Goal: Task Accomplishment & Management: Use online tool/utility

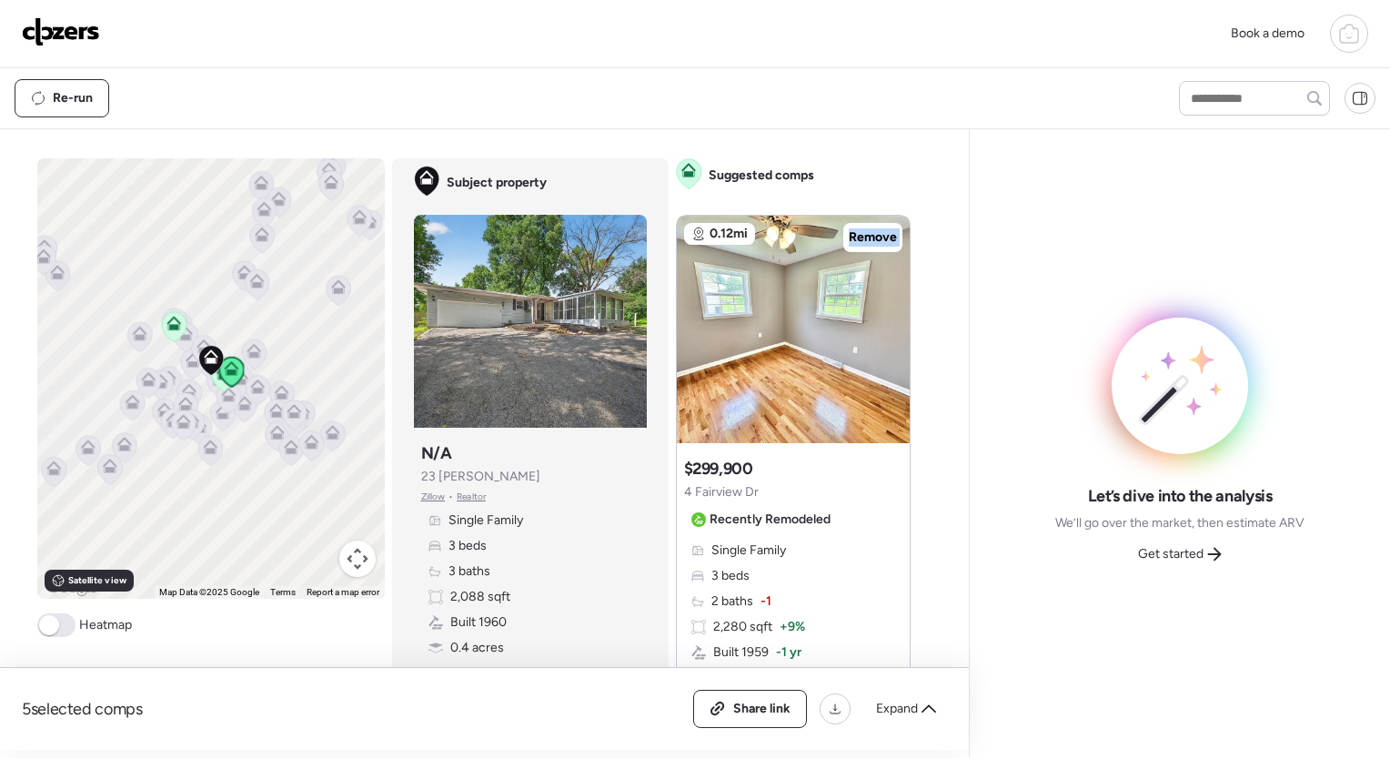
scroll to position [81, 0]
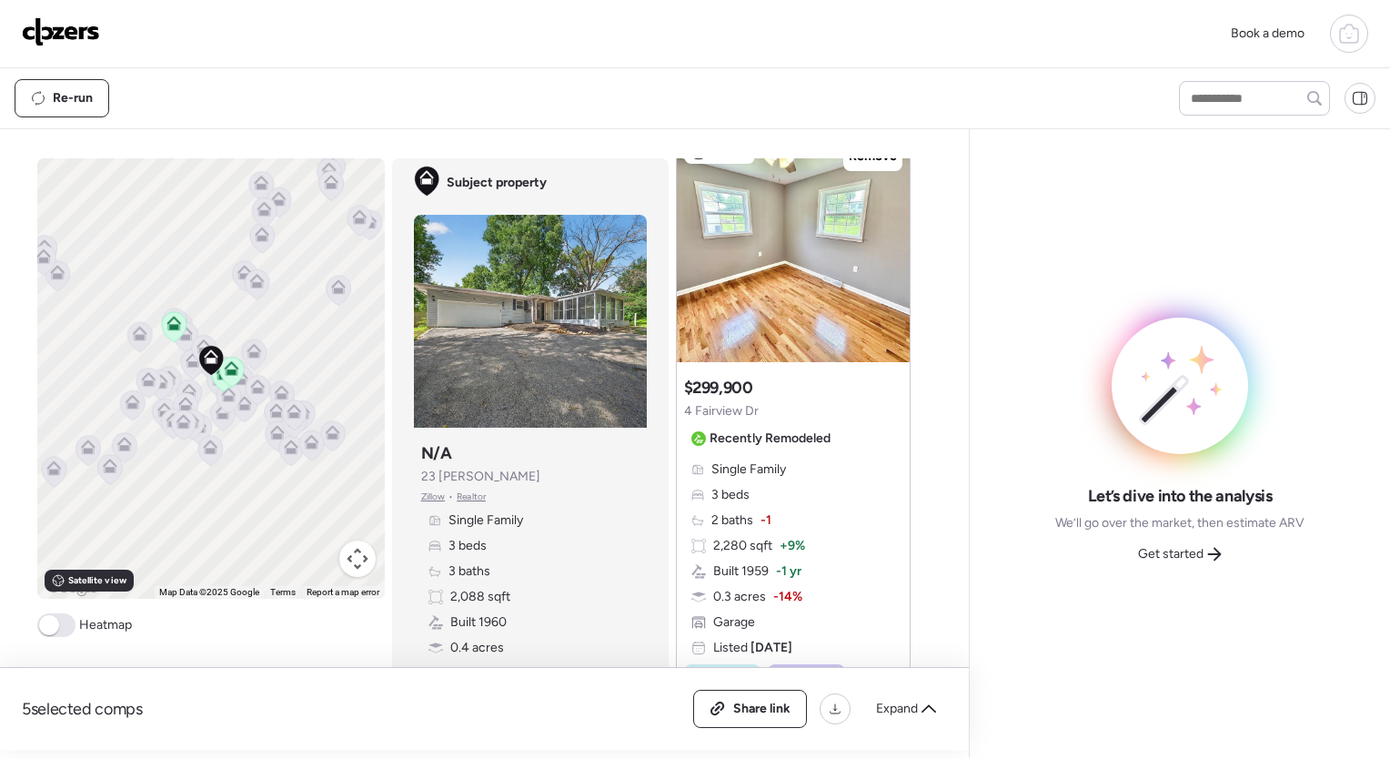
click at [961, 68] on div "Re-run" at bounding box center [695, 98] width 1390 height 60
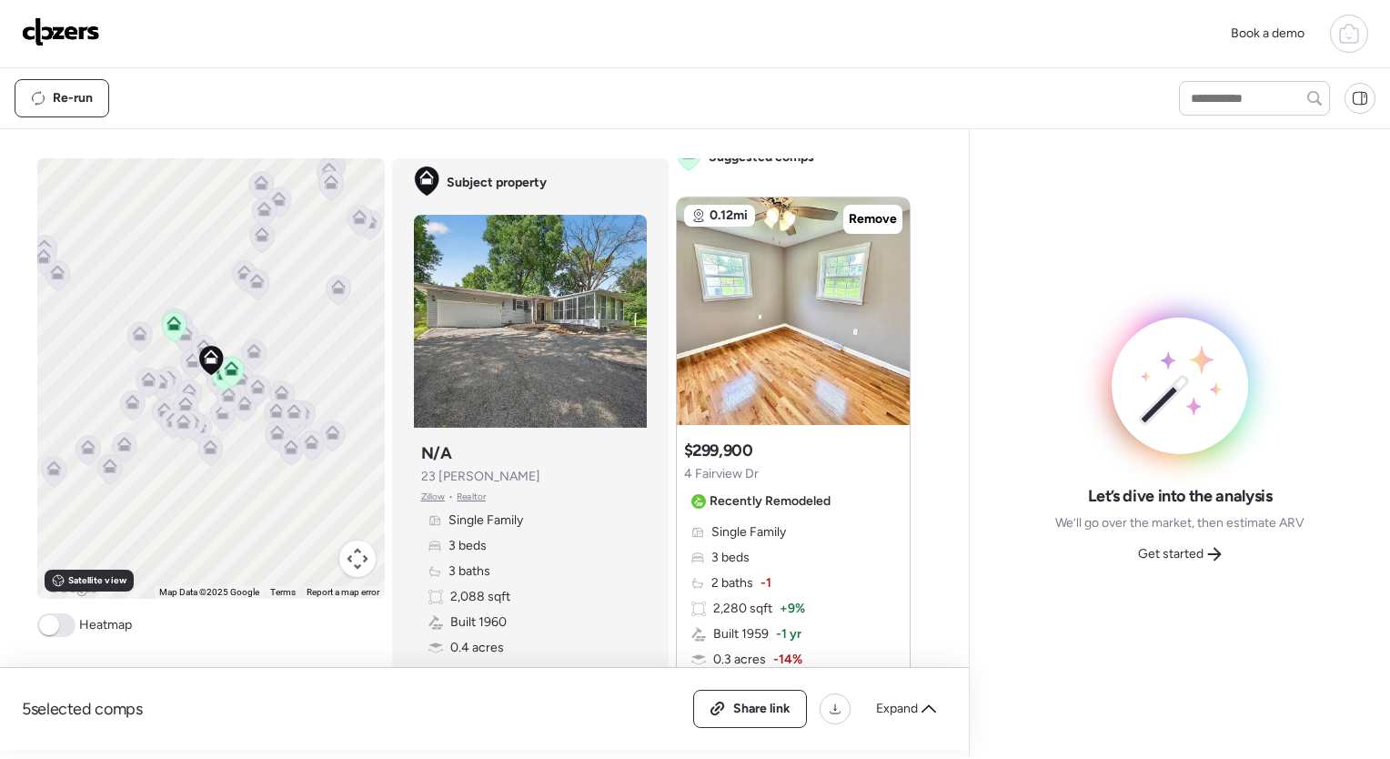
scroll to position [18, 0]
click at [886, 295] on icon at bounding box center [889, 302] width 7 height 22
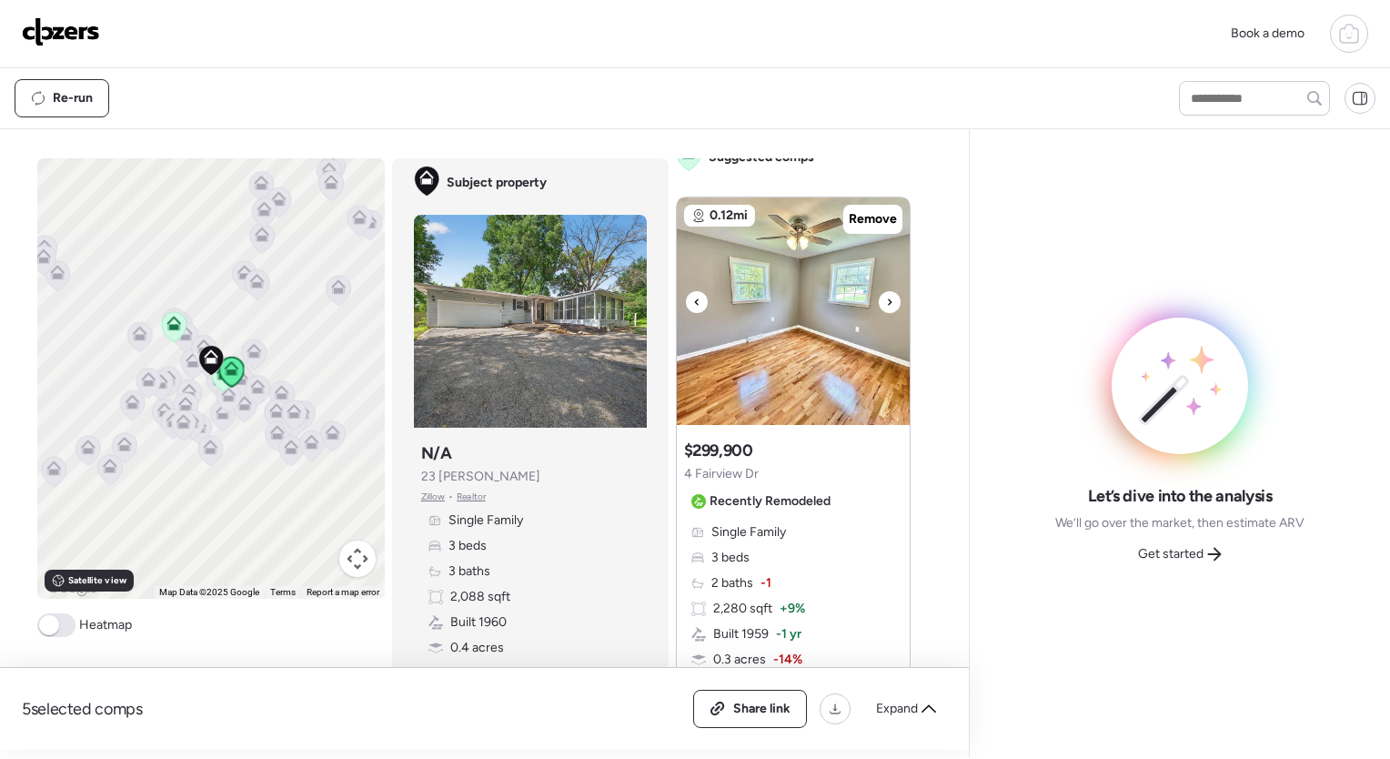
click at [886, 295] on icon at bounding box center [889, 302] width 7 height 22
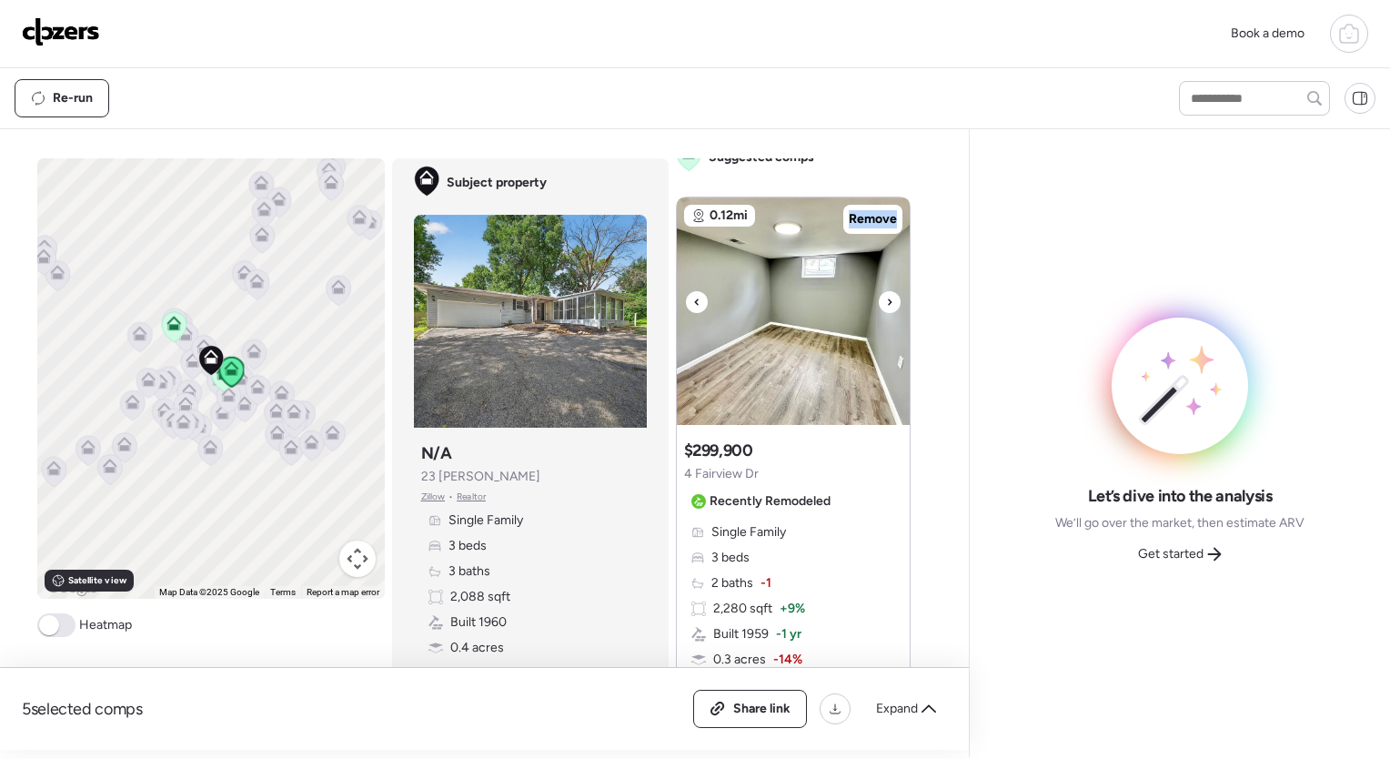
click at [886, 295] on icon at bounding box center [889, 302] width 7 height 22
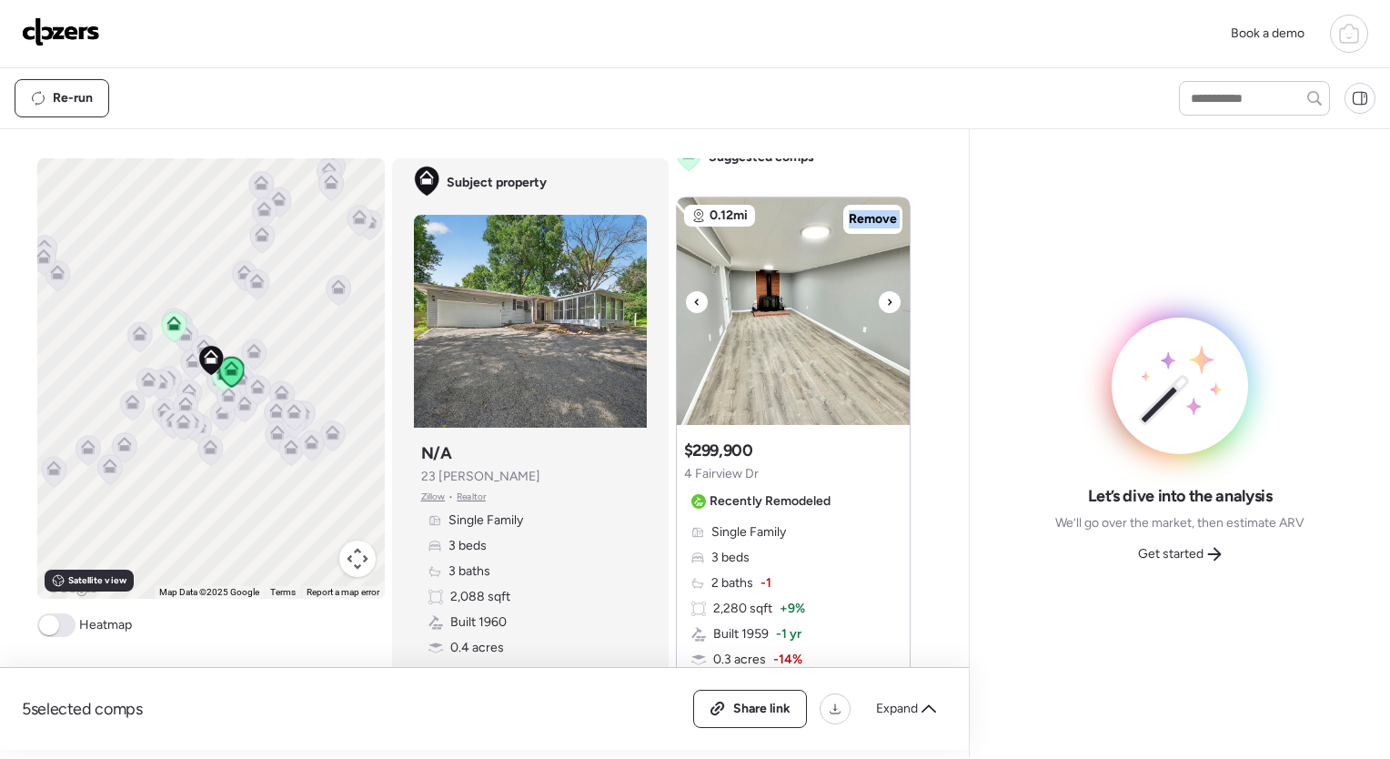
click at [886, 295] on icon at bounding box center [889, 302] width 7 height 22
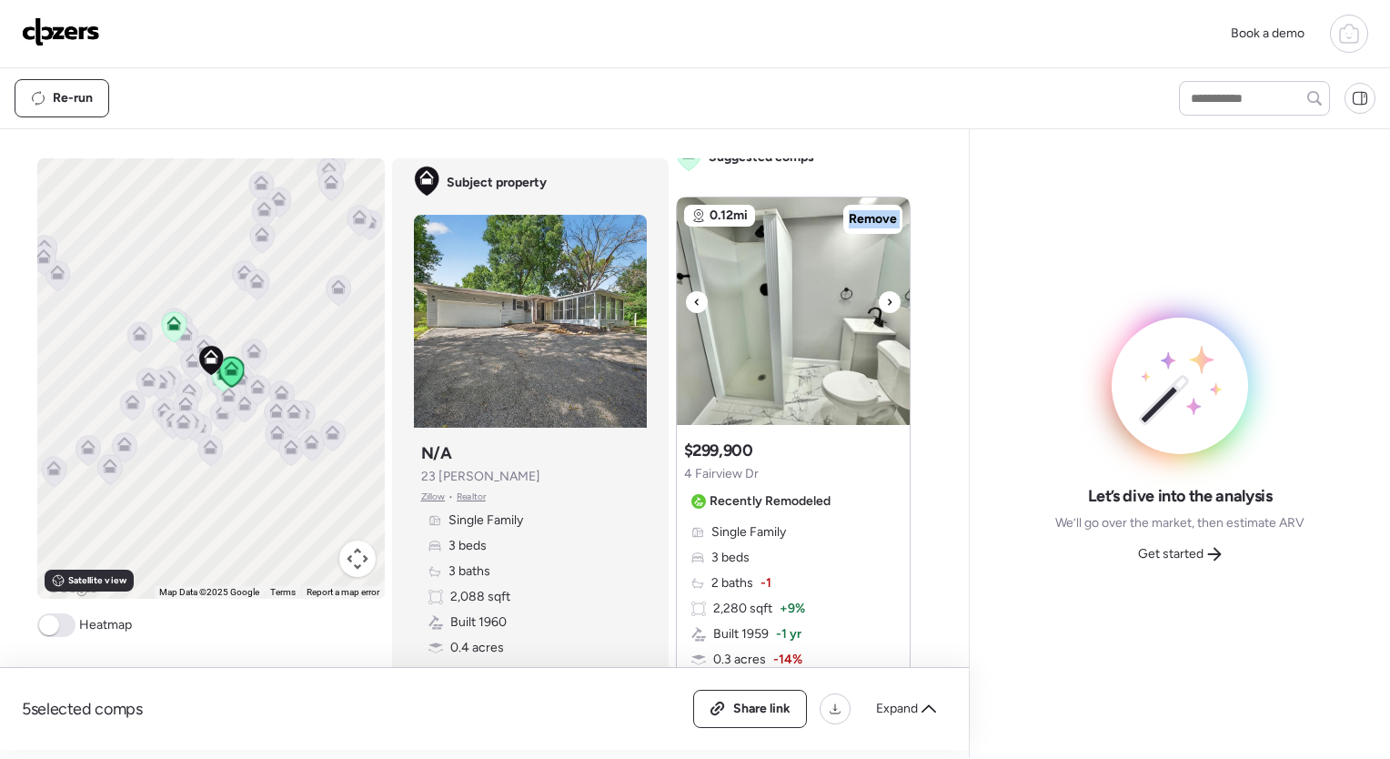
click at [886, 295] on icon at bounding box center [889, 302] width 7 height 22
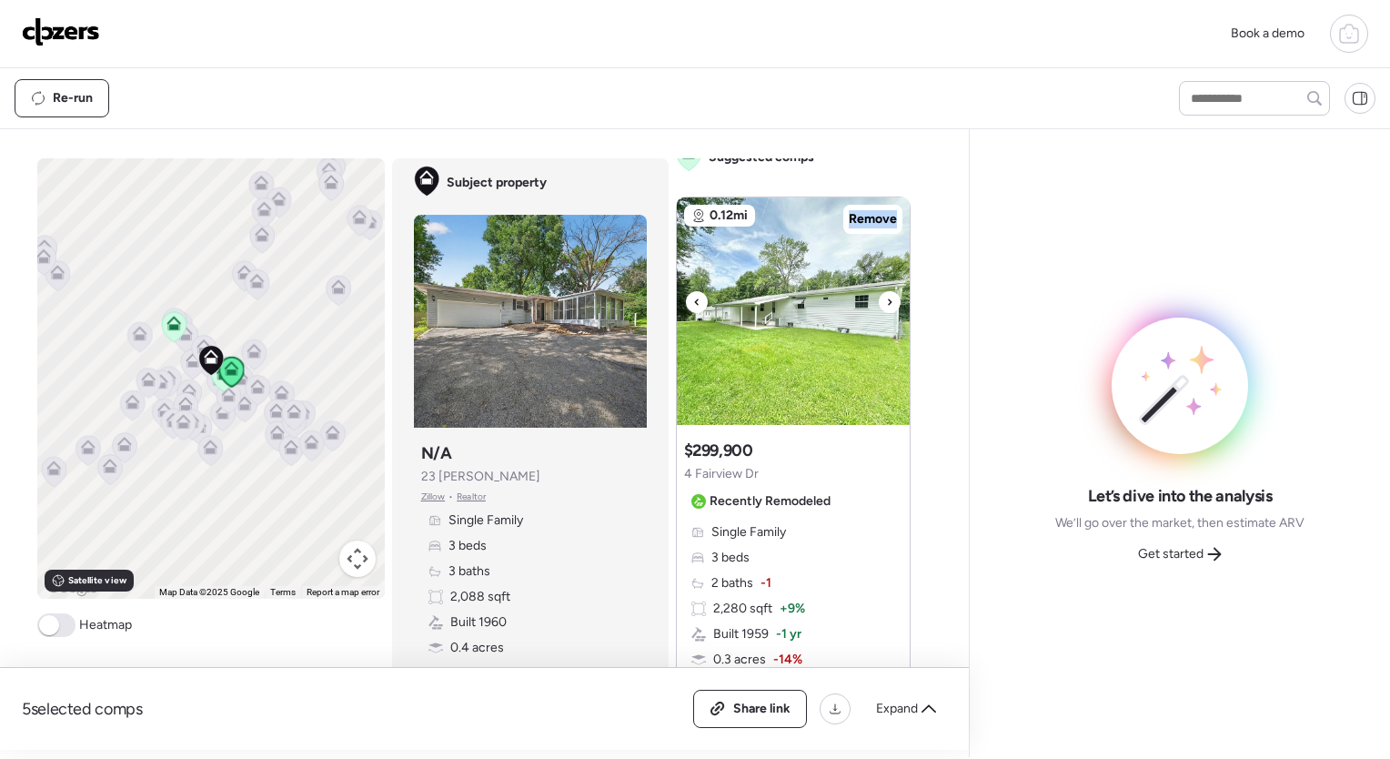
click at [886, 295] on icon at bounding box center [889, 302] width 7 height 22
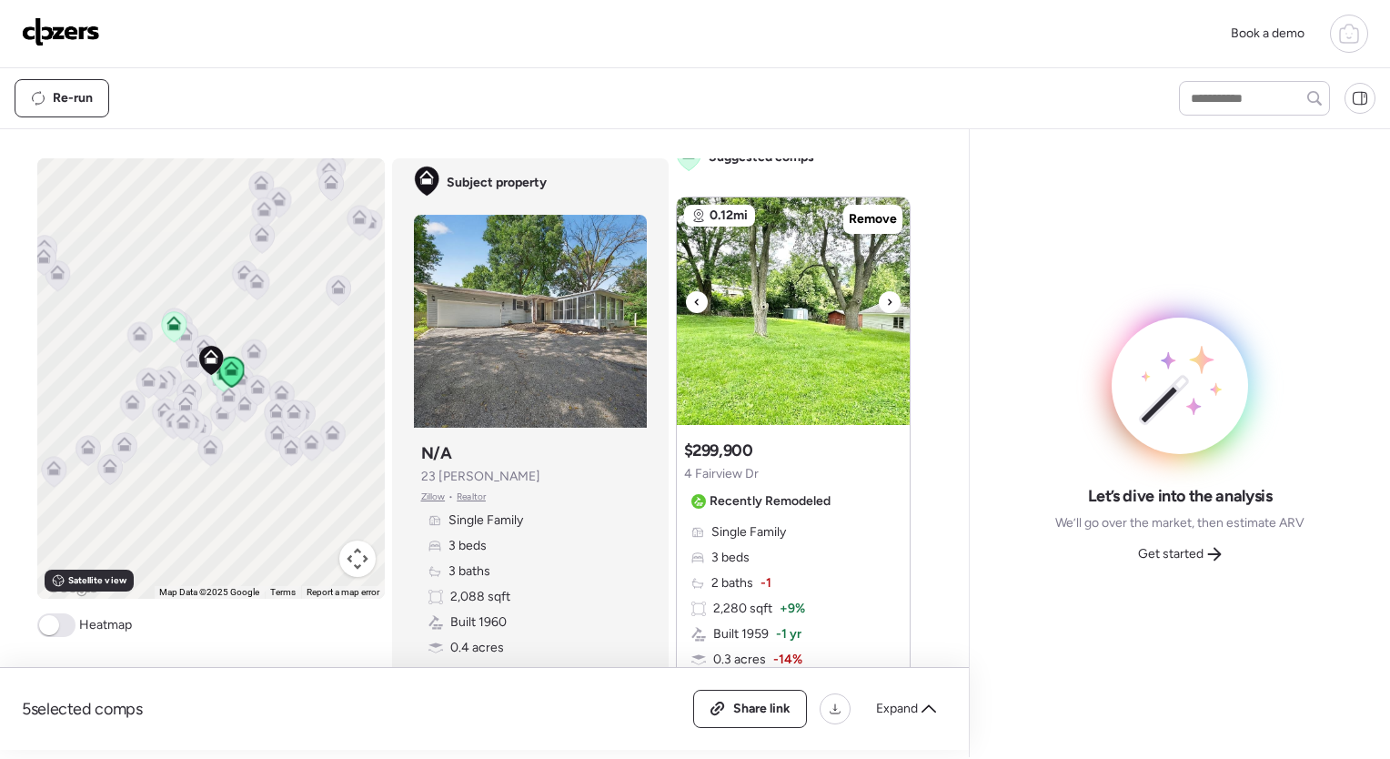
click at [886, 295] on icon at bounding box center [889, 302] width 7 height 22
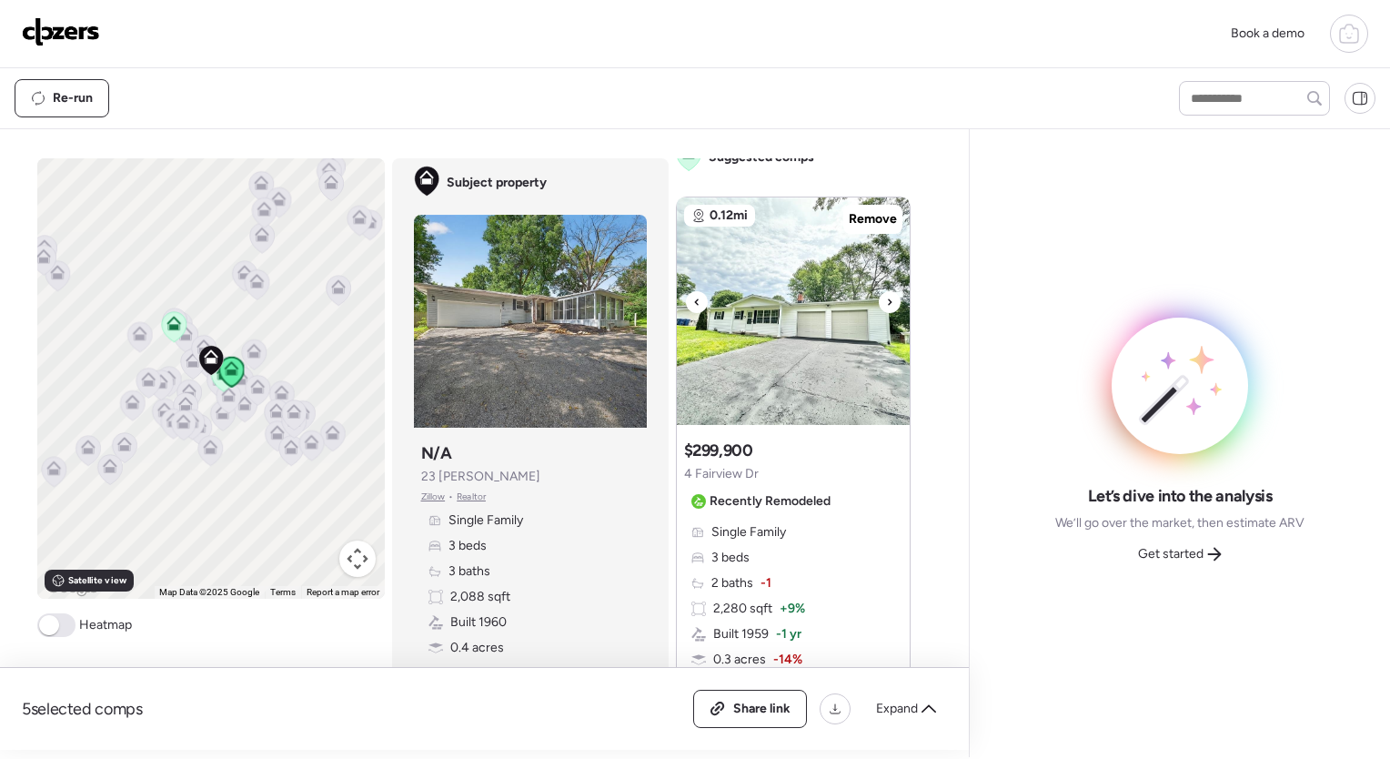
click at [886, 295] on icon at bounding box center [889, 302] width 7 height 22
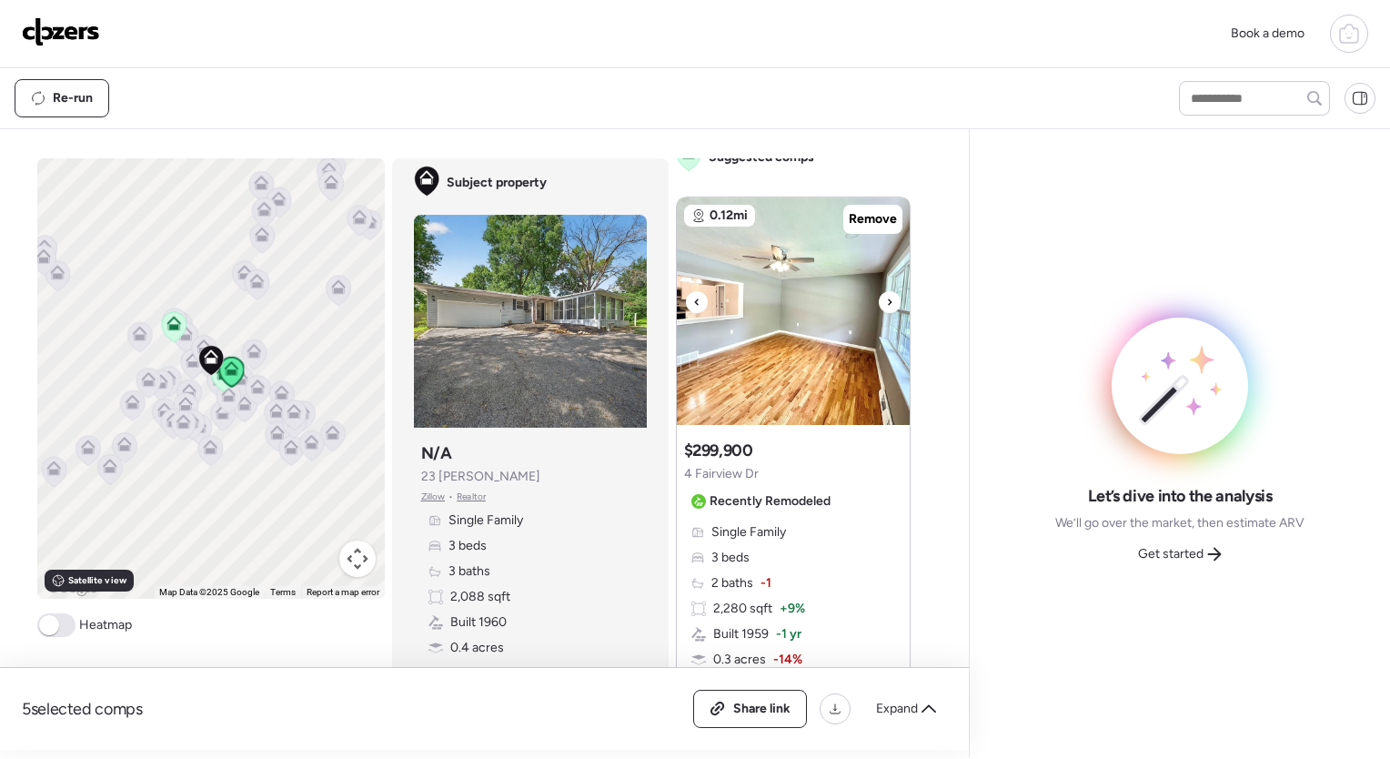
click at [886, 295] on icon at bounding box center [889, 302] width 7 height 22
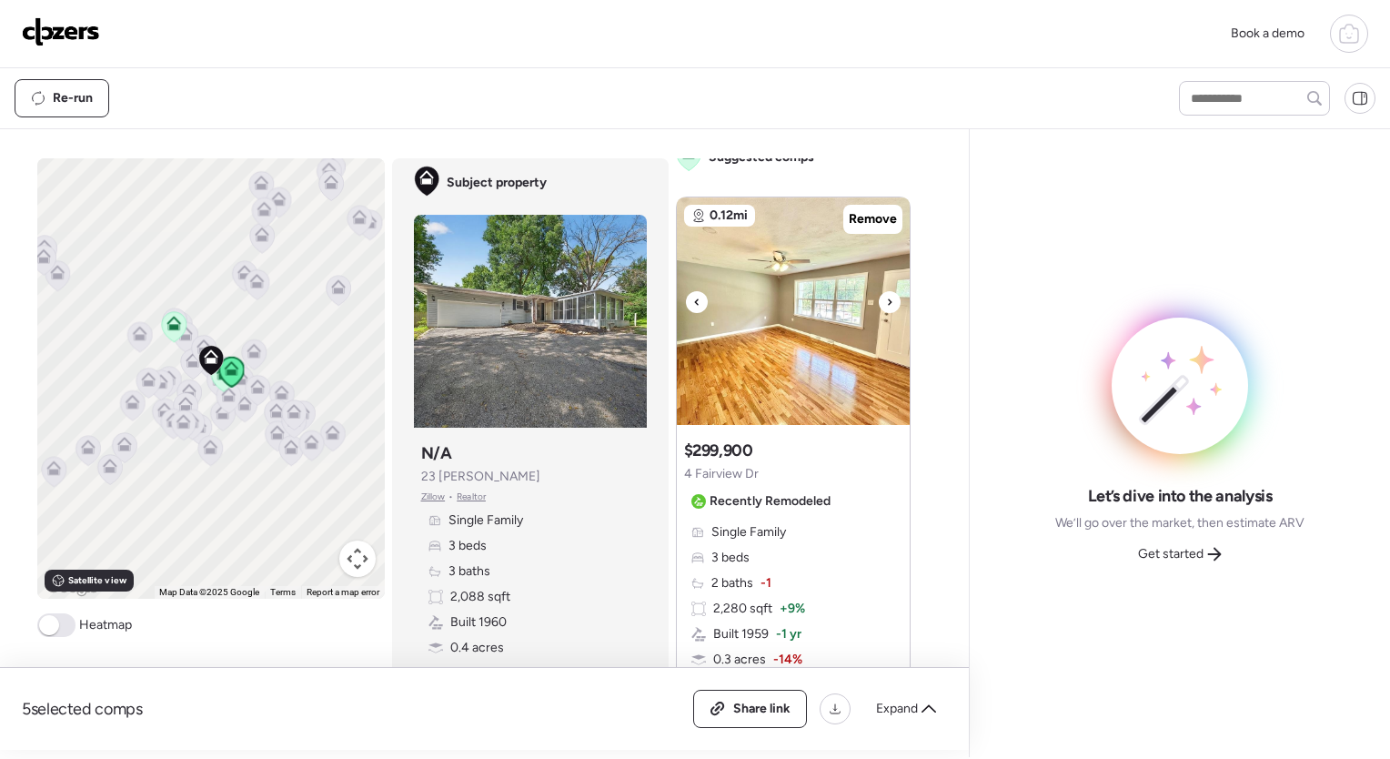
click at [886, 295] on icon at bounding box center [889, 302] width 7 height 22
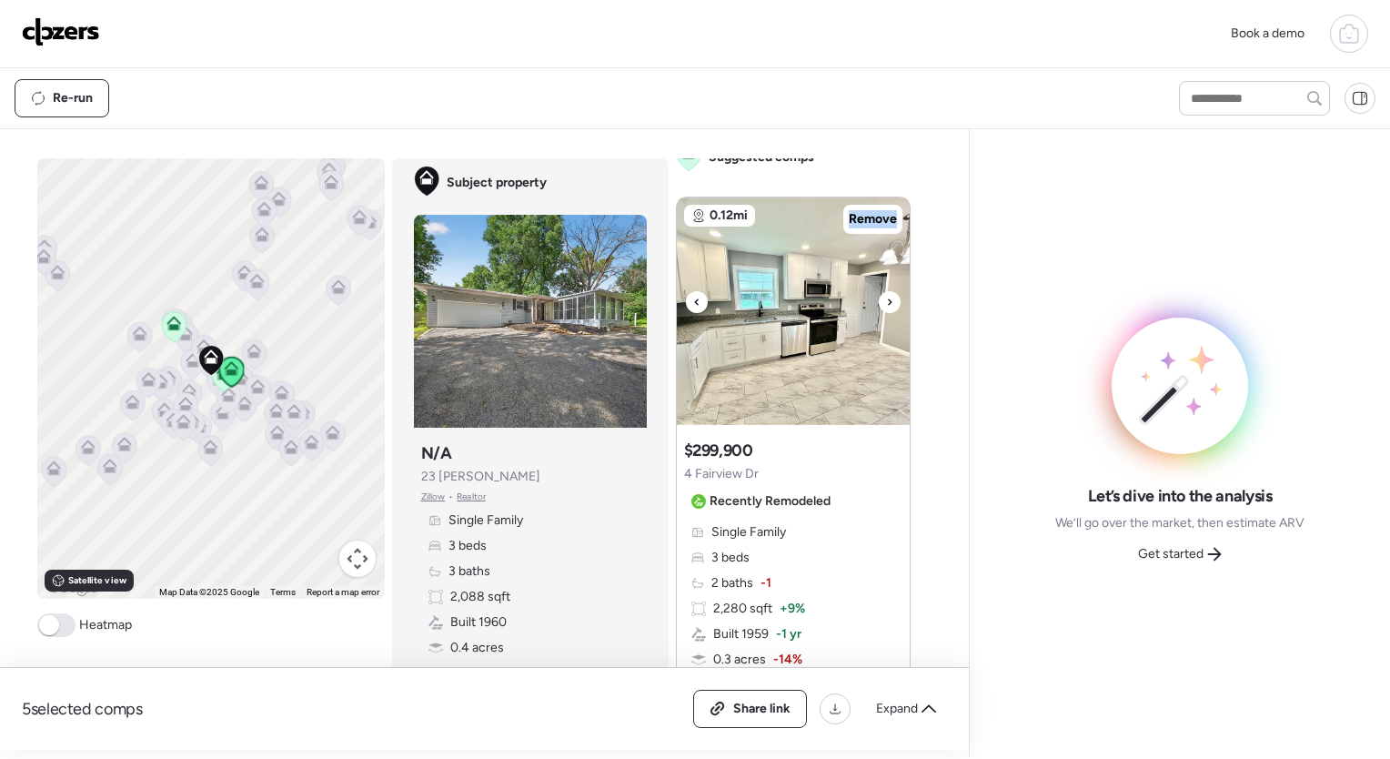
click at [886, 295] on icon at bounding box center [889, 302] width 7 height 22
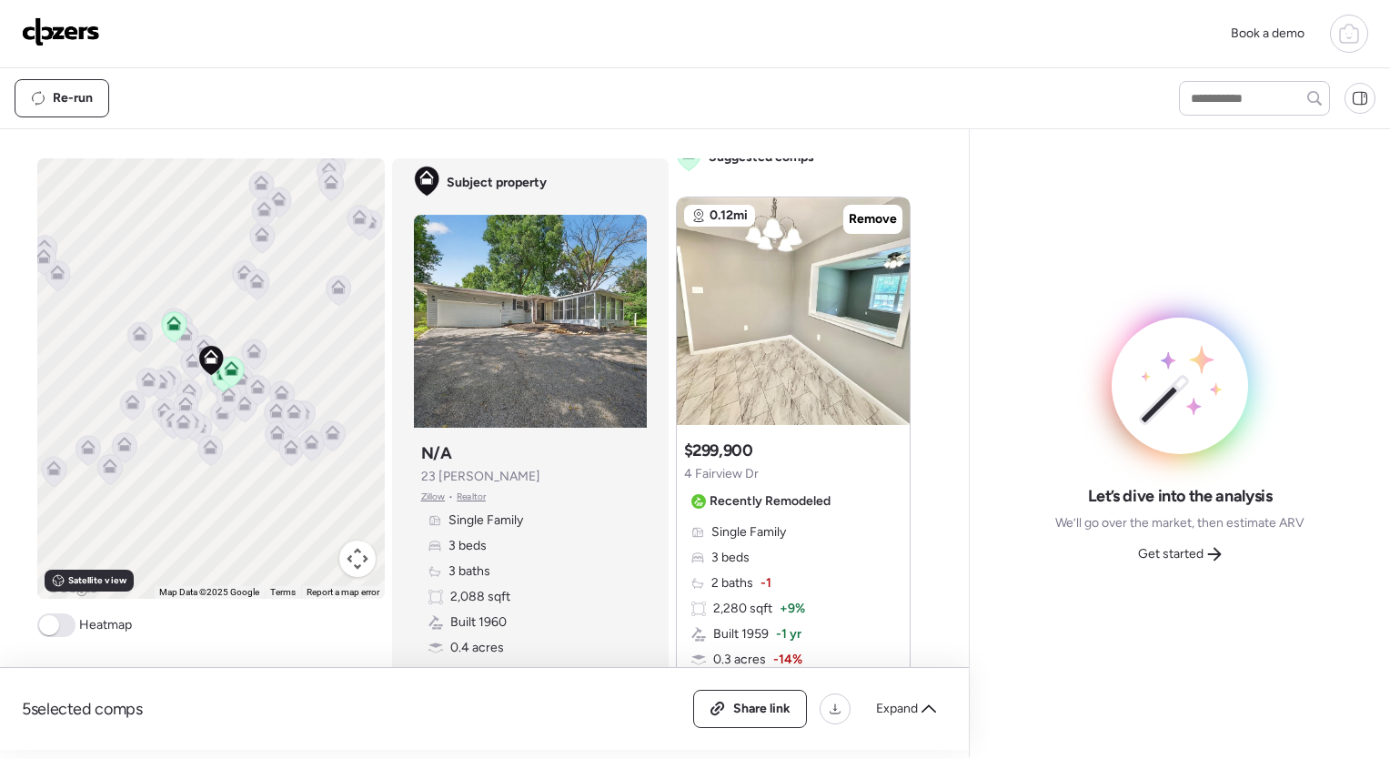
drag, startPoint x: 883, startPoint y: 295, endPoint x: 1034, endPoint y: 264, distance: 154.1
click at [1034, 264] on div "Let’s dive into the analysis We’ll go over the market, then estimate ARV Get st…" at bounding box center [1179, 443] width 391 height 599
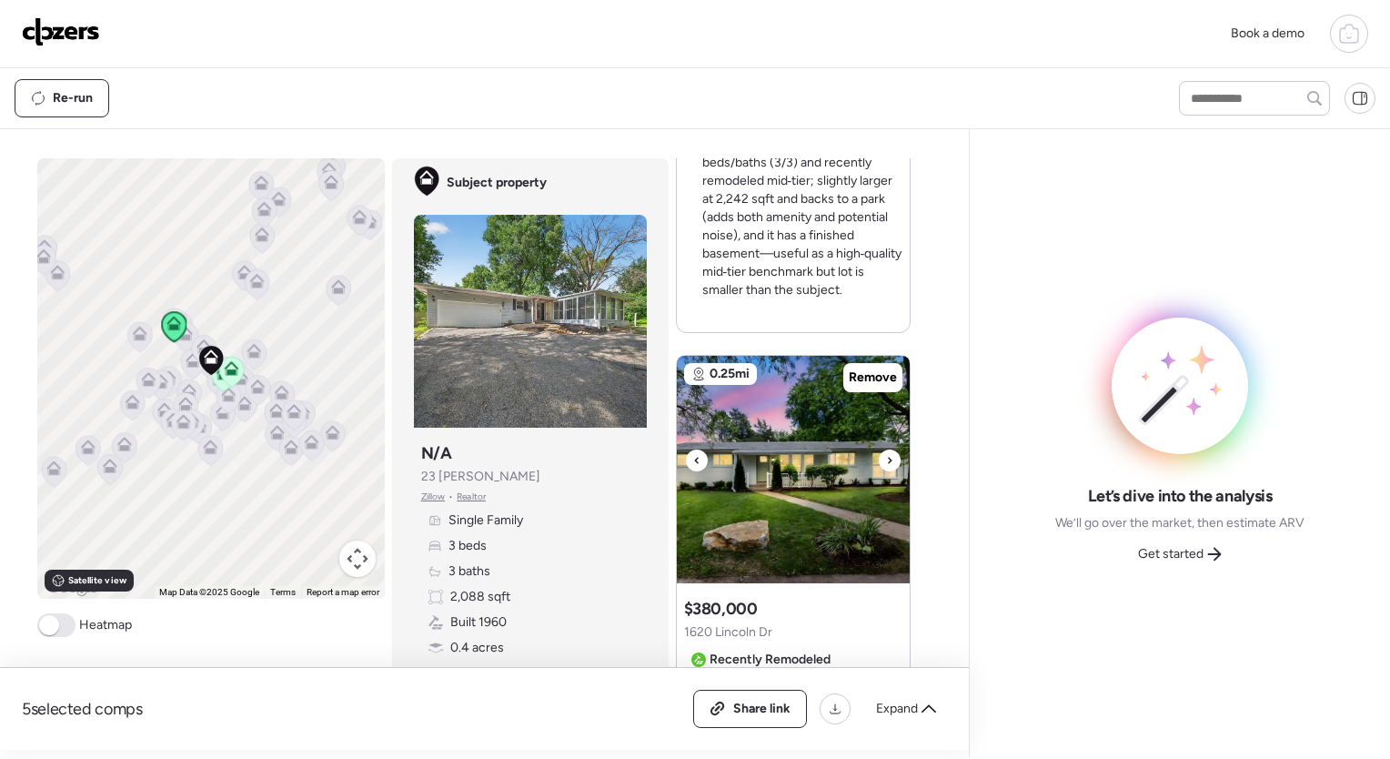
scroll to position [1559, 0]
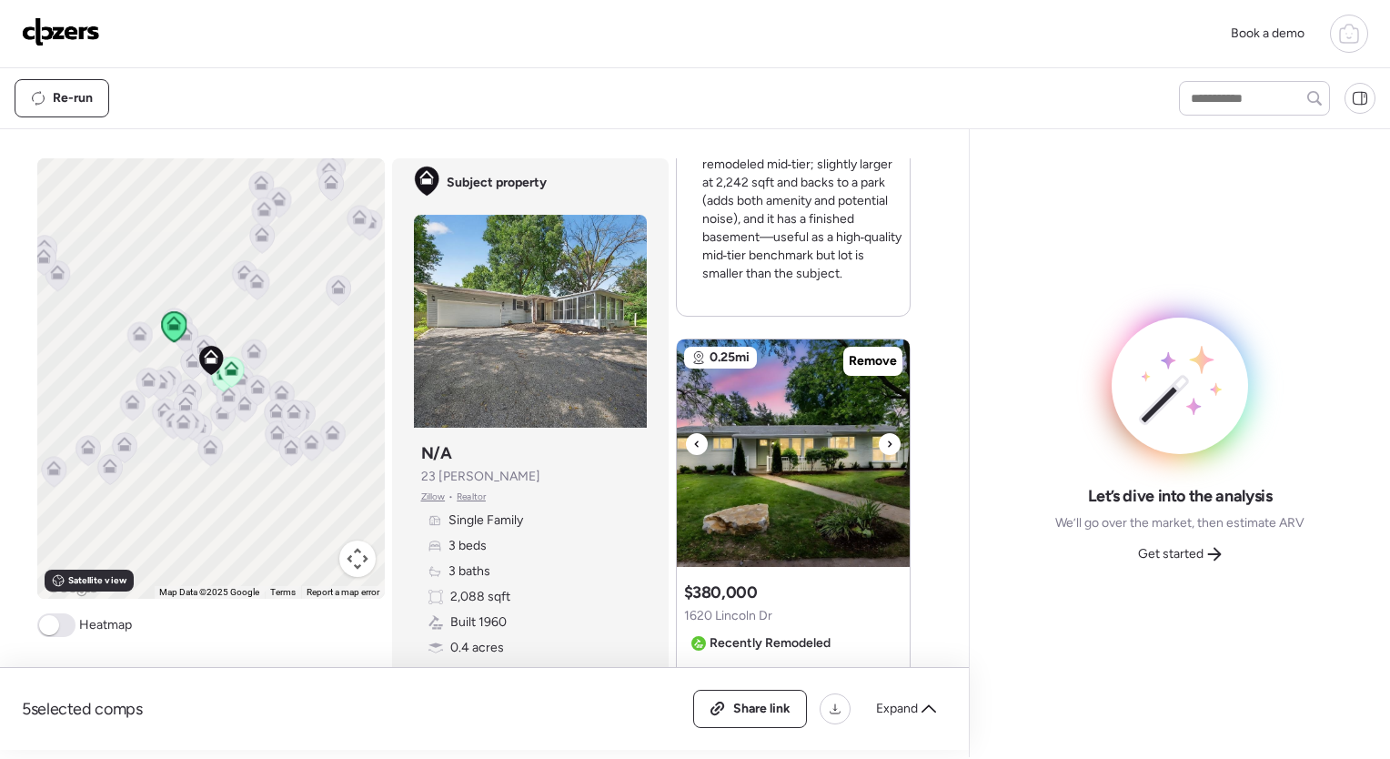
click at [888, 441] on icon at bounding box center [890, 443] width 4 height 6
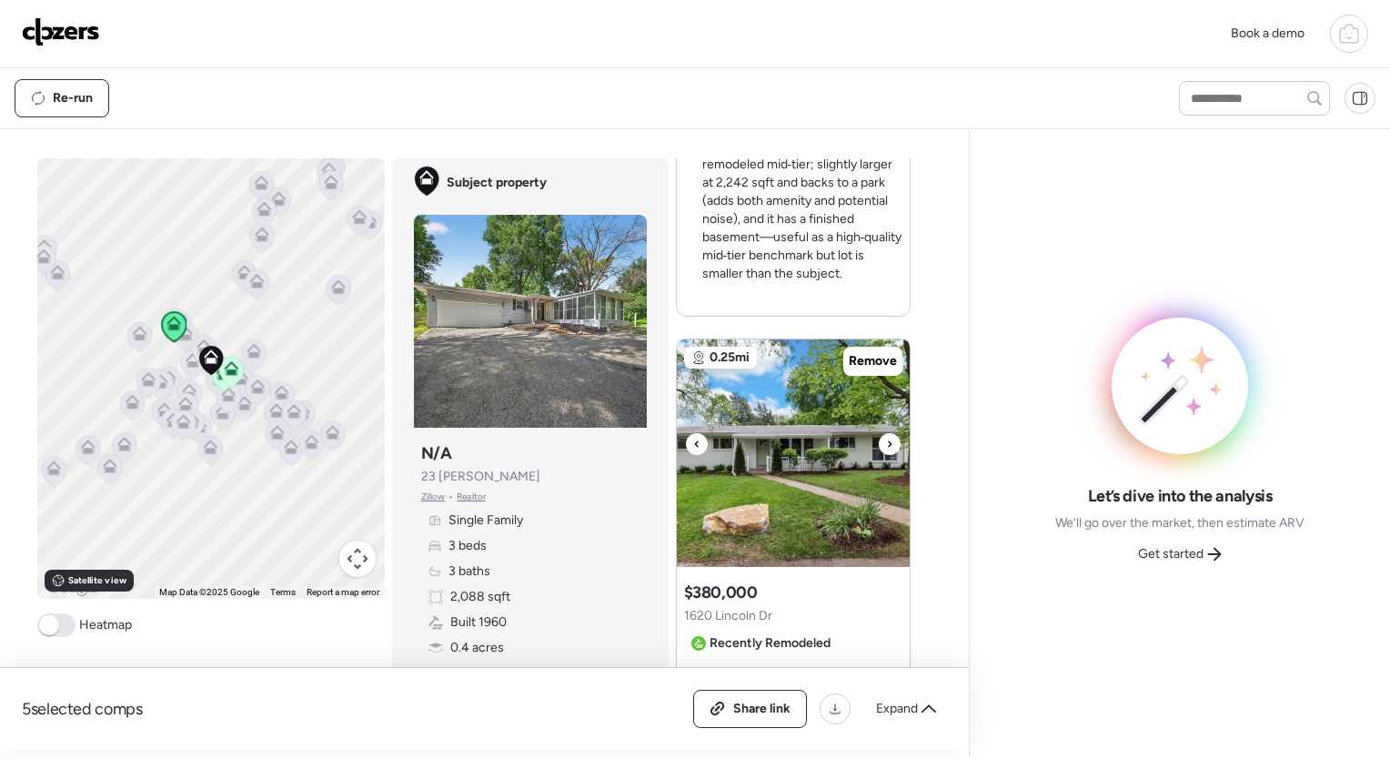
click at [888, 441] on icon at bounding box center [890, 443] width 4 height 6
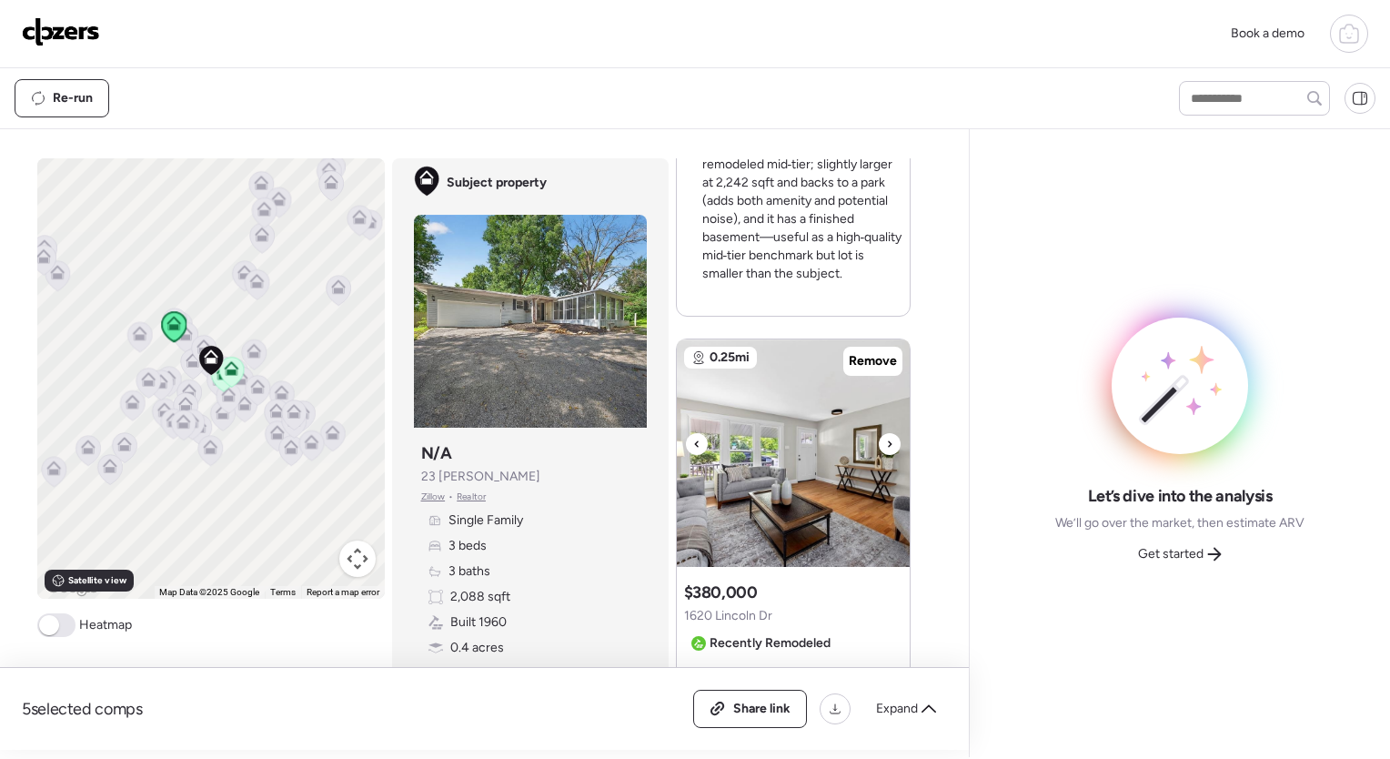
click at [888, 441] on icon at bounding box center [890, 443] width 4 height 6
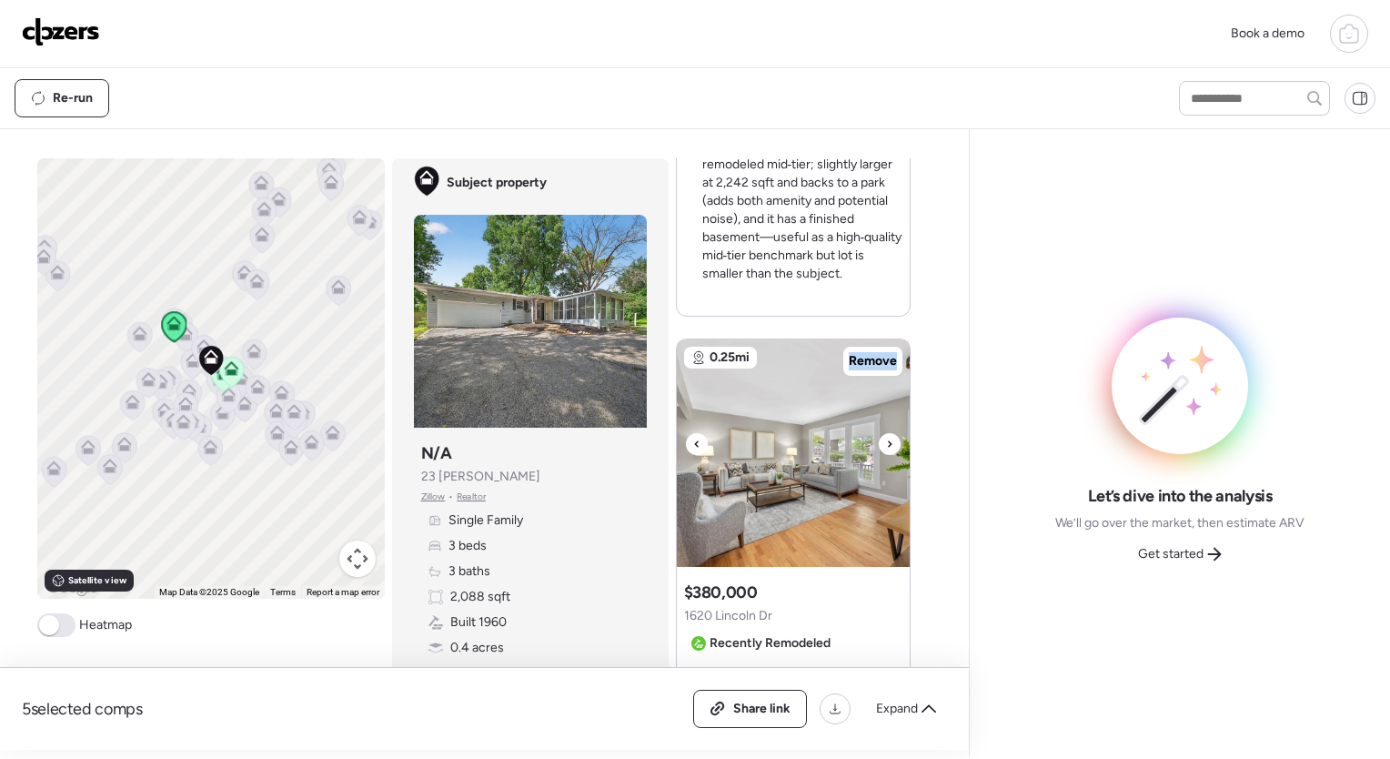
click at [888, 441] on icon at bounding box center [890, 443] width 4 height 6
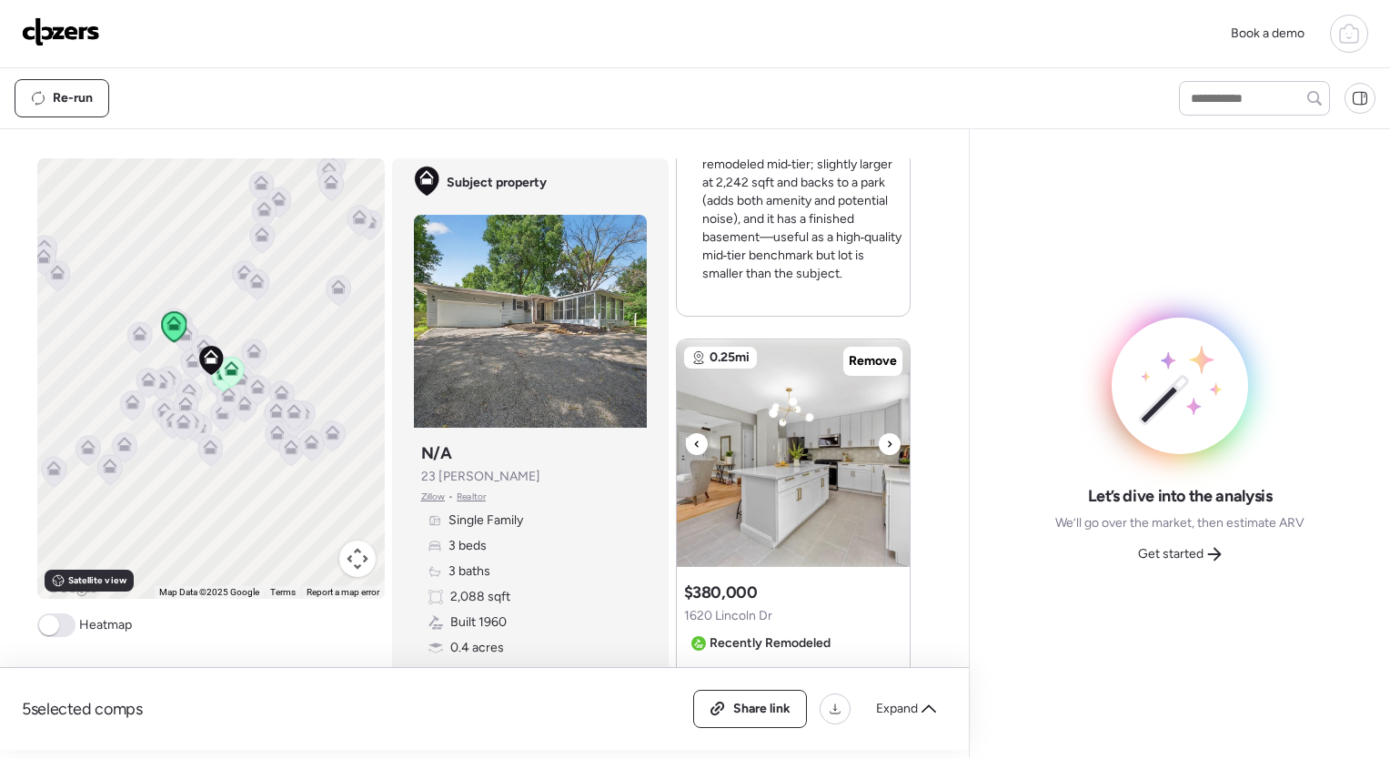
click at [888, 441] on icon at bounding box center [890, 443] width 4 height 6
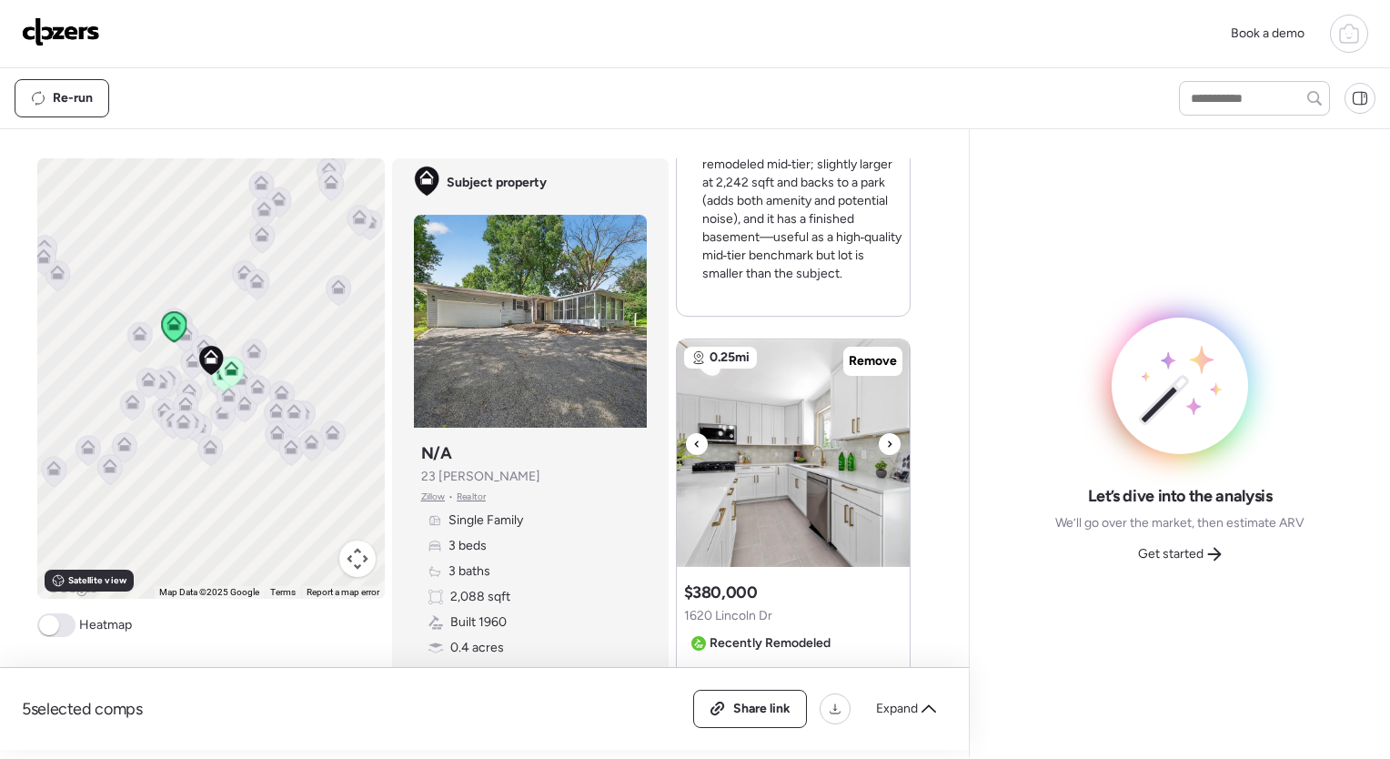
click at [888, 441] on icon at bounding box center [890, 443] width 4 height 6
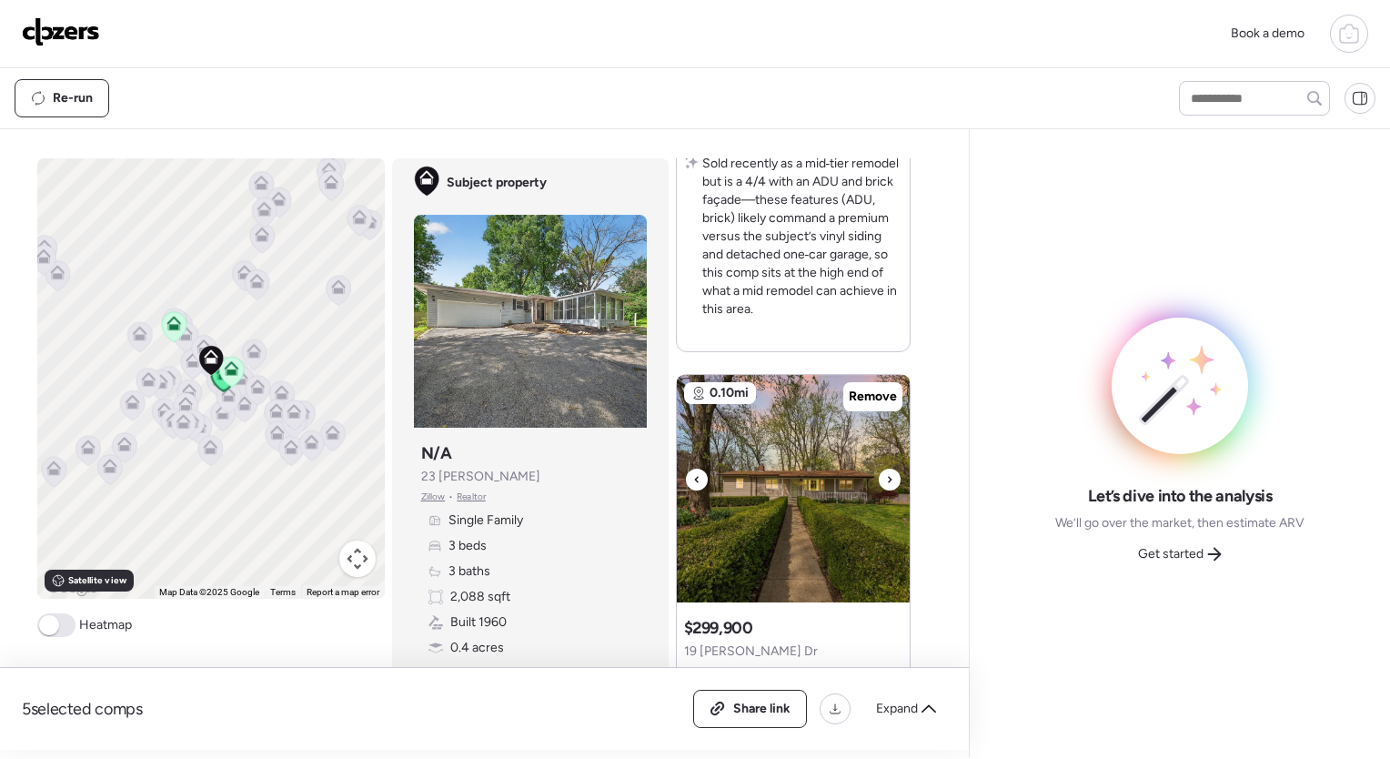
scroll to position [2368, 0]
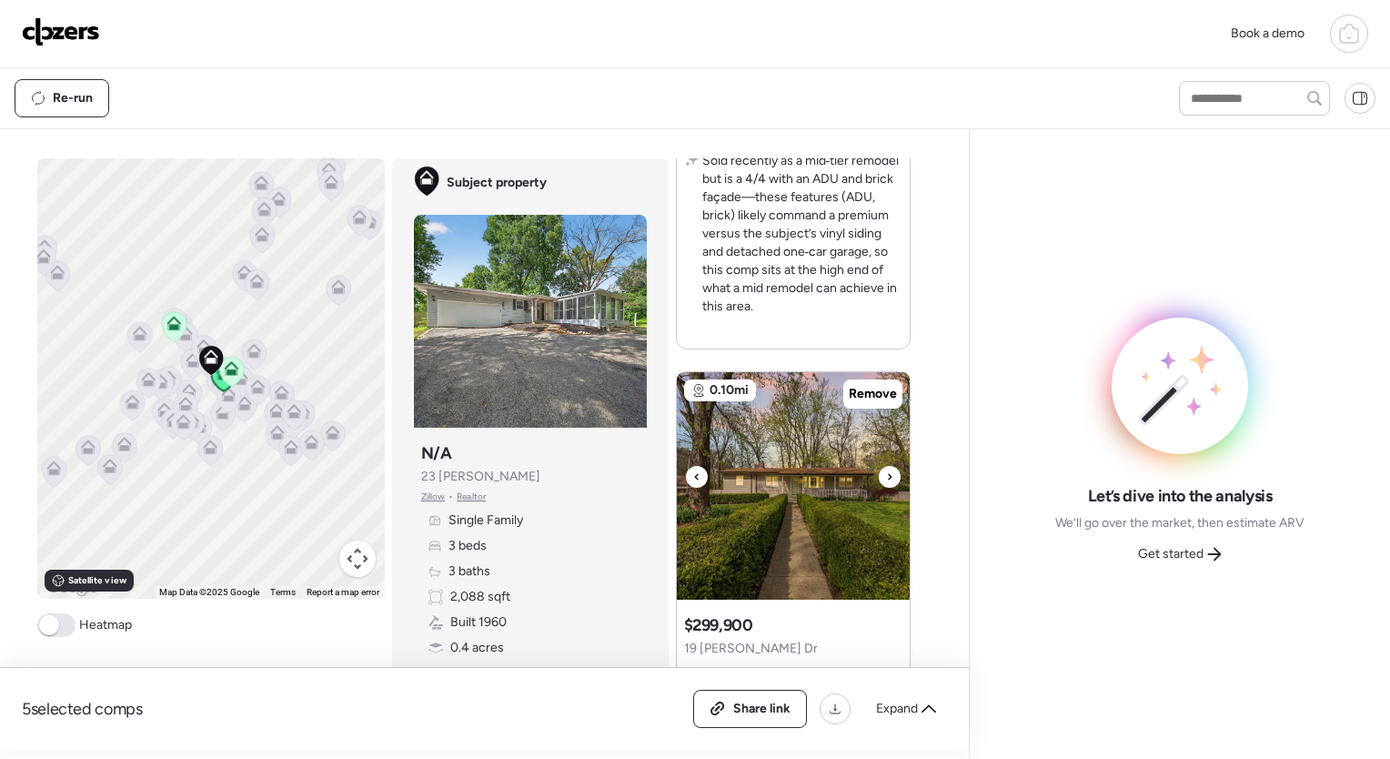
click at [879, 474] on div at bounding box center [890, 477] width 22 height 22
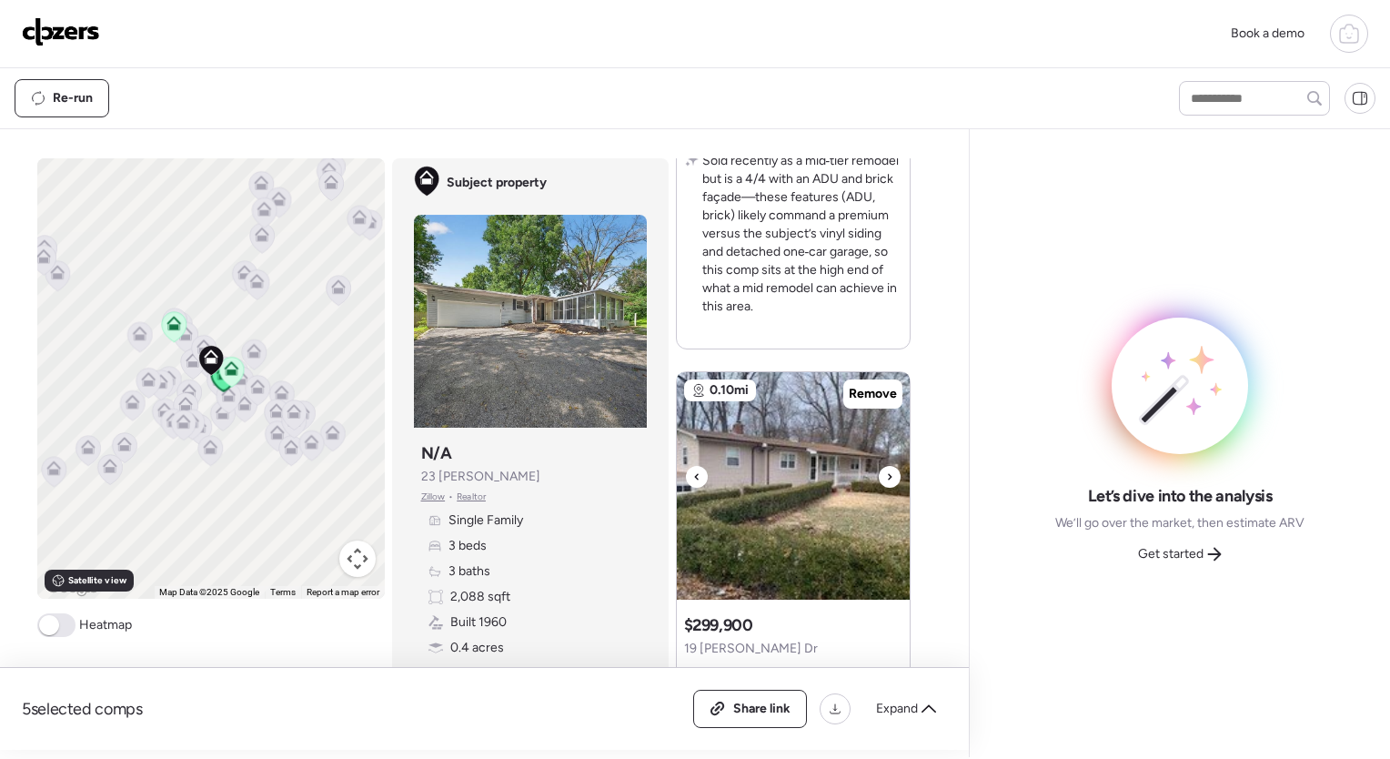
click at [879, 474] on div at bounding box center [890, 477] width 22 height 22
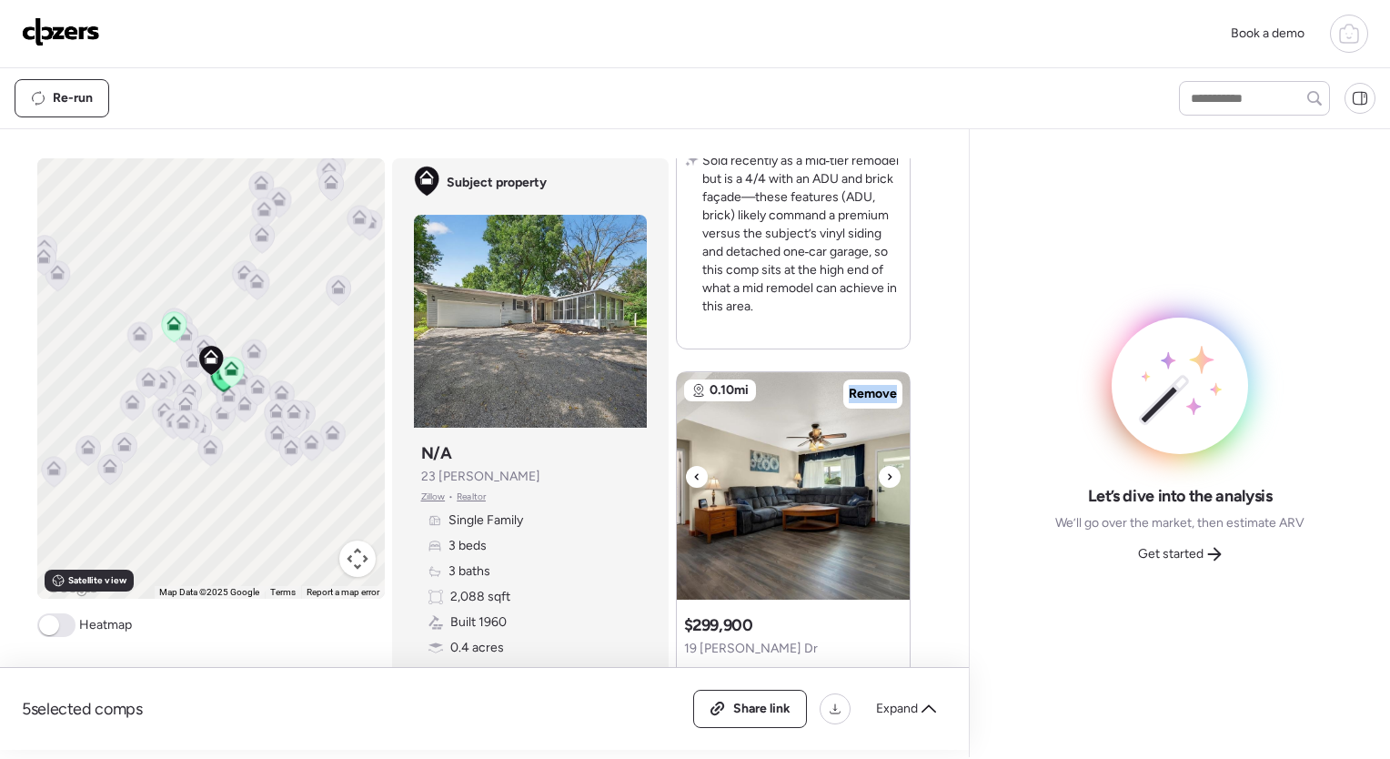
click at [879, 474] on div at bounding box center [890, 477] width 22 height 22
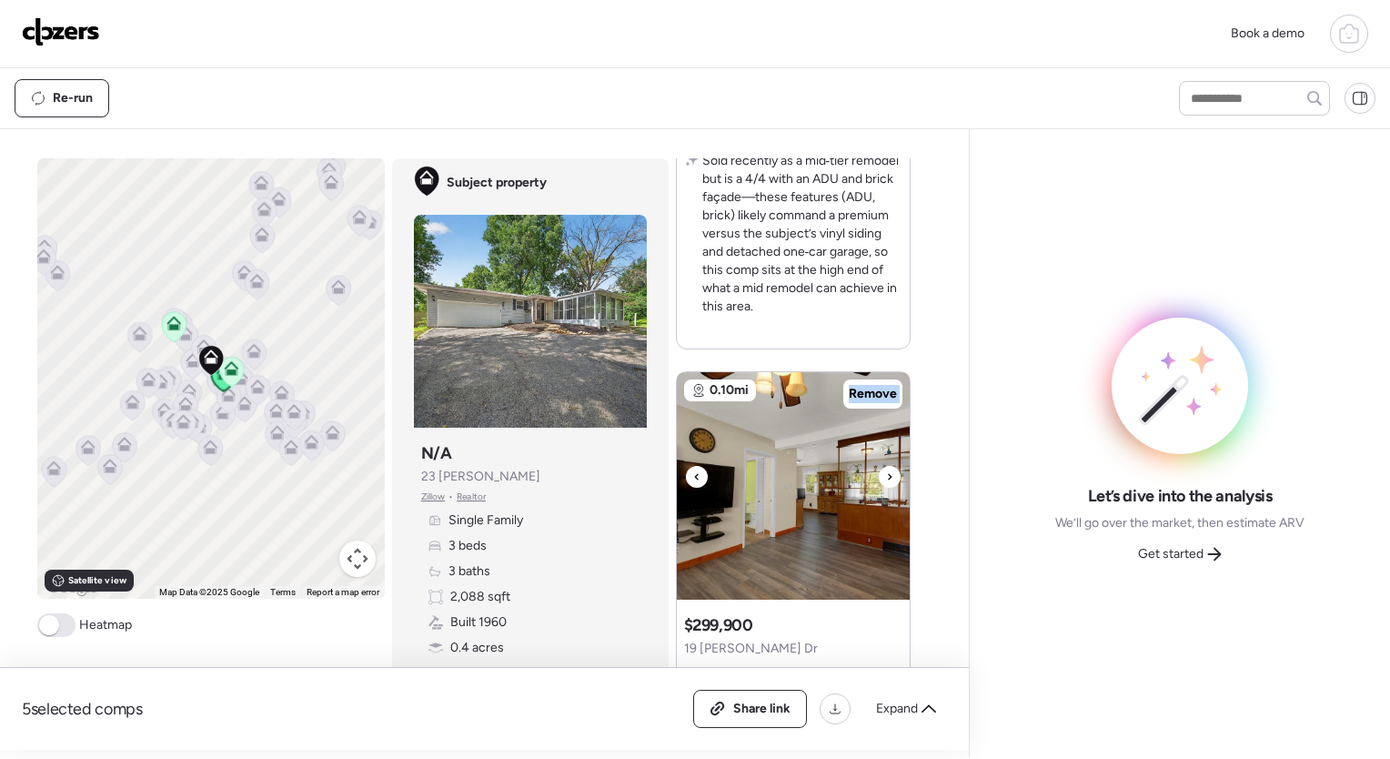
click at [879, 474] on div at bounding box center [890, 477] width 22 height 22
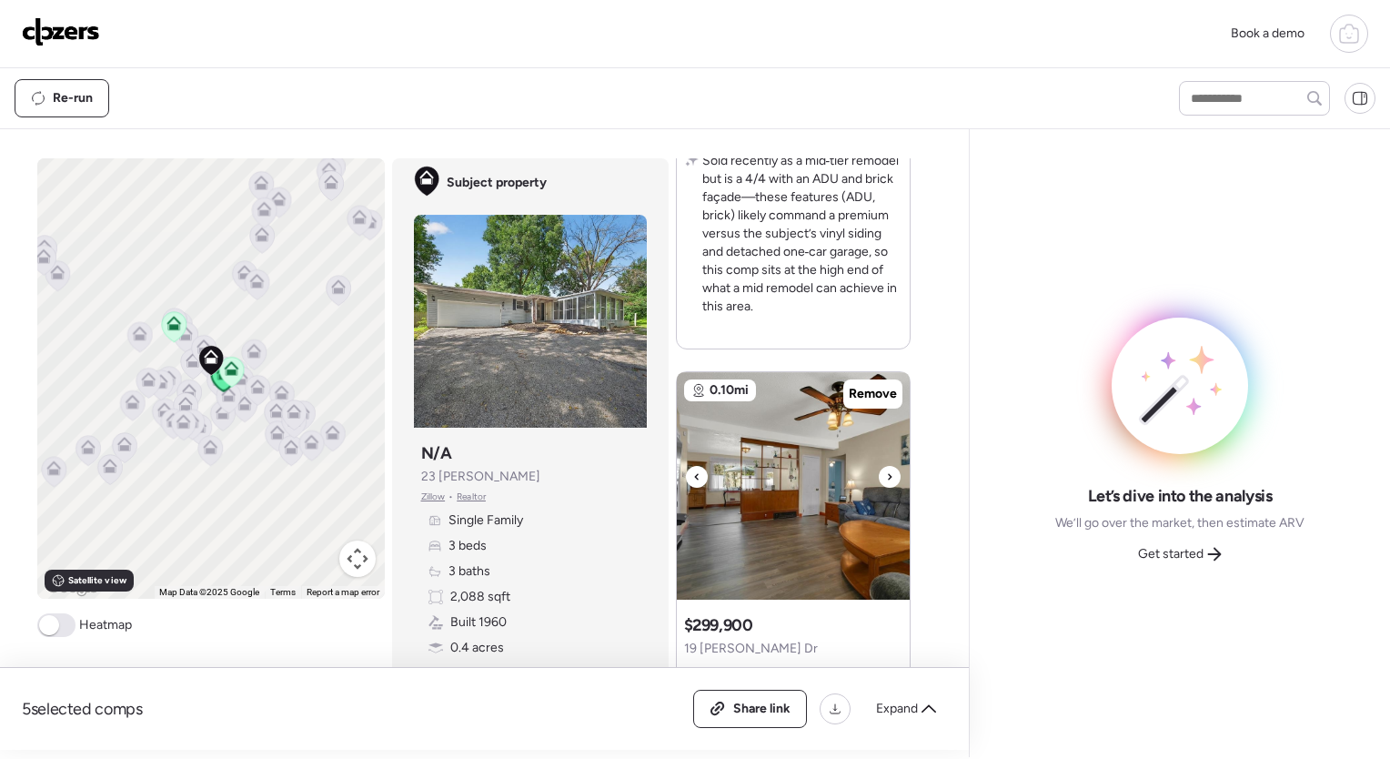
click at [879, 474] on div at bounding box center [890, 477] width 22 height 22
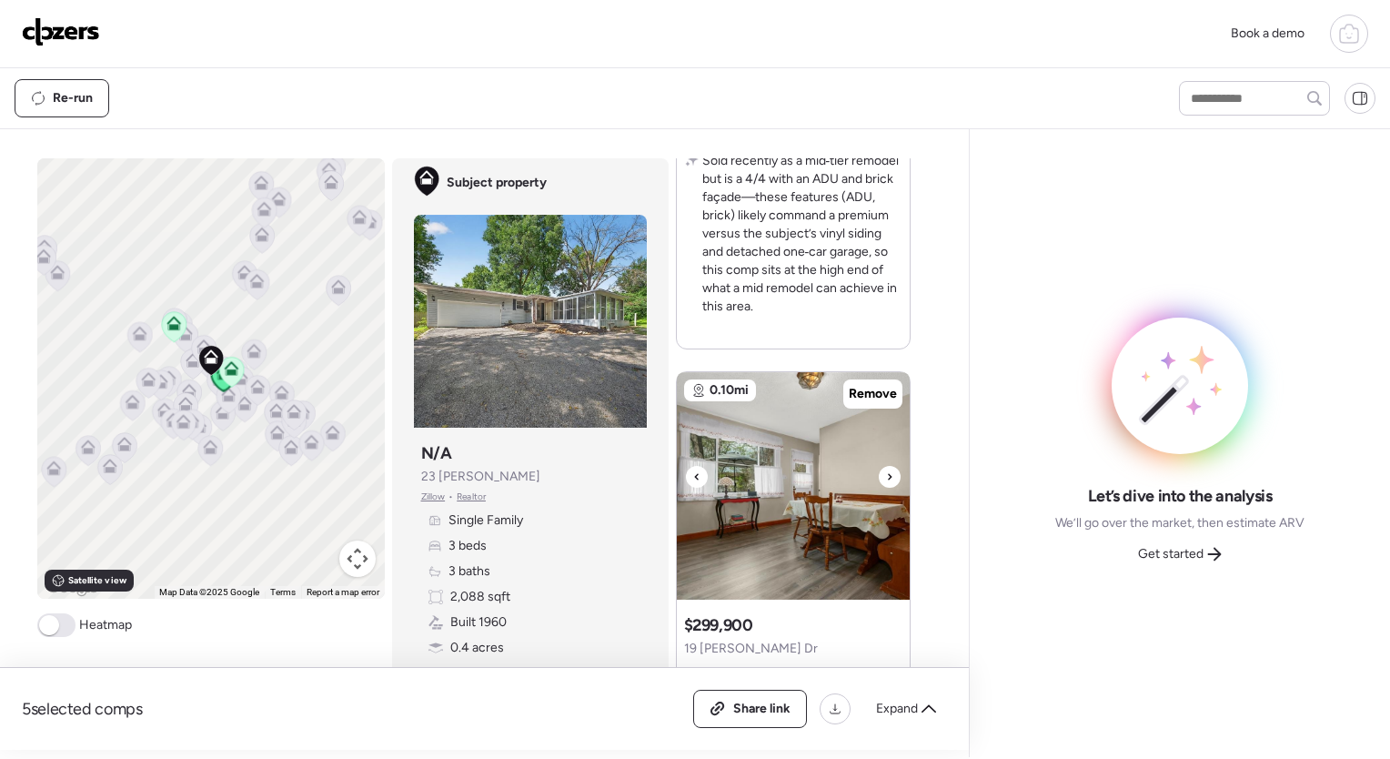
scroll to position [2510, 0]
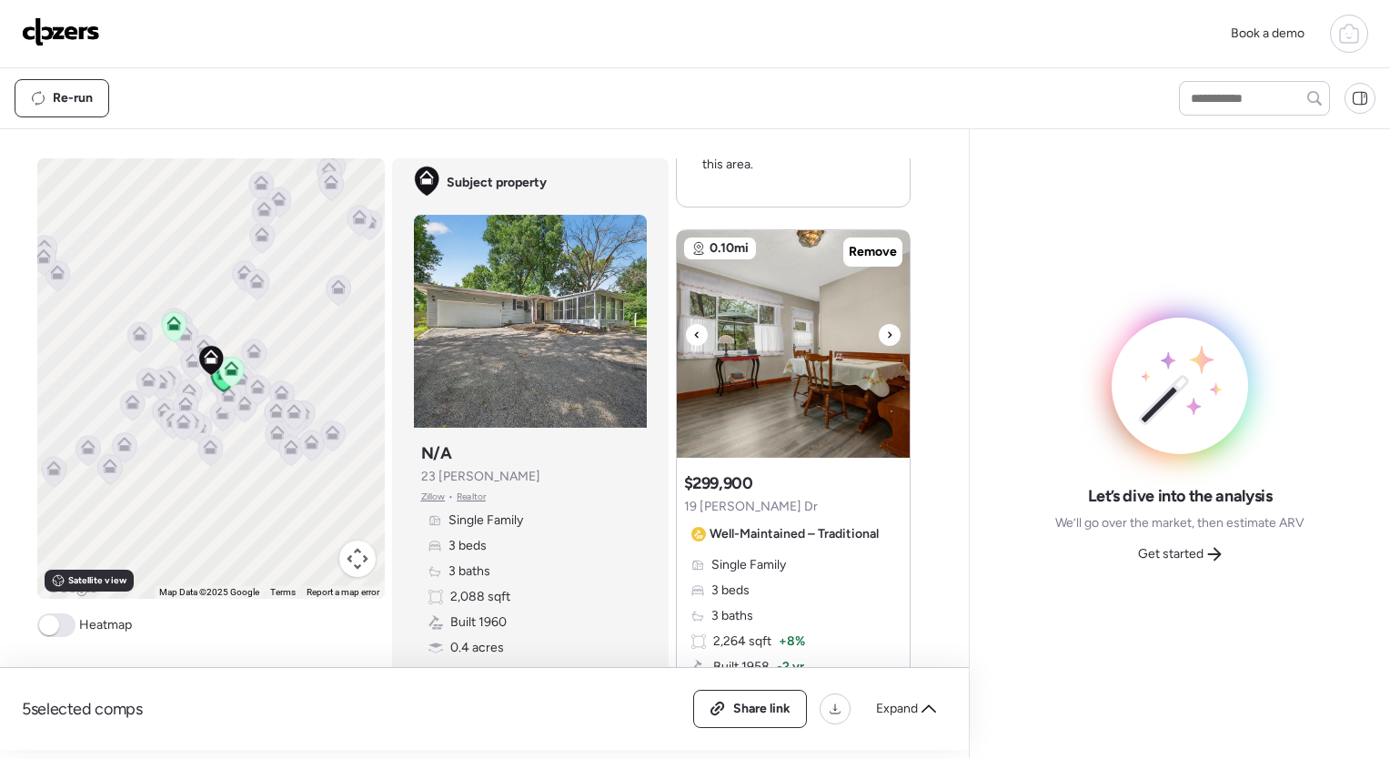
click at [879, 337] on div at bounding box center [890, 335] width 22 height 22
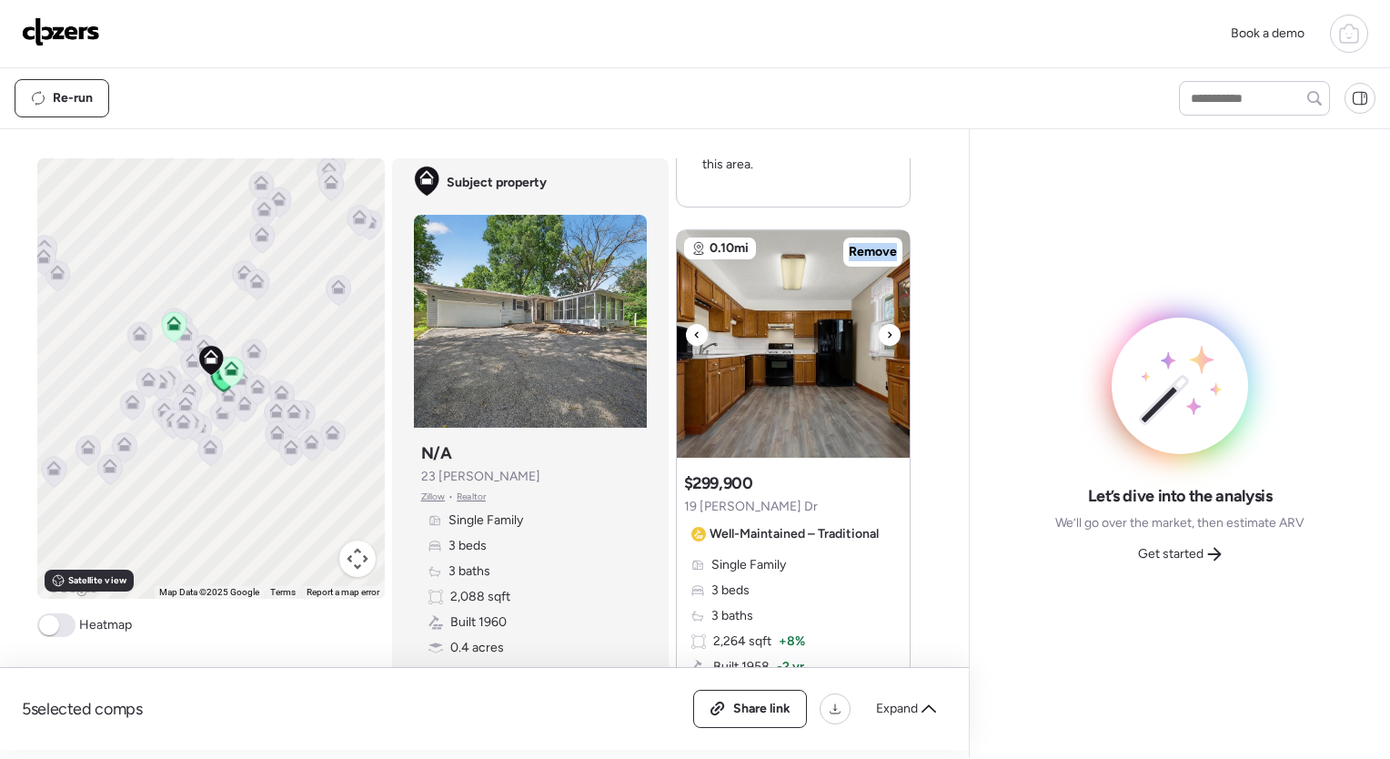
click at [879, 337] on div at bounding box center [890, 335] width 22 height 22
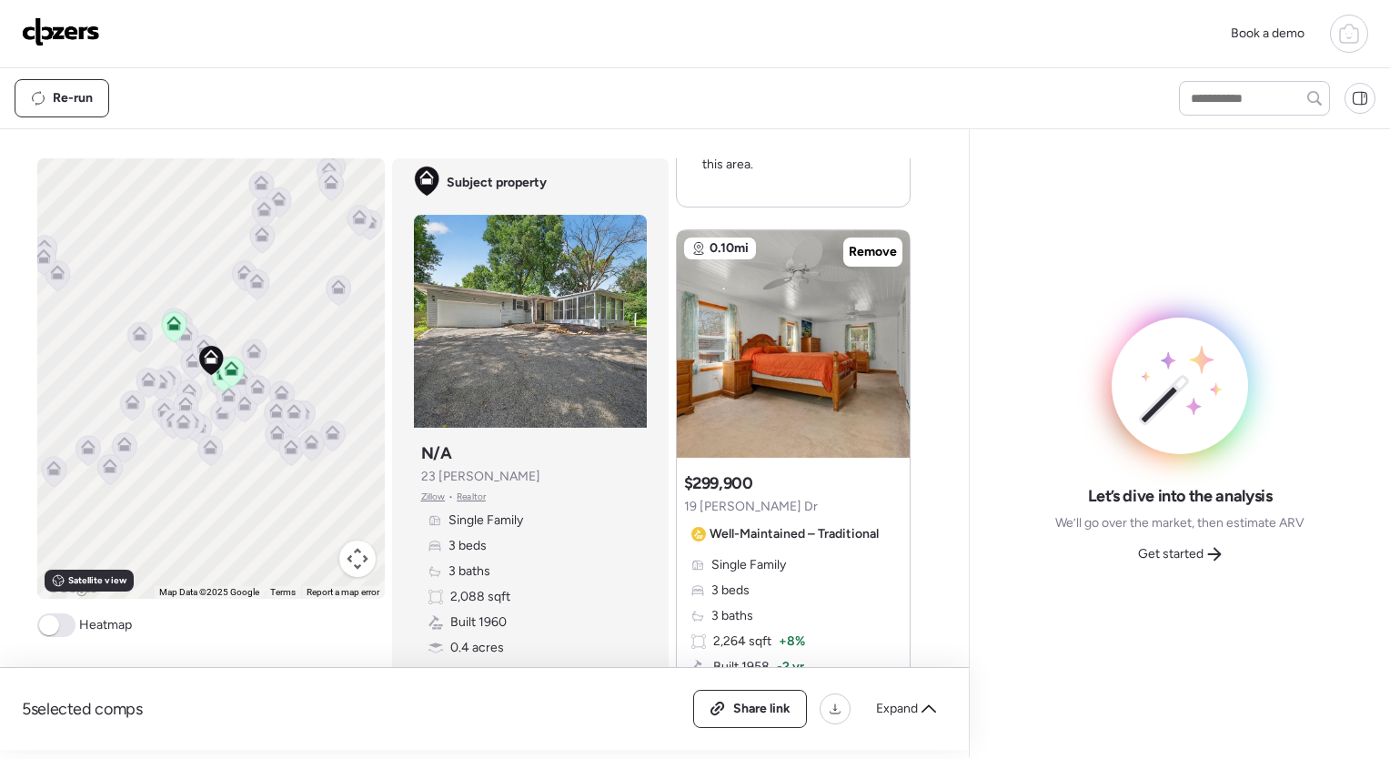
drag, startPoint x: 875, startPoint y: 337, endPoint x: 1022, endPoint y: 347, distance: 147.6
click at [1022, 347] on div "Let’s dive into the analysis We’ll go over the market, then estimate ARV Get st…" at bounding box center [1179, 443] width 391 height 599
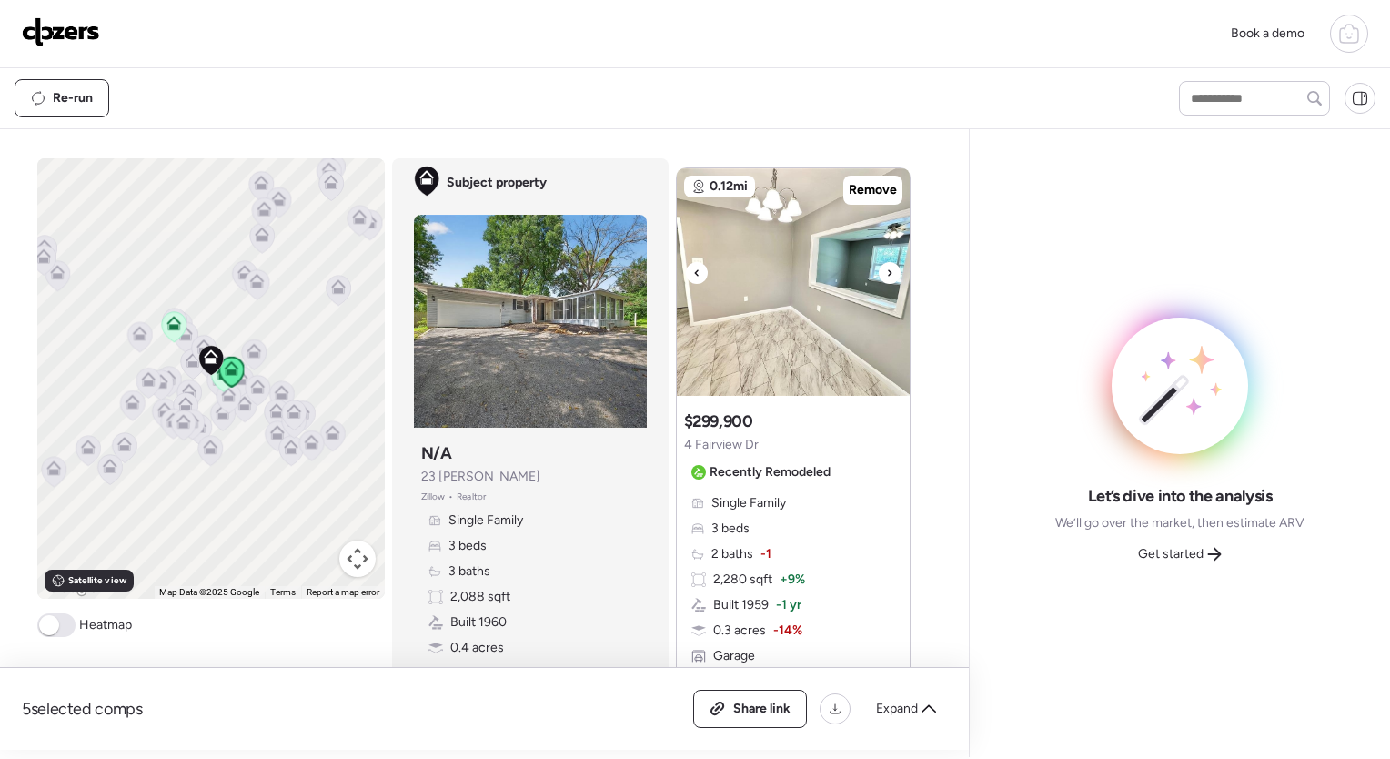
scroll to position [0, 0]
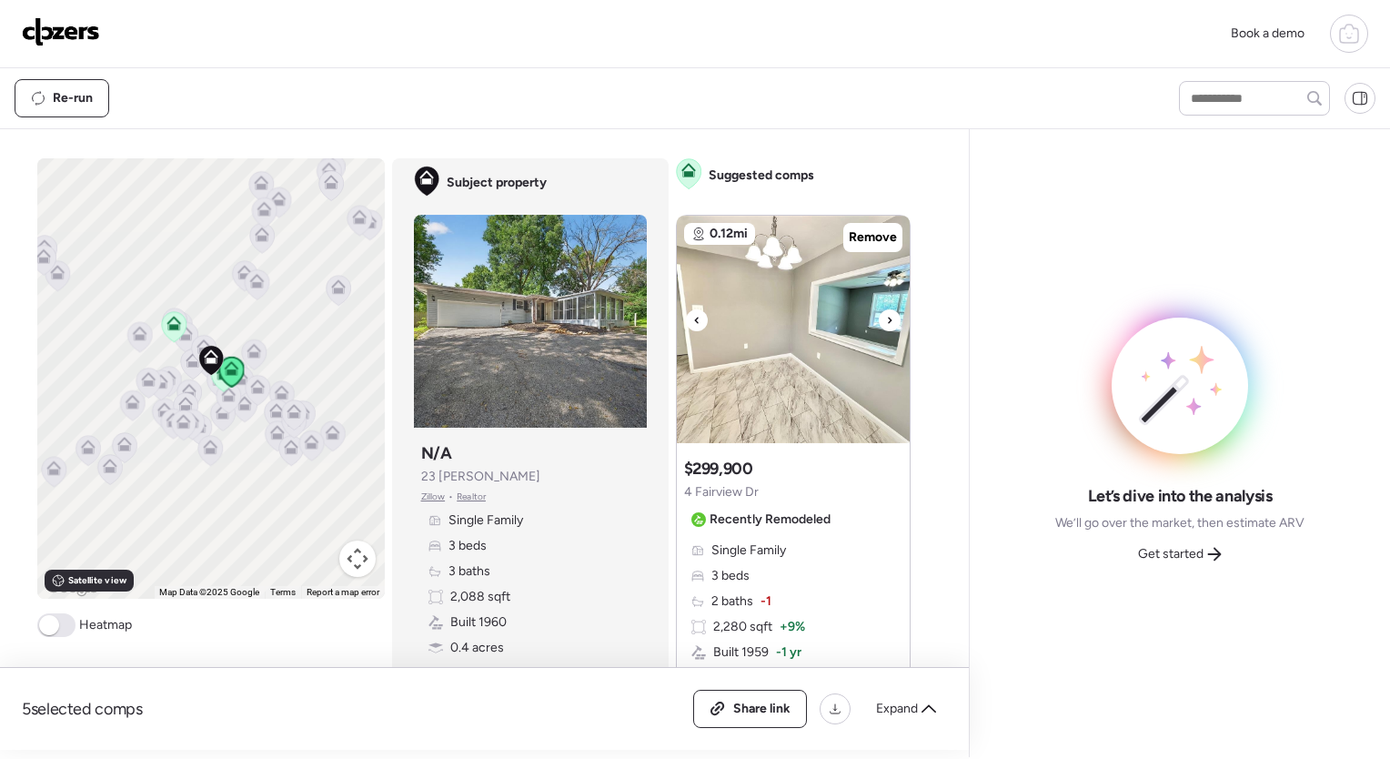
click at [886, 311] on icon at bounding box center [889, 320] width 7 height 22
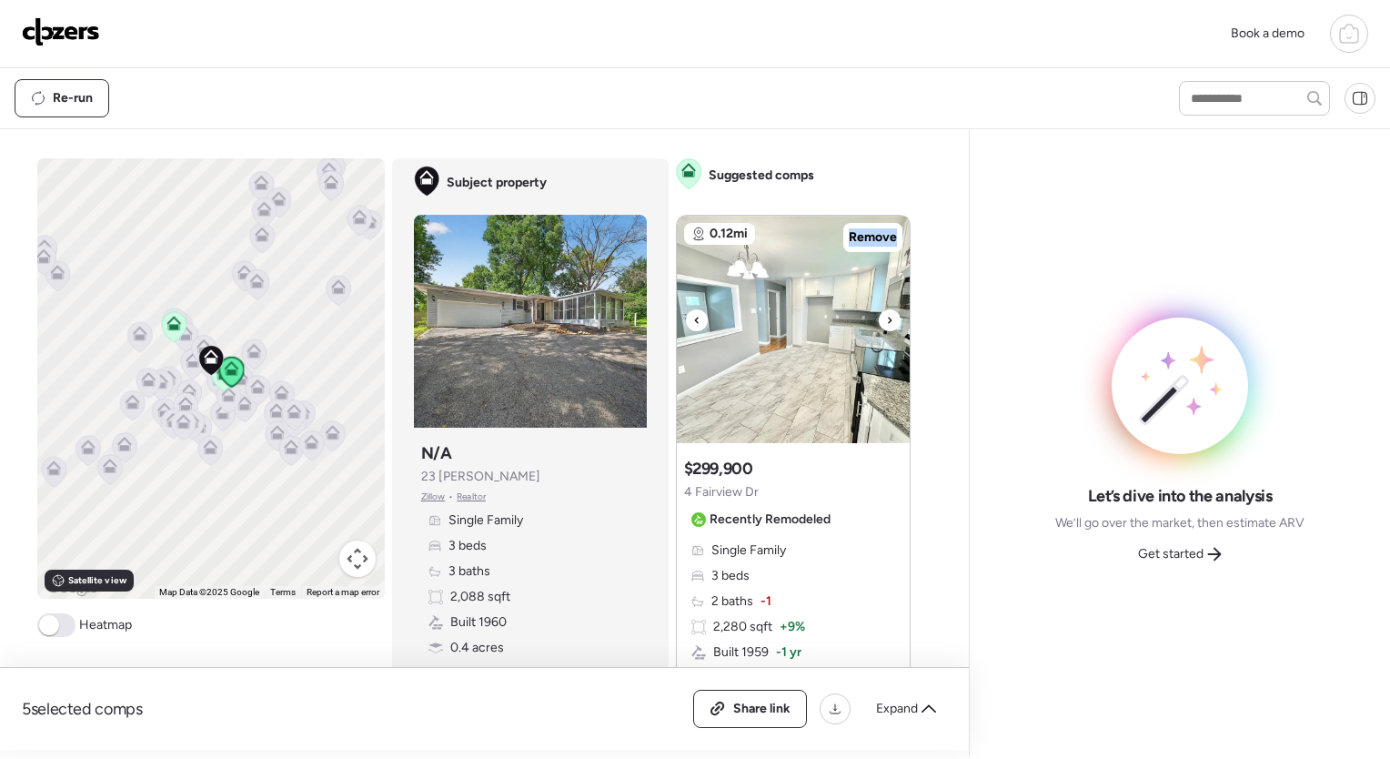
click at [886, 311] on icon at bounding box center [889, 320] width 7 height 22
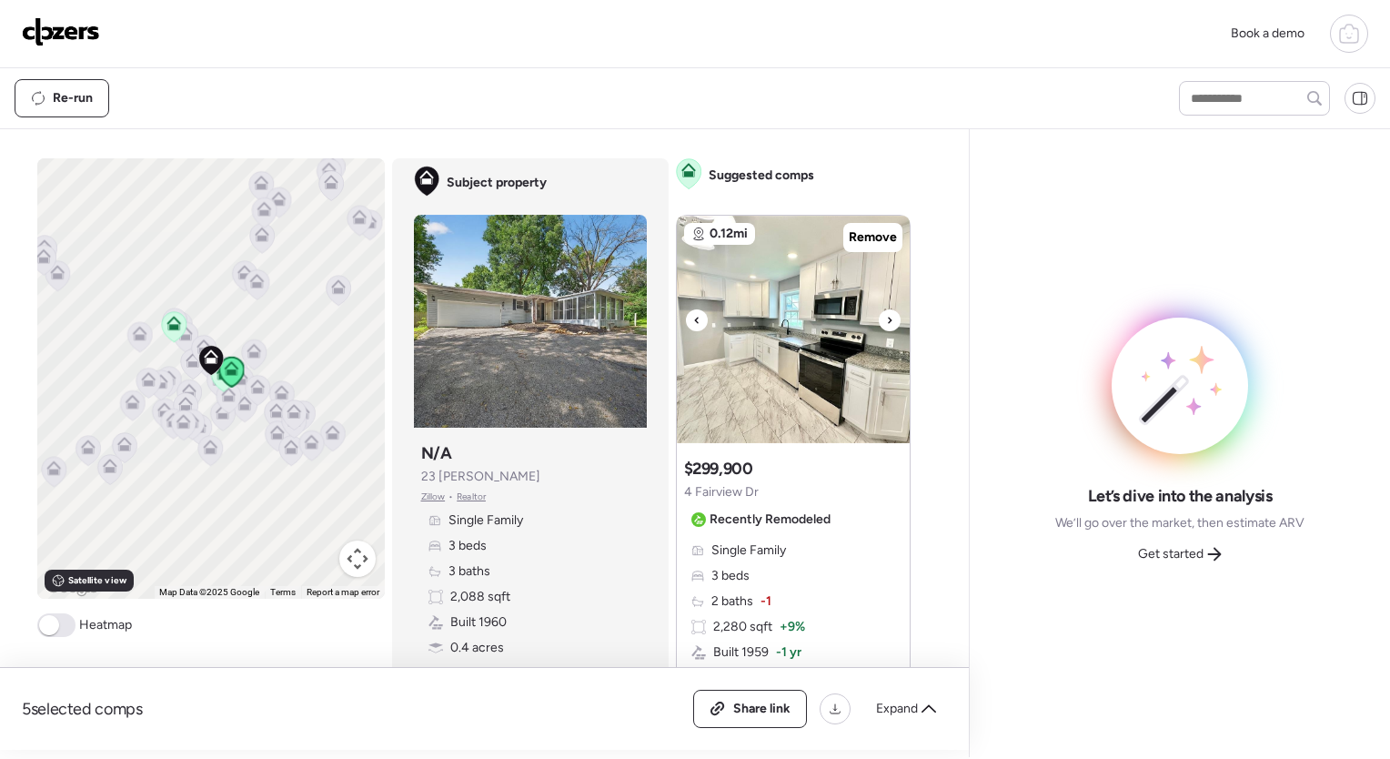
click at [886, 311] on icon at bounding box center [889, 320] width 7 height 22
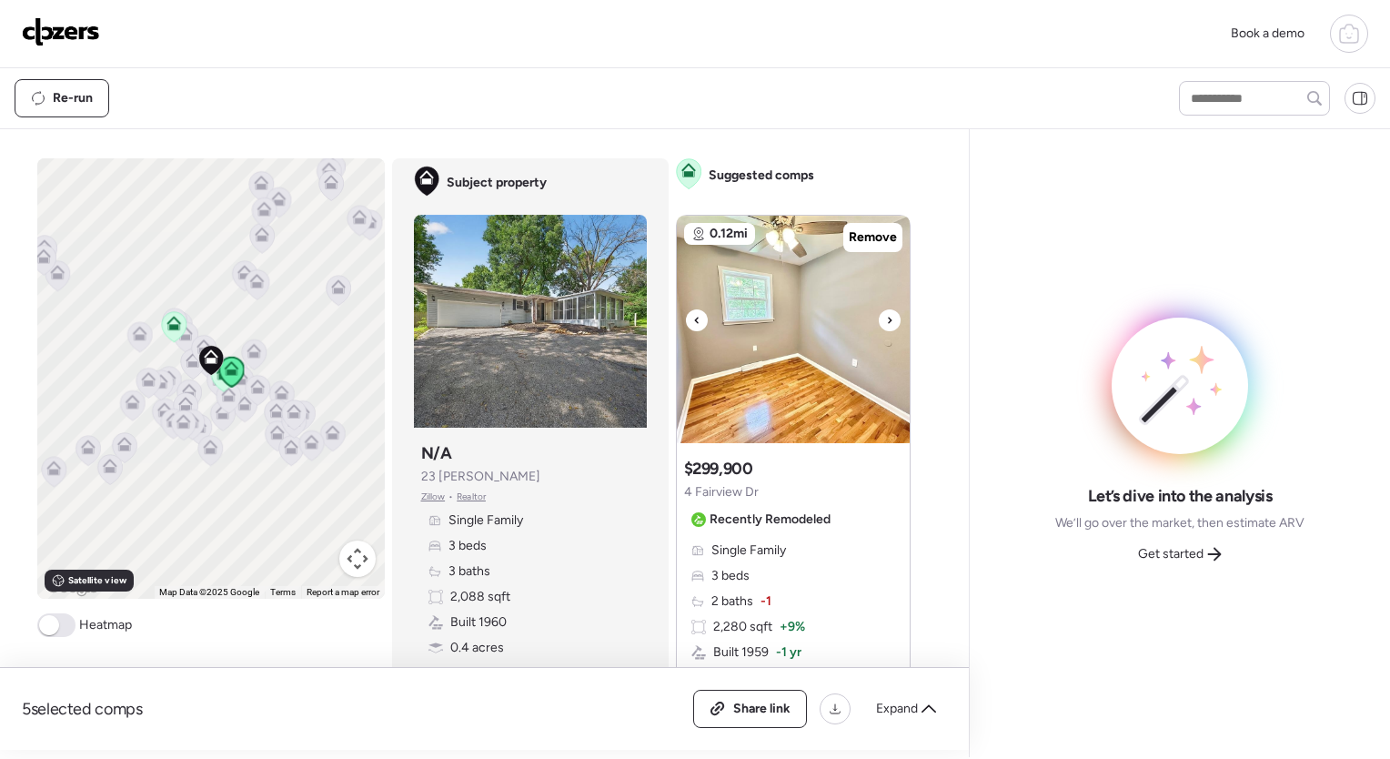
click at [886, 311] on icon at bounding box center [889, 320] width 7 height 22
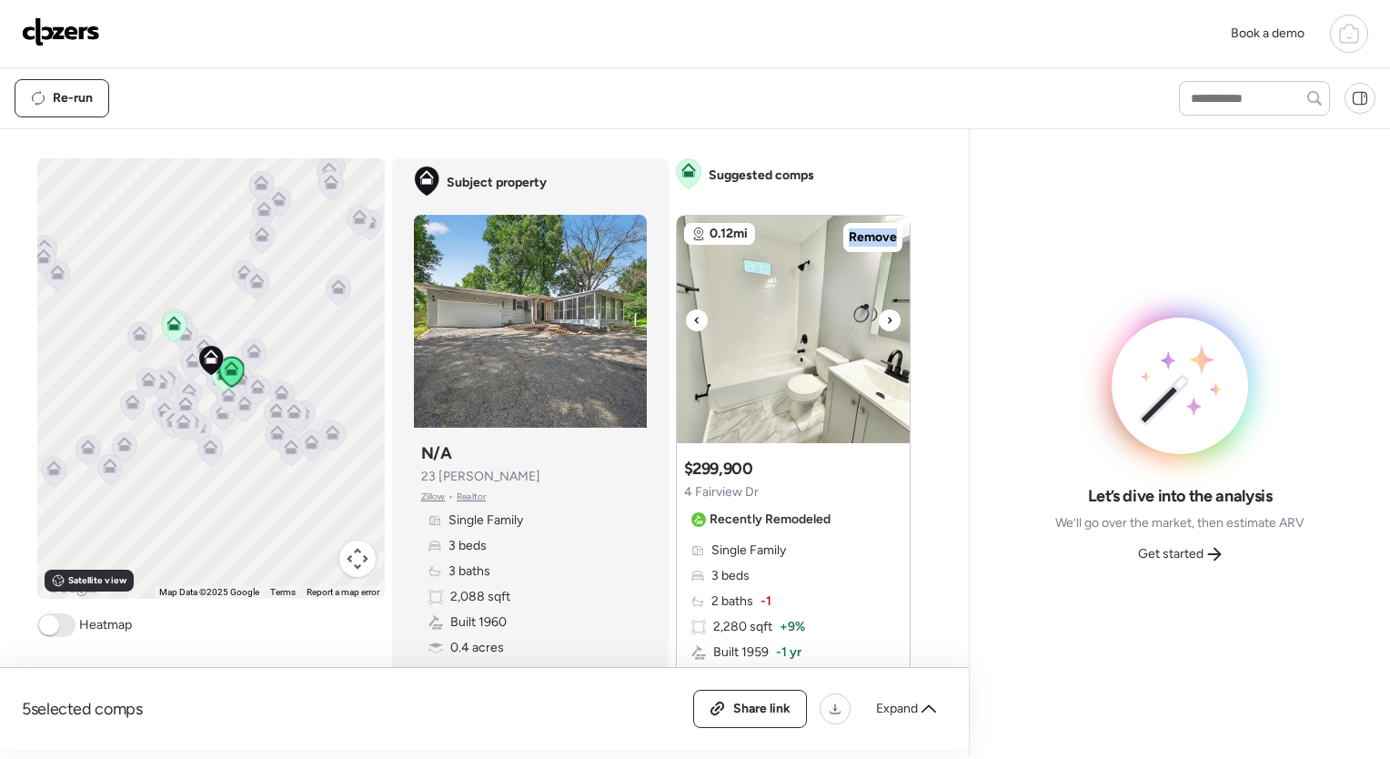
click at [886, 311] on icon at bounding box center [889, 320] width 7 height 22
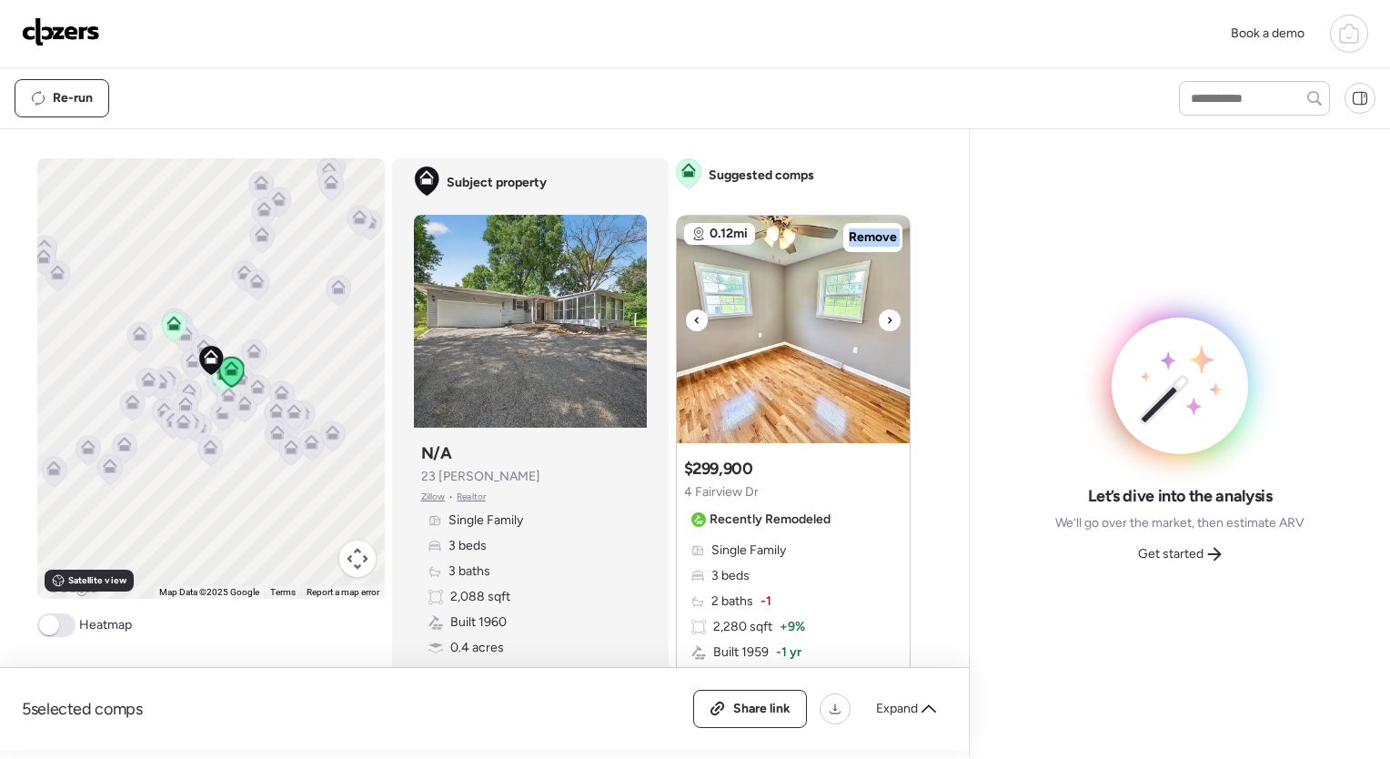
click at [886, 311] on icon at bounding box center [889, 320] width 7 height 22
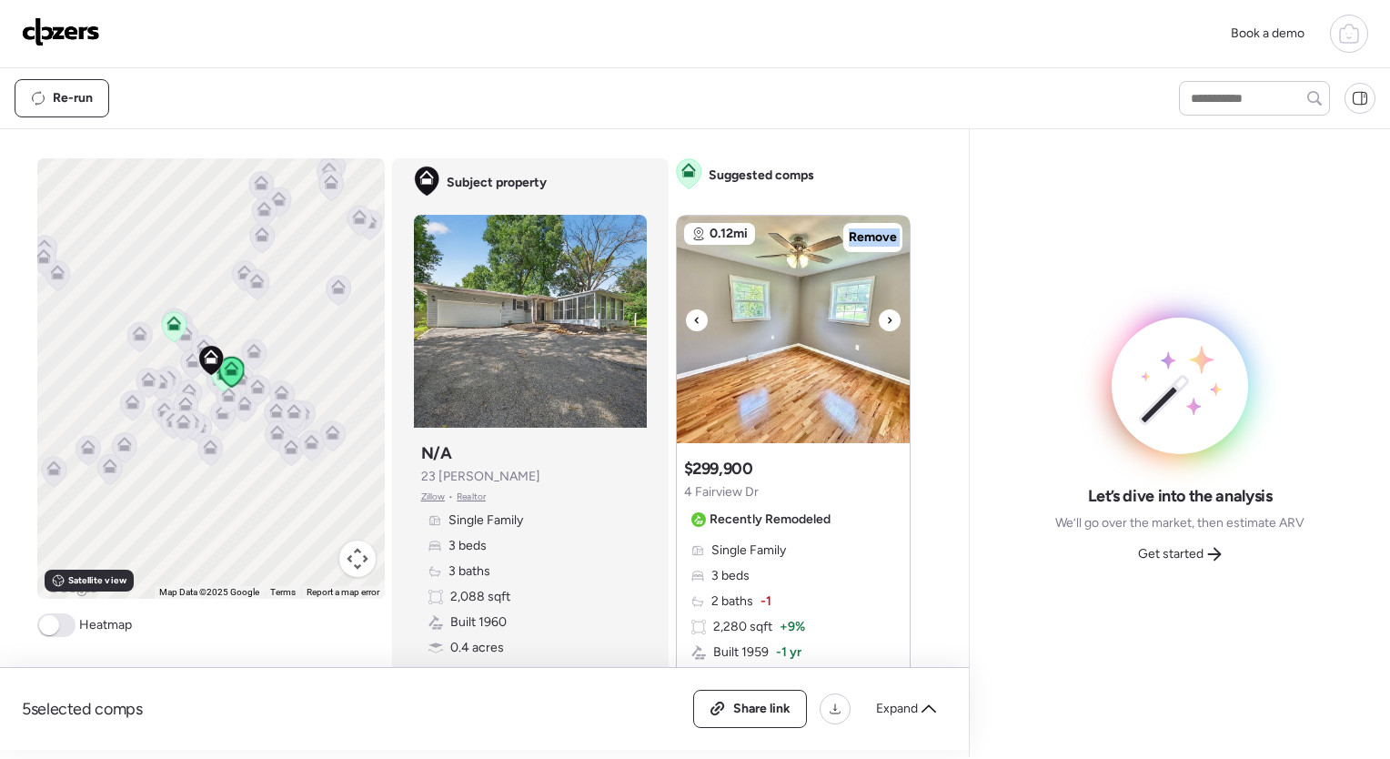
click at [886, 311] on icon at bounding box center [889, 320] width 7 height 22
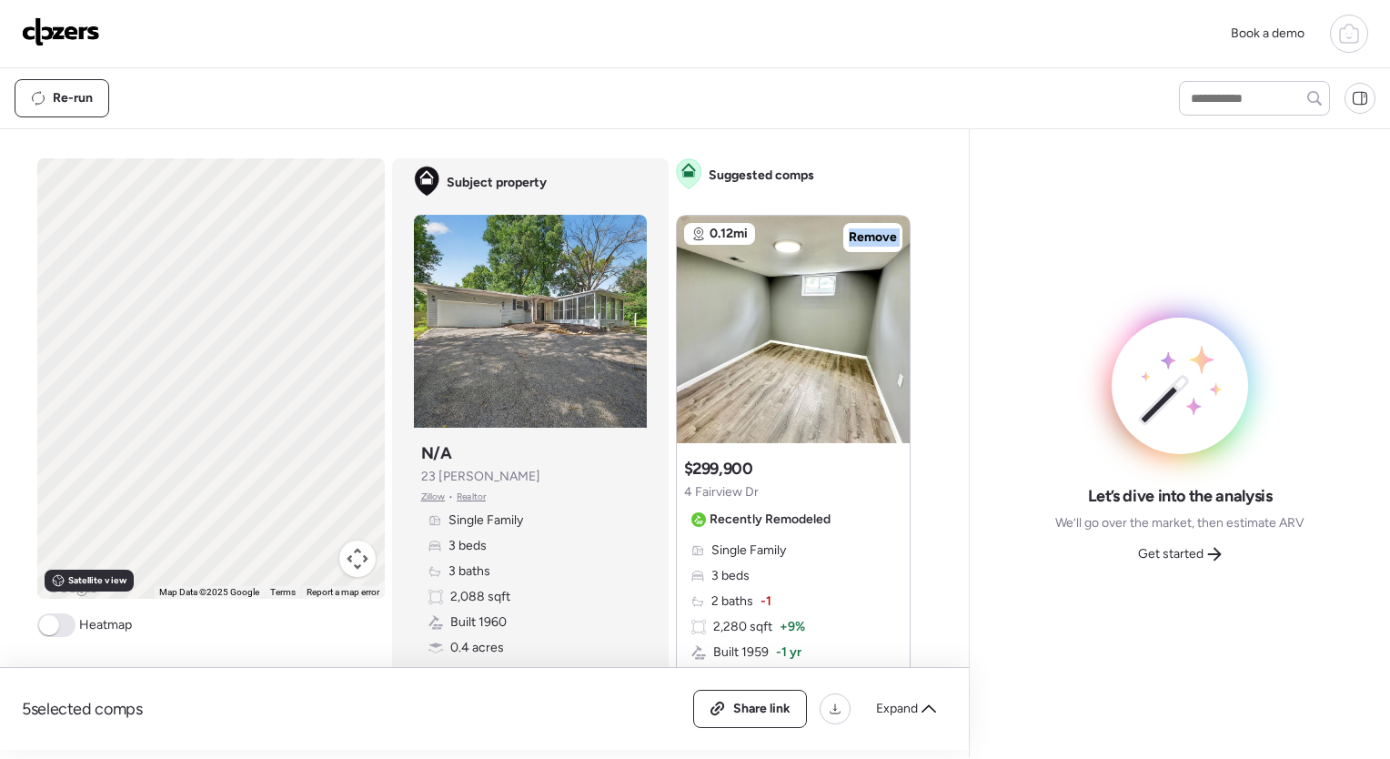
click at [886, 311] on icon at bounding box center [889, 320] width 7 height 22
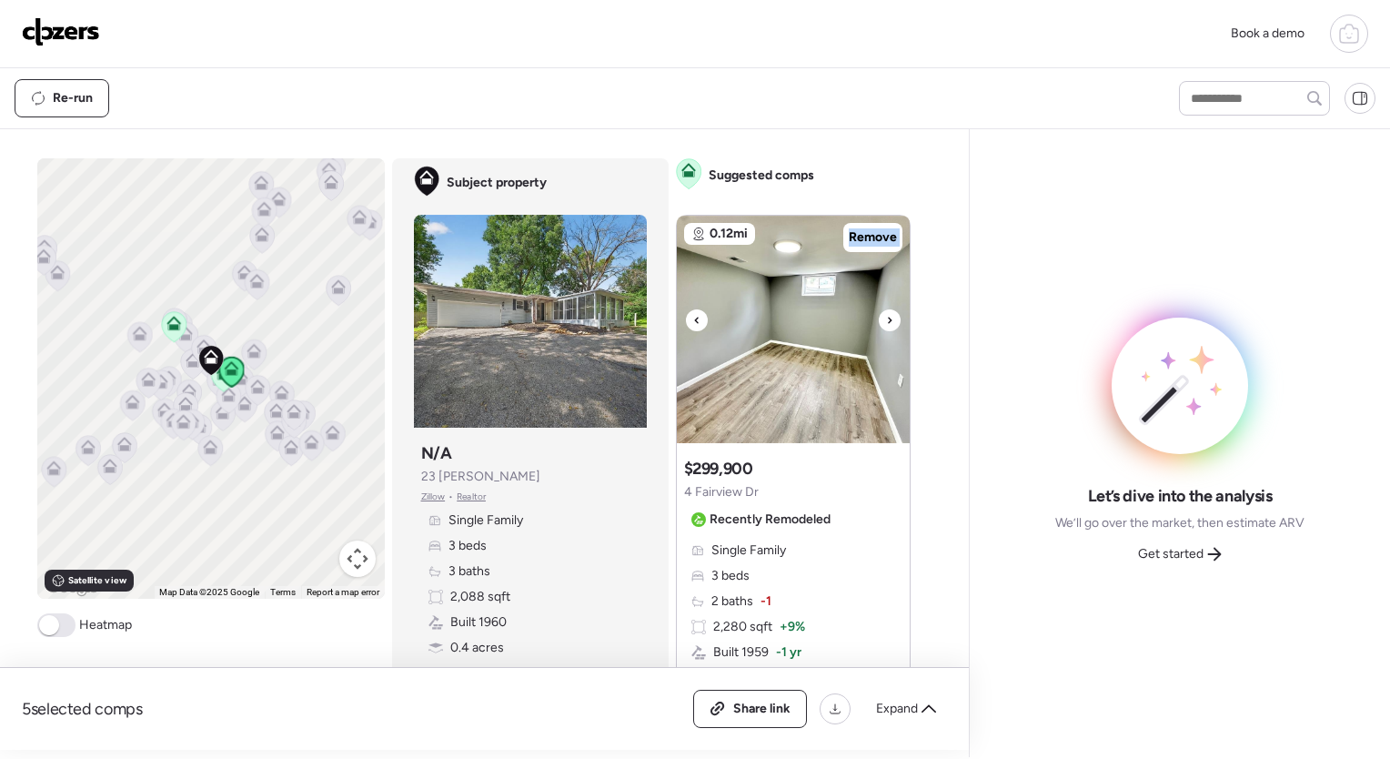
click at [886, 311] on icon at bounding box center [889, 320] width 7 height 22
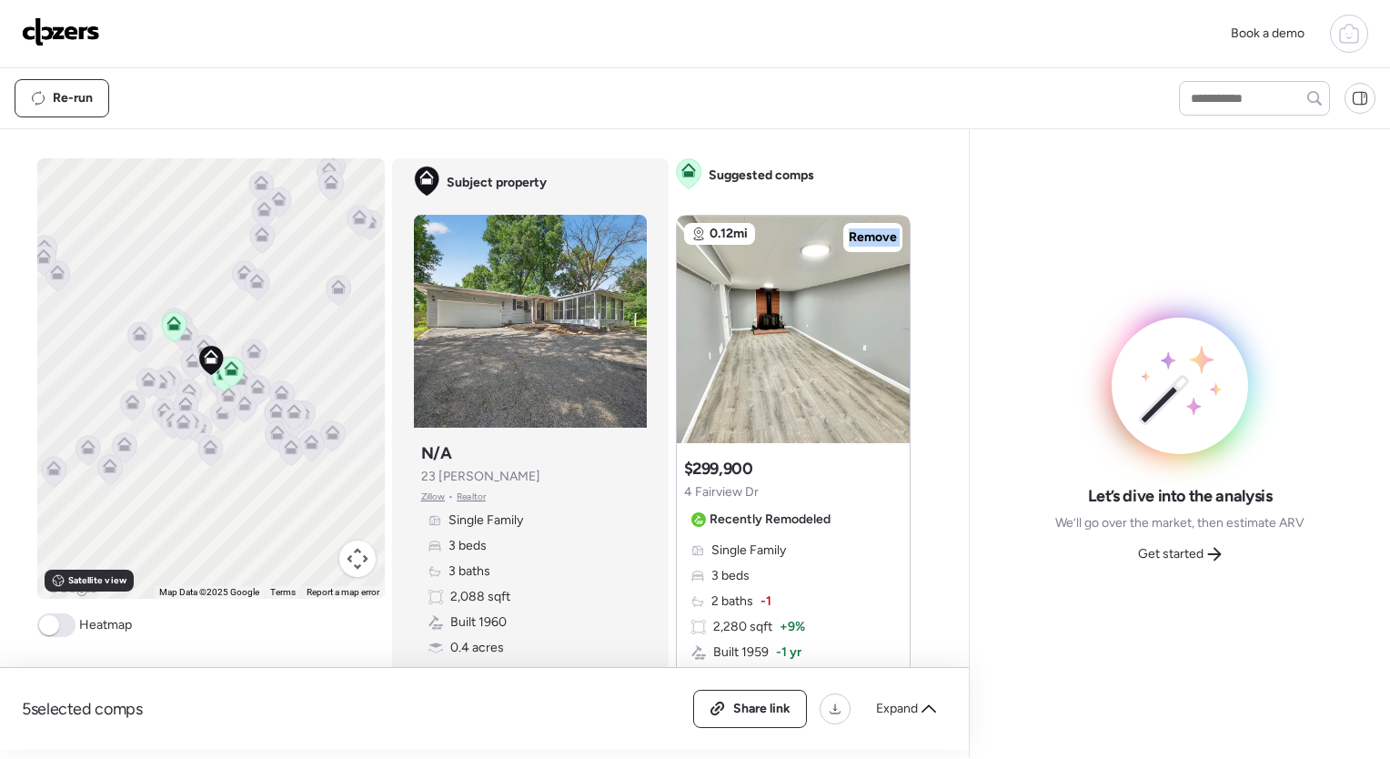
click at [886, 311] on icon at bounding box center [889, 320] width 7 height 22
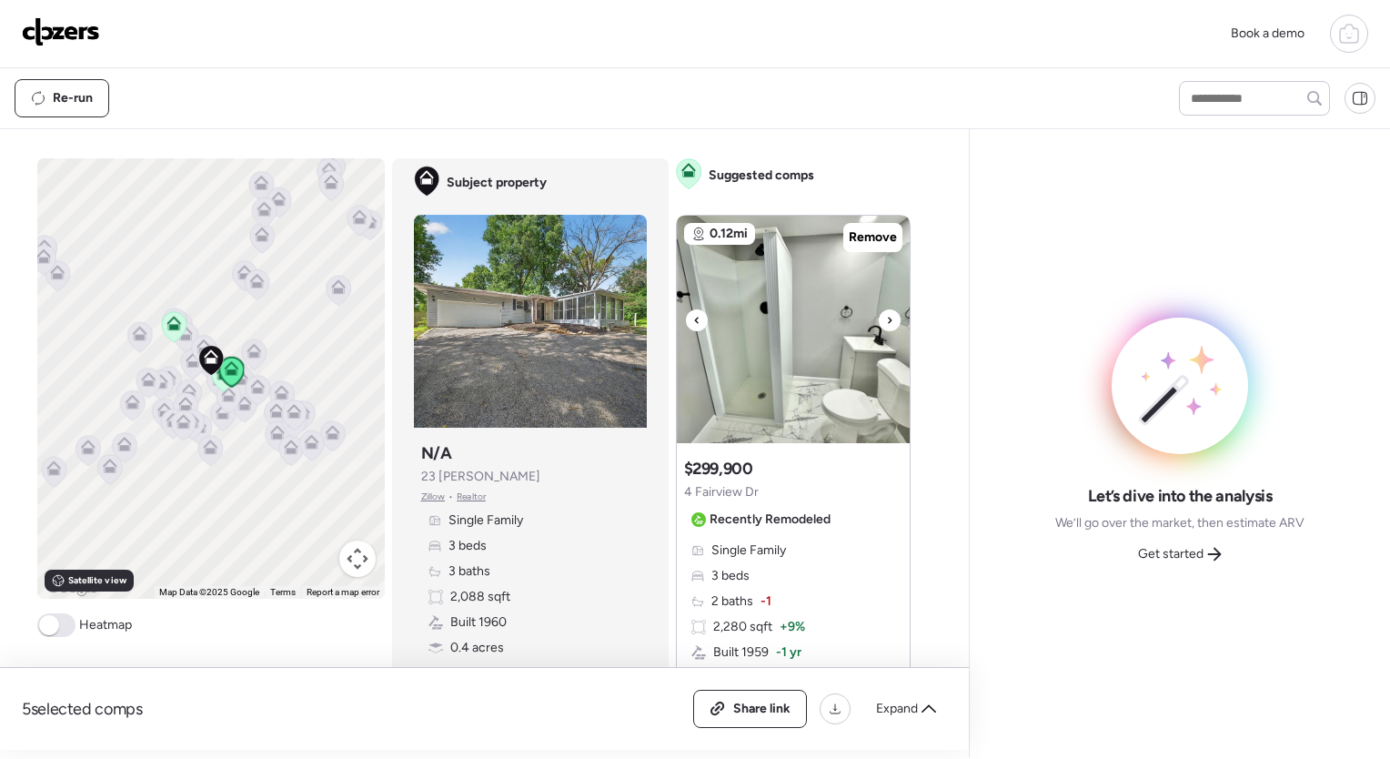
click at [886, 311] on icon at bounding box center [889, 320] width 7 height 22
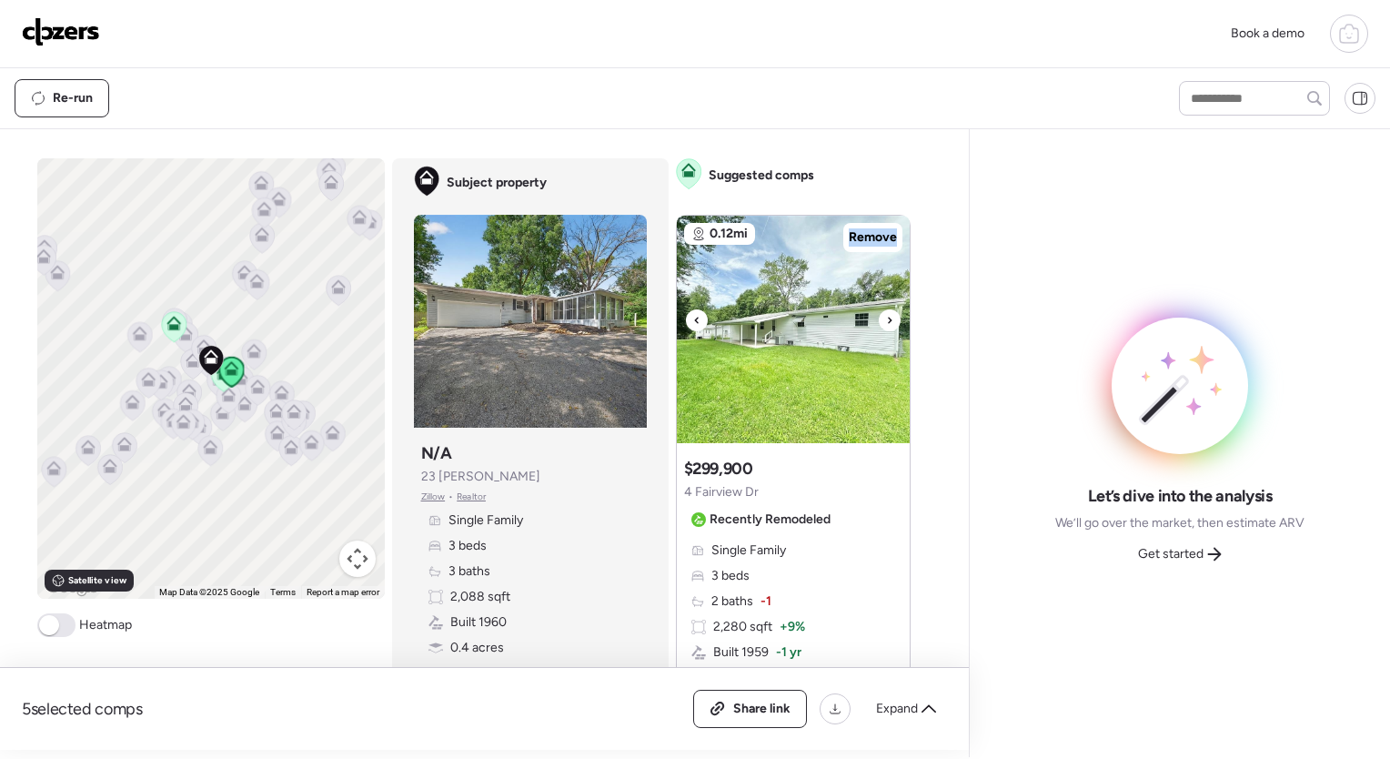
click at [886, 311] on icon at bounding box center [889, 320] width 7 height 22
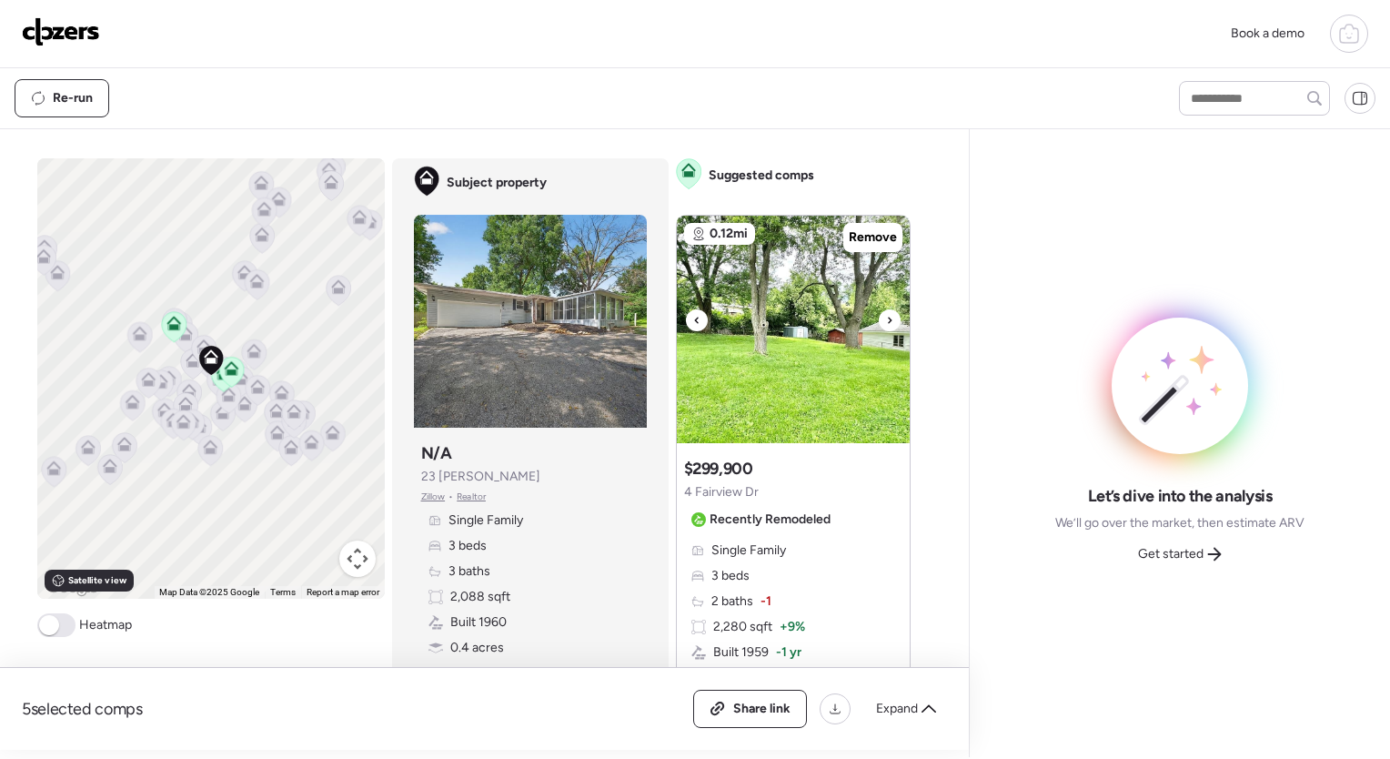
click at [886, 311] on icon at bounding box center [889, 320] width 7 height 22
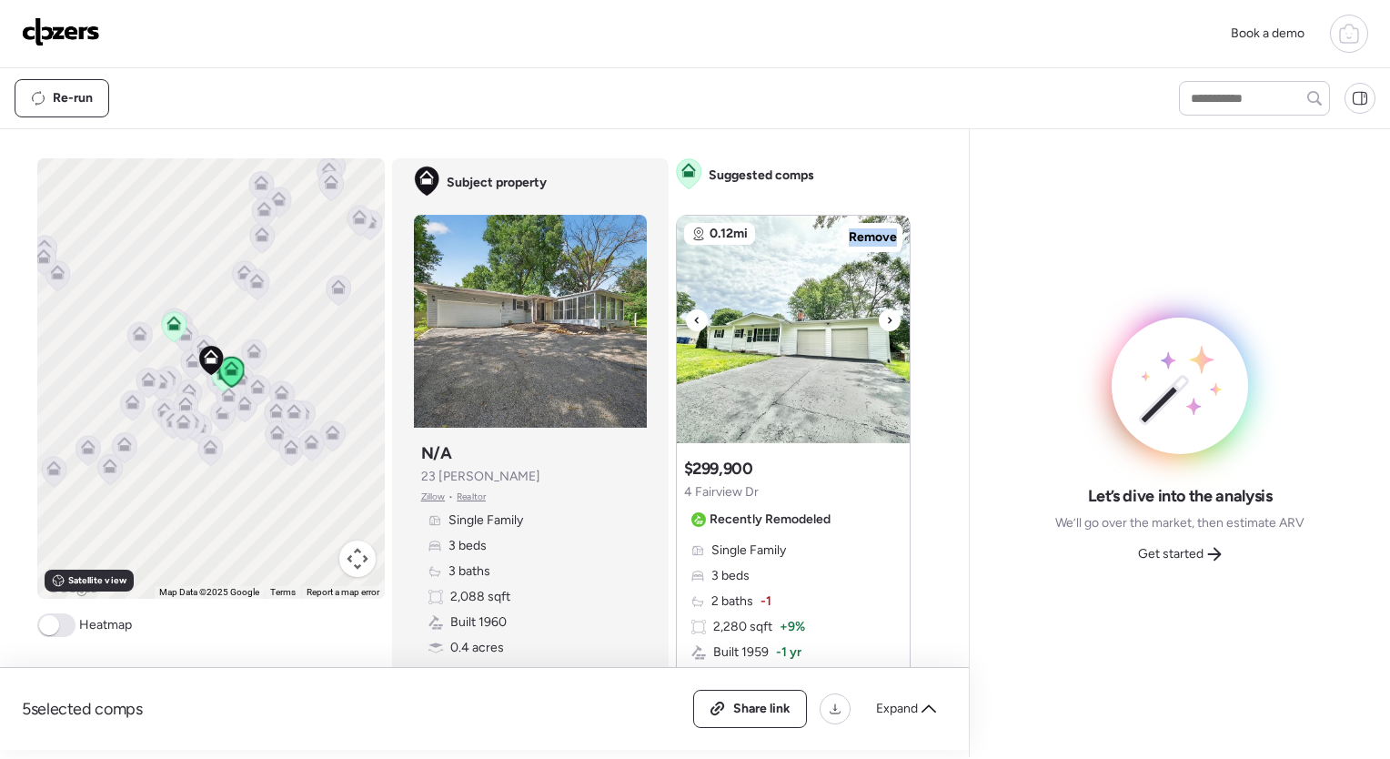
click at [886, 311] on icon at bounding box center [889, 320] width 7 height 22
click at [888, 317] on icon at bounding box center [890, 320] width 4 height 6
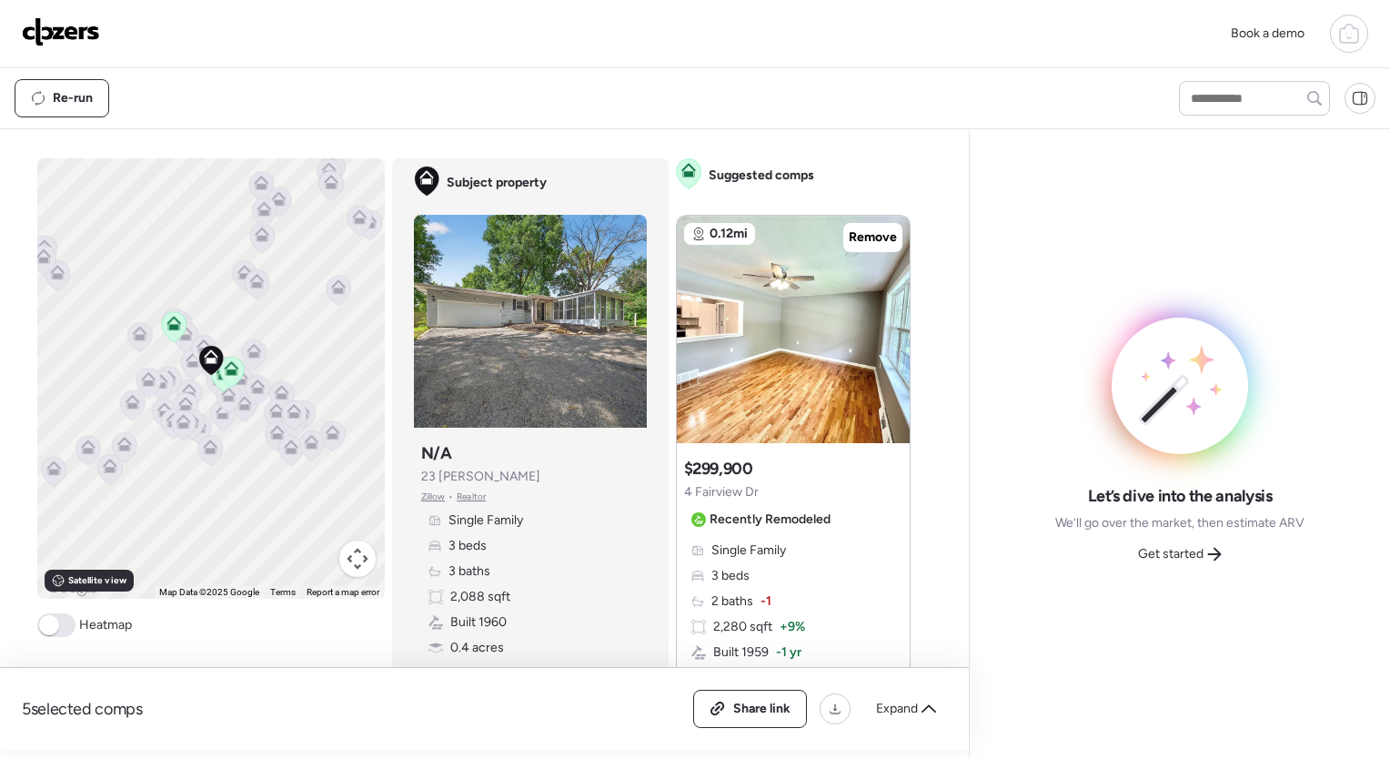
click at [1355, 35] on icon at bounding box center [1349, 34] width 22 height 22
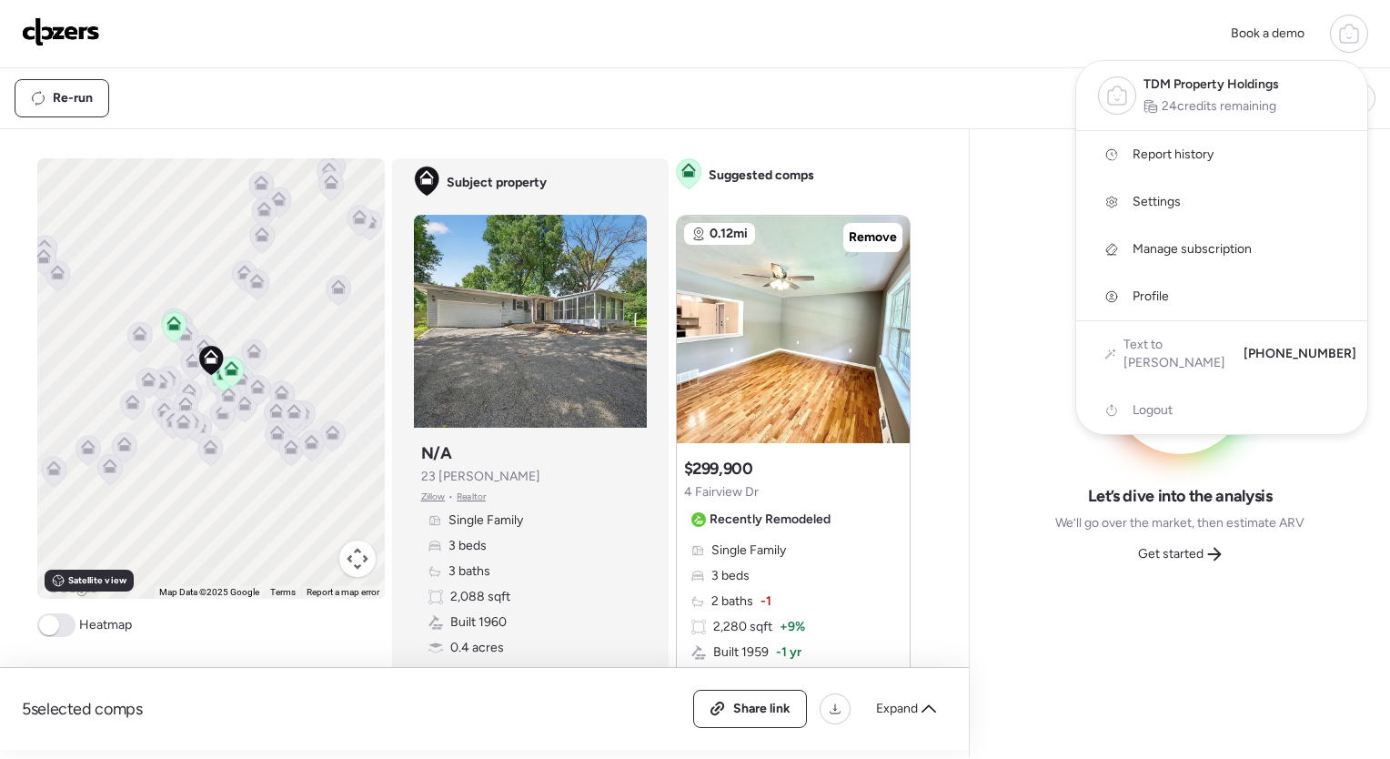
click at [1355, 35] on icon at bounding box center [1349, 34] width 22 height 22
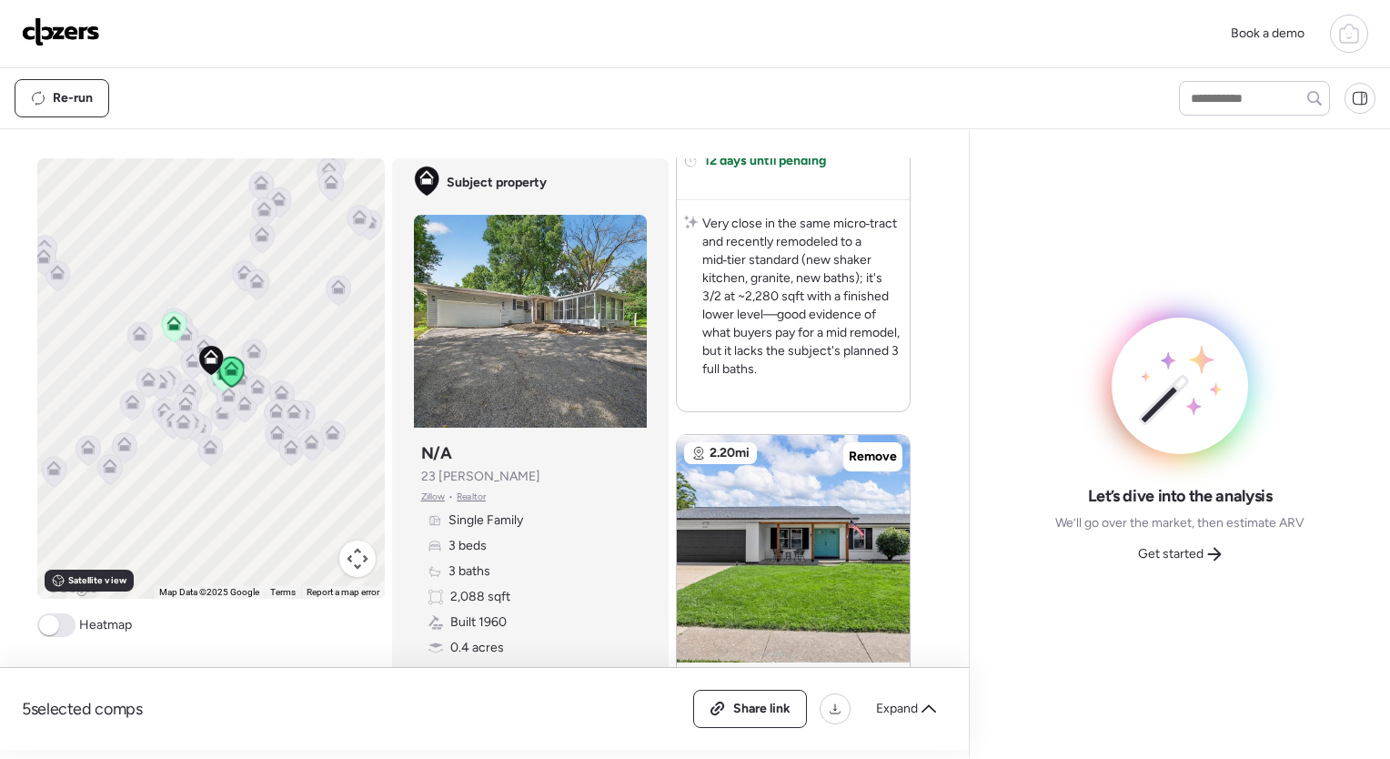
scroll to position [679, 0]
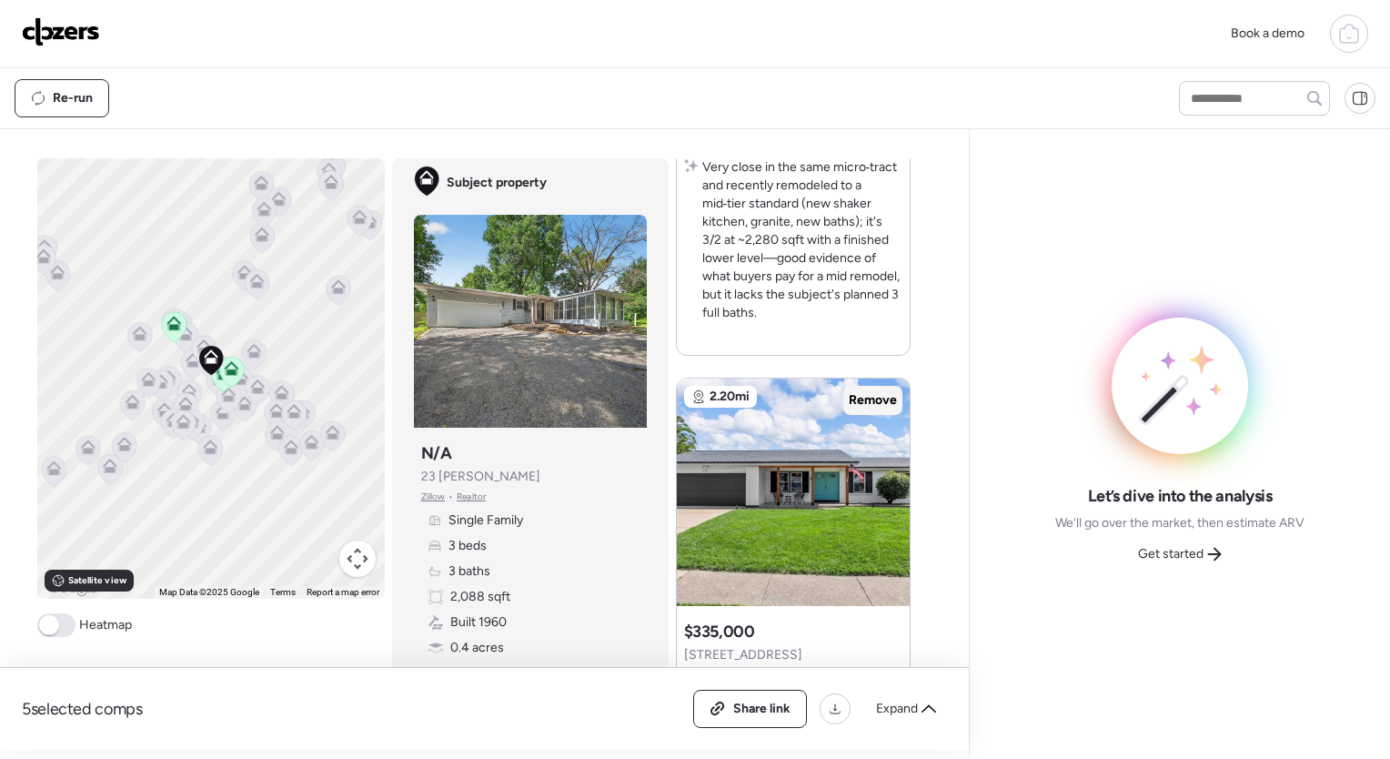
click at [859, 405] on span "Remove" at bounding box center [873, 400] width 48 height 18
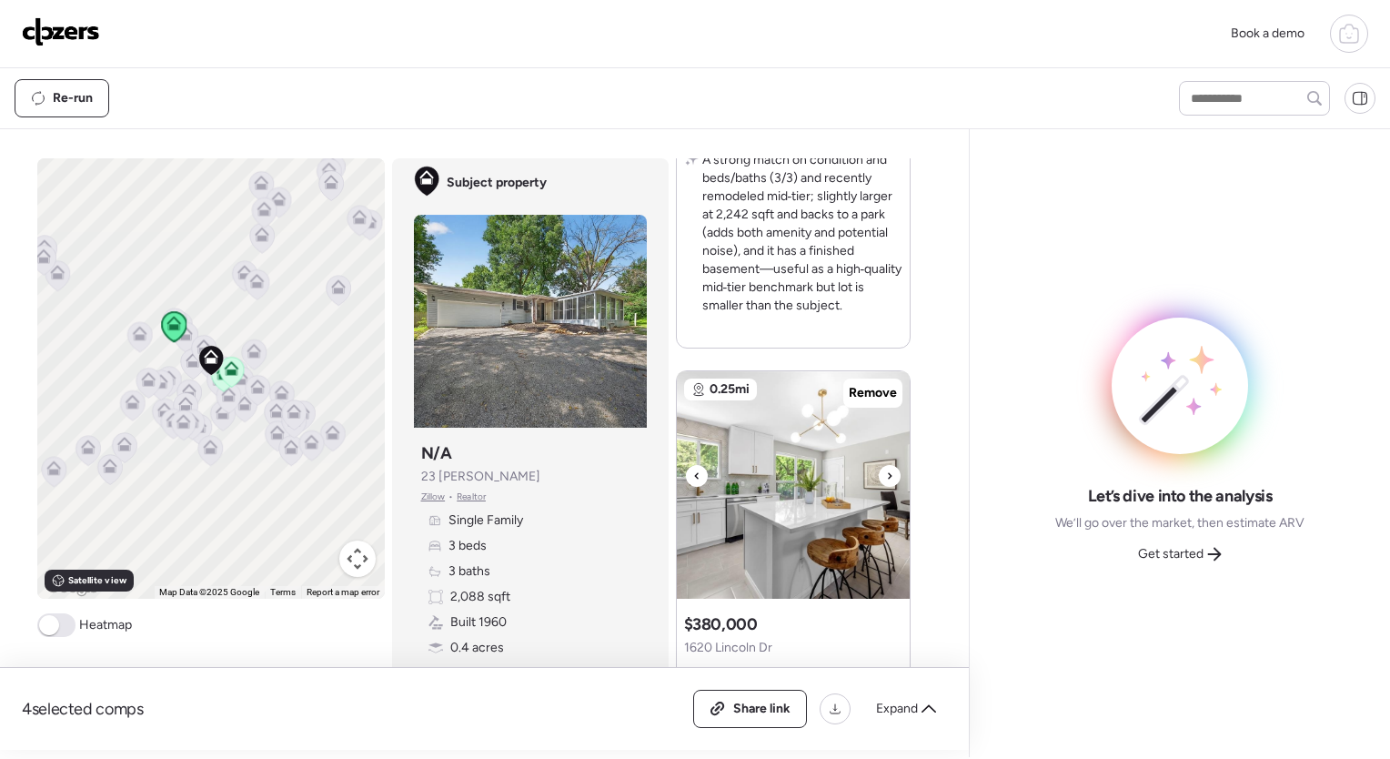
scroll to position [1556, 0]
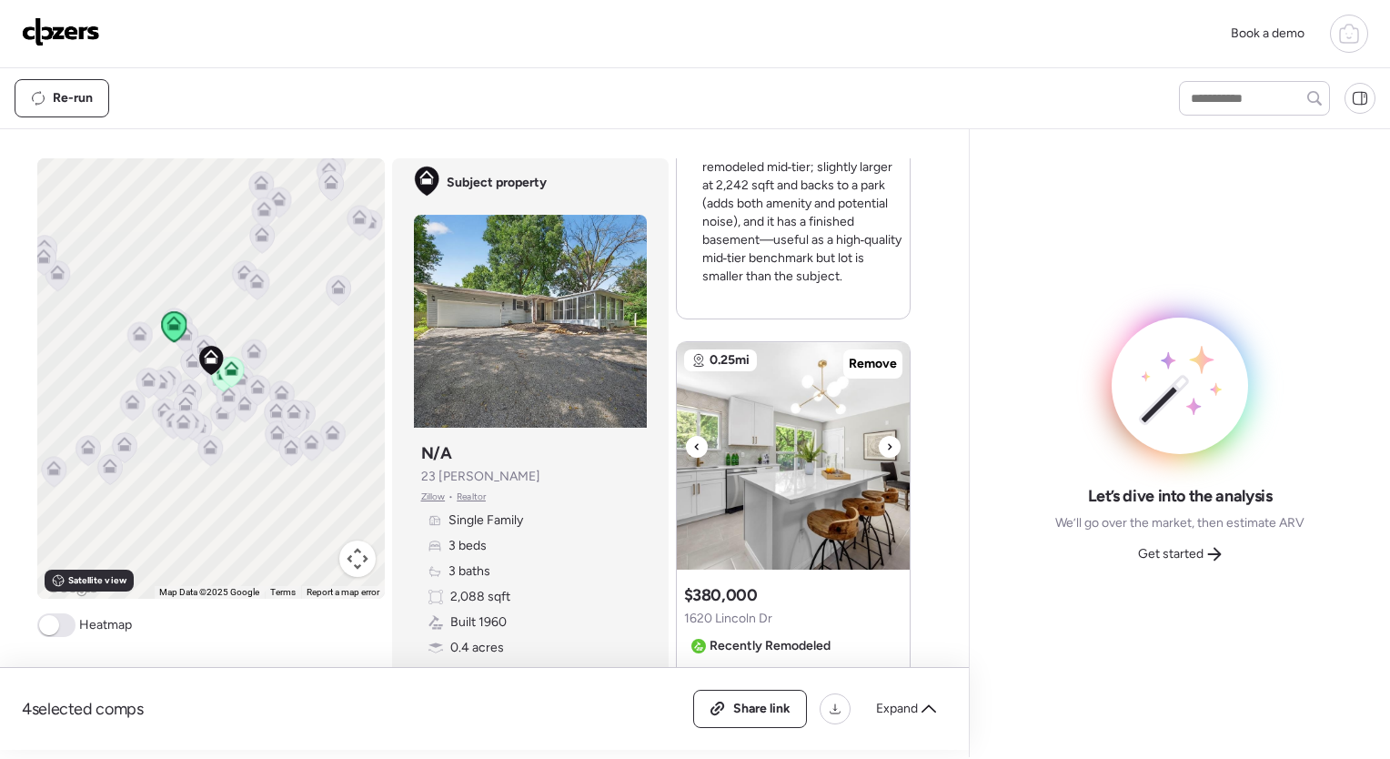
click at [888, 443] on icon at bounding box center [890, 446] width 4 height 6
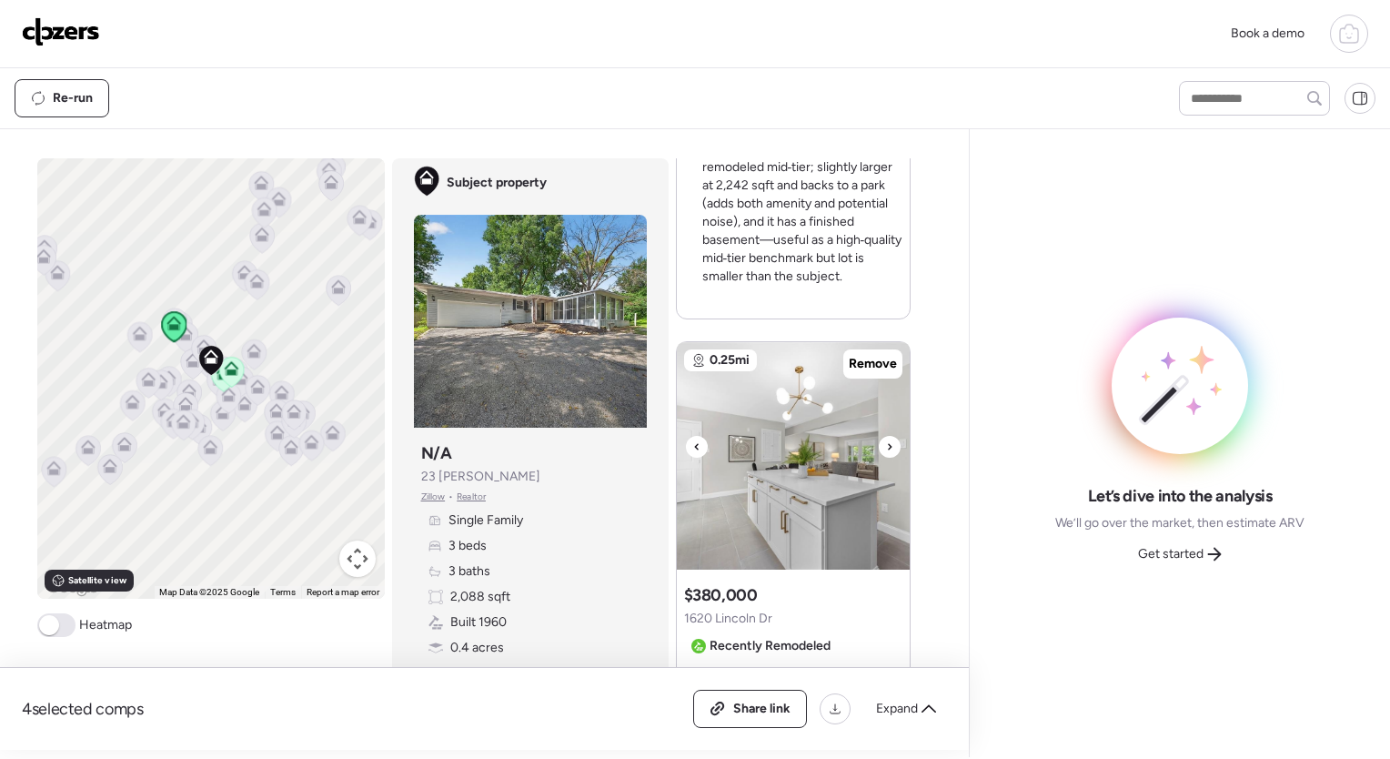
click at [888, 443] on icon at bounding box center [890, 446] width 4 height 6
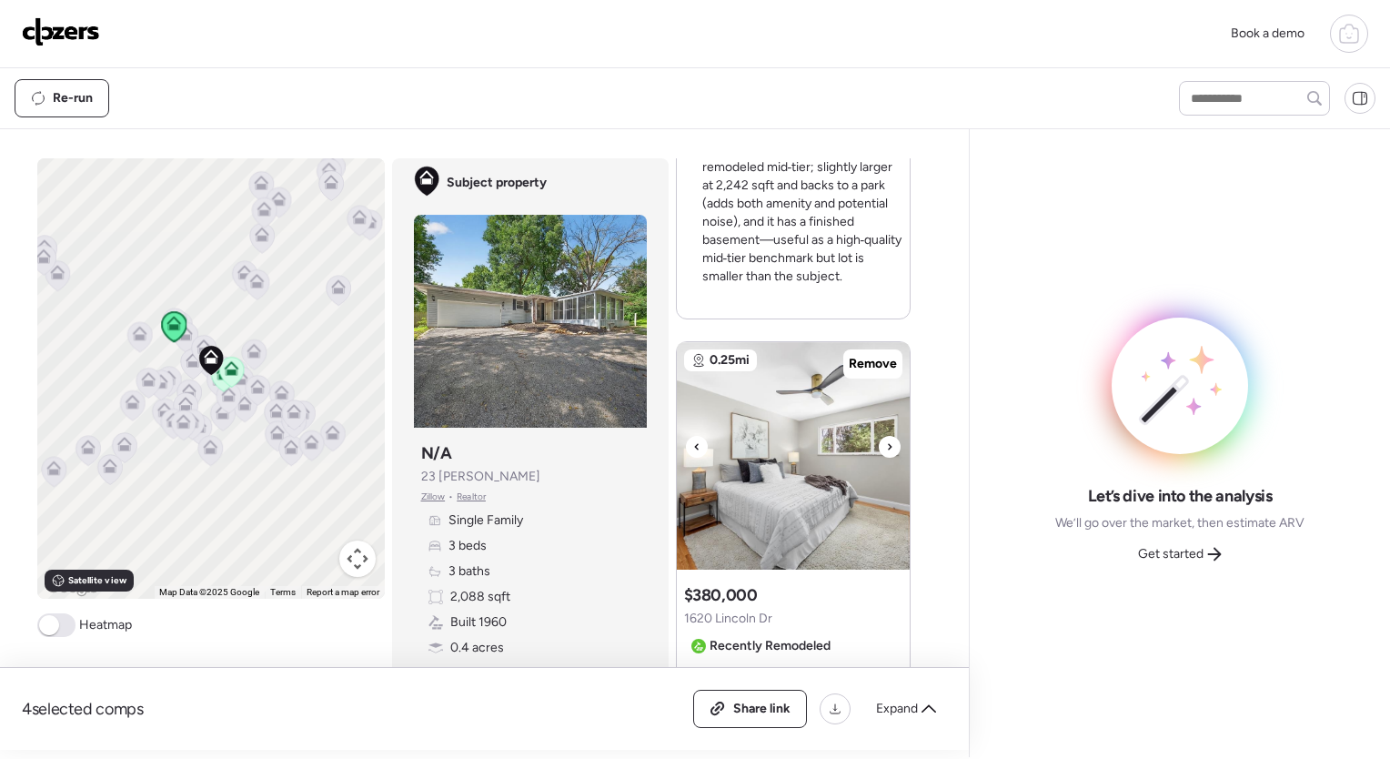
click at [888, 443] on icon at bounding box center [890, 446] width 4 height 6
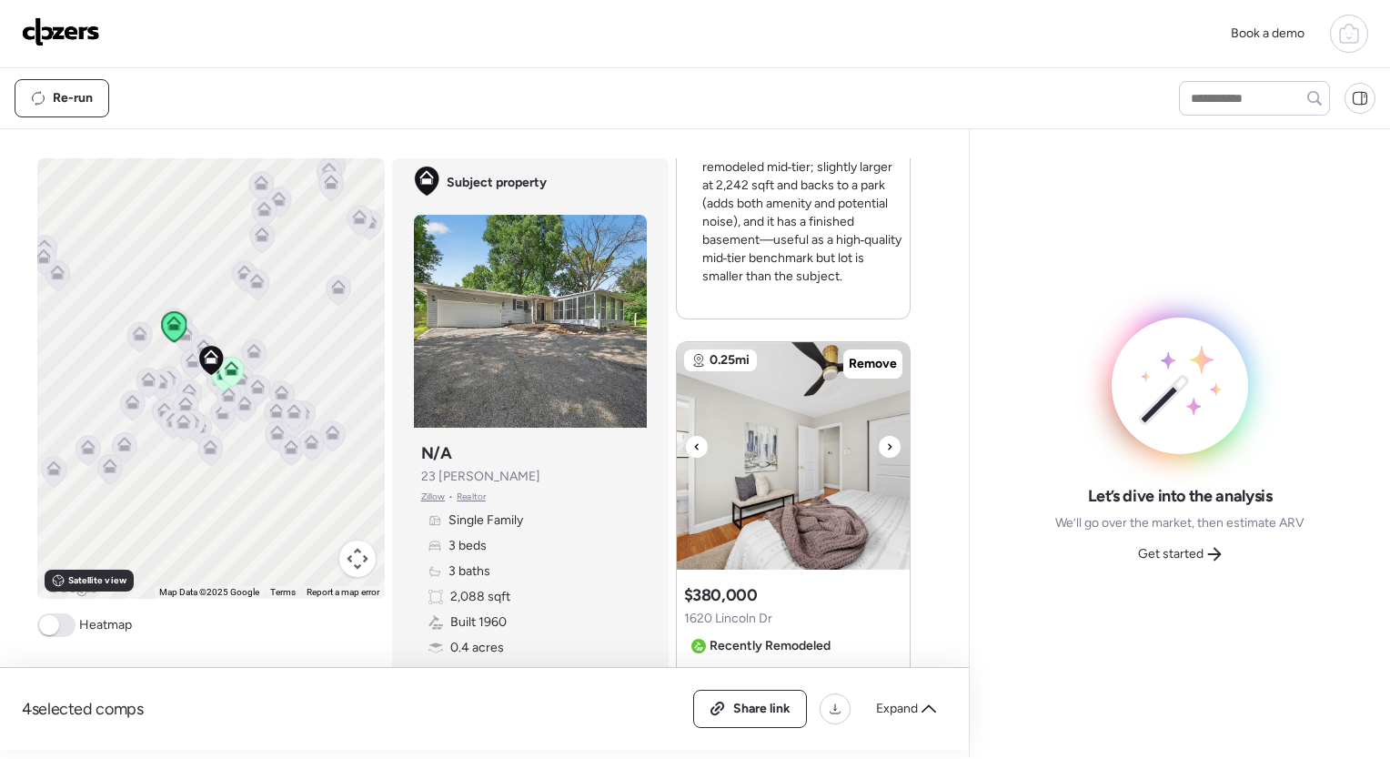
click at [888, 443] on icon at bounding box center [890, 446] width 4 height 6
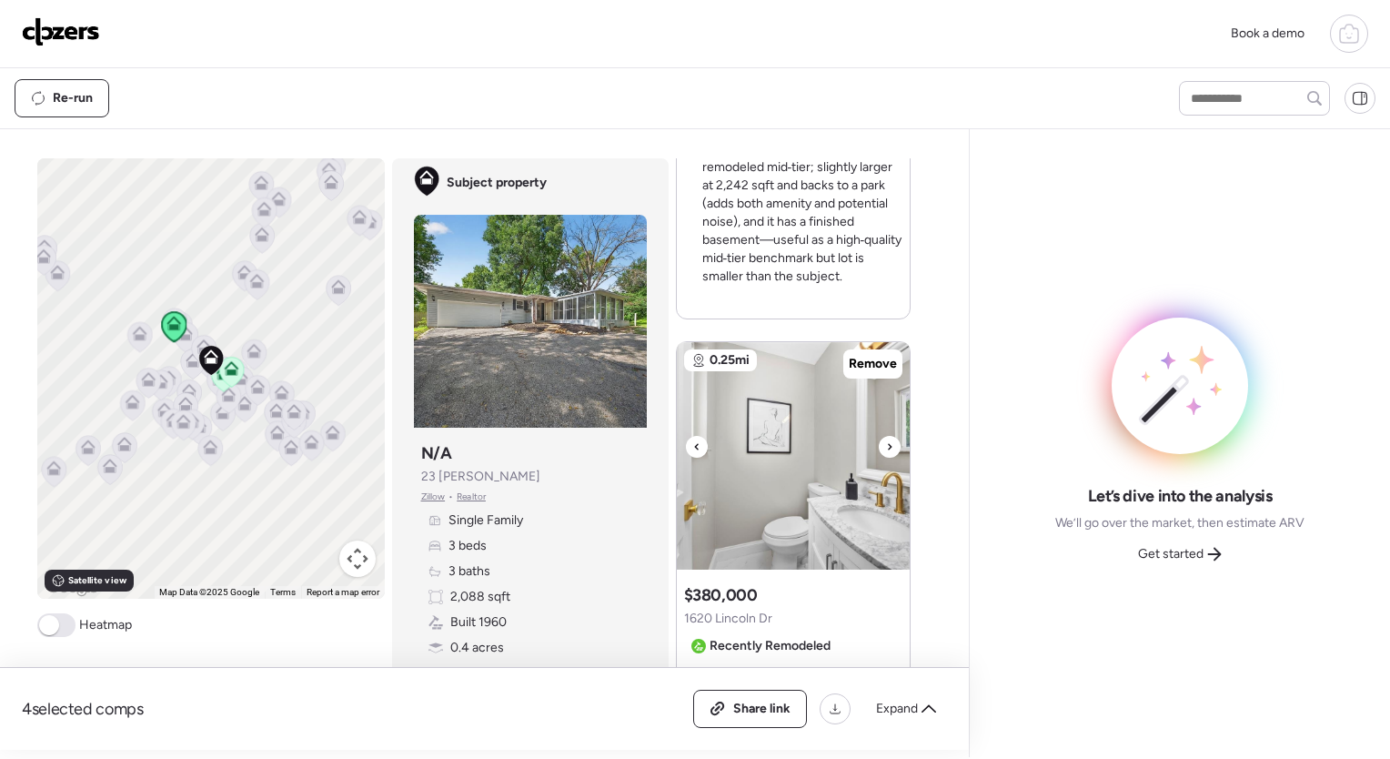
click at [888, 443] on icon at bounding box center [890, 446] width 4 height 6
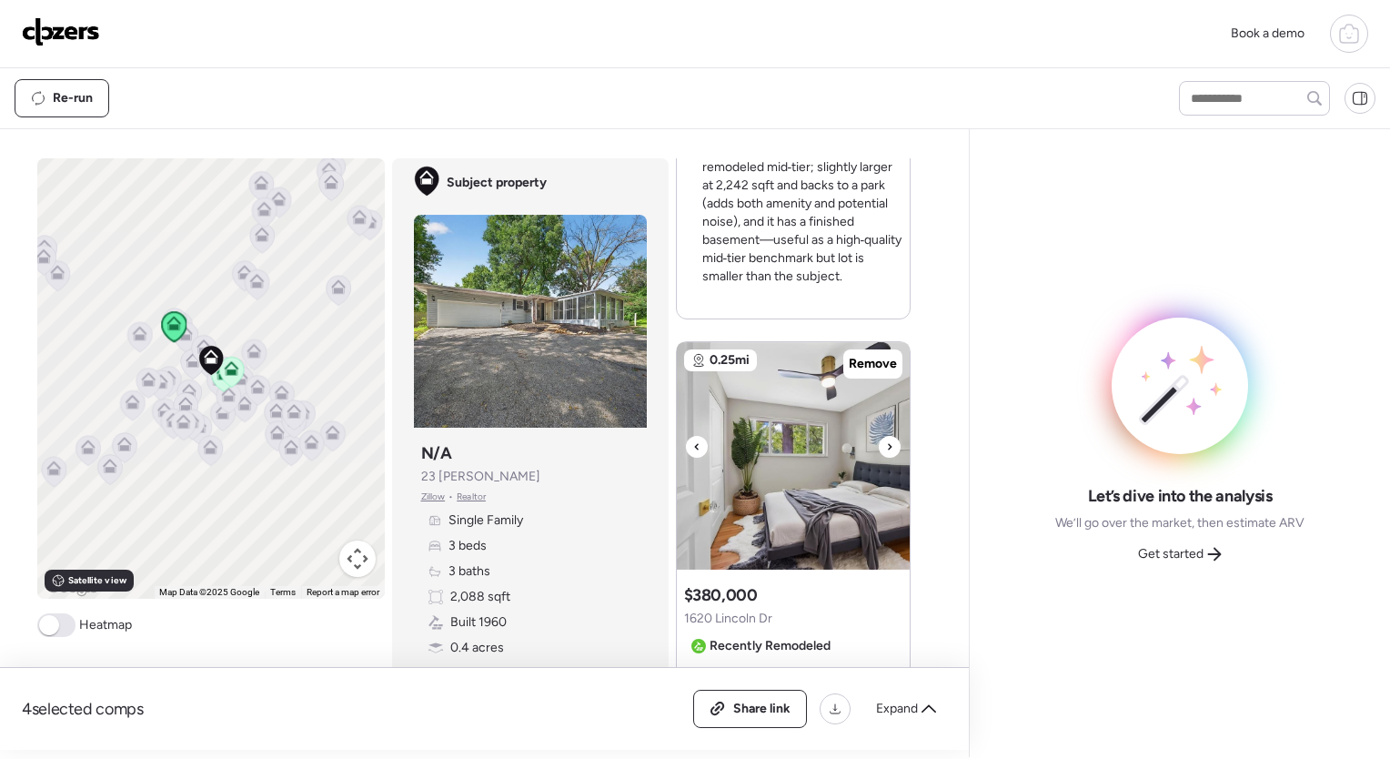
click at [888, 443] on icon at bounding box center [890, 446] width 4 height 6
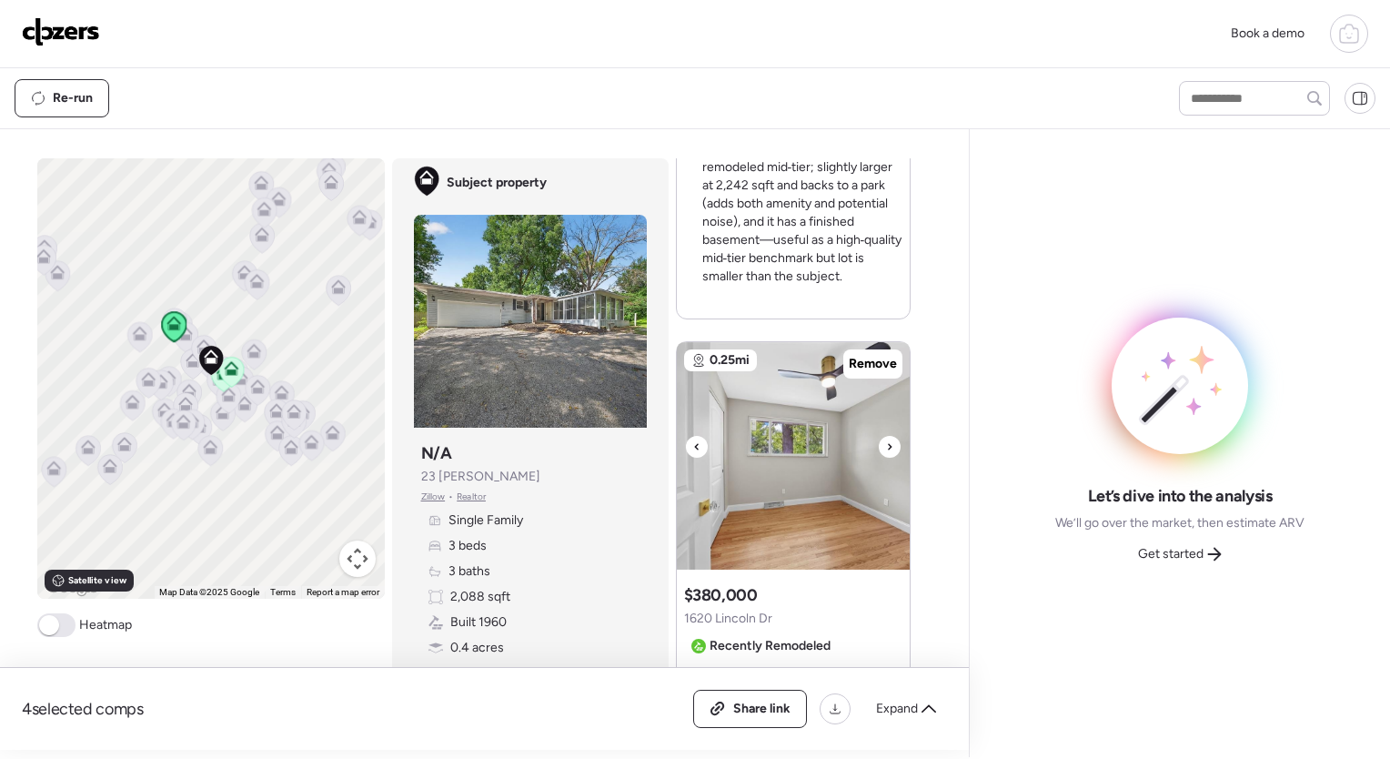
click at [888, 443] on icon at bounding box center [890, 446] width 4 height 6
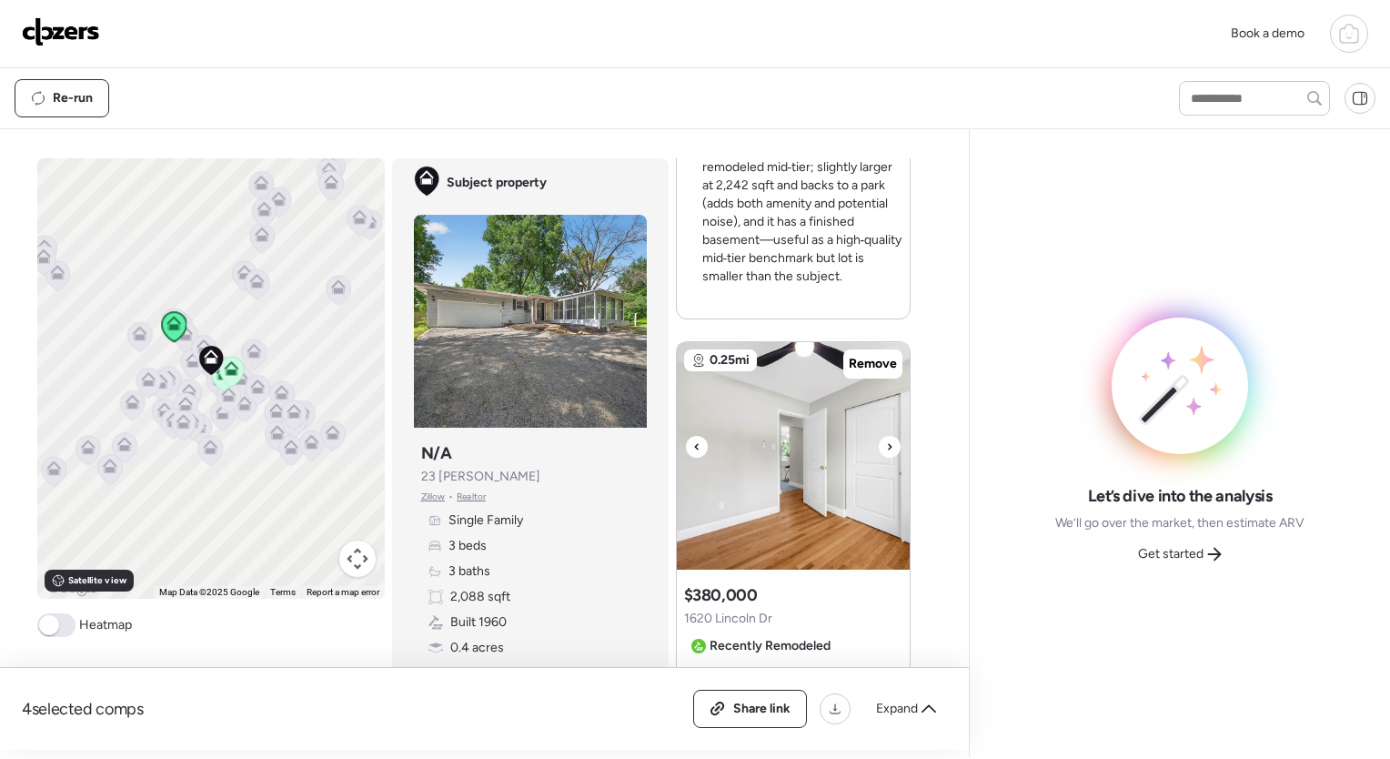
click at [888, 443] on icon at bounding box center [890, 446] width 4 height 6
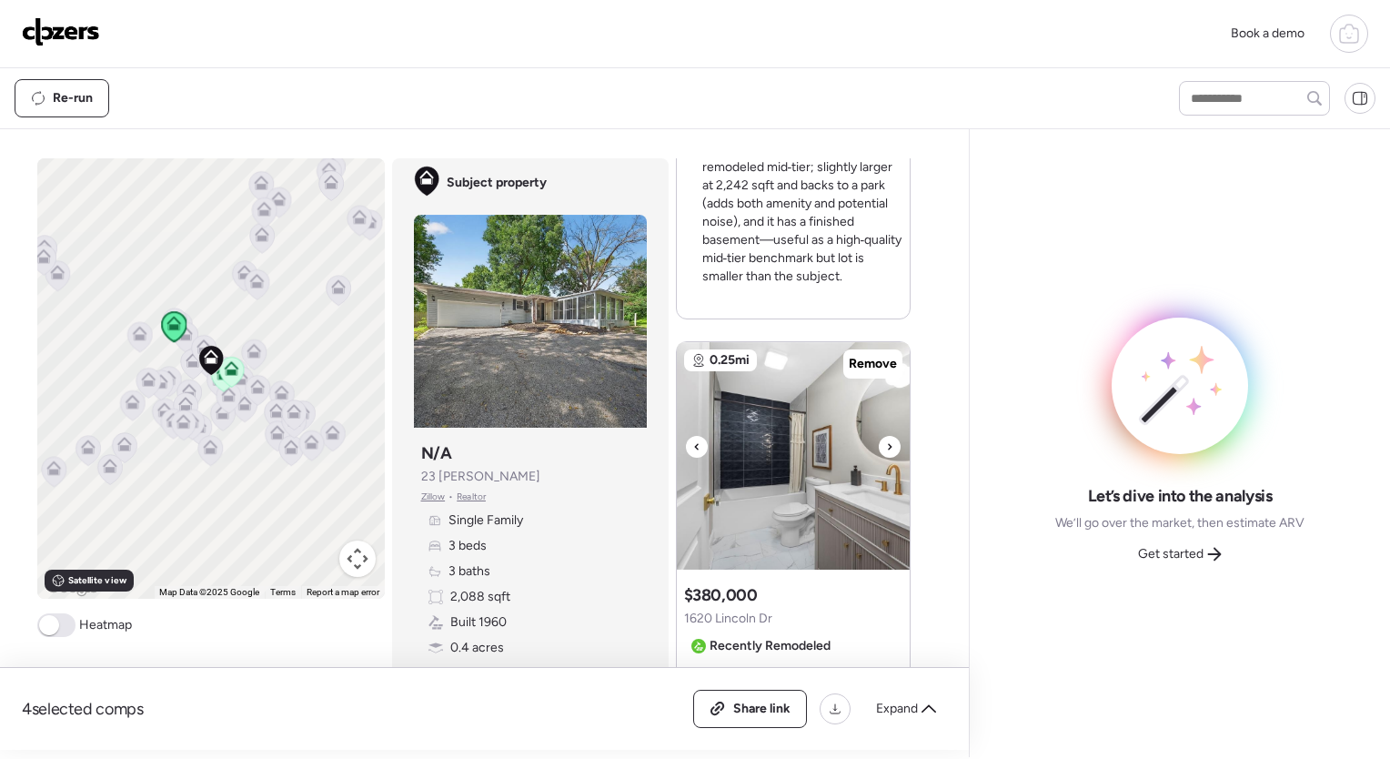
click at [888, 443] on icon at bounding box center [890, 446] width 4 height 6
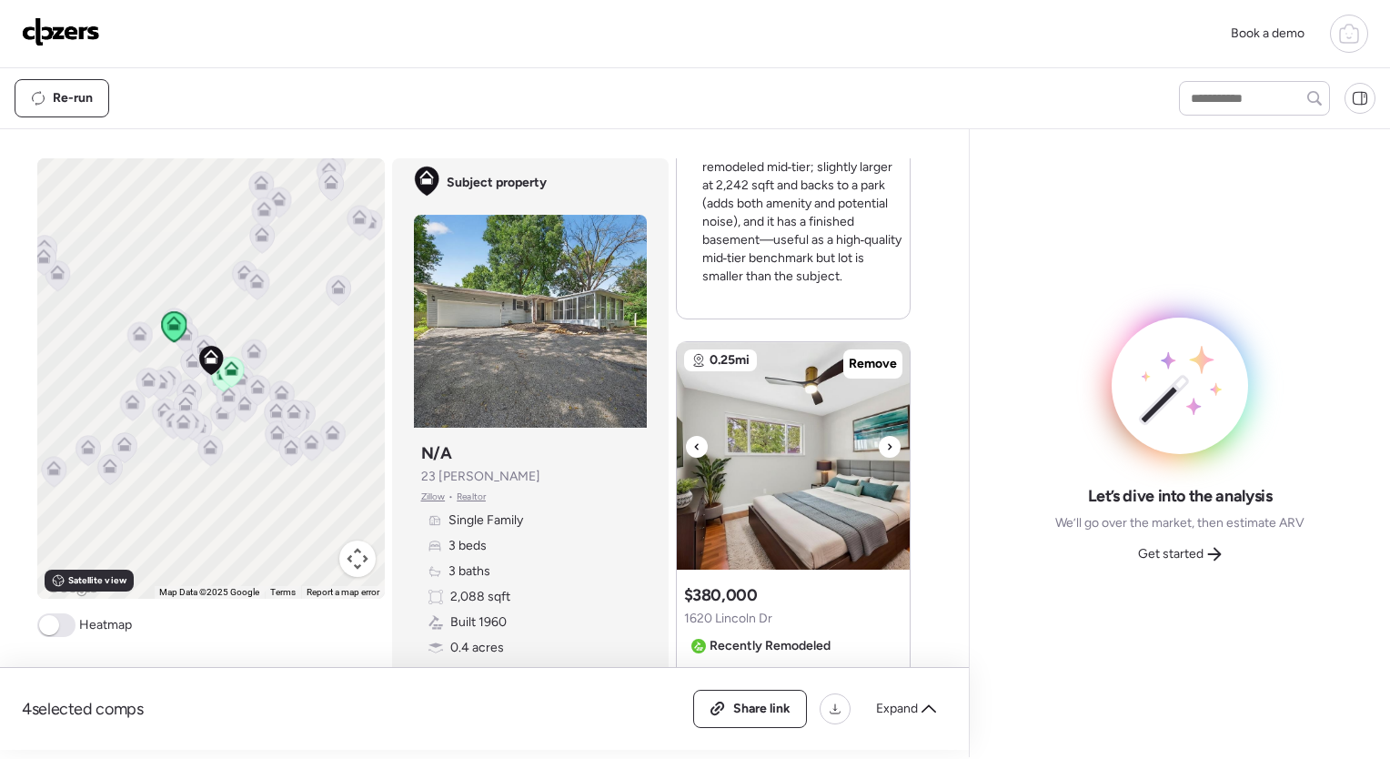
click at [888, 443] on icon at bounding box center [890, 446] width 4 height 6
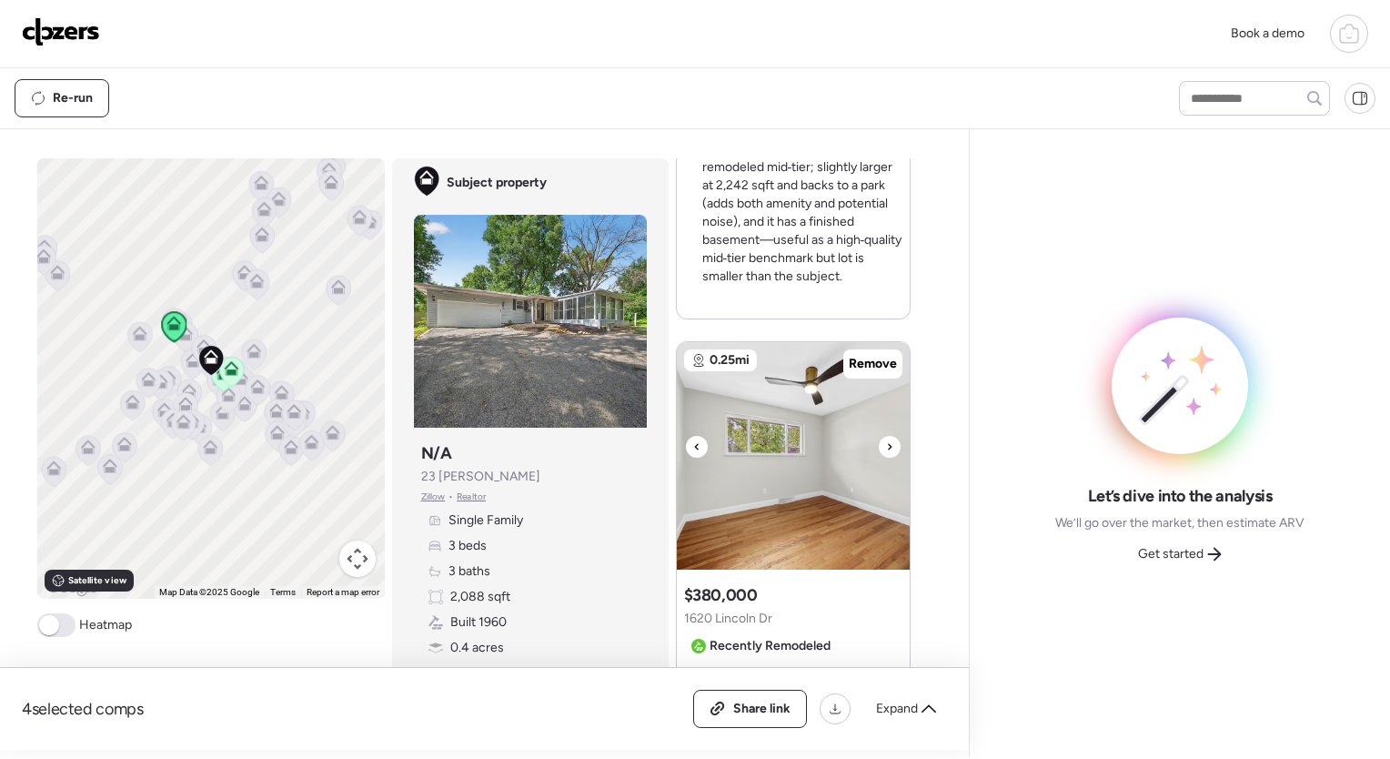
click at [888, 443] on icon at bounding box center [890, 446] width 4 height 6
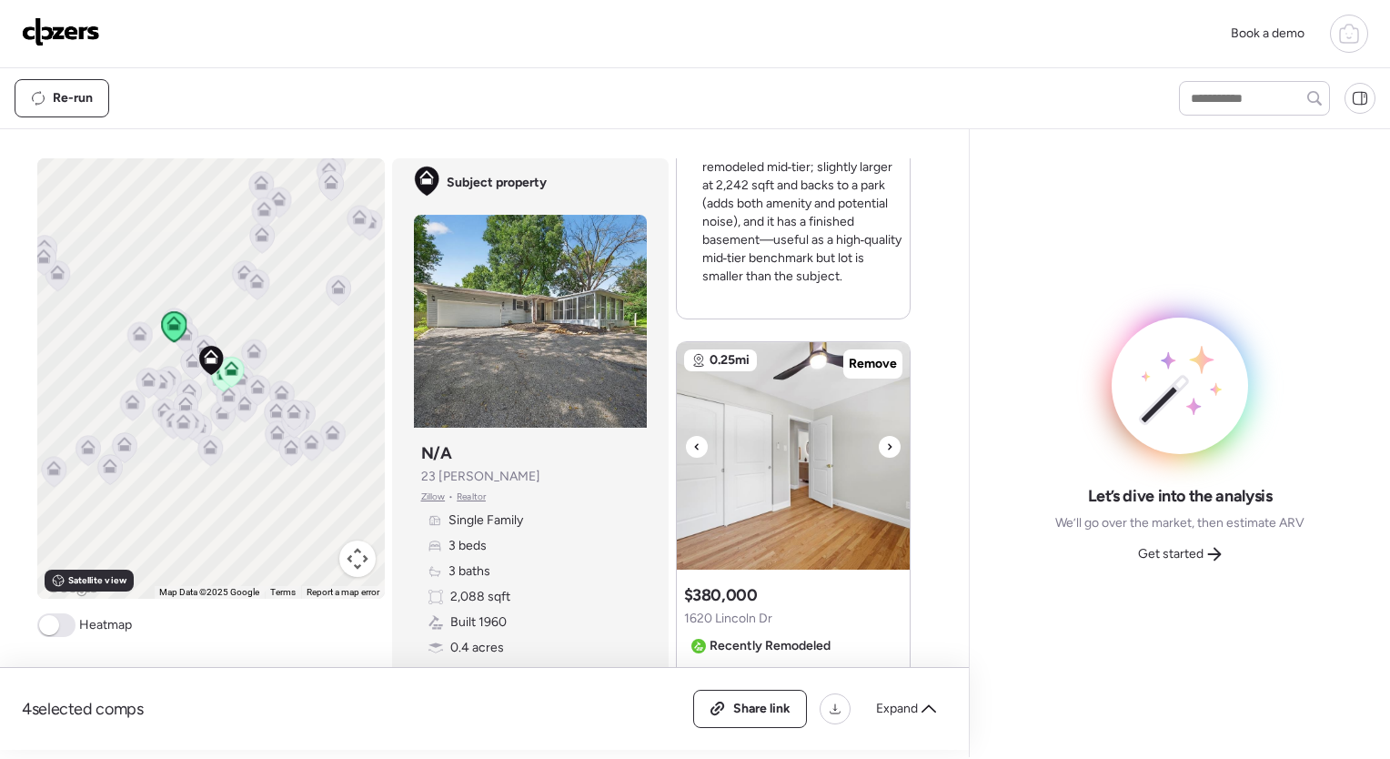
click at [888, 443] on icon at bounding box center [890, 446] width 4 height 6
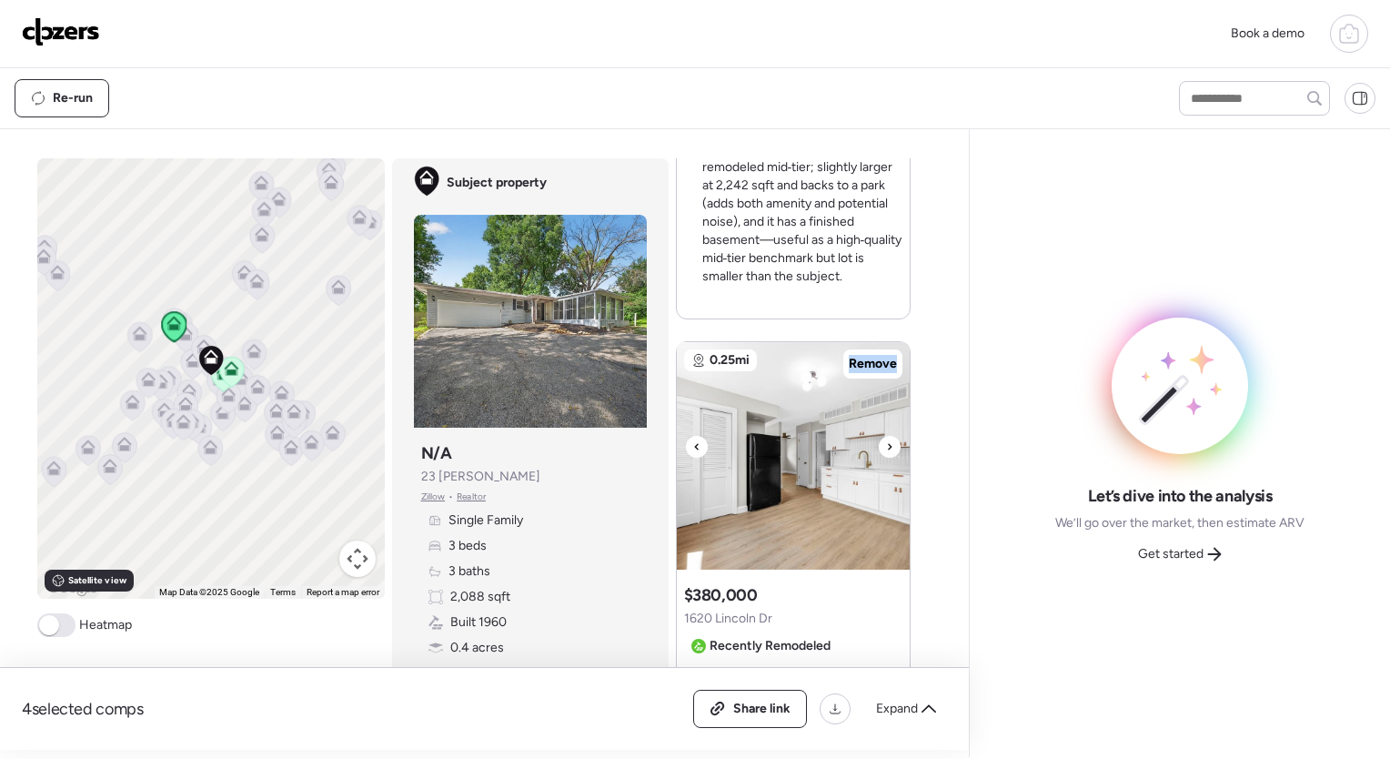
click at [888, 443] on icon at bounding box center [890, 446] width 4 height 6
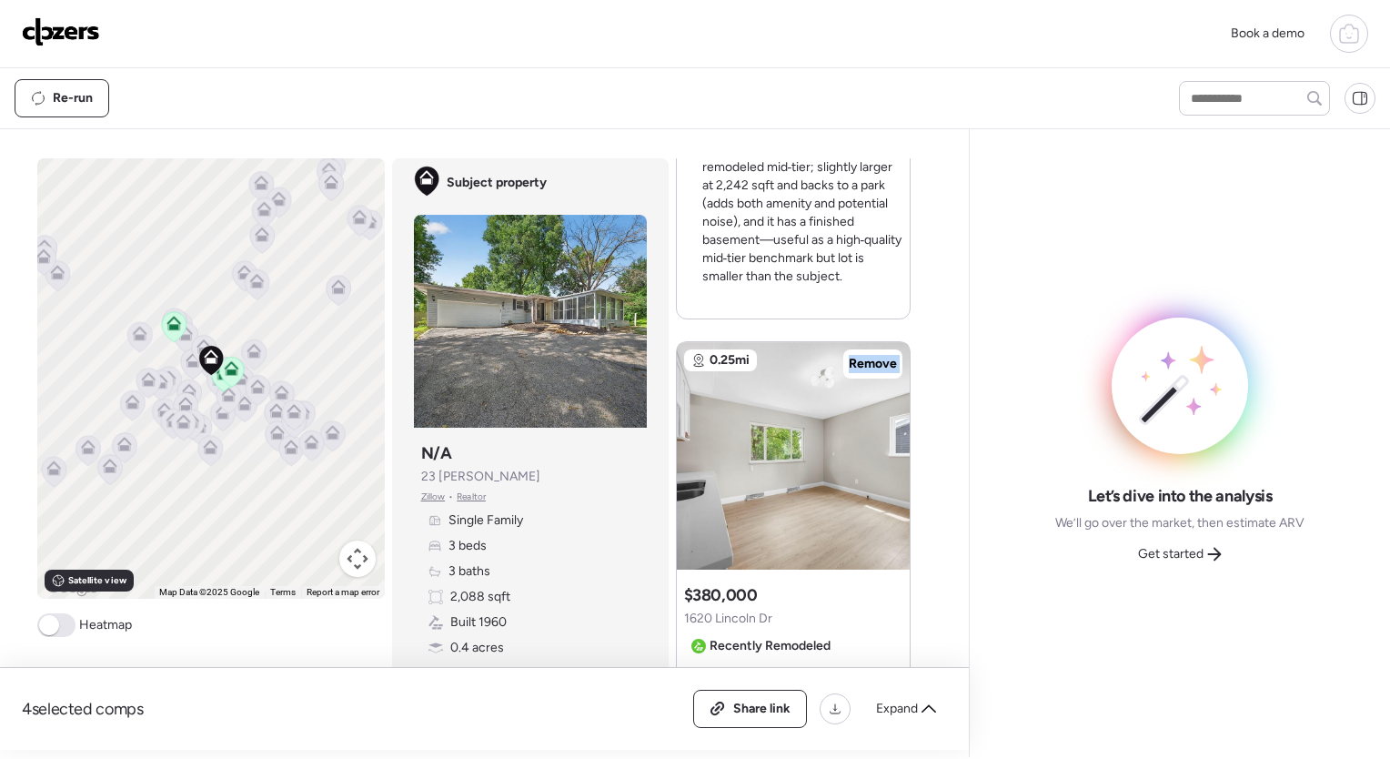
click at [888, 443] on icon at bounding box center [890, 446] width 4 height 6
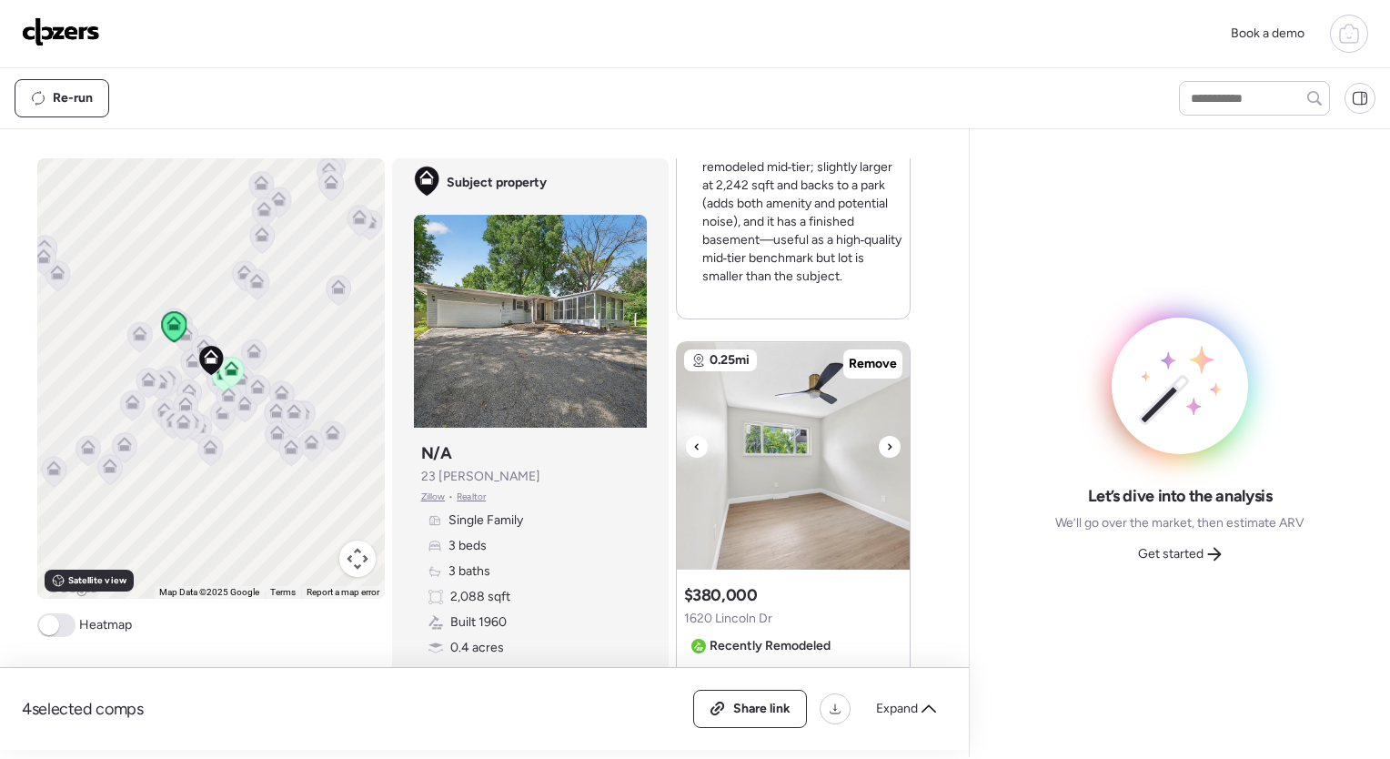
click at [888, 443] on icon at bounding box center [890, 446] width 4 height 6
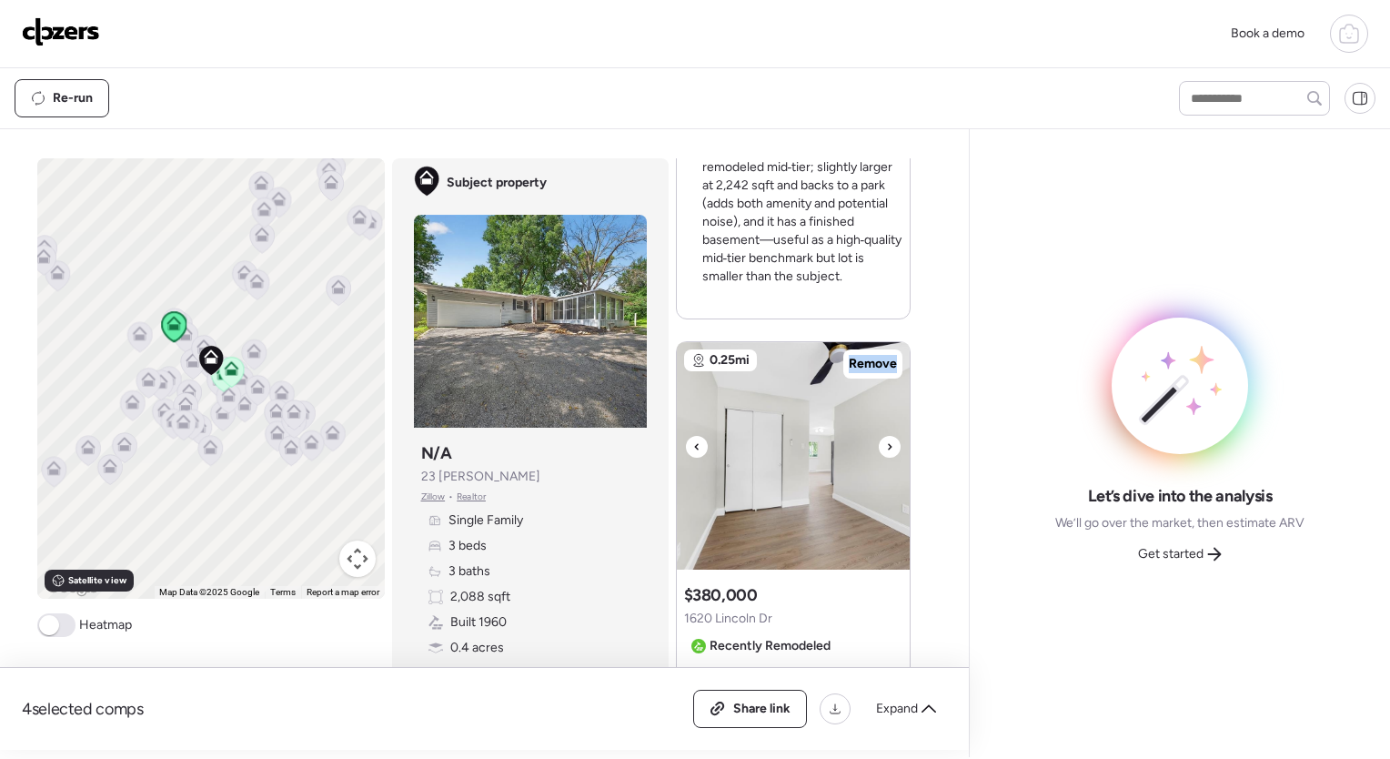
click at [888, 443] on icon at bounding box center [890, 446] width 4 height 6
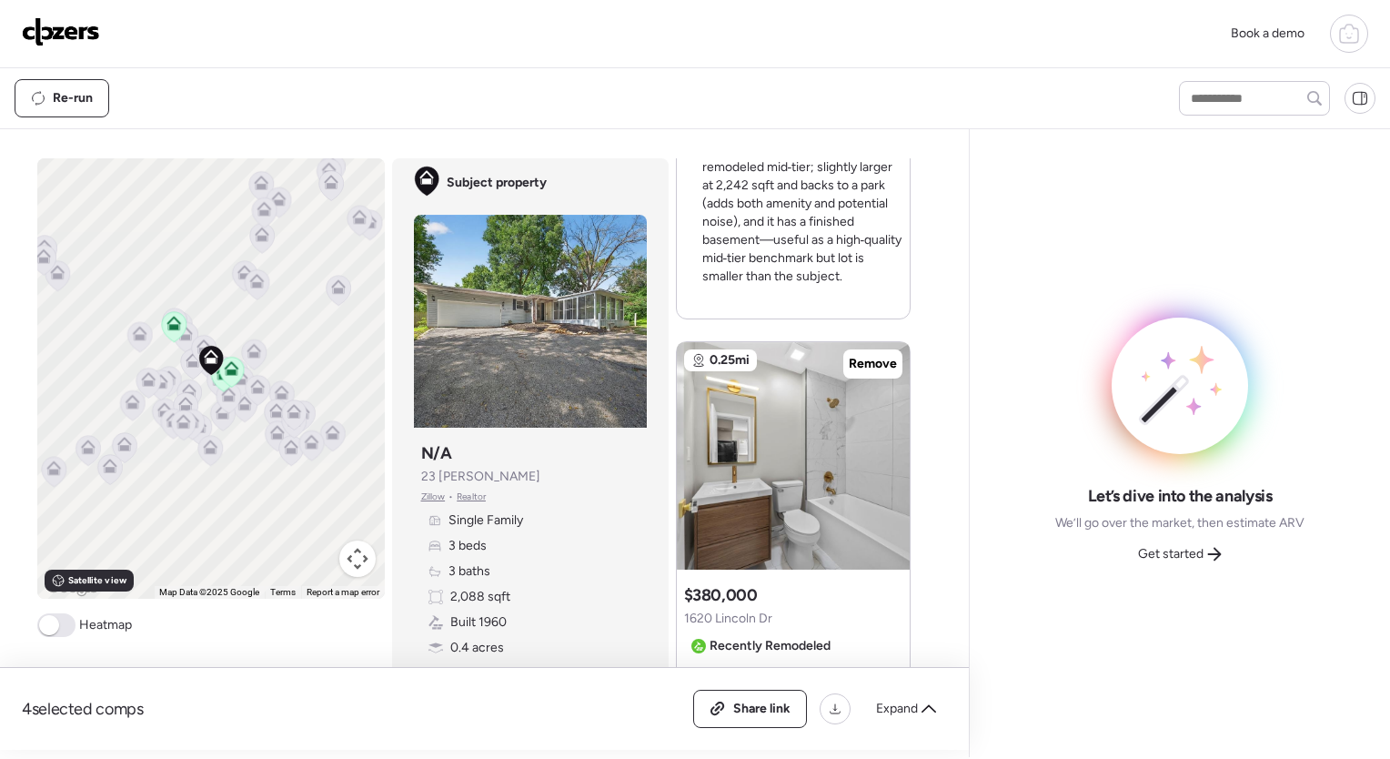
drag, startPoint x: 884, startPoint y: 443, endPoint x: 1011, endPoint y: 476, distance: 130.6
click at [1011, 476] on div "Let’s dive into the analysis We’ll go over the market, then estimate ARV Get st…" at bounding box center [1179, 443] width 391 height 599
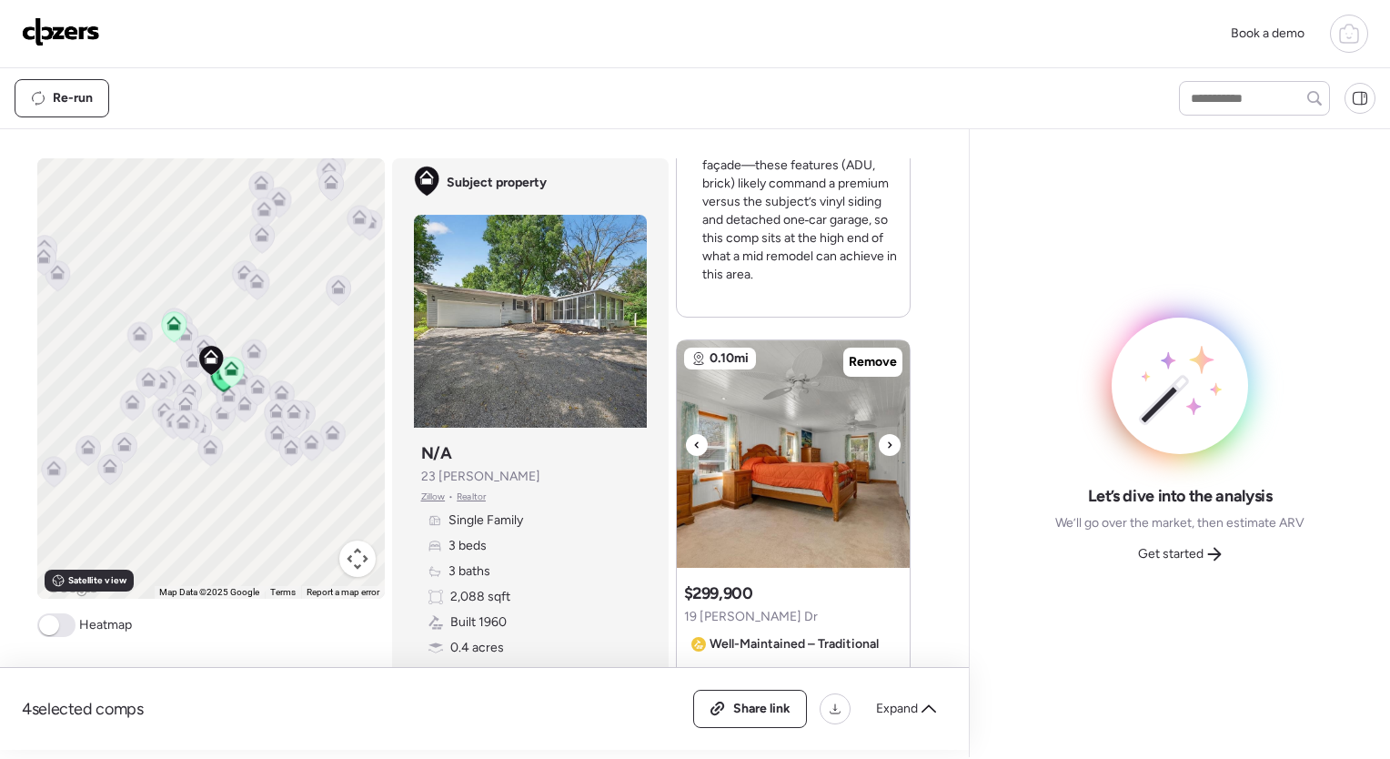
scroll to position [2407, 0]
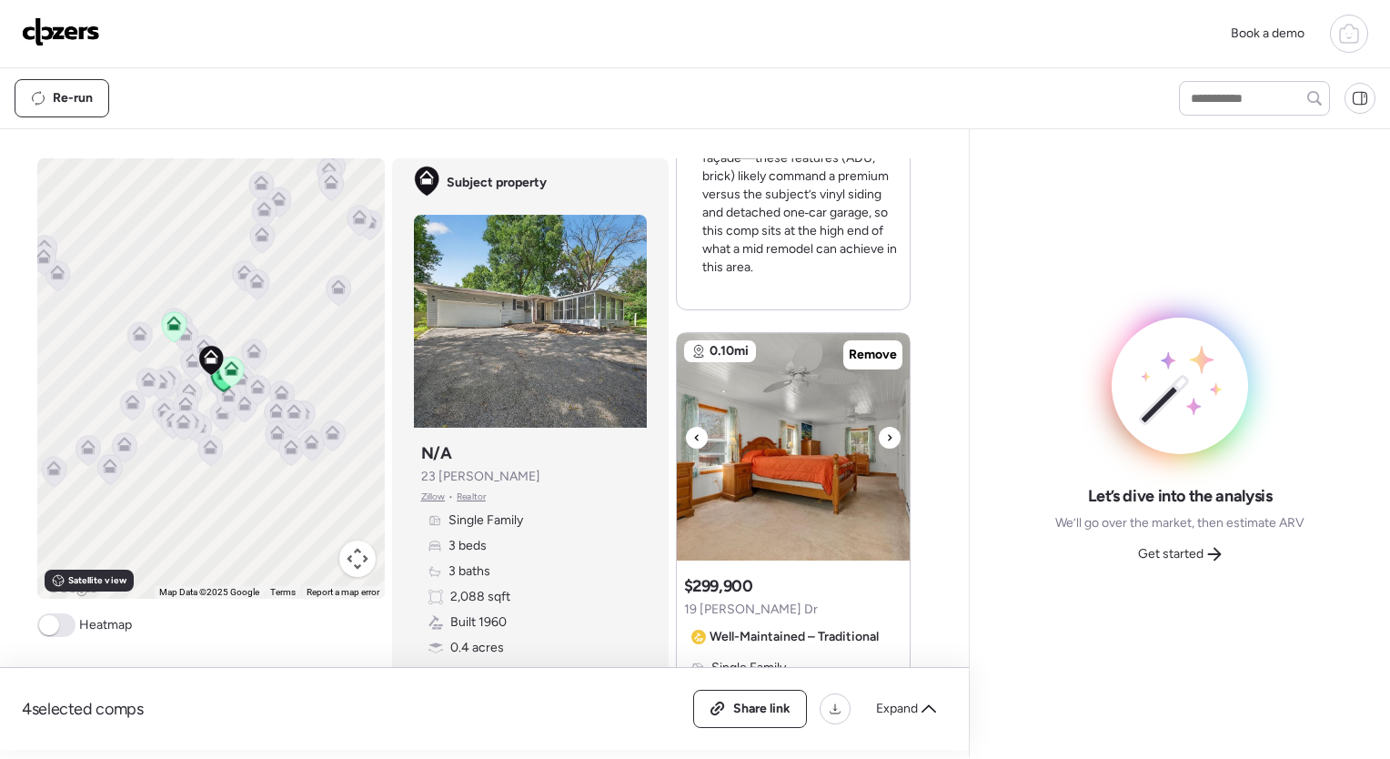
click at [888, 436] on icon at bounding box center [890, 437] width 4 height 6
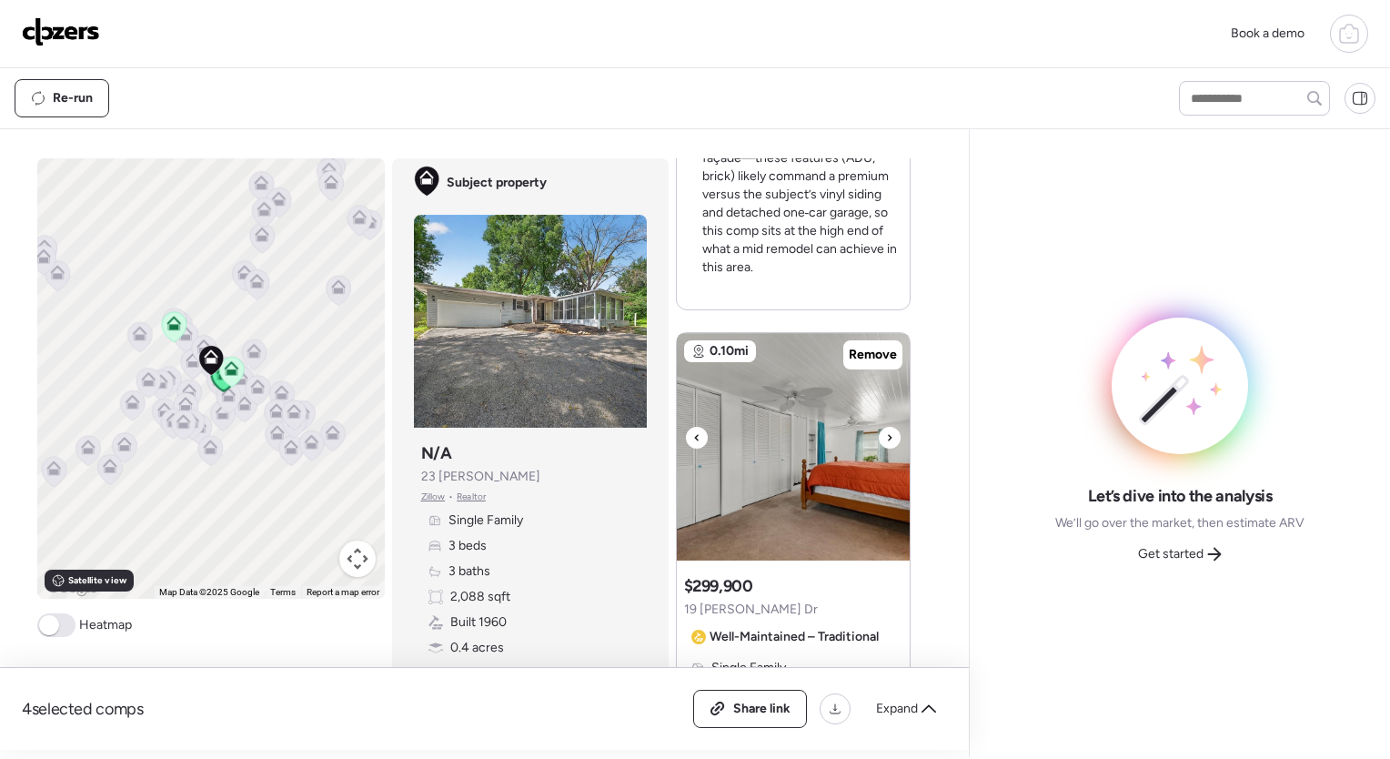
click at [888, 436] on icon at bounding box center [890, 437] width 4 height 6
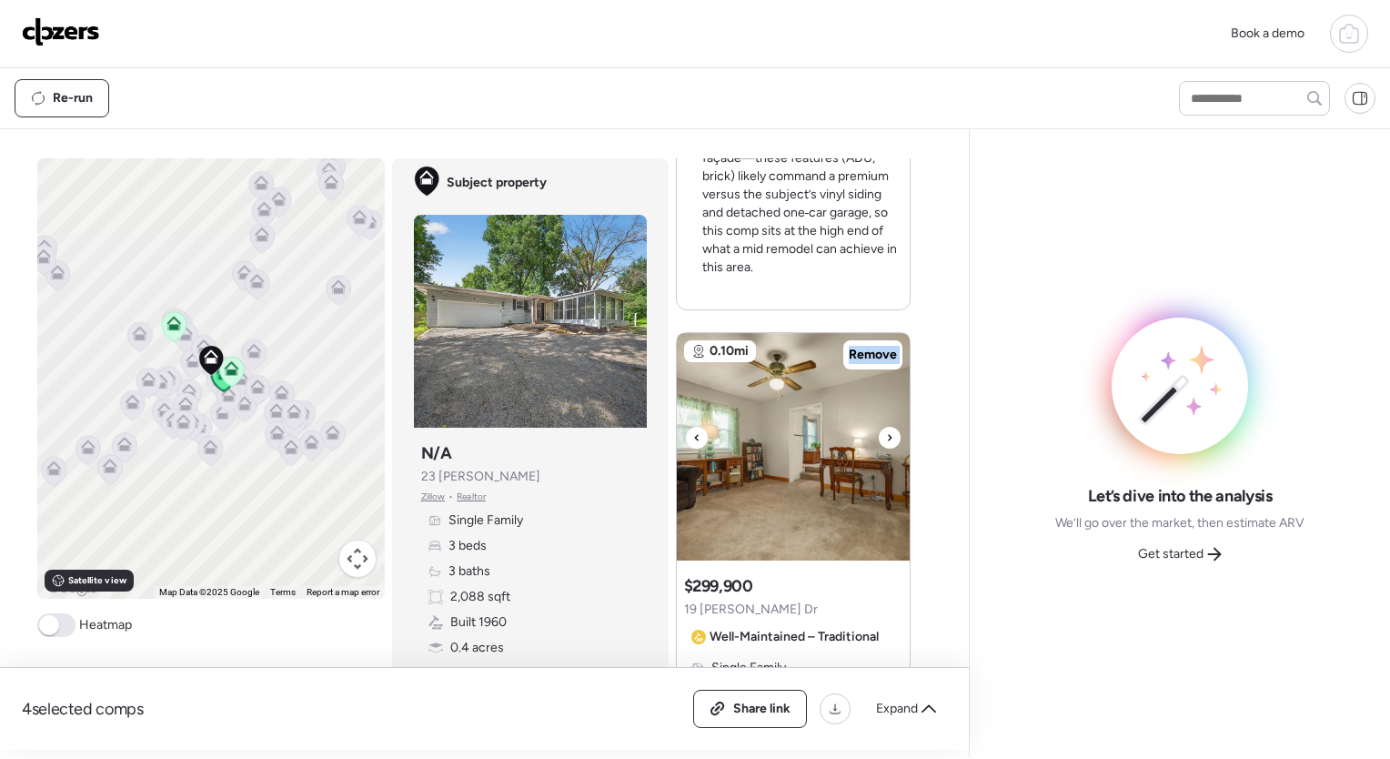
click at [886, 436] on icon at bounding box center [889, 438] width 7 height 22
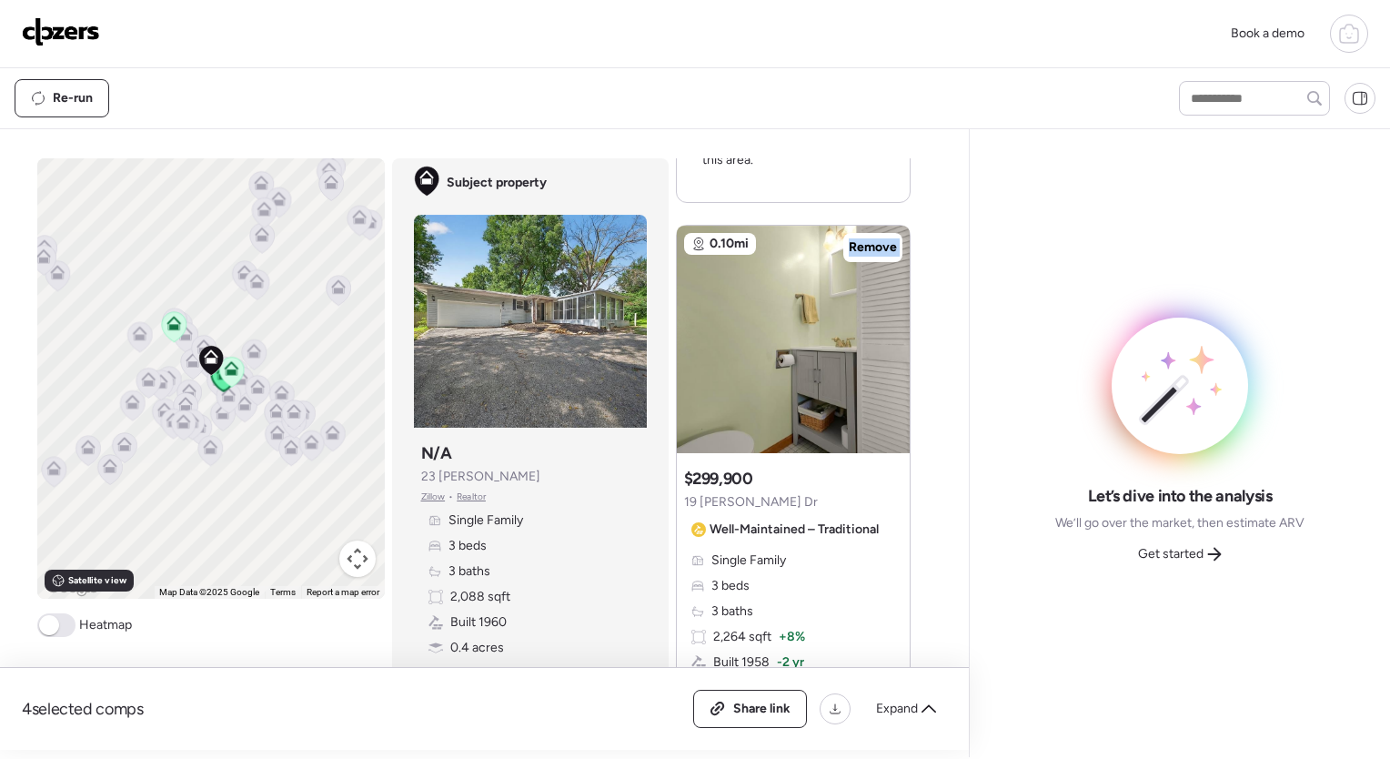
scroll to position [2514, 0]
click at [879, 322] on div at bounding box center [890, 330] width 22 height 22
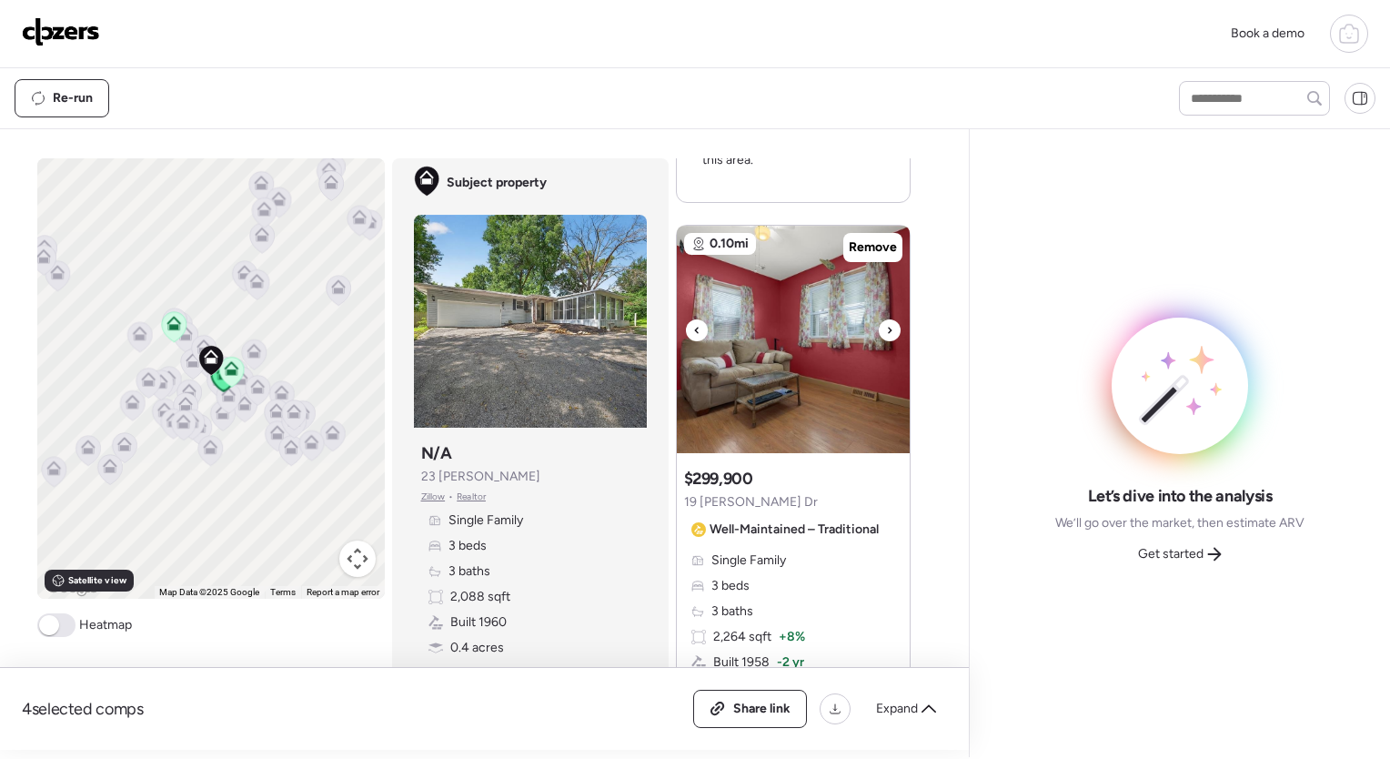
click at [879, 322] on div at bounding box center [890, 330] width 22 height 22
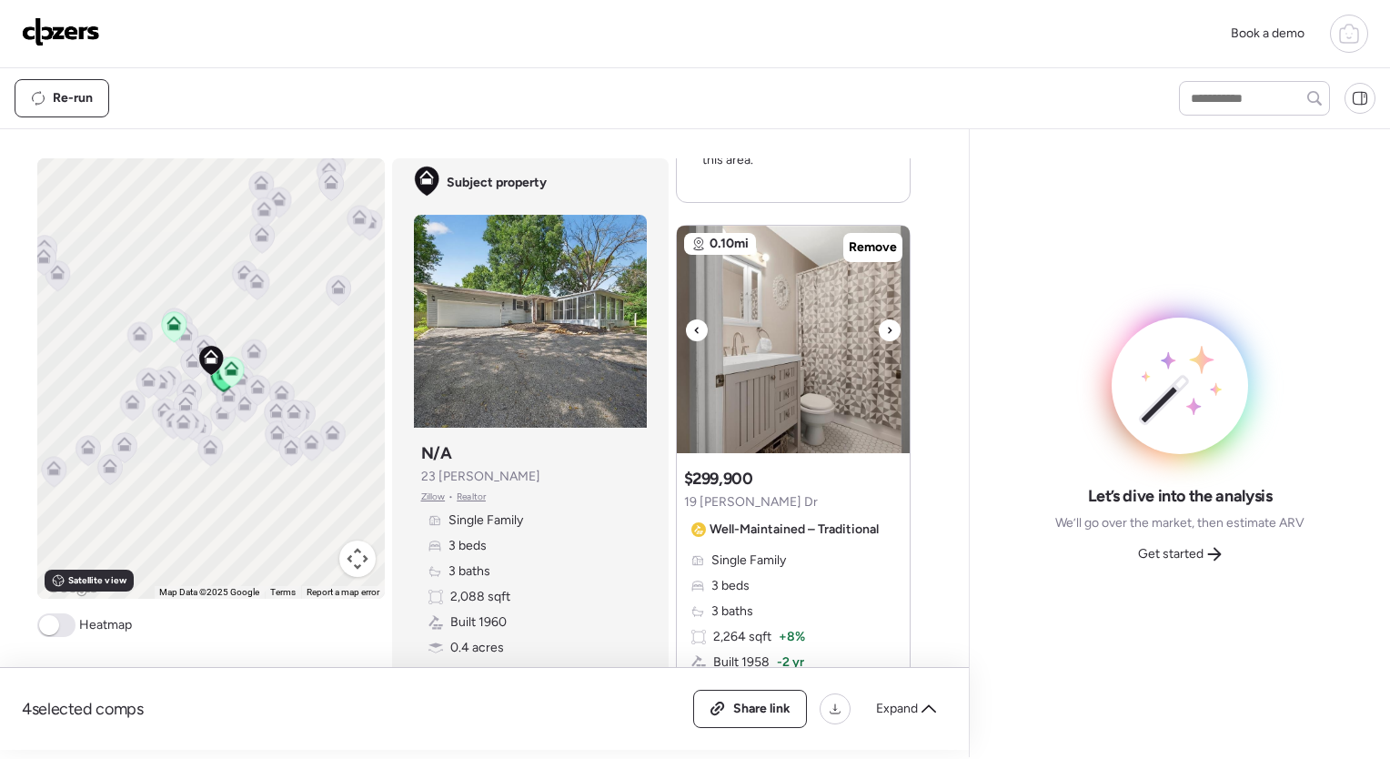
click at [879, 322] on div at bounding box center [890, 330] width 22 height 22
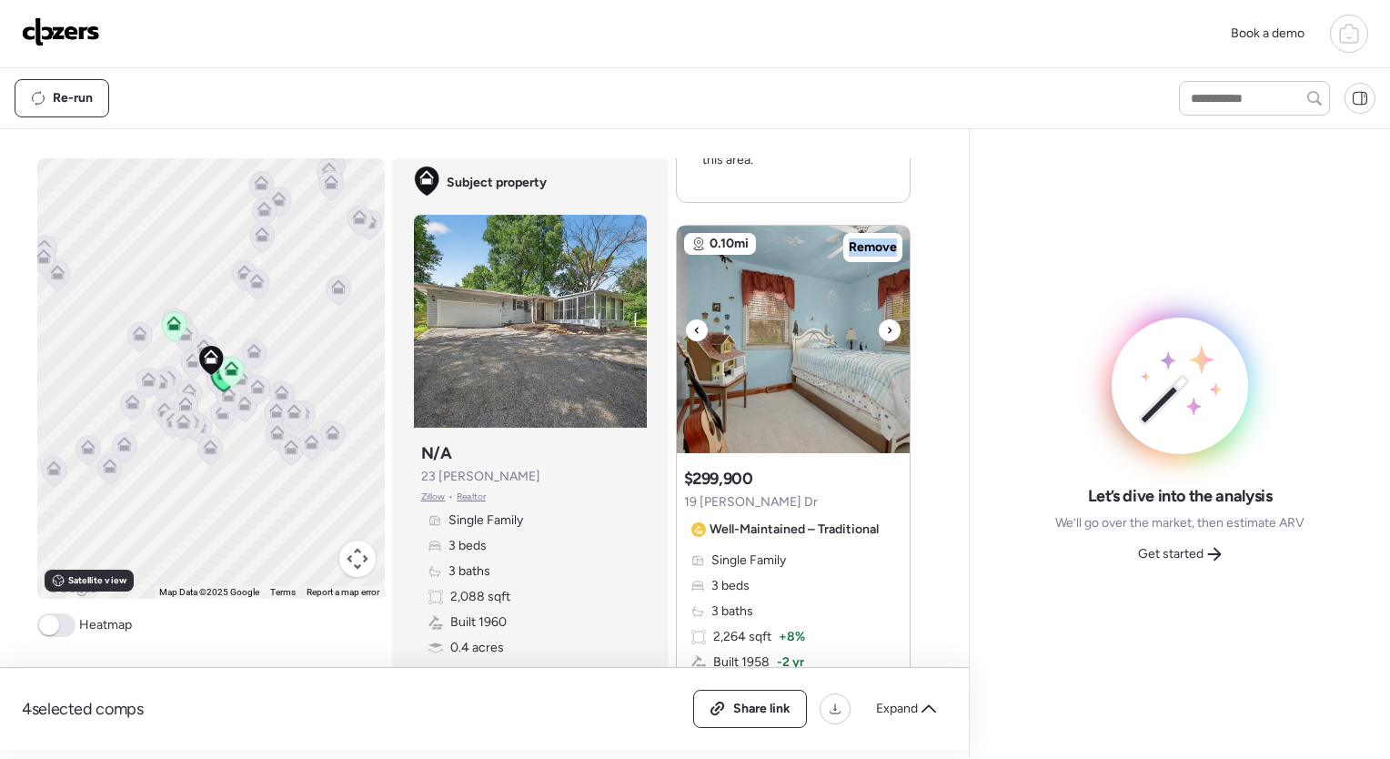
click at [879, 322] on div at bounding box center [890, 330] width 22 height 22
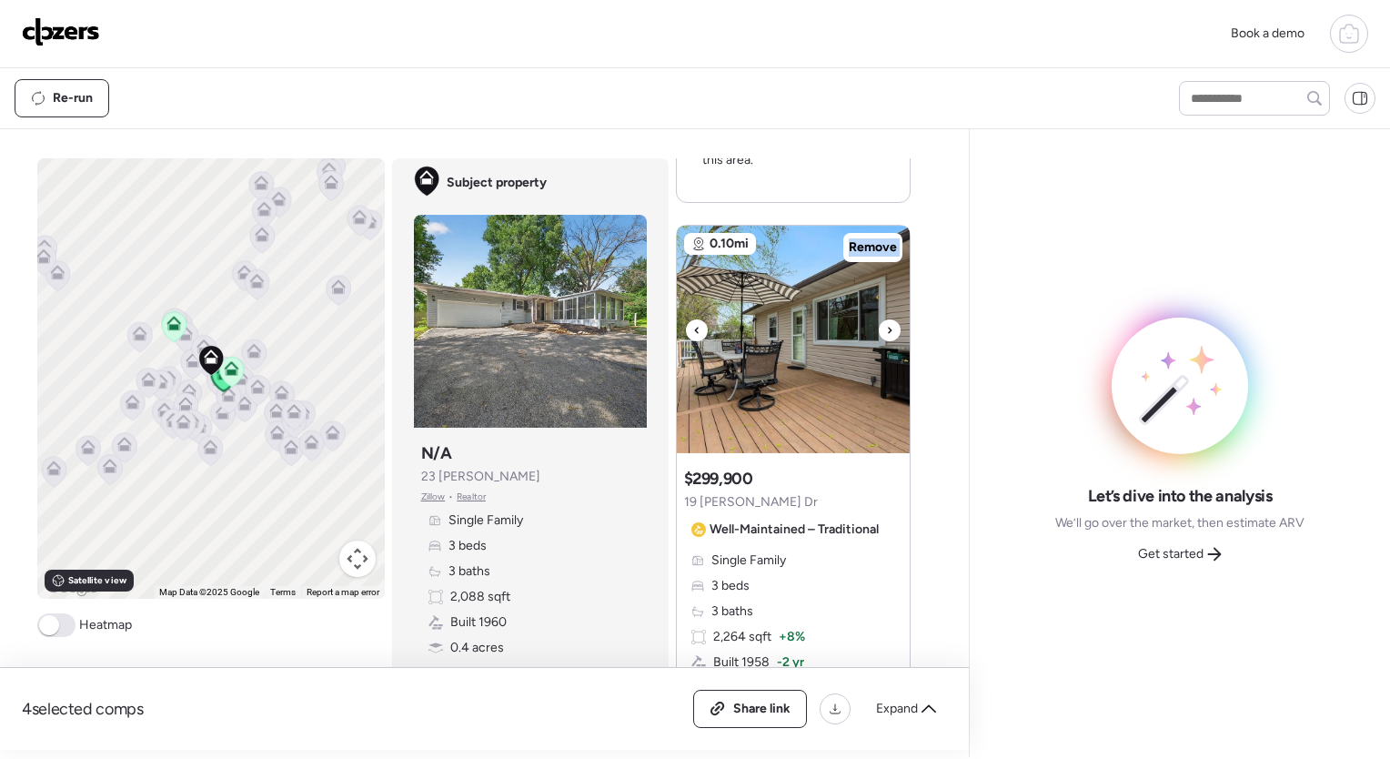
click at [879, 322] on div at bounding box center [890, 330] width 22 height 22
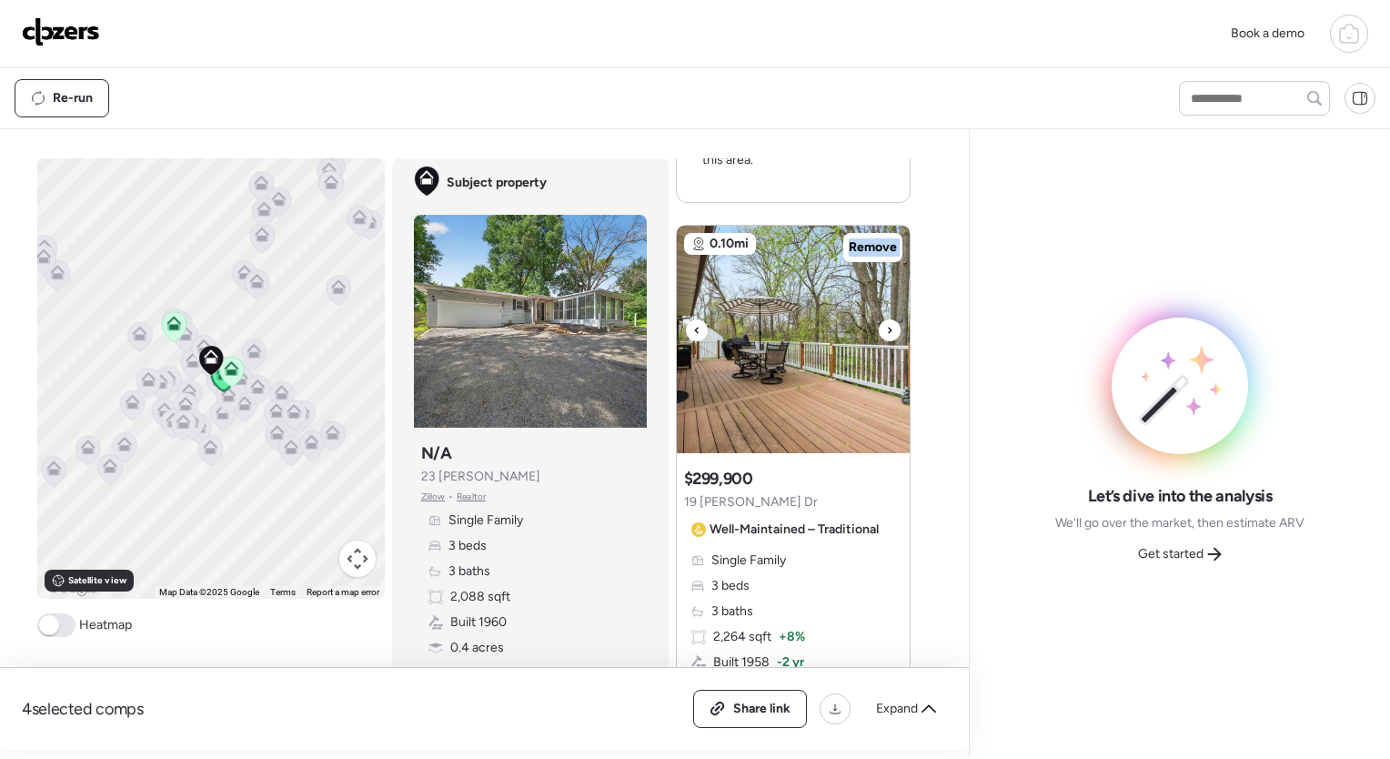
click at [879, 322] on div at bounding box center [890, 330] width 22 height 22
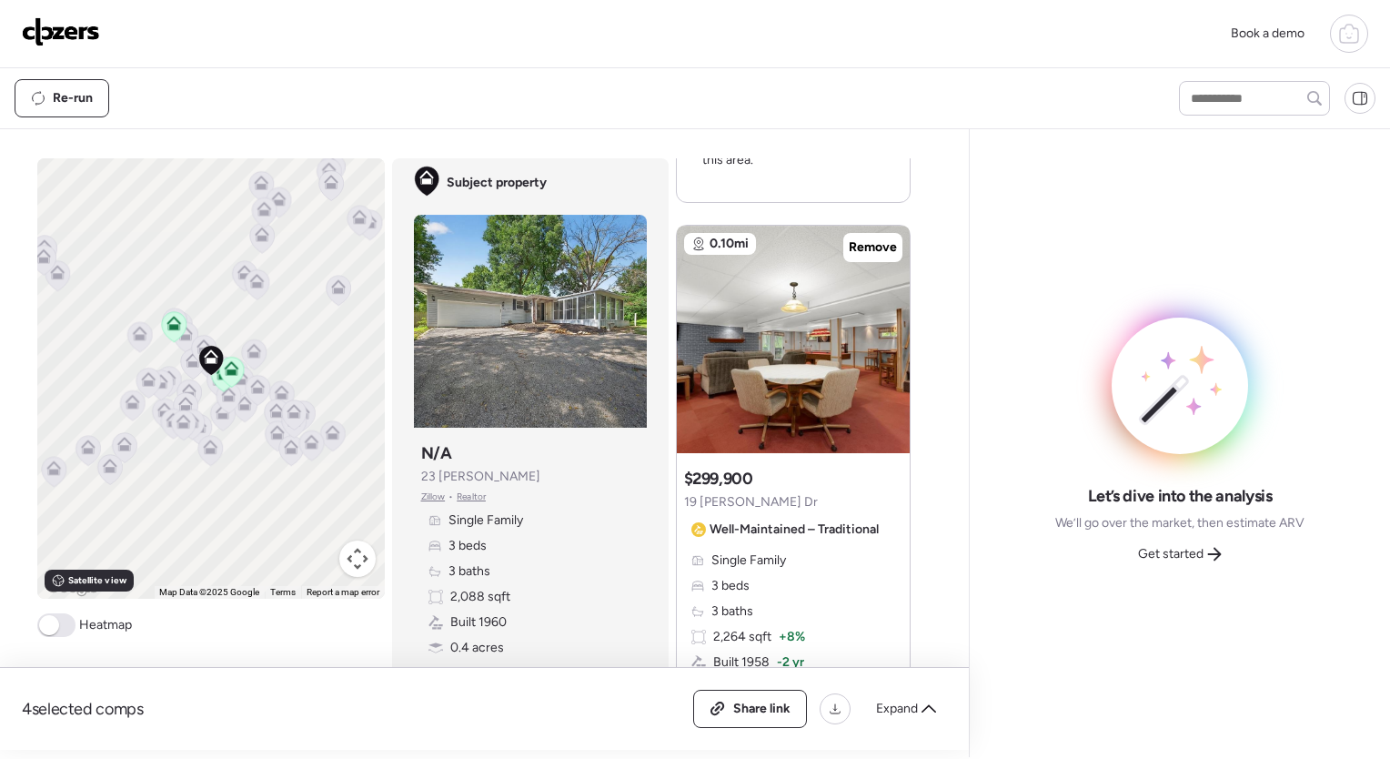
click at [879, 322] on div at bounding box center [890, 330] width 22 height 22
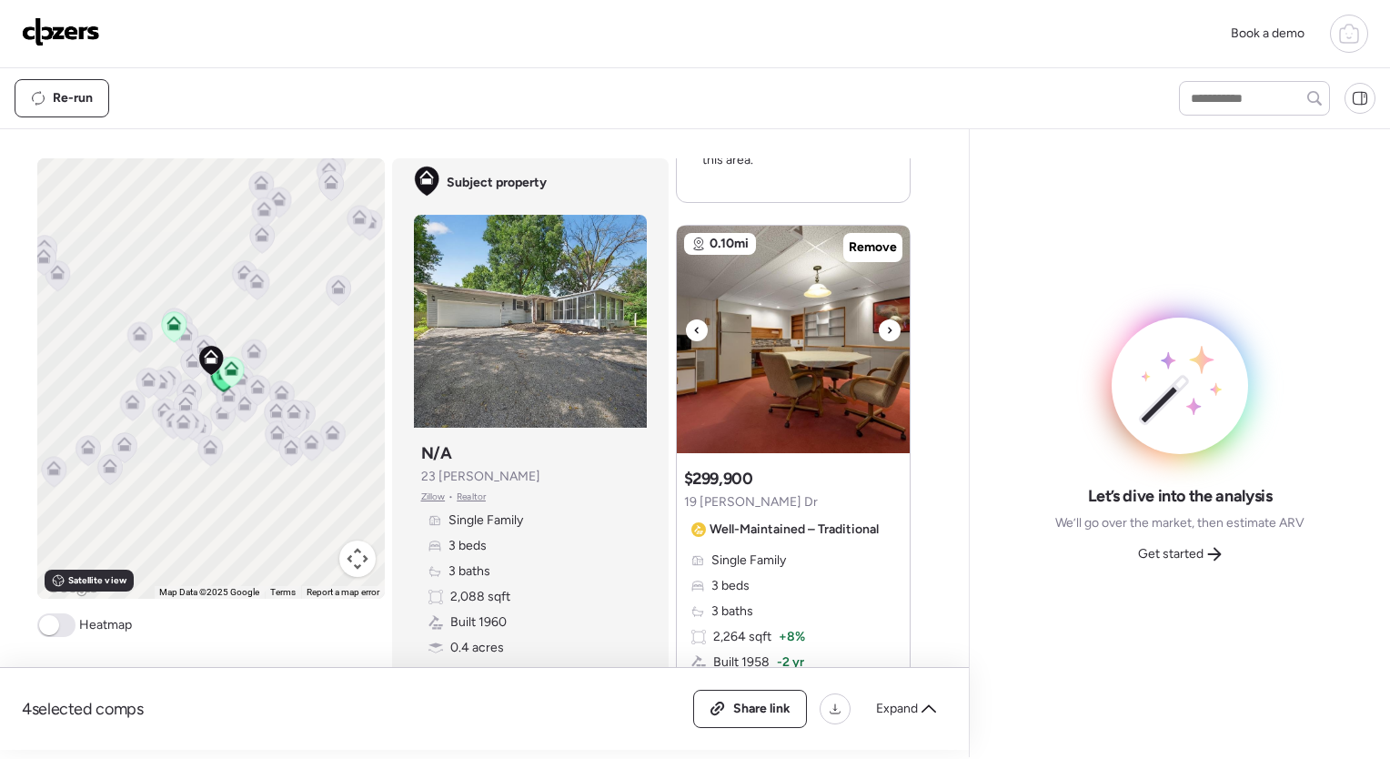
click at [879, 322] on div at bounding box center [890, 330] width 22 height 22
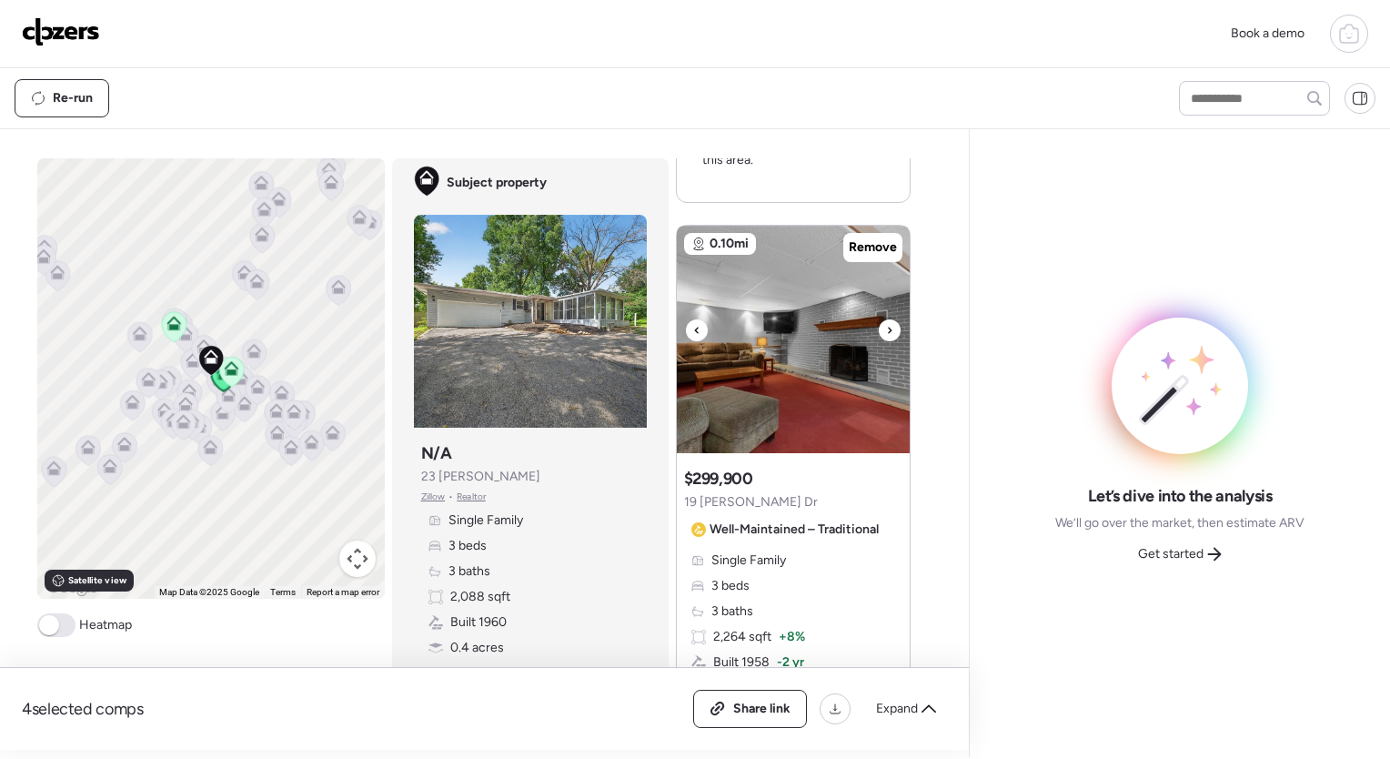
click at [879, 322] on div at bounding box center [890, 330] width 22 height 22
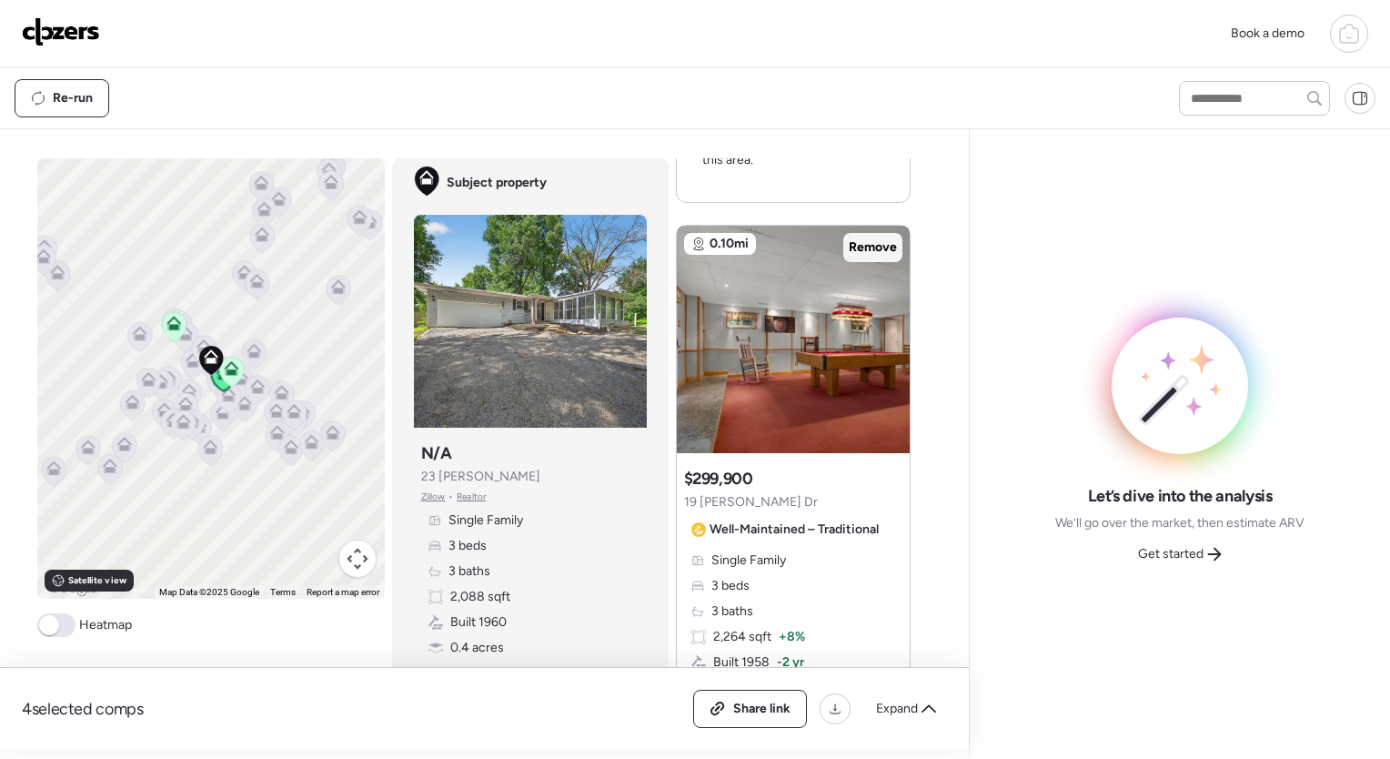
click at [867, 247] on span "Remove" at bounding box center [873, 247] width 48 height 18
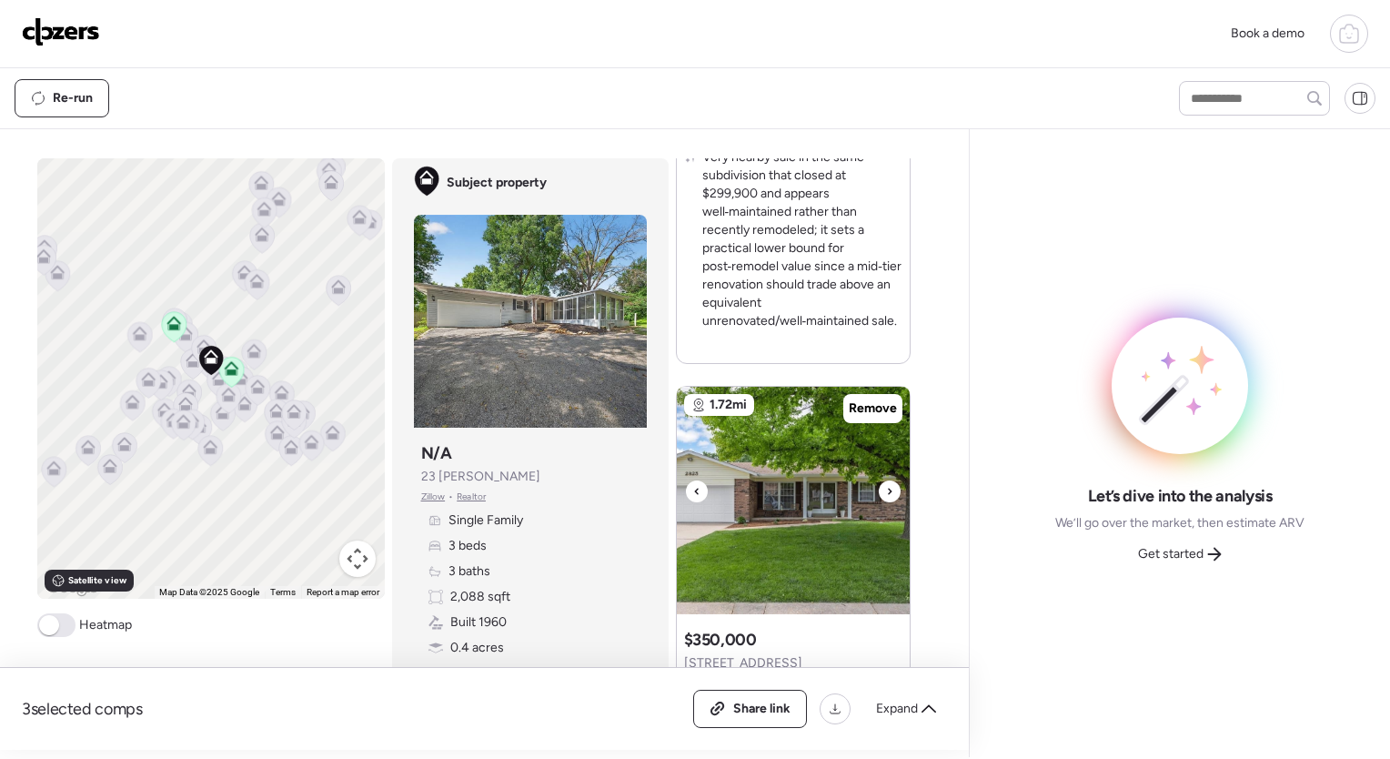
scroll to position [3235, 0]
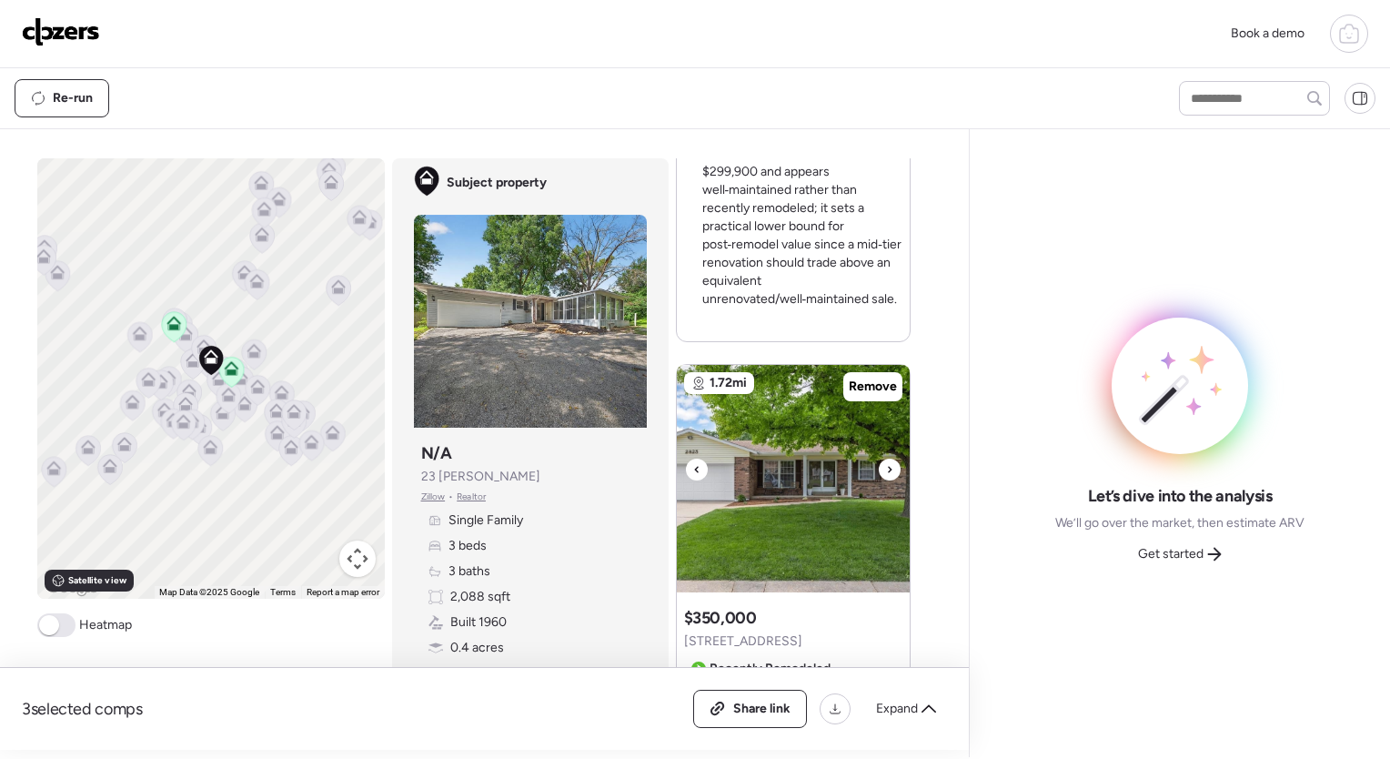
click at [886, 468] on icon at bounding box center [889, 469] width 7 height 22
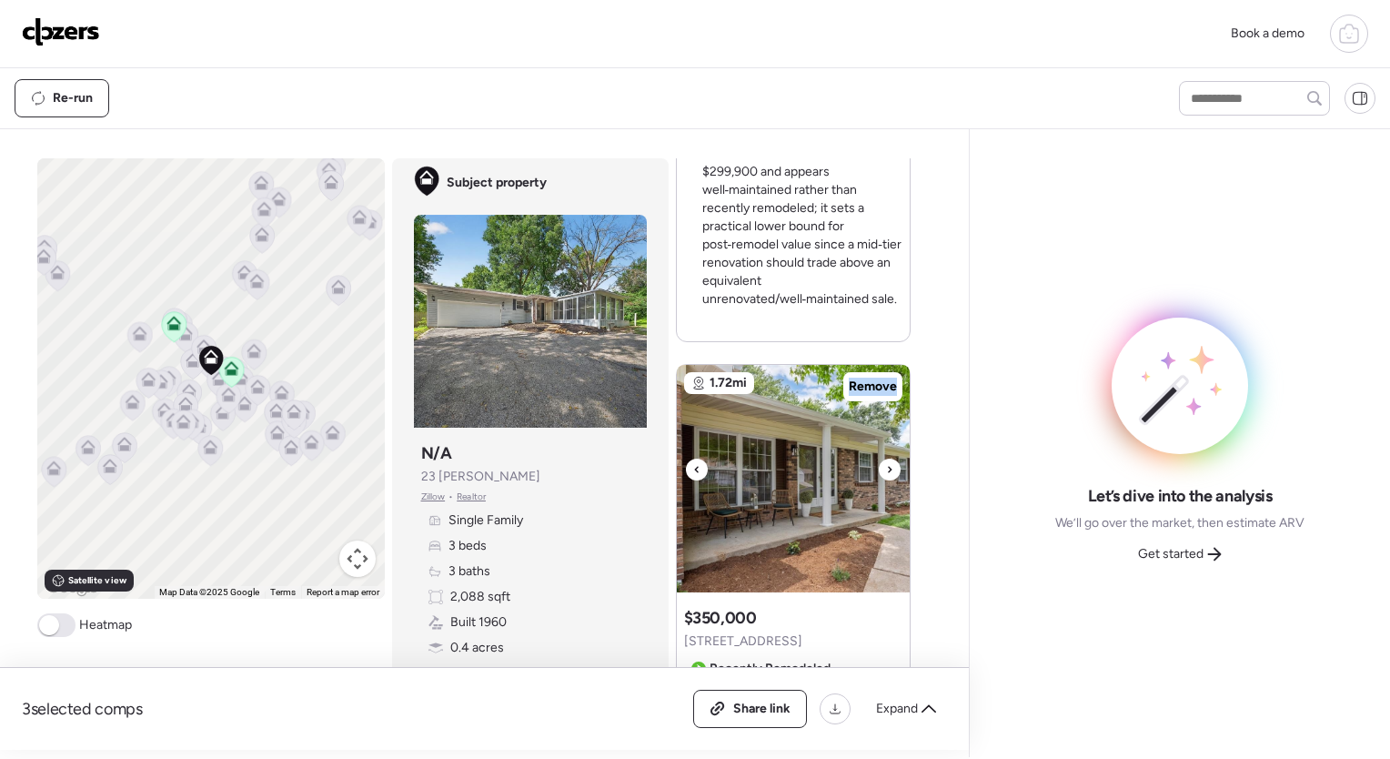
click at [886, 468] on icon at bounding box center [889, 469] width 7 height 22
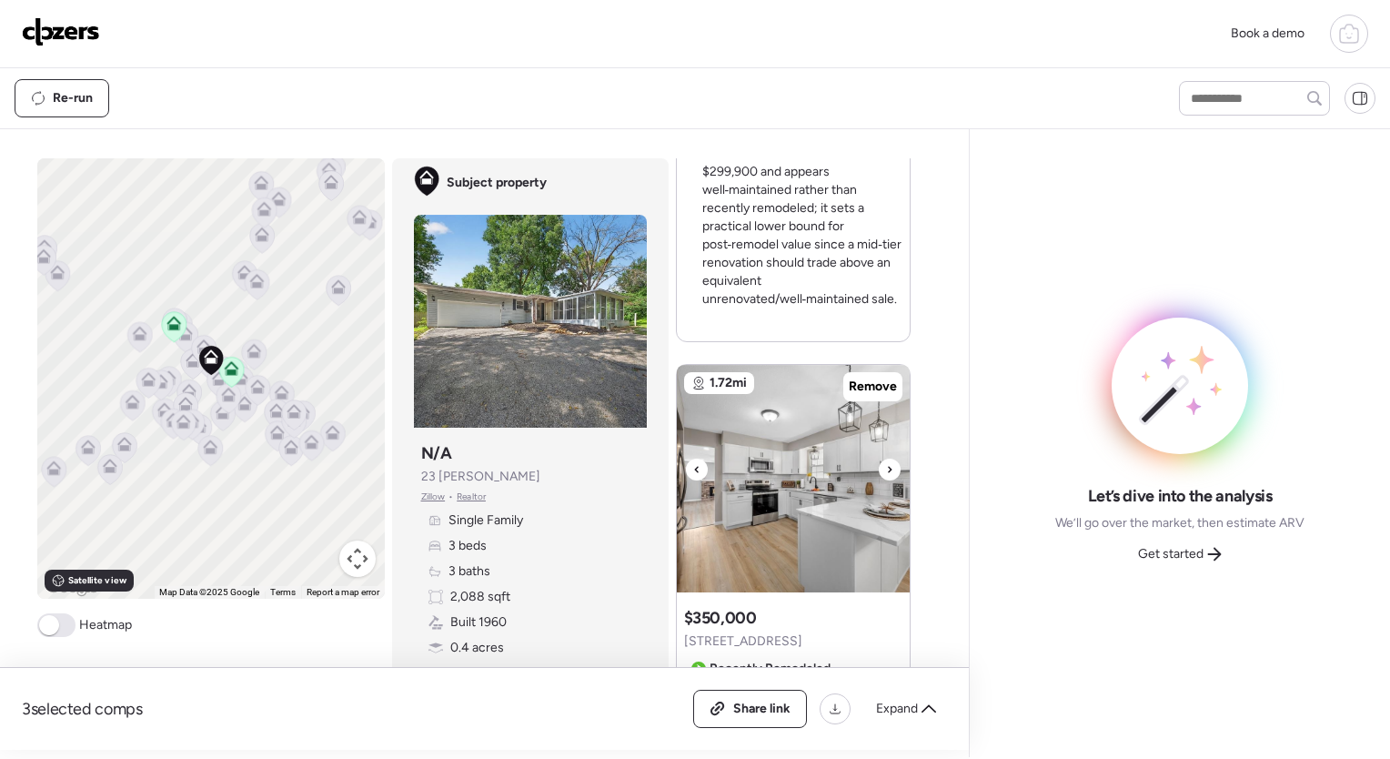
click at [886, 468] on icon at bounding box center [889, 469] width 7 height 22
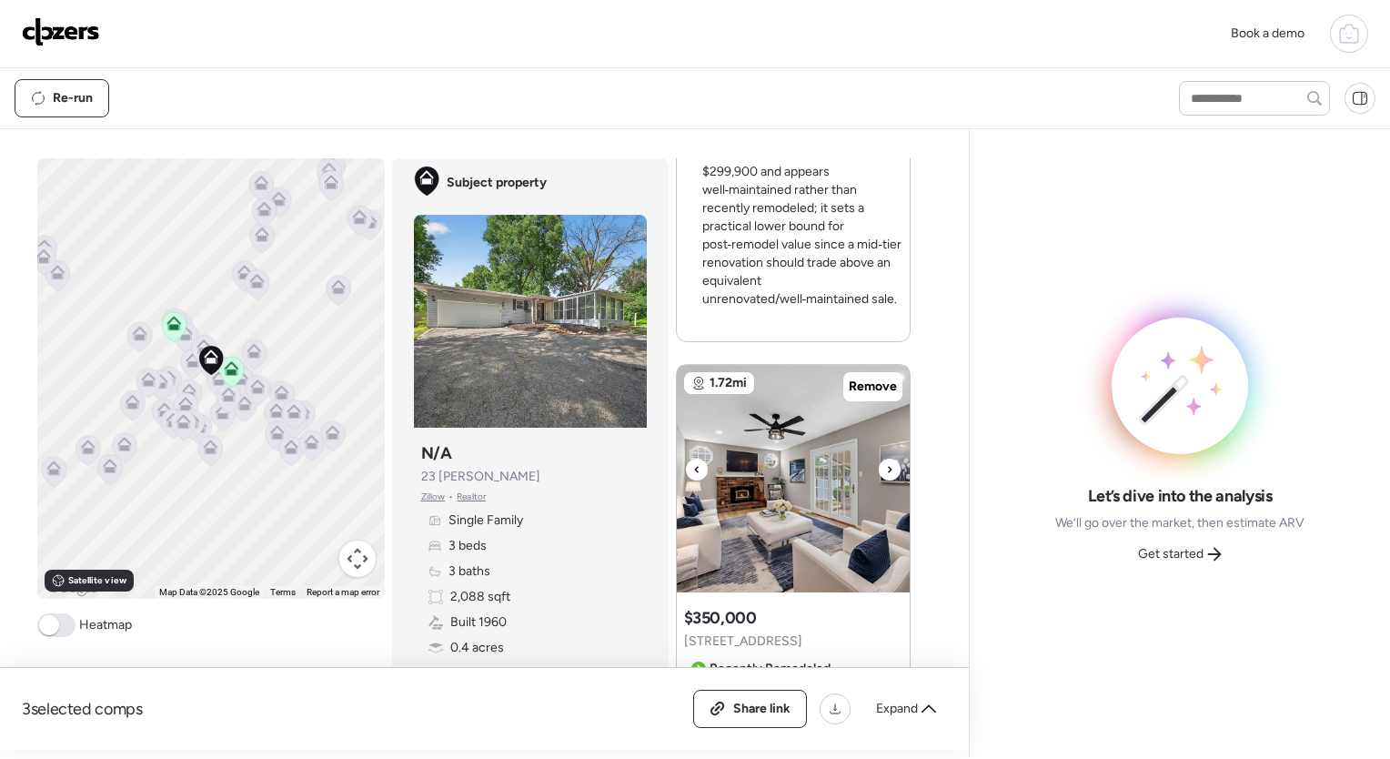
click at [886, 468] on icon at bounding box center [889, 469] width 7 height 22
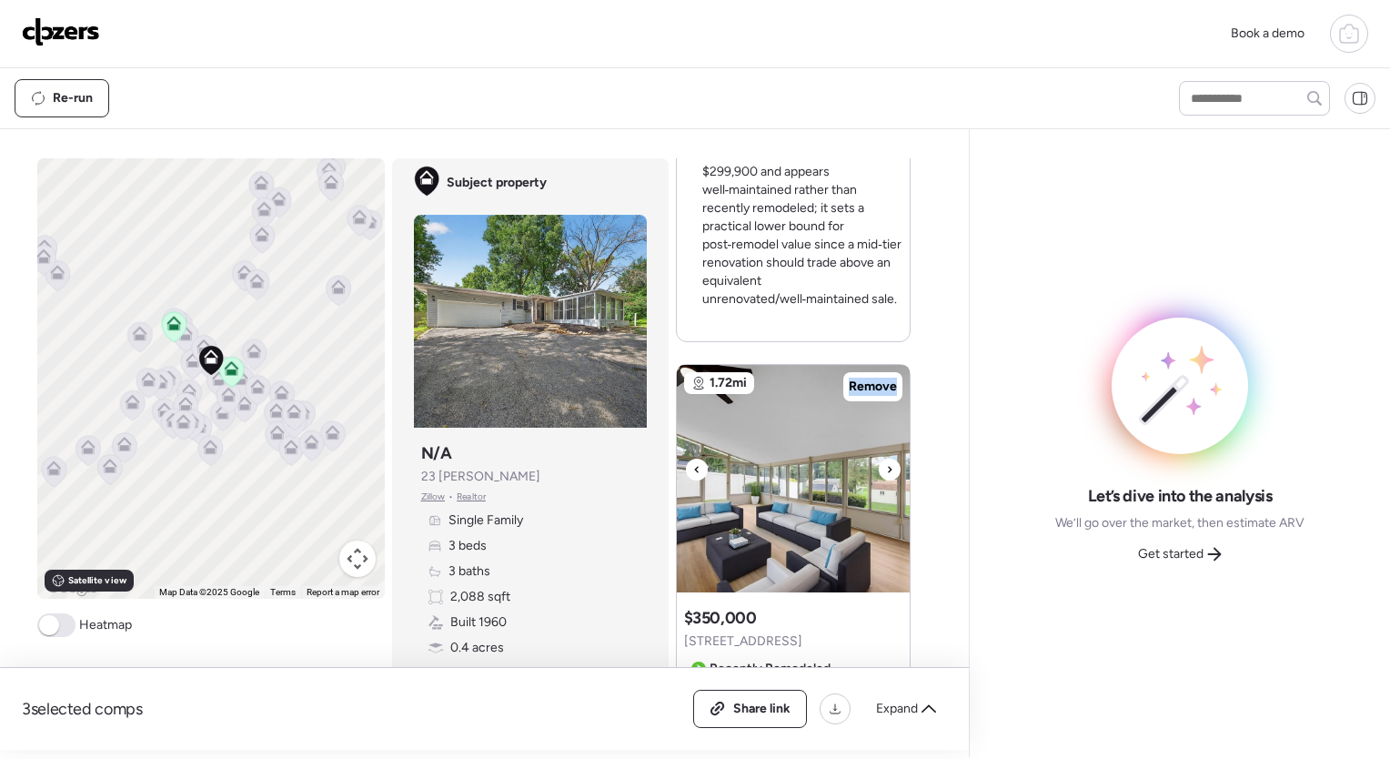
click at [886, 468] on icon at bounding box center [889, 469] width 7 height 22
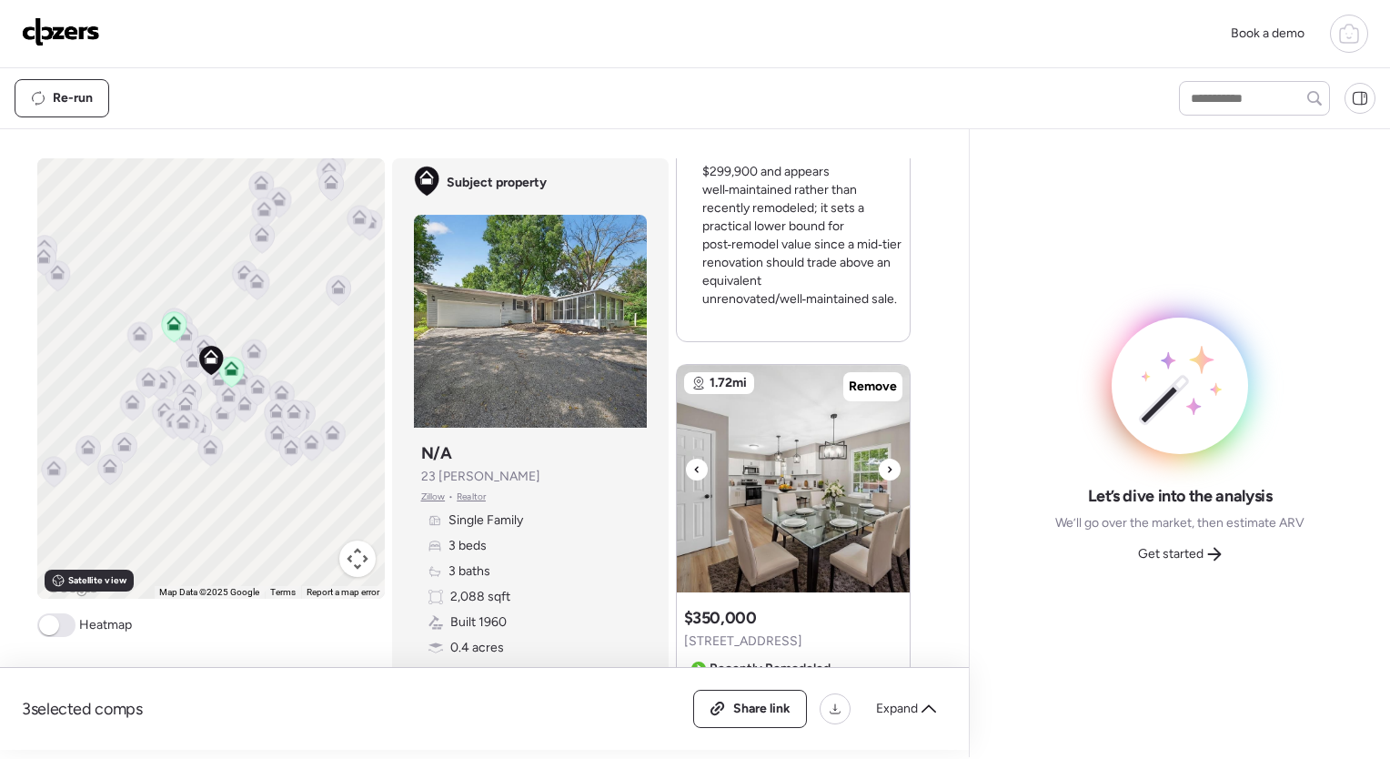
click at [886, 468] on icon at bounding box center [889, 469] width 7 height 22
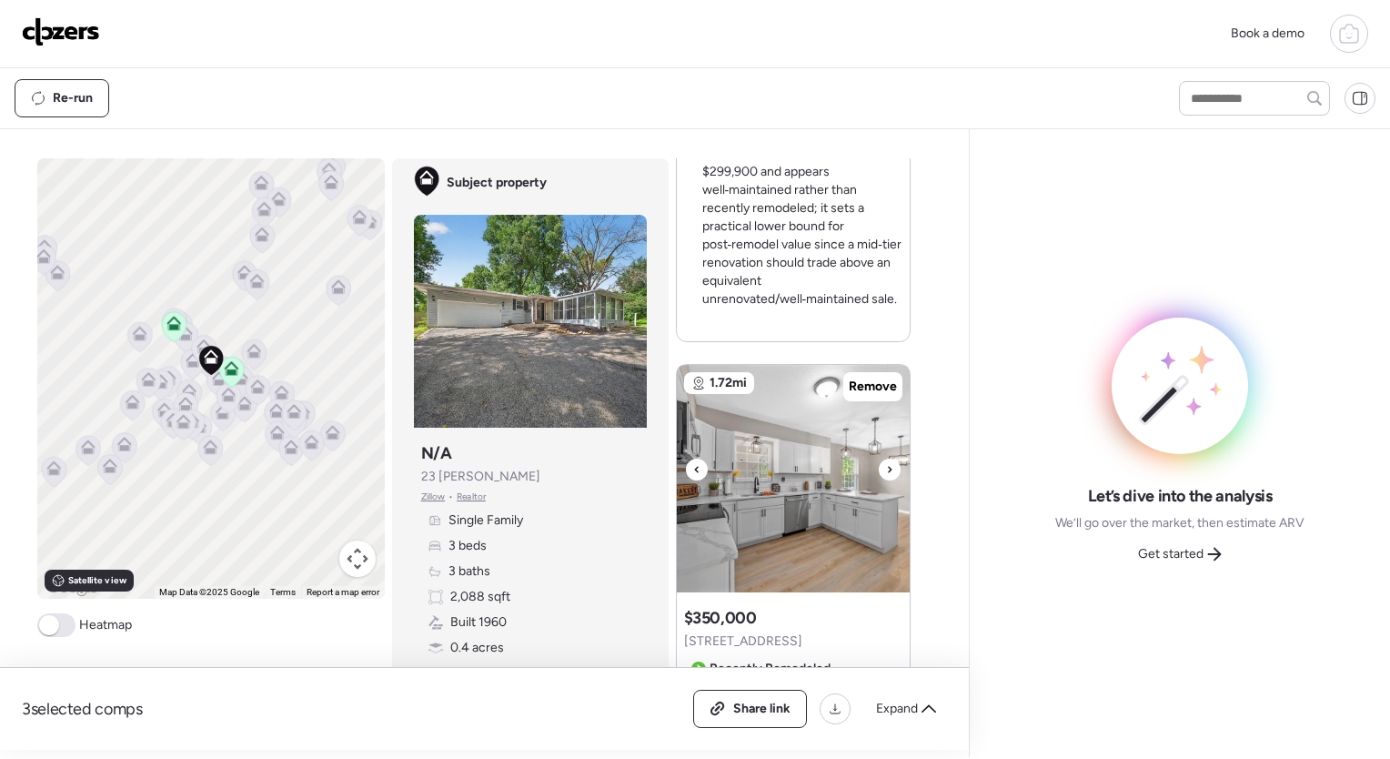
click at [886, 468] on icon at bounding box center [889, 469] width 7 height 22
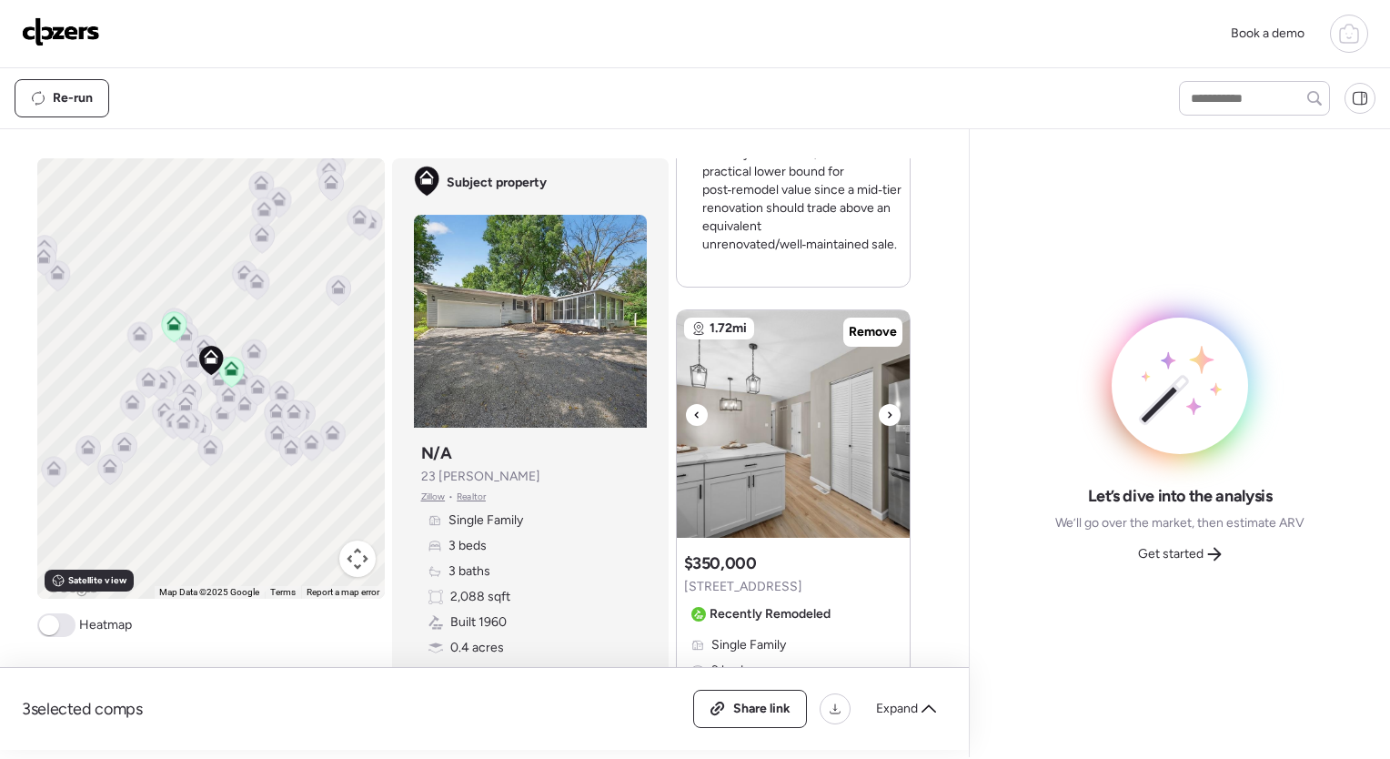
scroll to position [3297, 0]
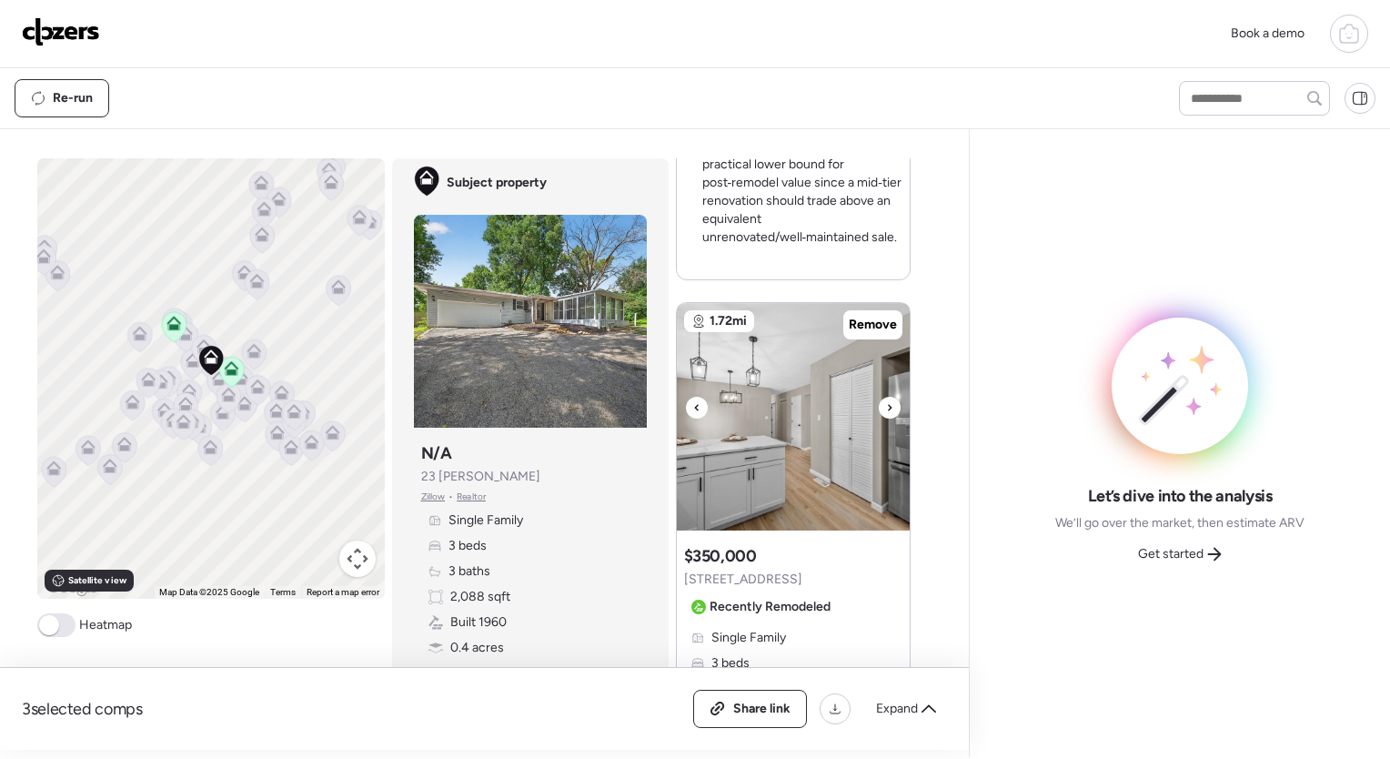
click at [886, 402] on icon at bounding box center [889, 408] width 7 height 22
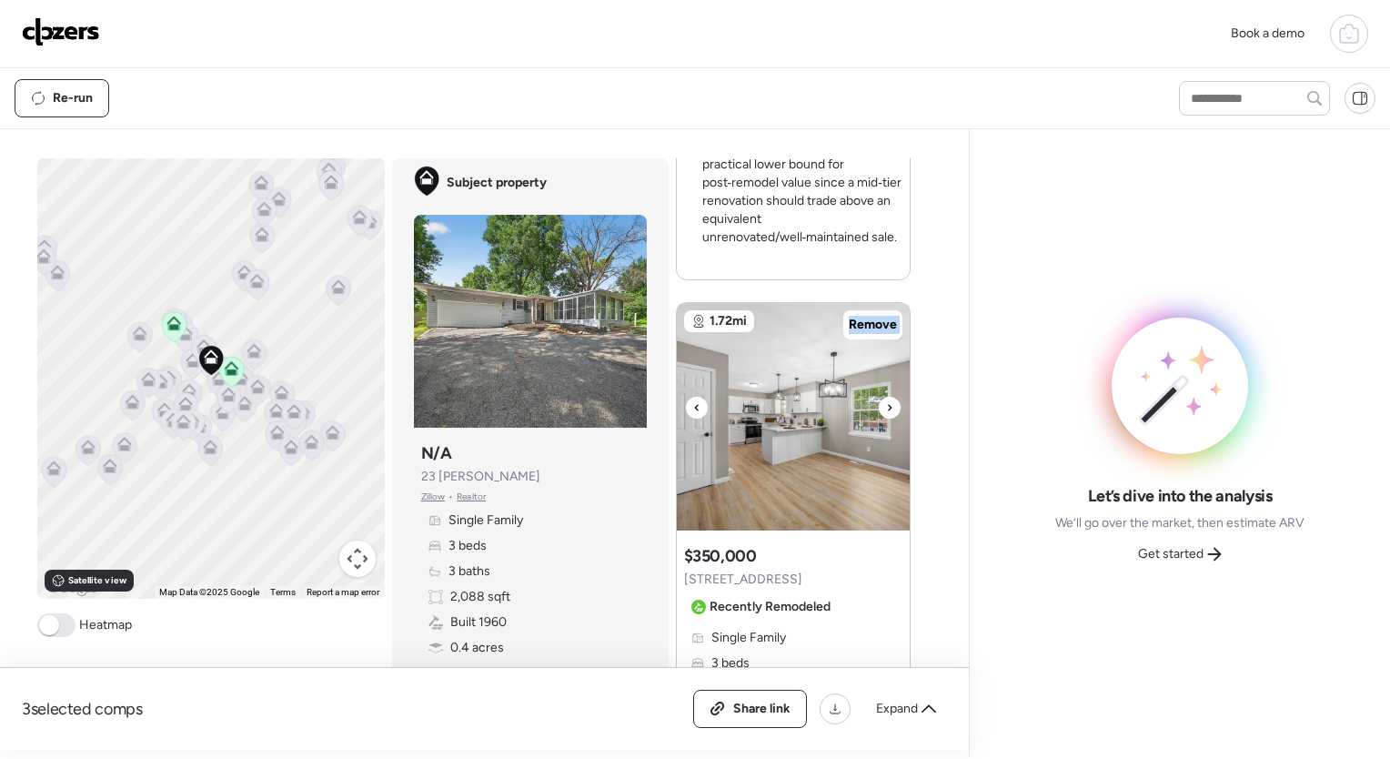
click at [886, 402] on icon at bounding box center [889, 408] width 7 height 22
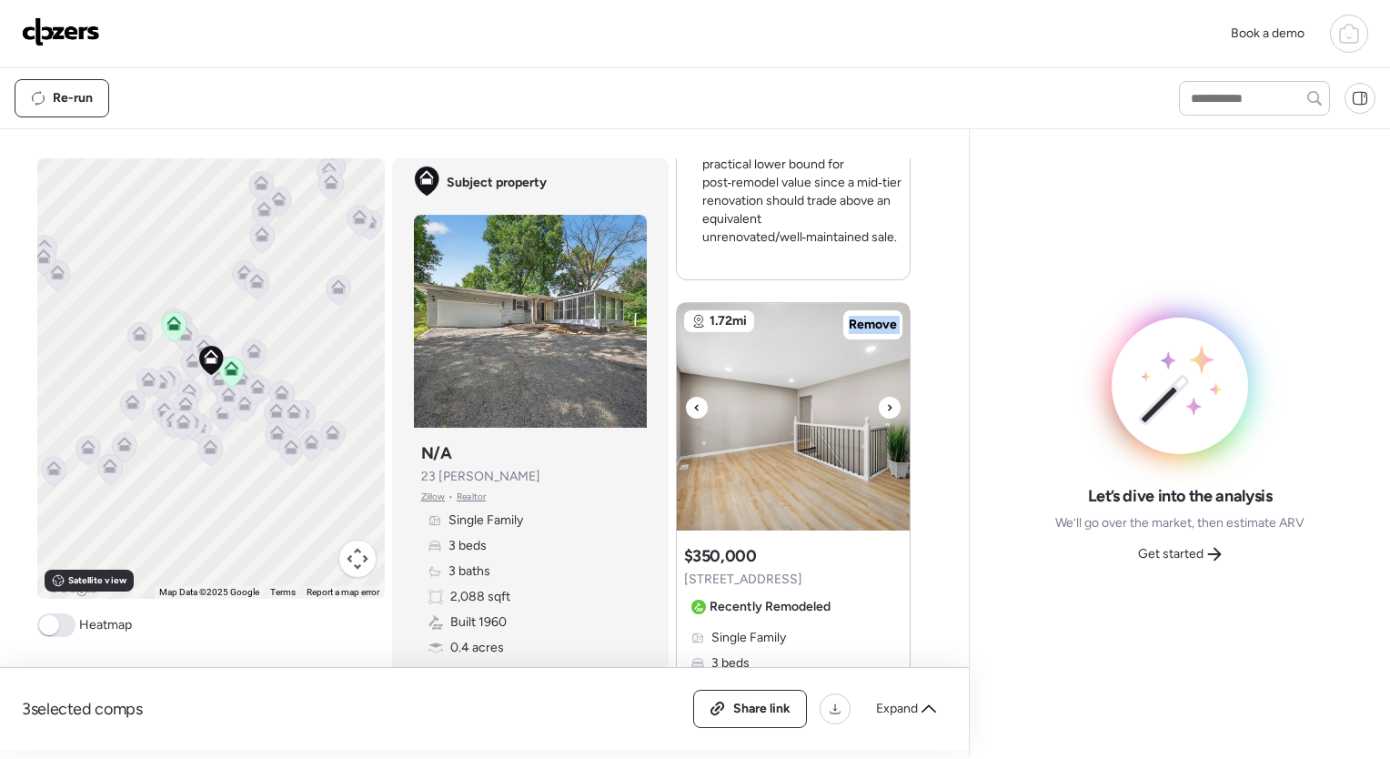
click at [886, 402] on icon at bounding box center [889, 408] width 7 height 22
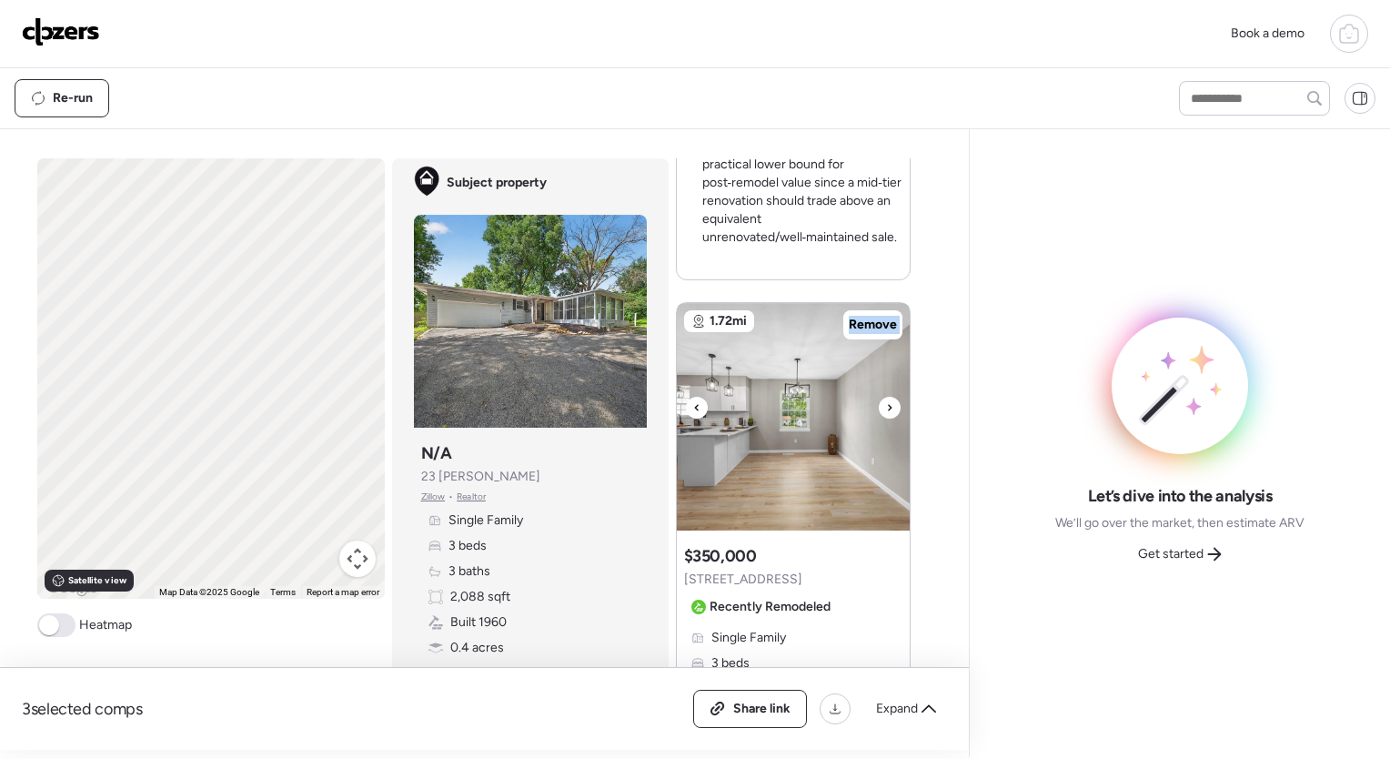
click at [886, 402] on icon at bounding box center [889, 408] width 7 height 22
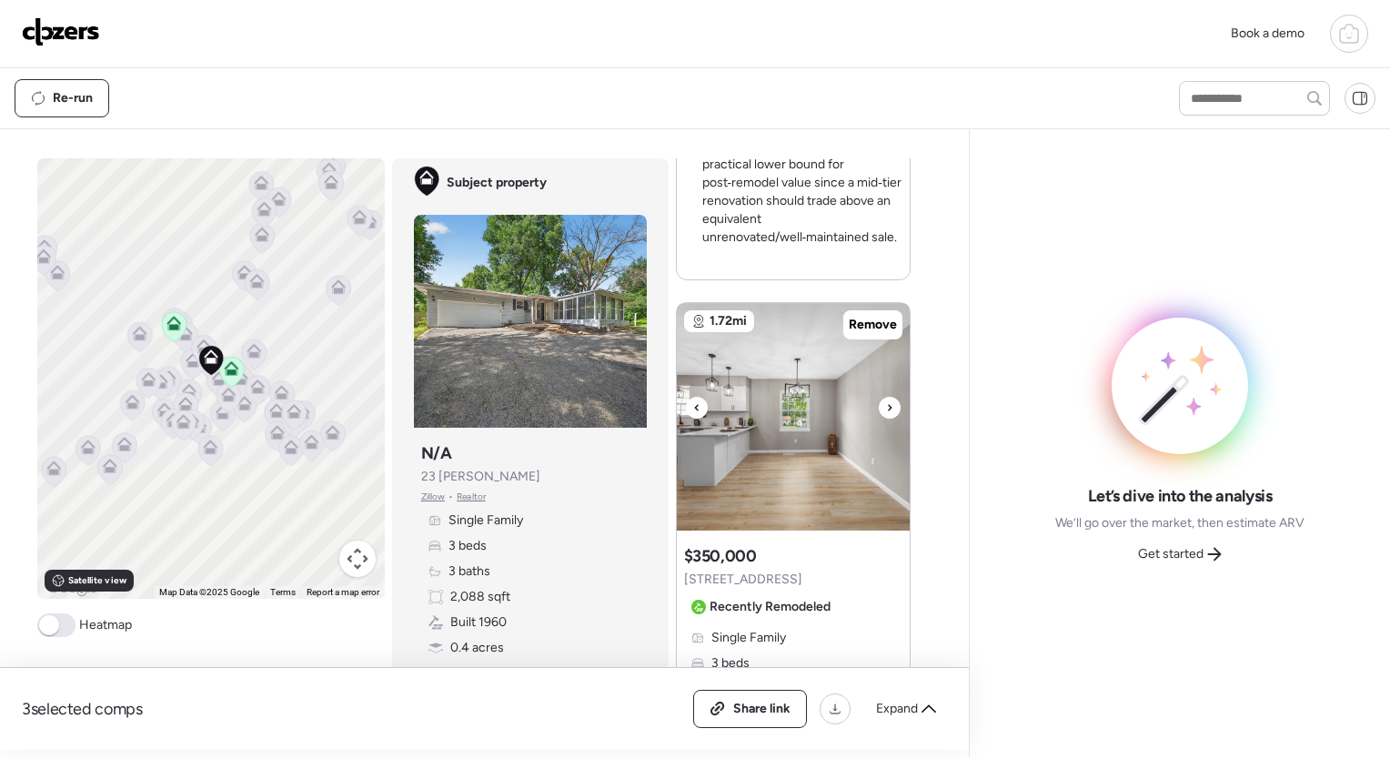
click at [886, 402] on icon at bounding box center [889, 408] width 7 height 22
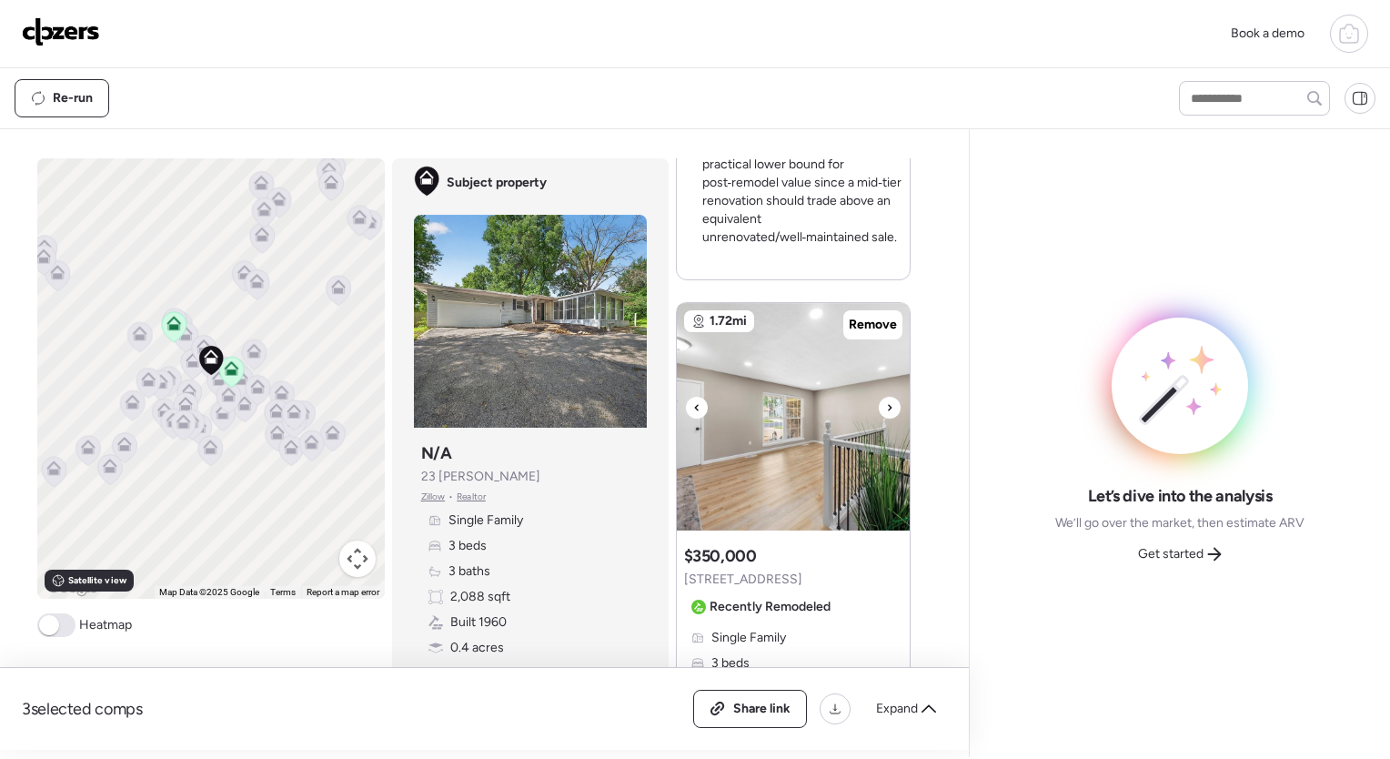
click at [886, 402] on icon at bounding box center [889, 408] width 7 height 22
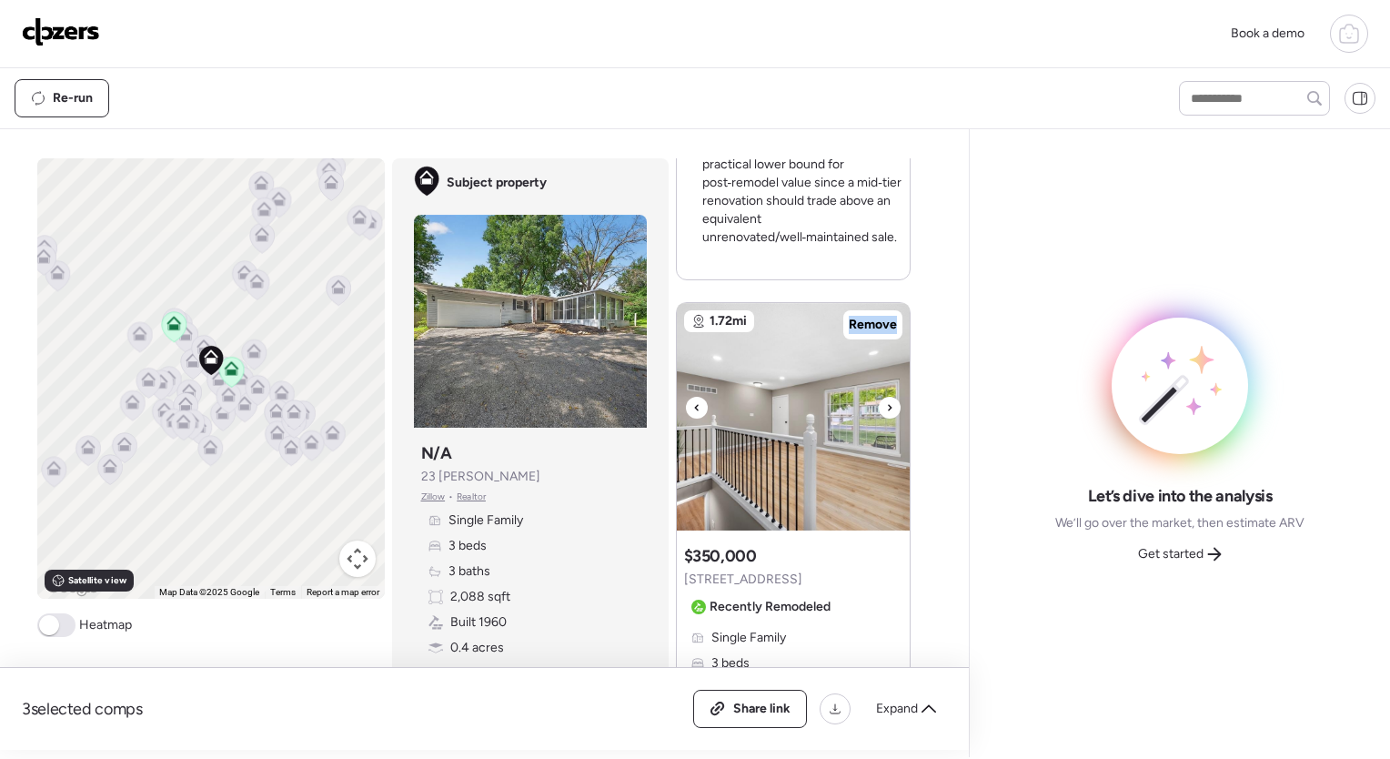
click at [886, 402] on icon at bounding box center [889, 408] width 7 height 22
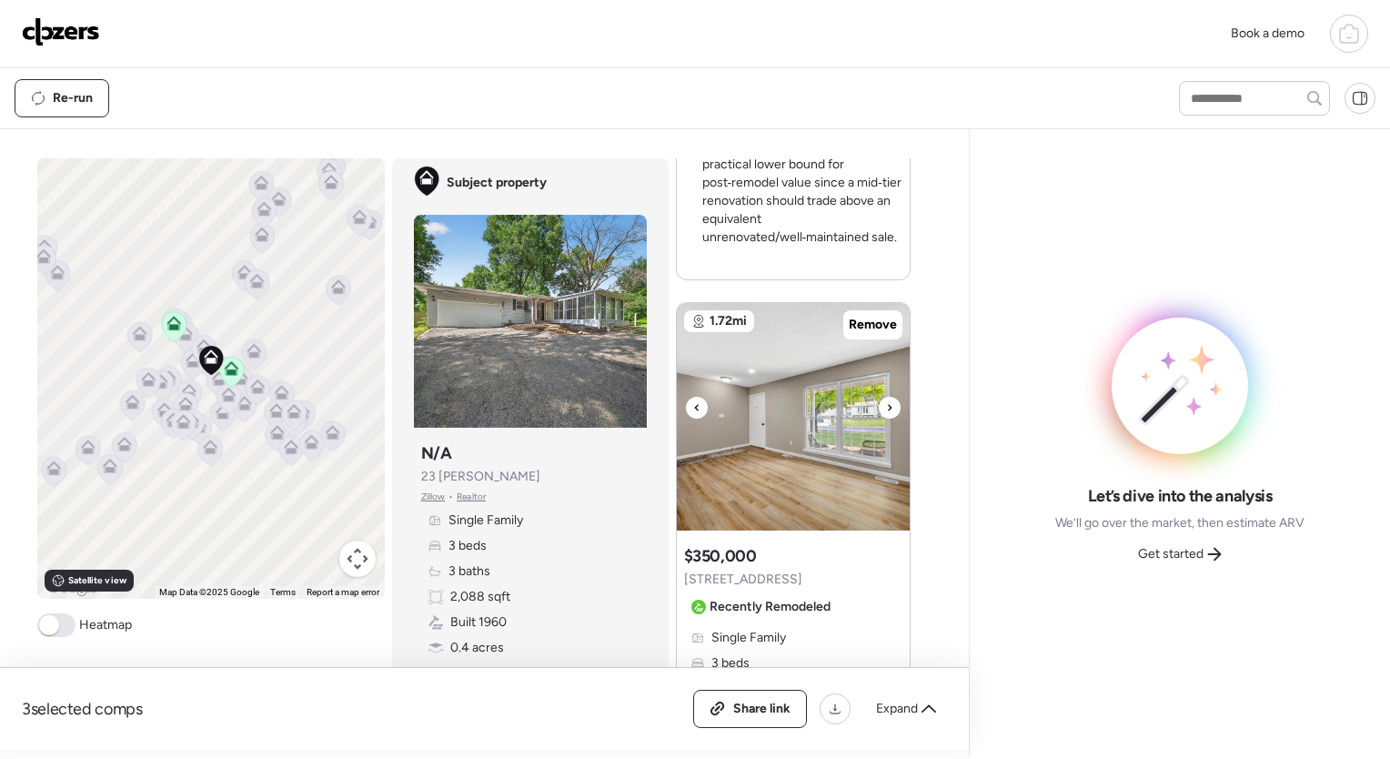
click at [886, 402] on icon at bounding box center [889, 408] width 7 height 22
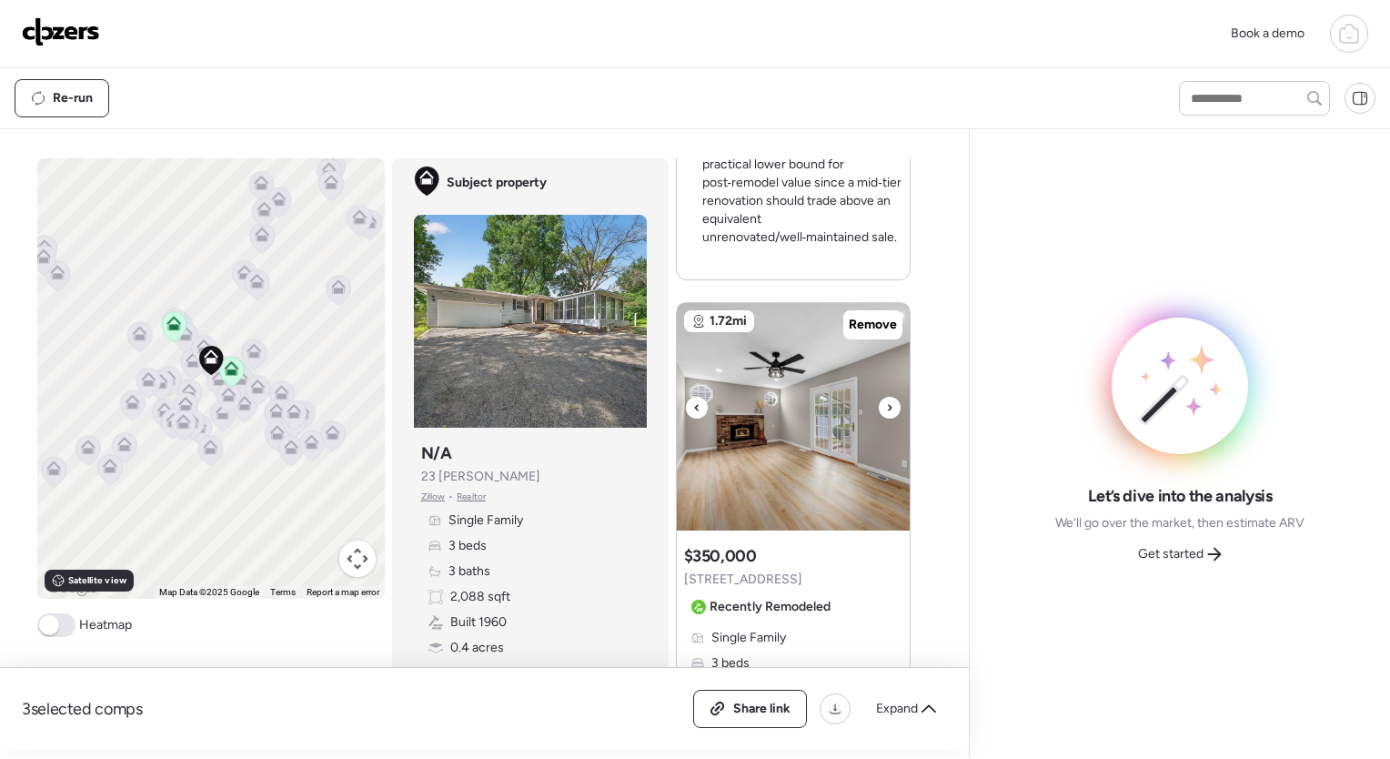
click at [886, 402] on icon at bounding box center [889, 408] width 7 height 22
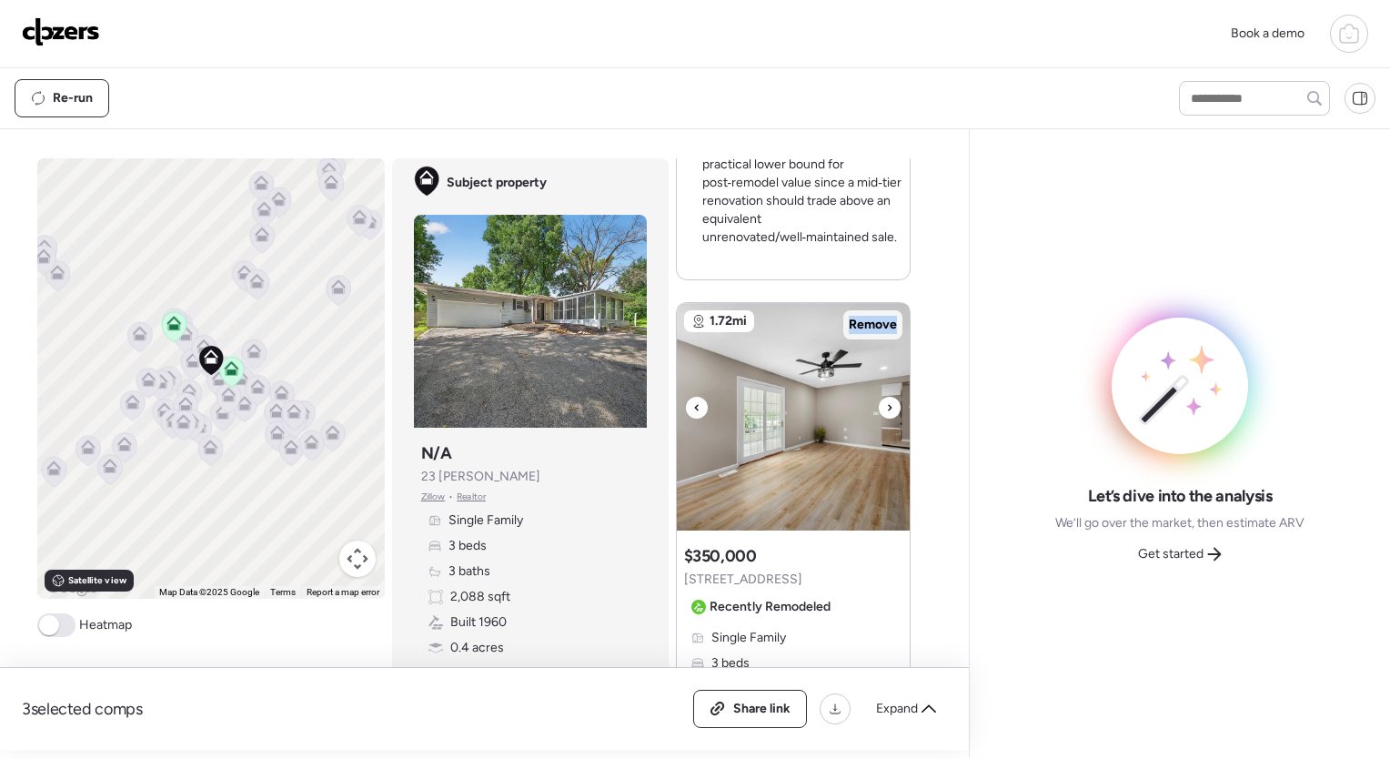
drag, startPoint x: 884, startPoint y: 402, endPoint x: 870, endPoint y: 326, distance: 77.8
click at [870, 326] on span "Remove" at bounding box center [873, 325] width 48 height 18
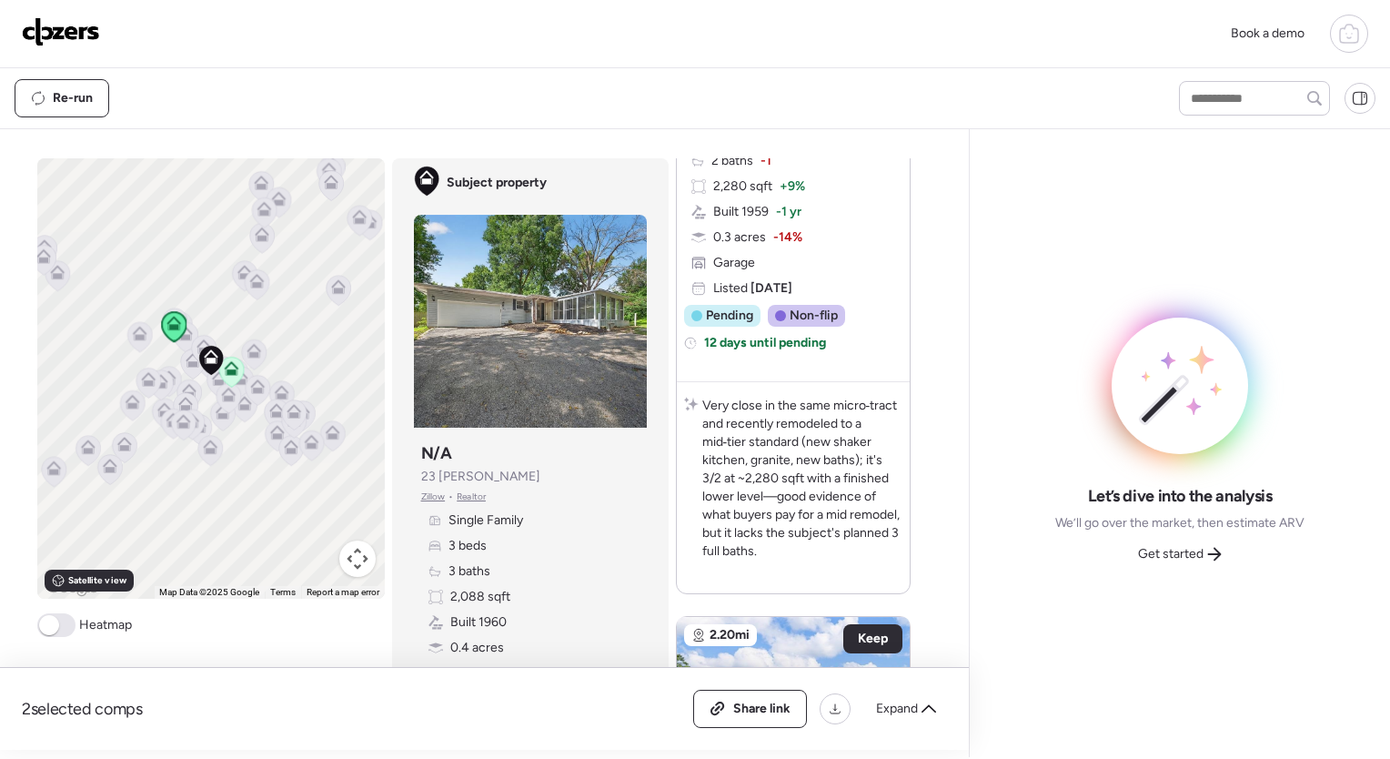
scroll to position [218, 0]
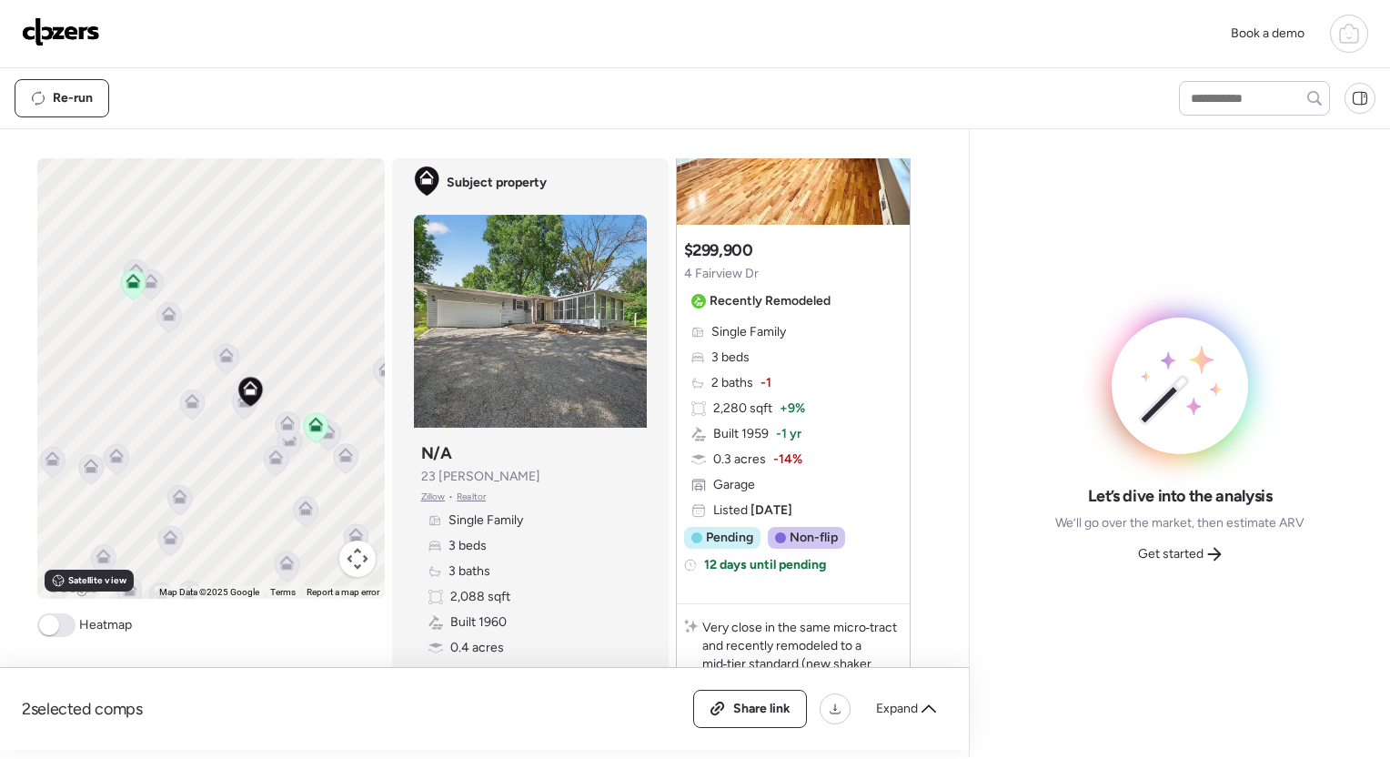
drag, startPoint x: 331, startPoint y: 457, endPoint x: 273, endPoint y: 453, distance: 58.3
click at [273, 378] on div at bounding box center [384, 378] width 347 height 0
click at [236, 405] on icon at bounding box center [248, 391] width 25 height 31
click at [233, 410] on icon at bounding box center [244, 404] width 25 height 30
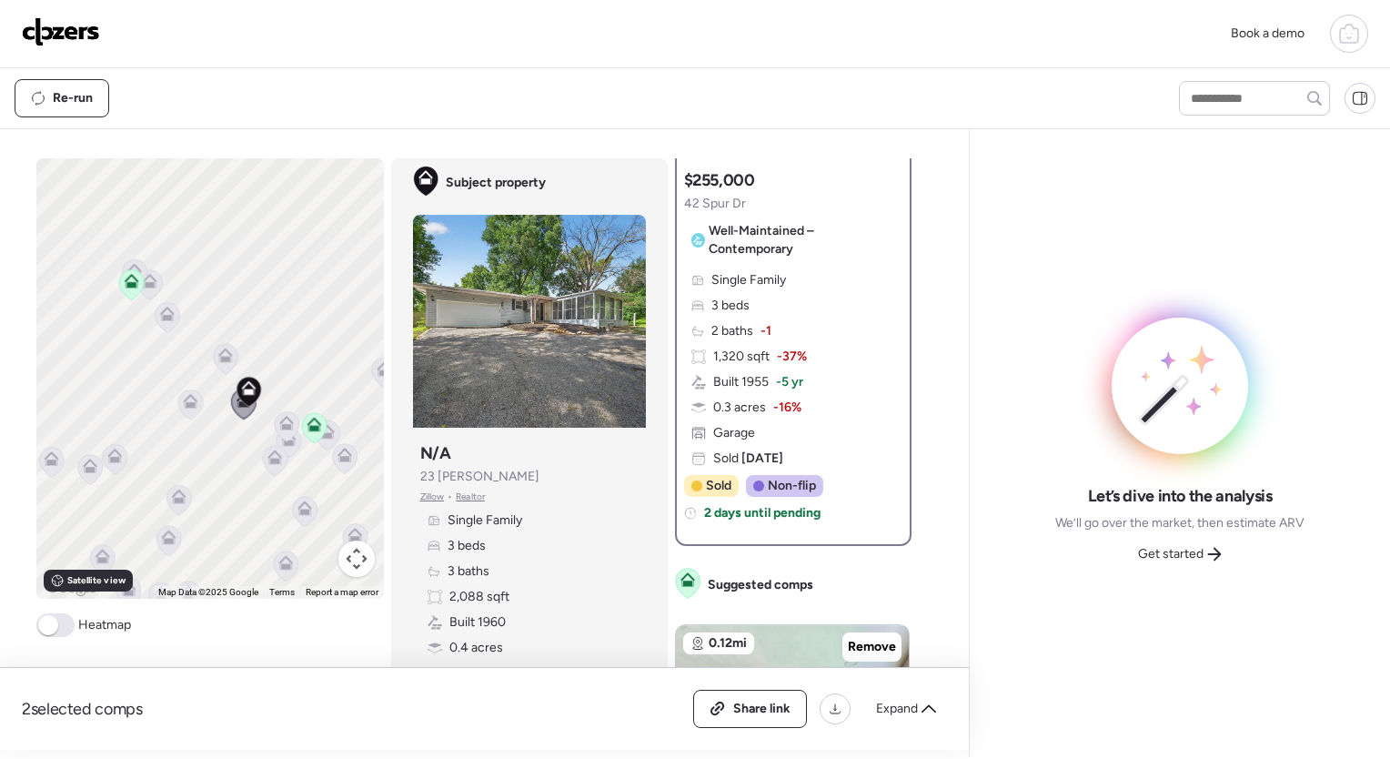
scroll to position [0, 0]
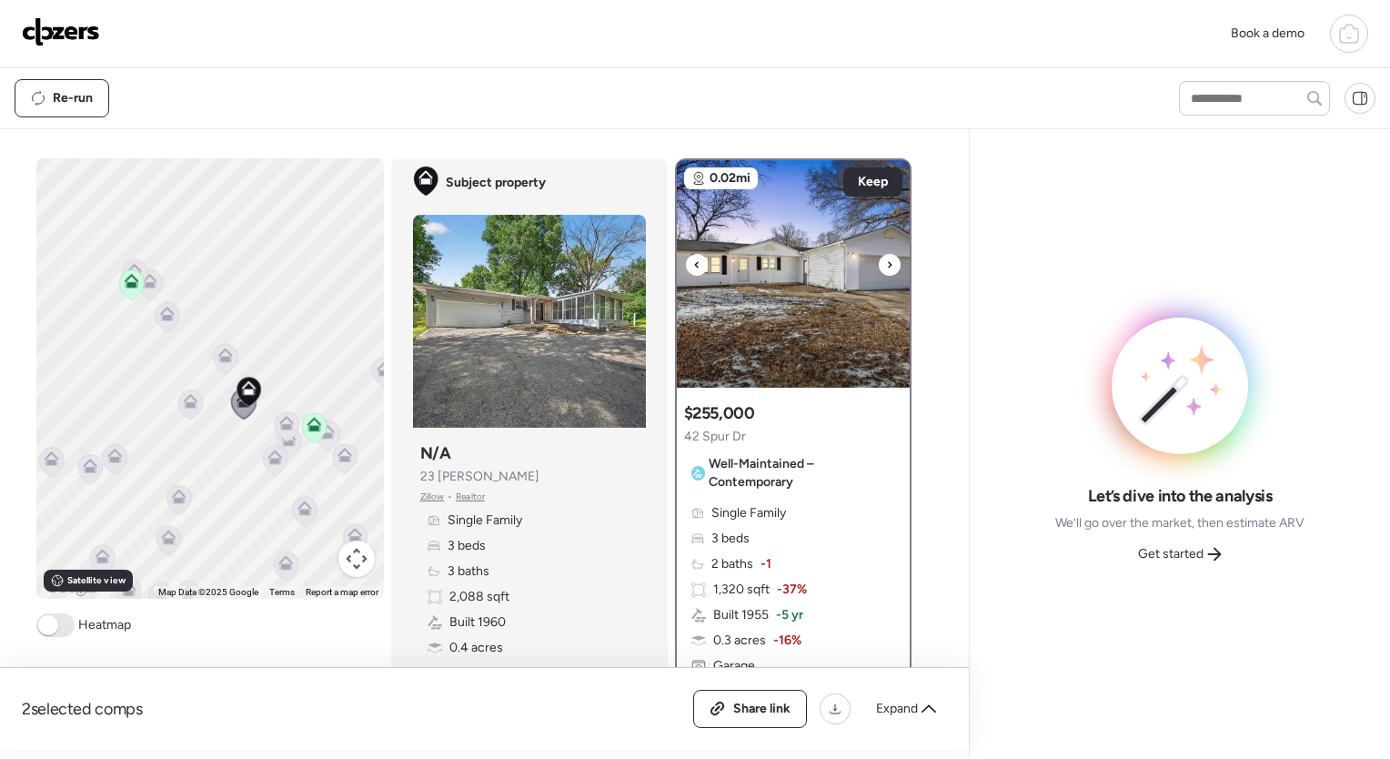
click at [886, 257] on icon at bounding box center [889, 265] width 7 height 22
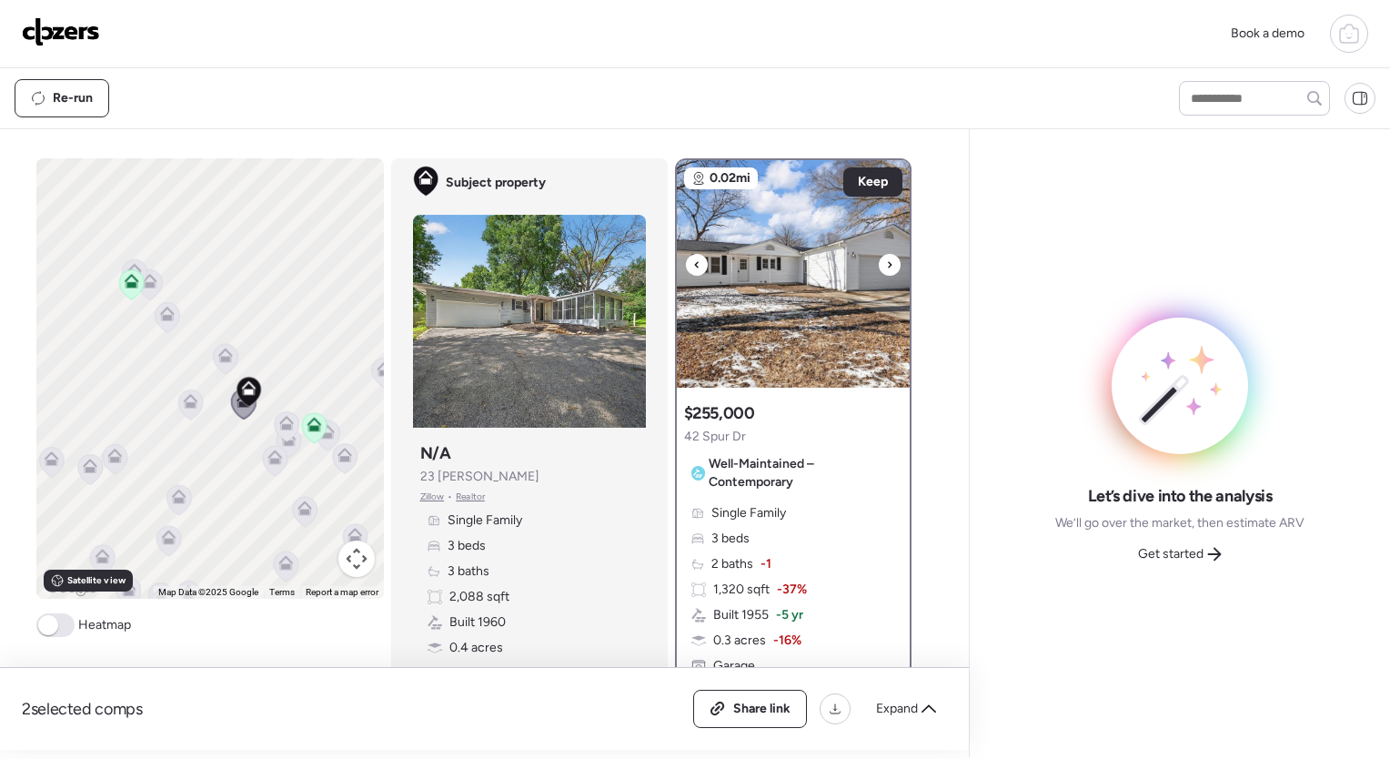
click at [886, 257] on icon at bounding box center [889, 265] width 7 height 22
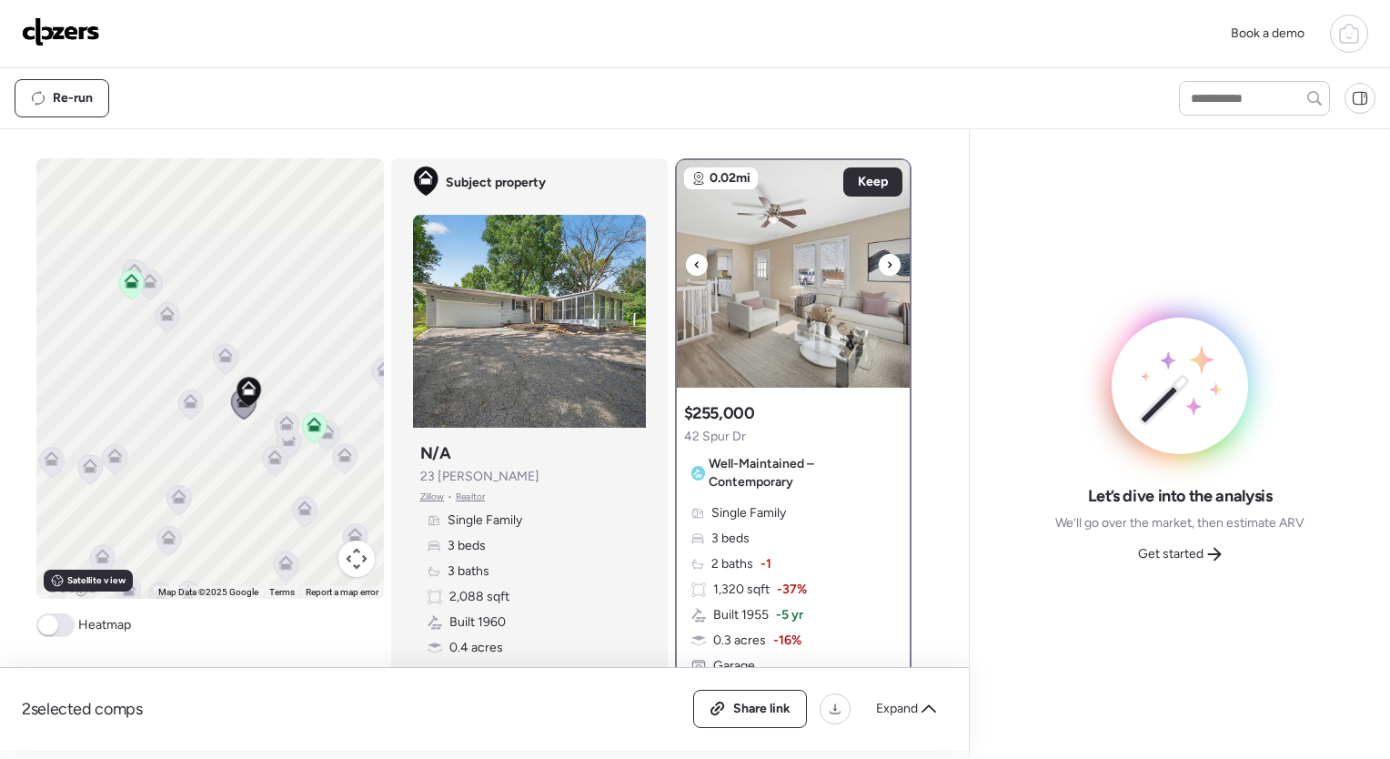
click at [886, 257] on icon at bounding box center [889, 265] width 7 height 22
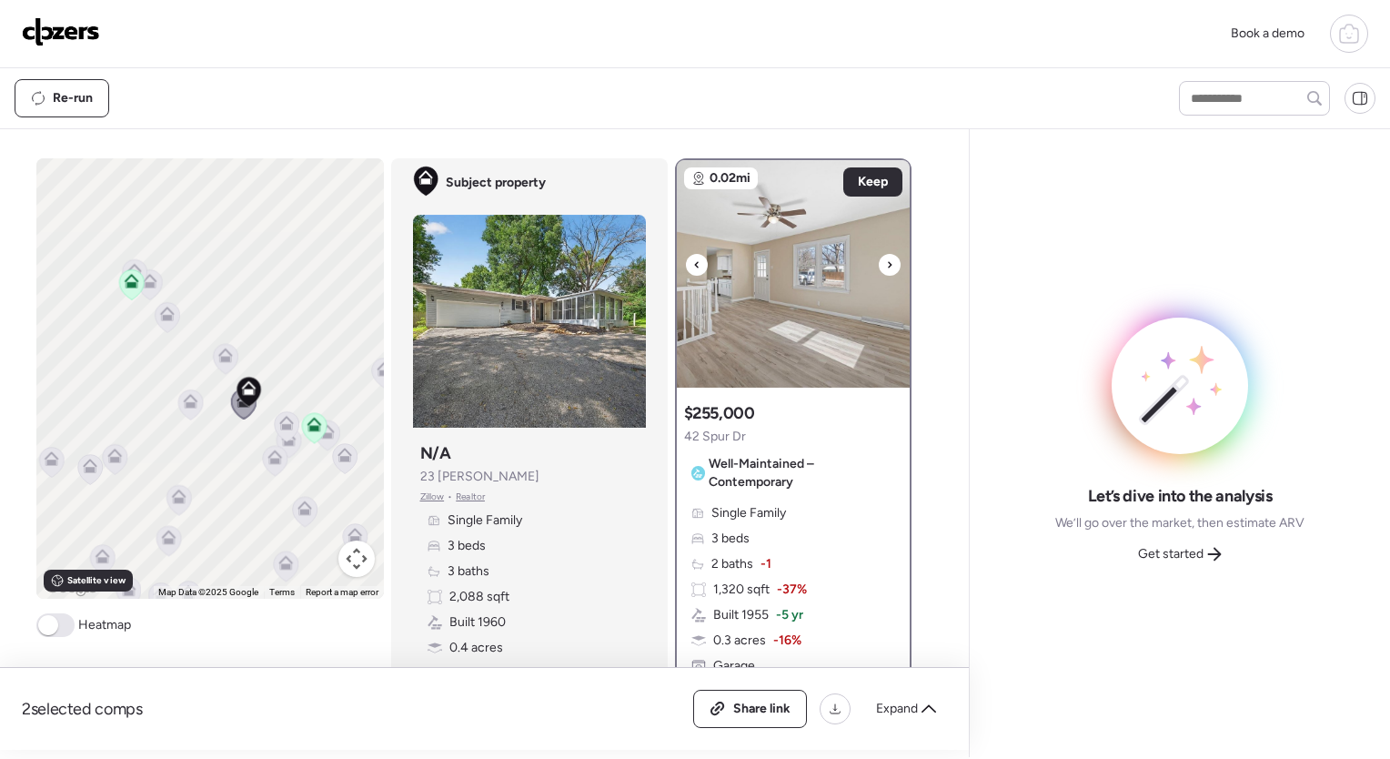
click at [886, 257] on icon at bounding box center [889, 265] width 7 height 22
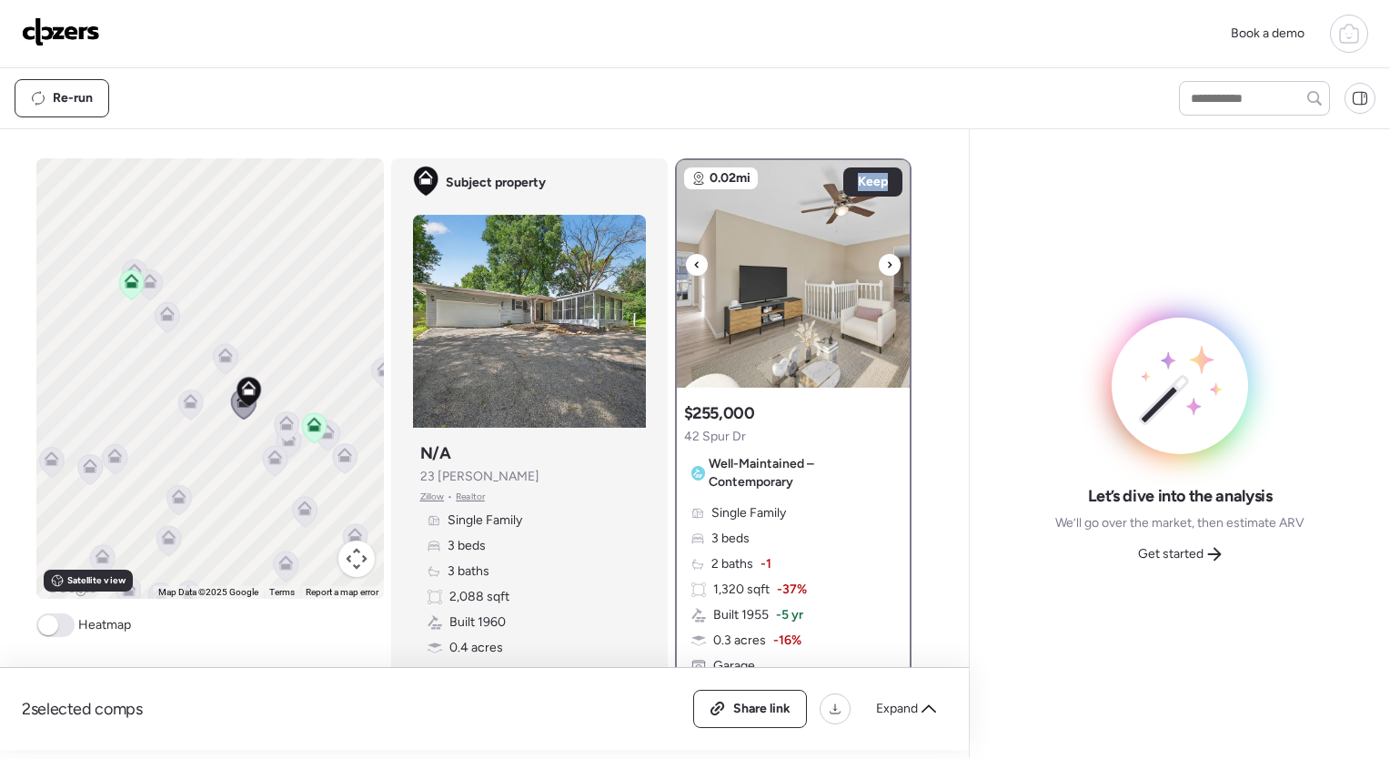
click at [886, 257] on icon at bounding box center [889, 265] width 7 height 22
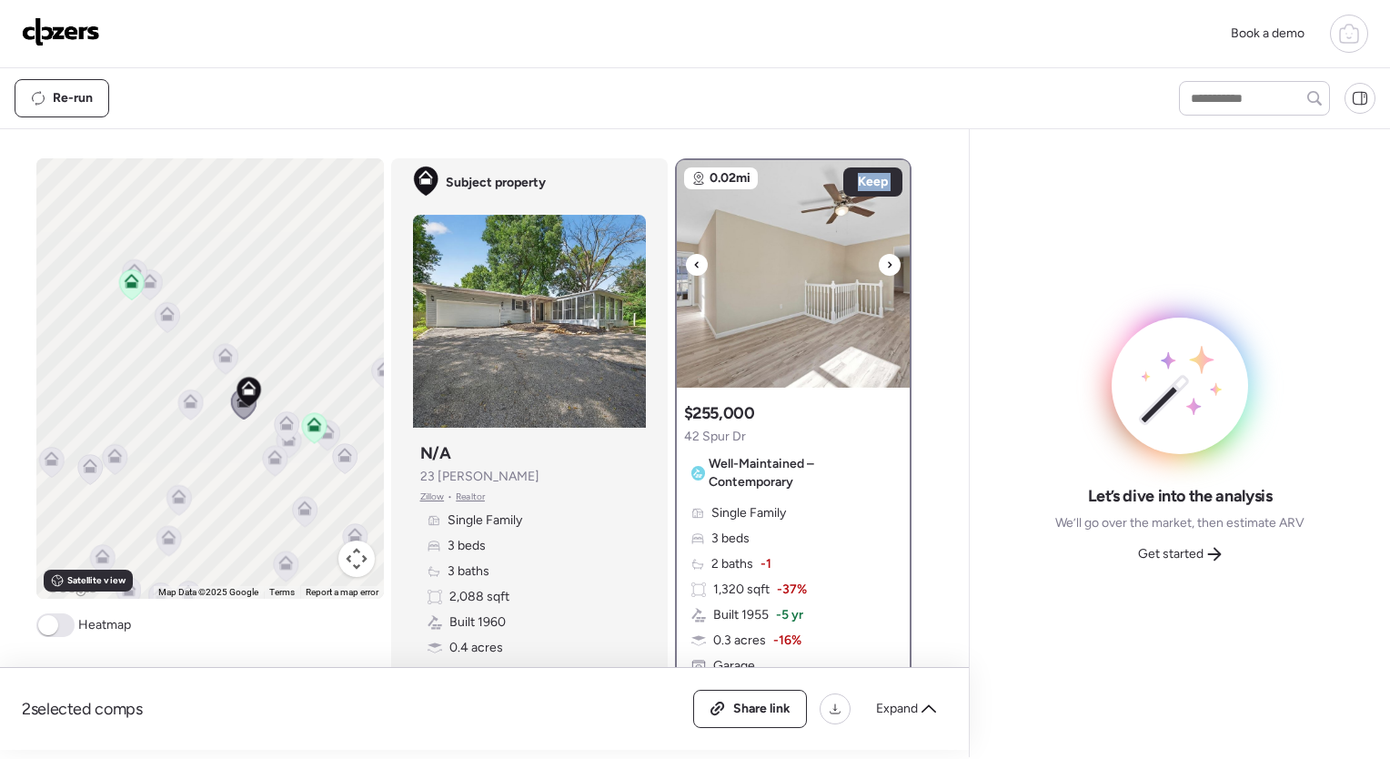
click at [886, 257] on icon at bounding box center [889, 265] width 7 height 22
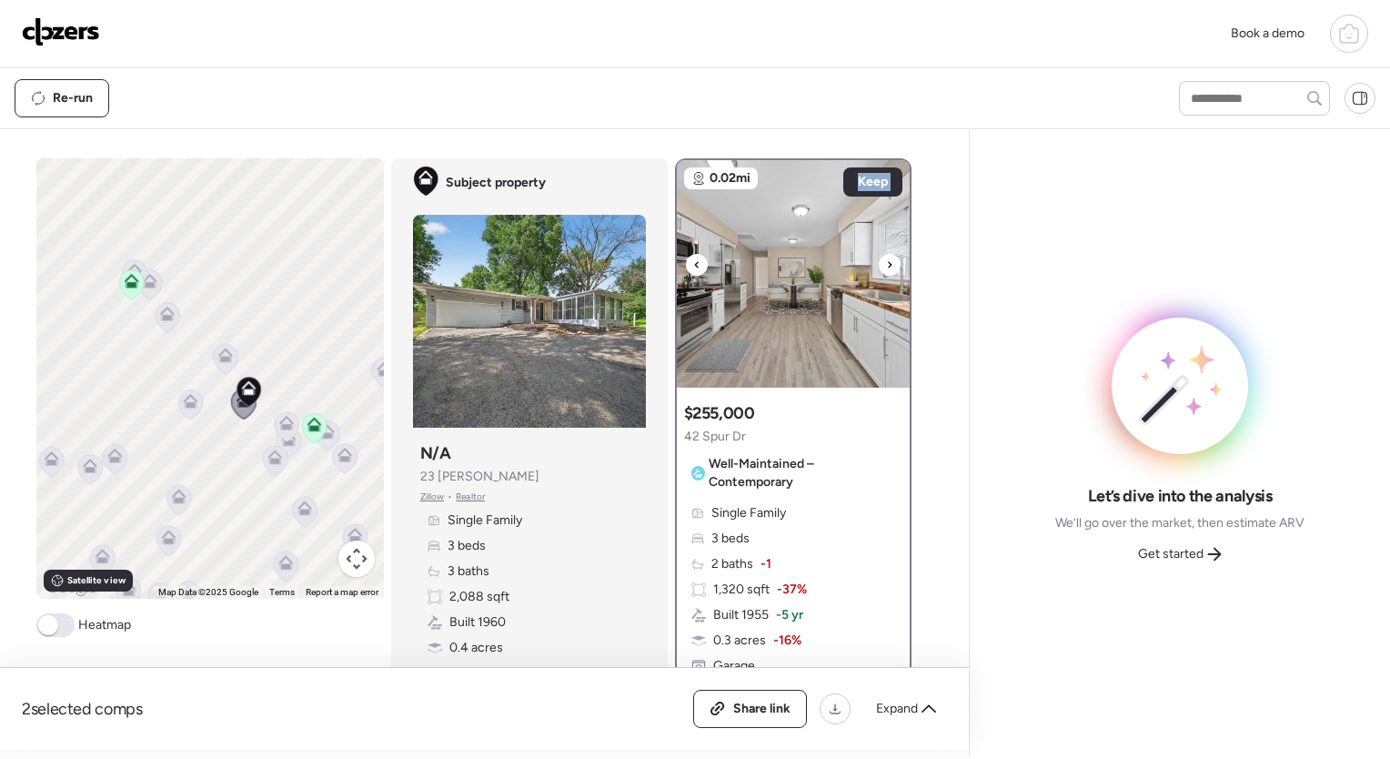
click at [886, 257] on icon at bounding box center [889, 265] width 7 height 22
click at [1342, 31] on icon at bounding box center [1349, 34] width 22 height 22
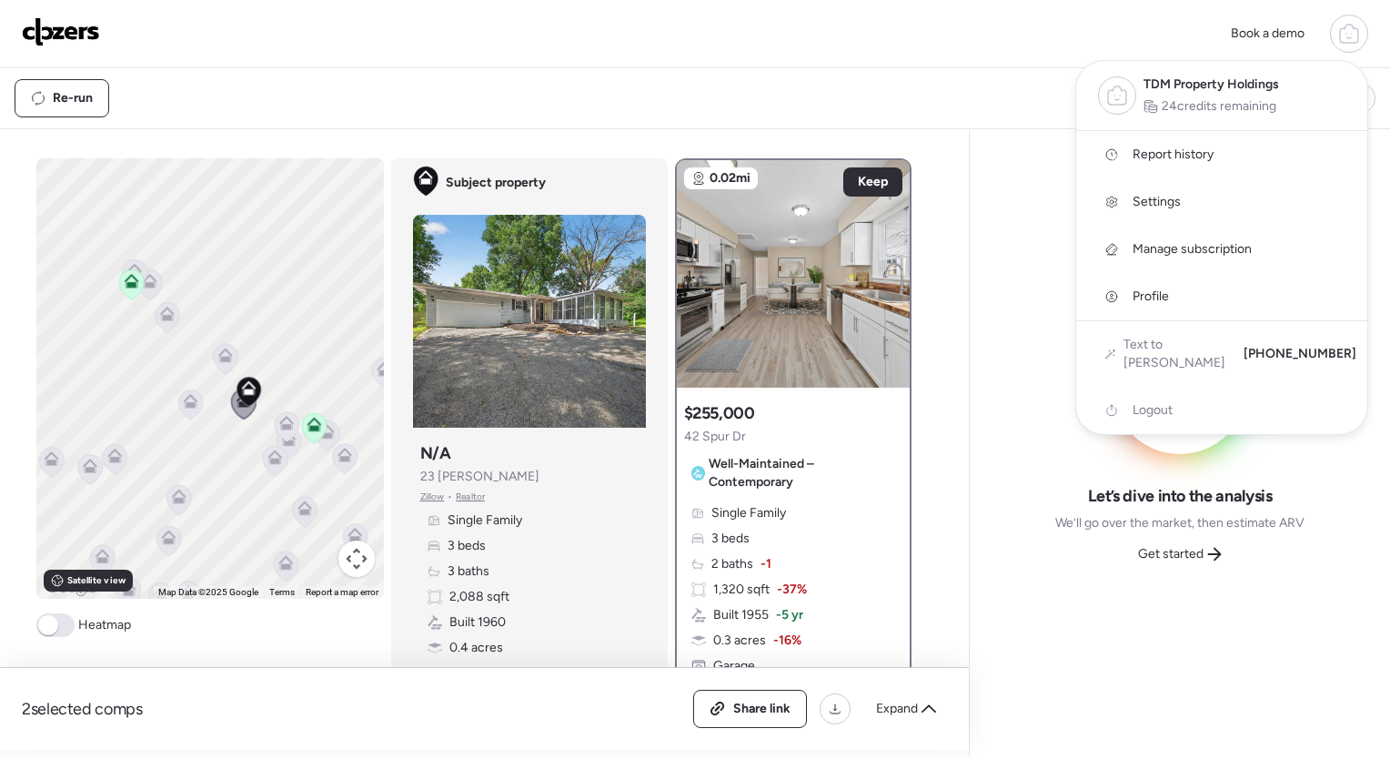
click at [1052, 489] on div at bounding box center [695, 328] width 1390 height 759
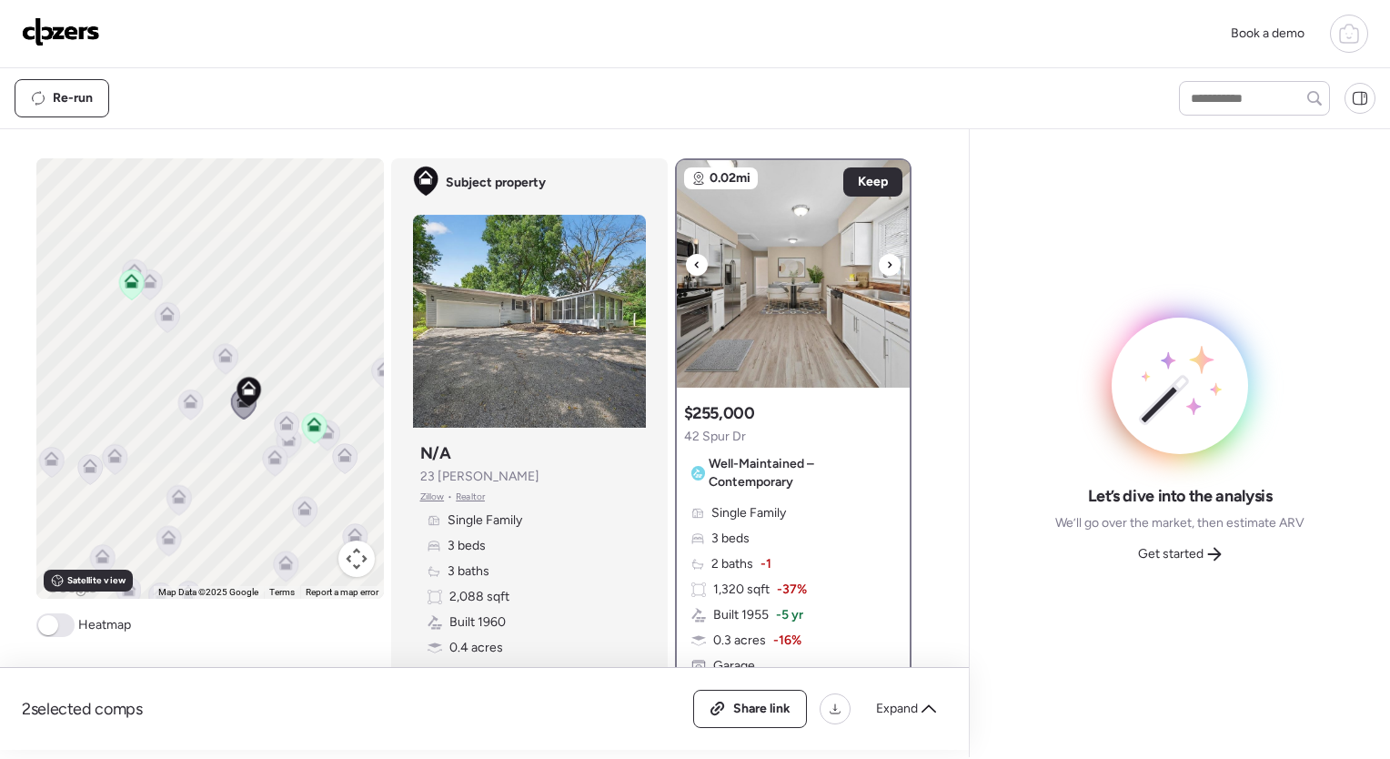
click at [886, 264] on icon at bounding box center [889, 265] width 7 height 22
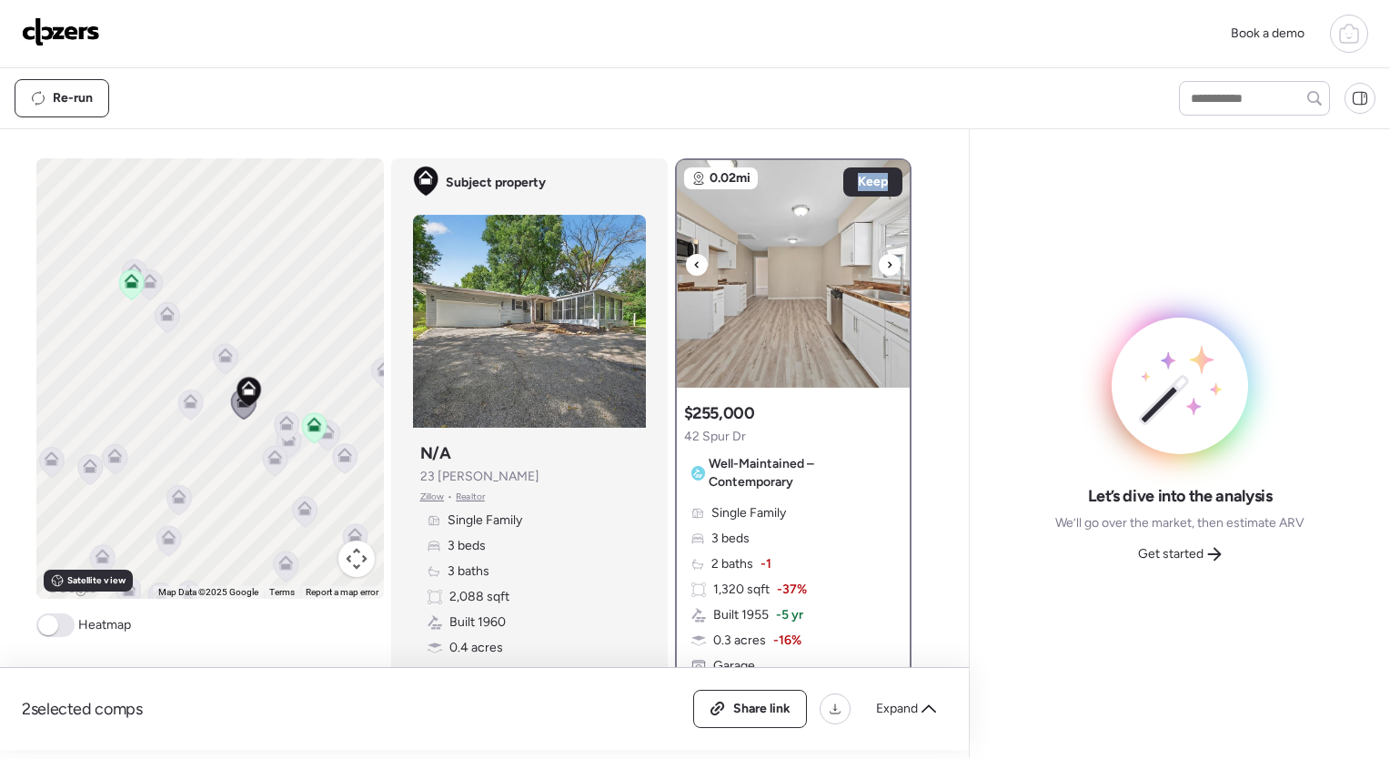
click at [886, 264] on icon at bounding box center [889, 265] width 7 height 22
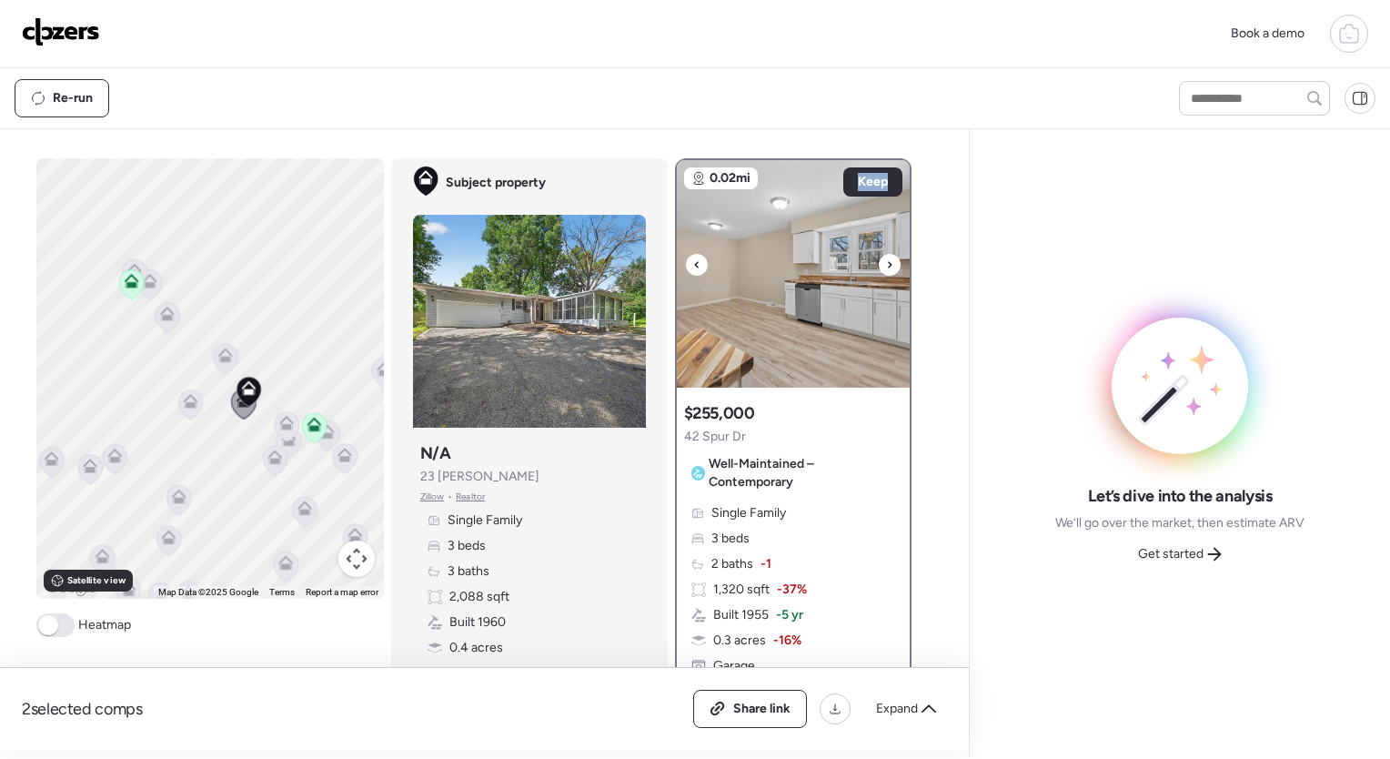
click at [886, 264] on icon at bounding box center [889, 265] width 7 height 22
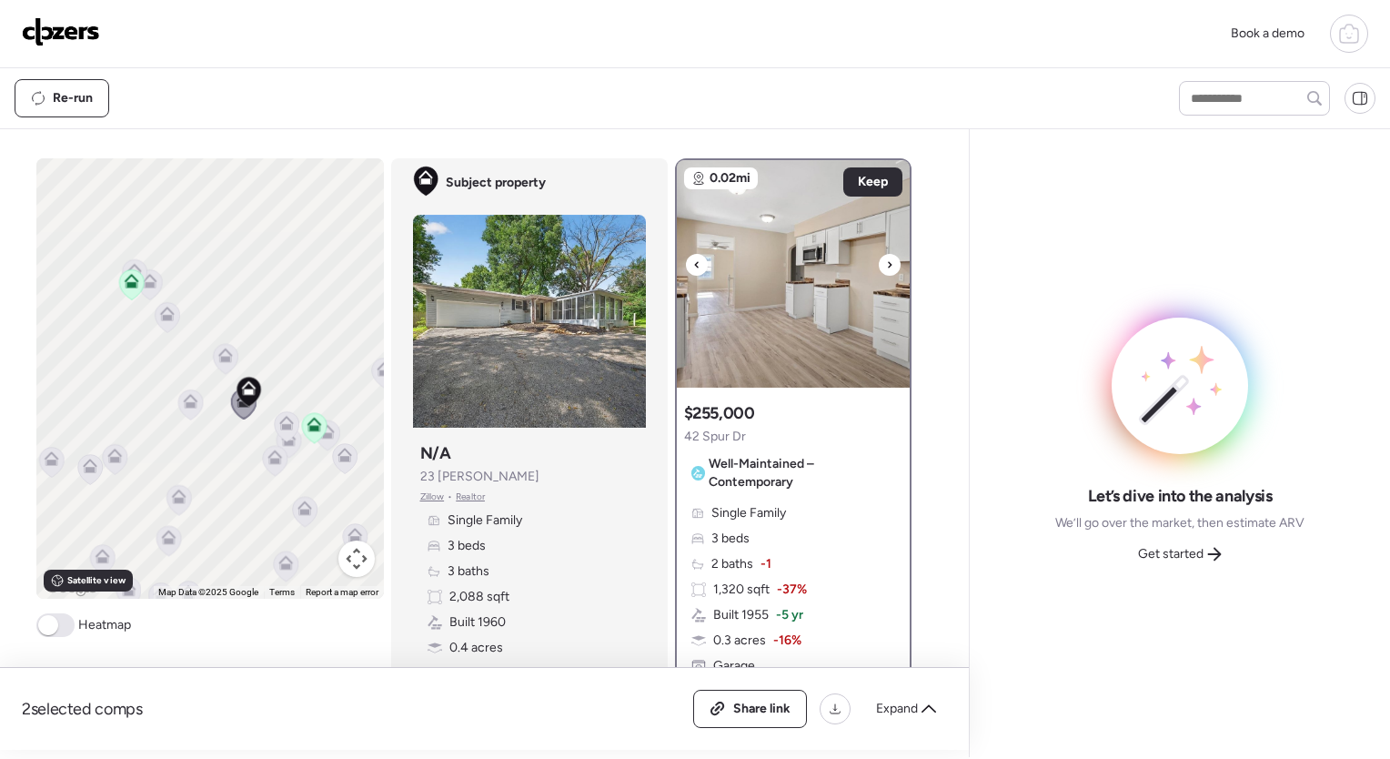
click at [886, 264] on icon at bounding box center [889, 265] width 7 height 22
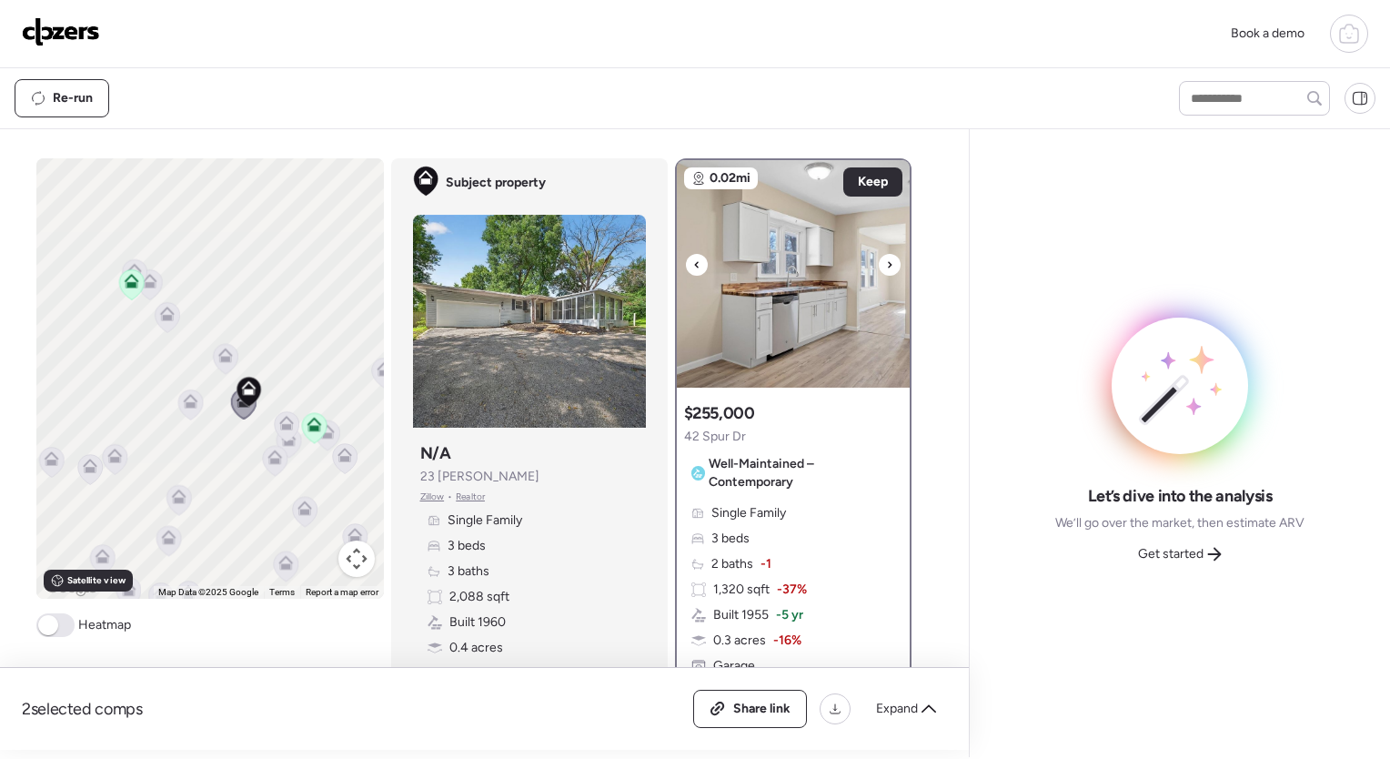
click at [886, 264] on icon at bounding box center [889, 265] width 7 height 22
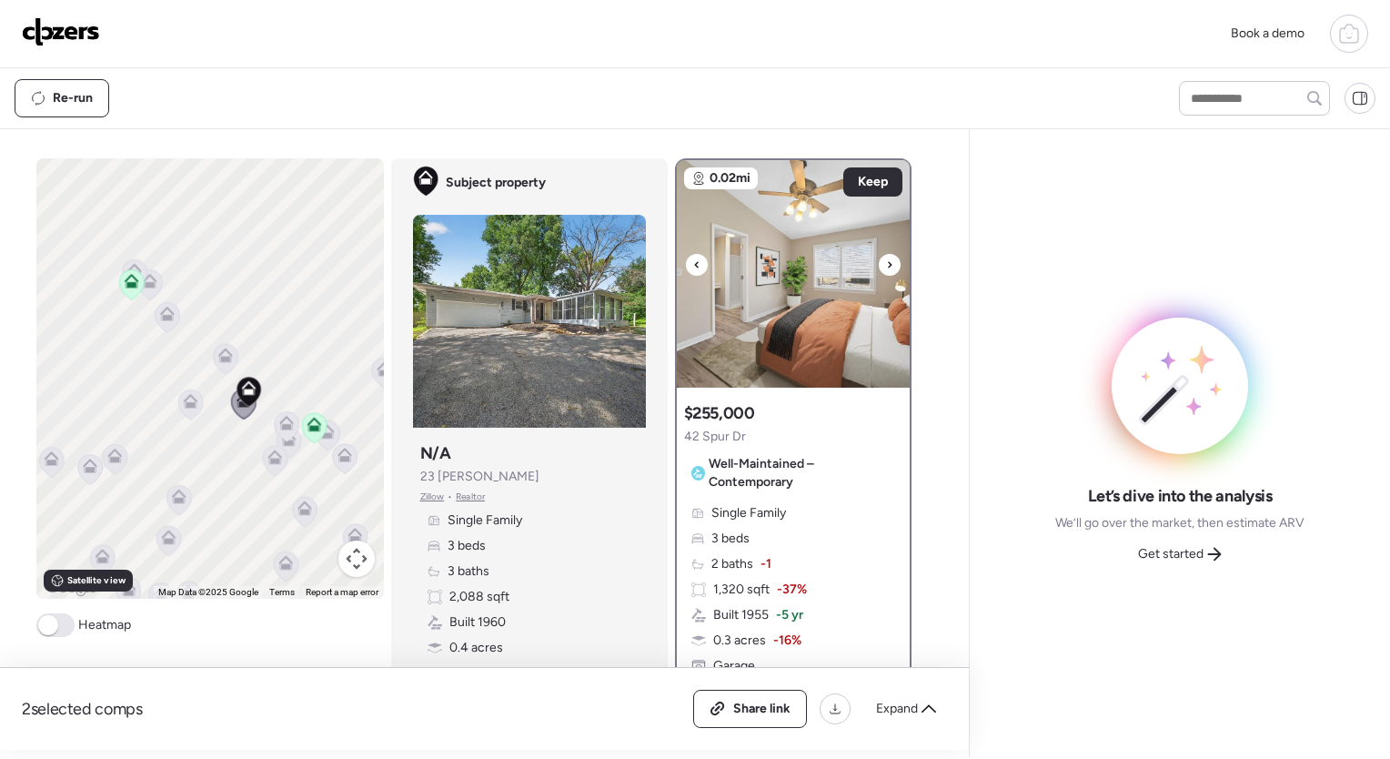
click at [886, 264] on icon at bounding box center [889, 265] width 7 height 22
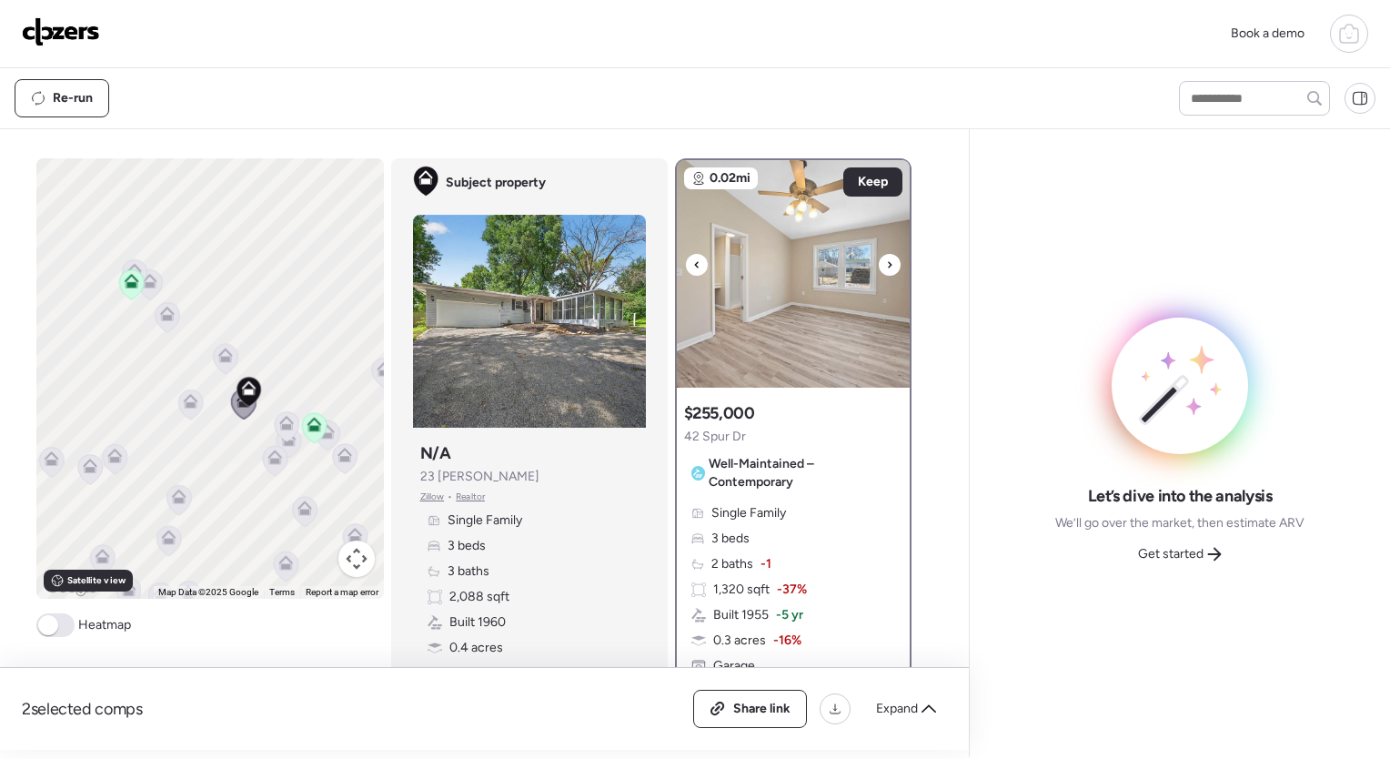
click at [886, 264] on icon at bounding box center [889, 265] width 7 height 22
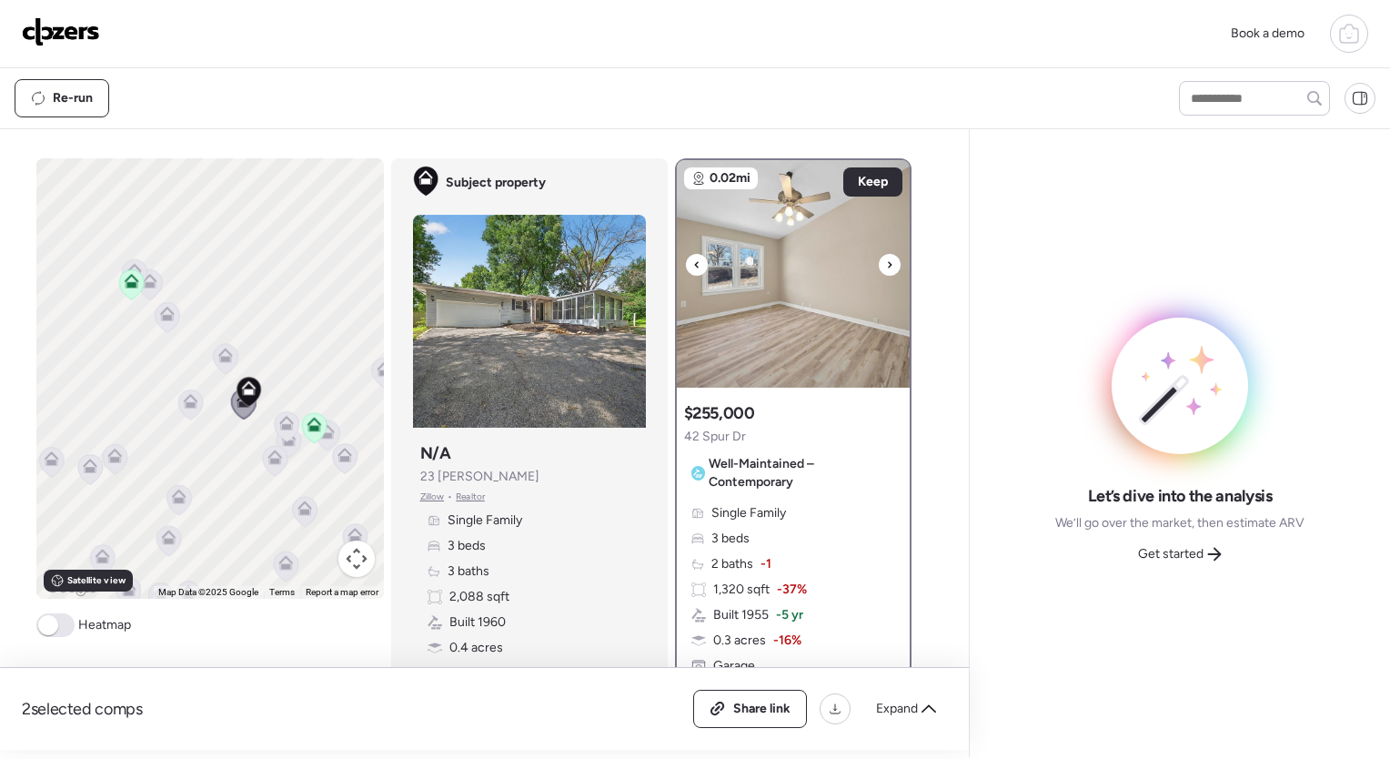
click at [886, 264] on icon at bounding box center [889, 265] width 7 height 22
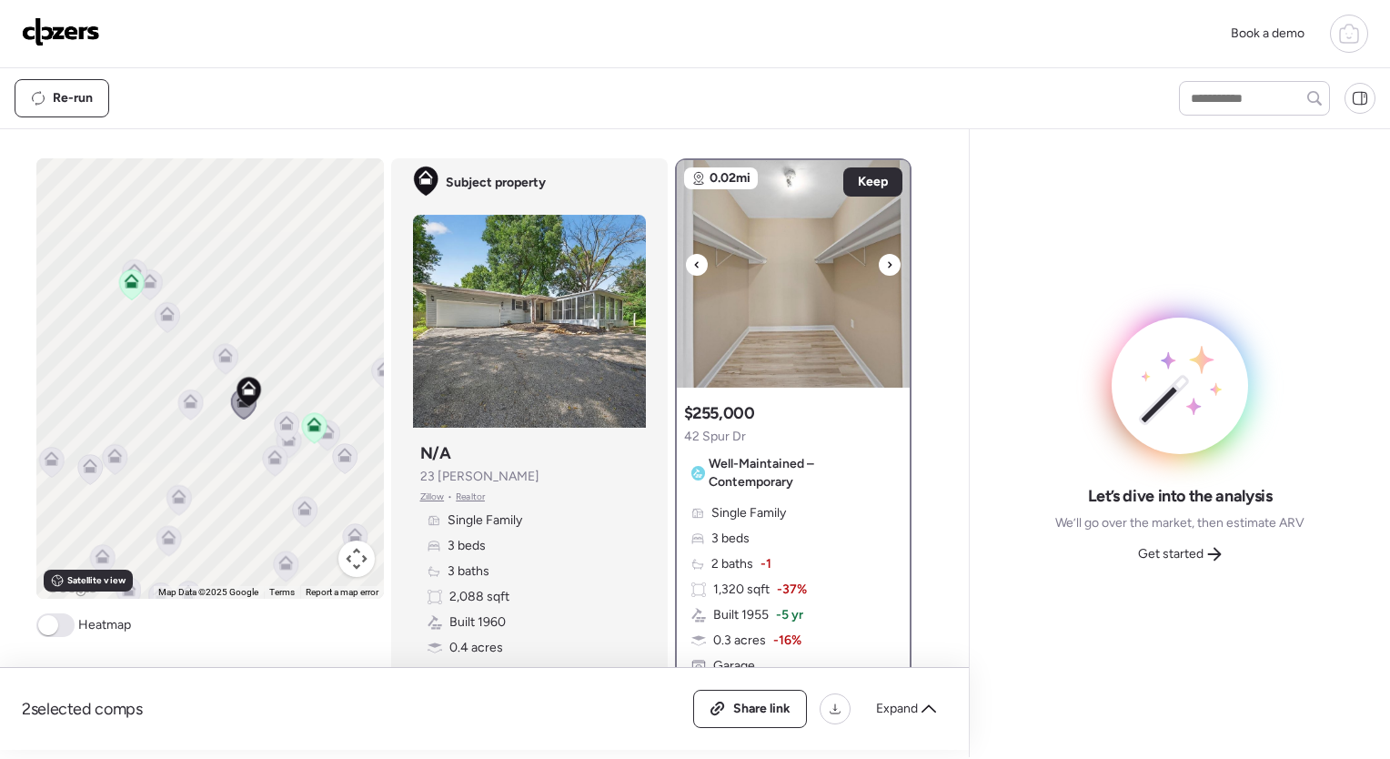
click at [886, 264] on icon at bounding box center [889, 265] width 7 height 22
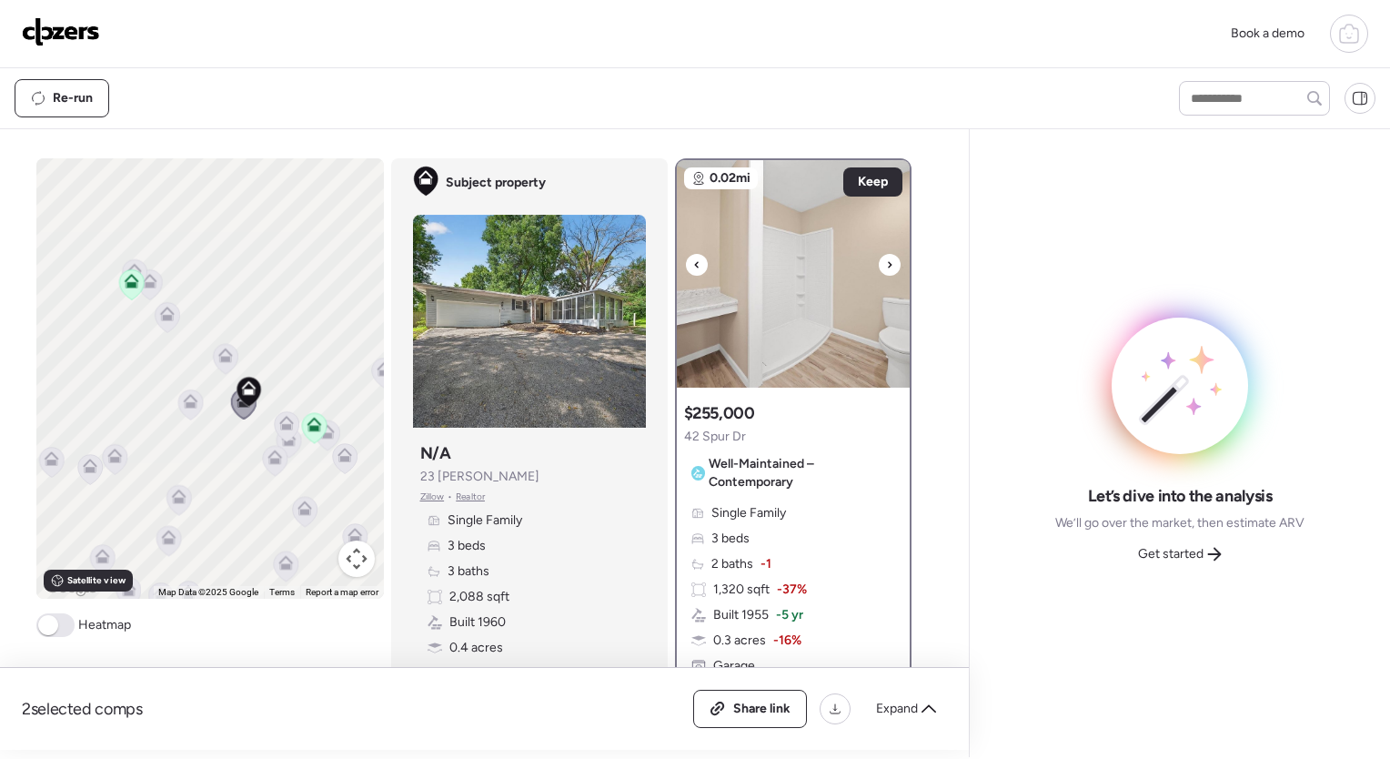
click at [886, 264] on icon at bounding box center [889, 265] width 7 height 22
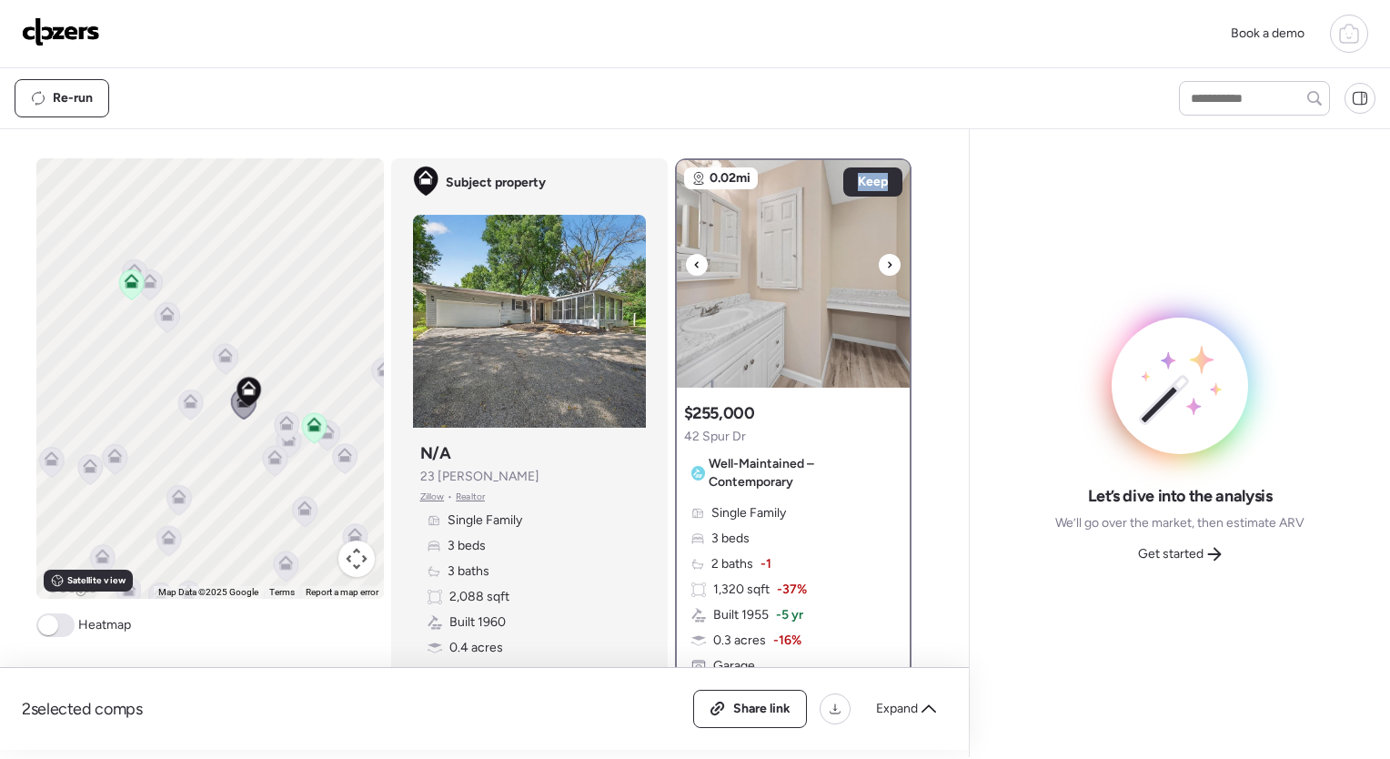
click at [886, 264] on icon at bounding box center [889, 265] width 7 height 22
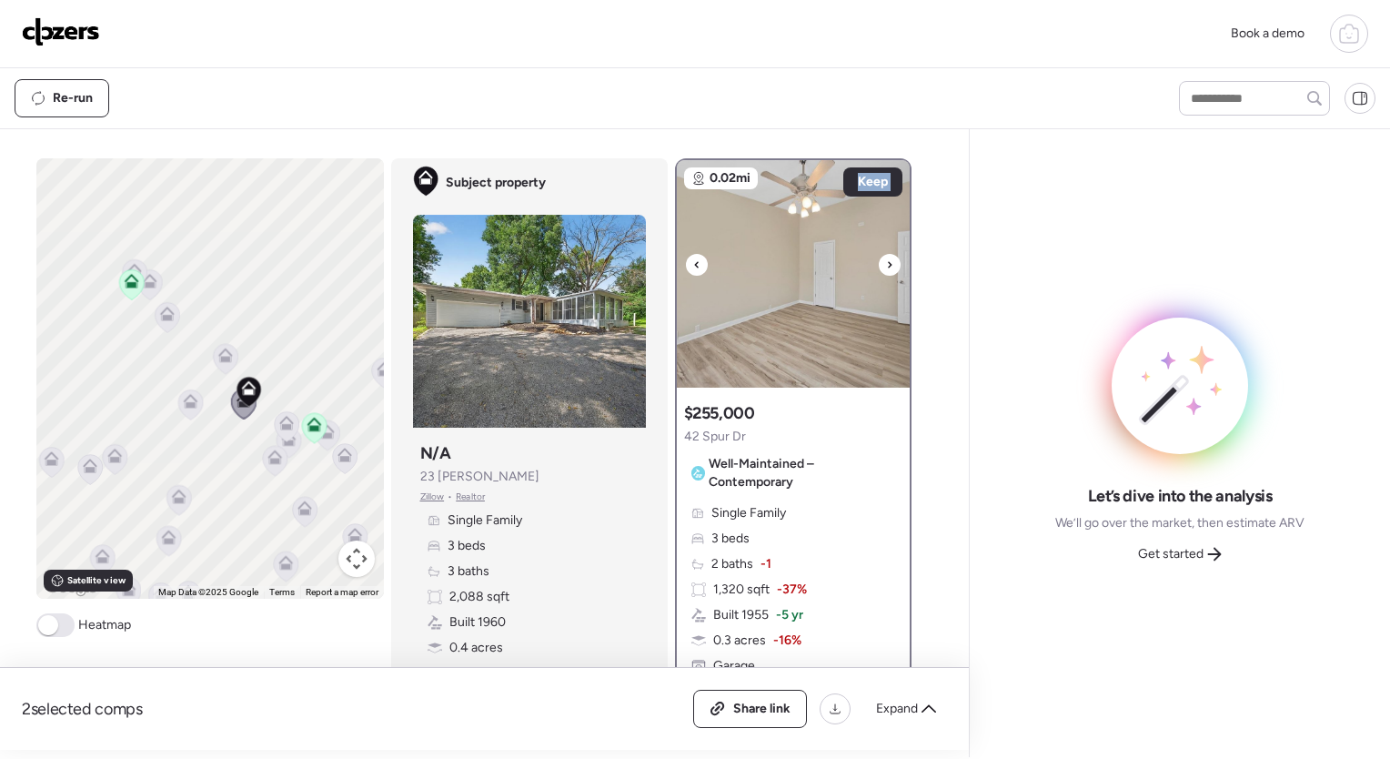
click at [886, 264] on icon at bounding box center [889, 265] width 7 height 22
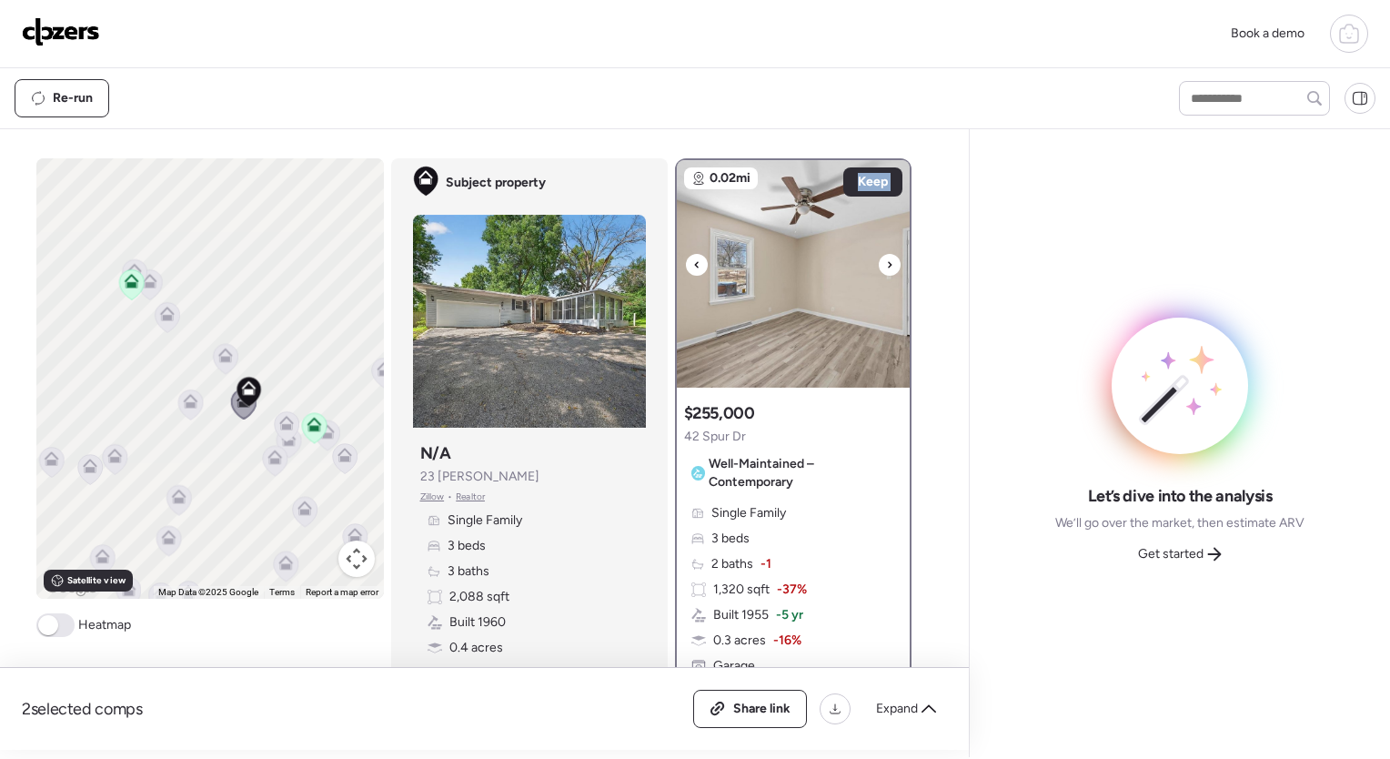
click at [886, 264] on icon at bounding box center [889, 265] width 7 height 22
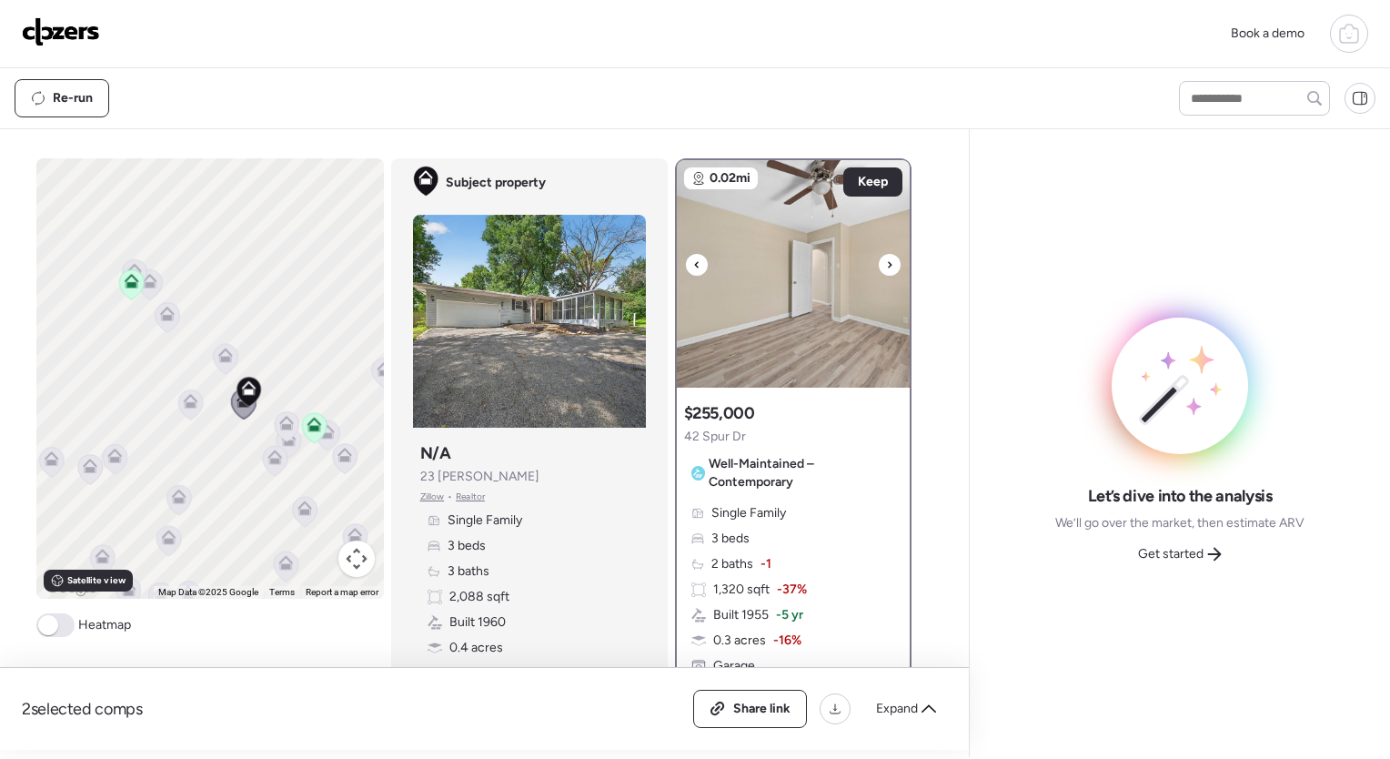
click at [886, 264] on icon at bounding box center [889, 265] width 7 height 22
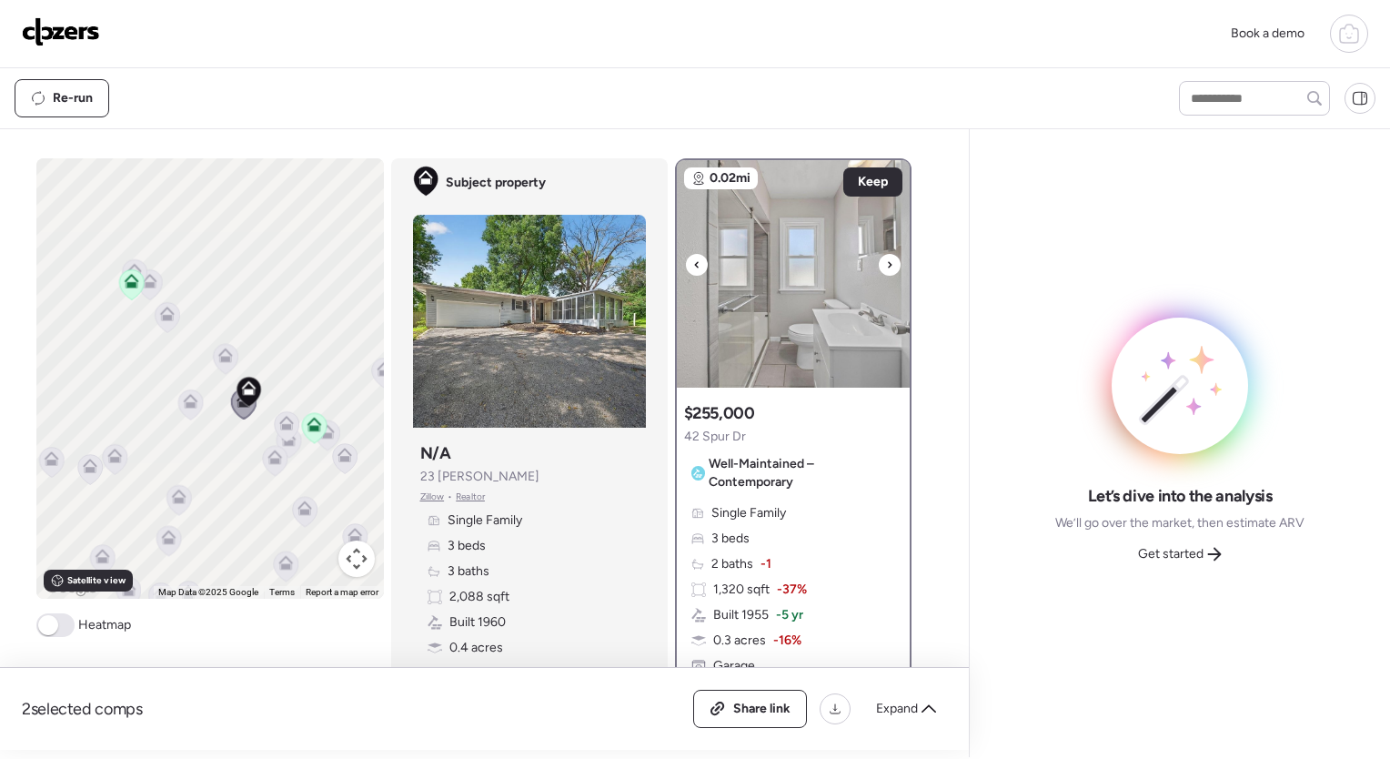
click at [886, 264] on icon at bounding box center [889, 265] width 7 height 22
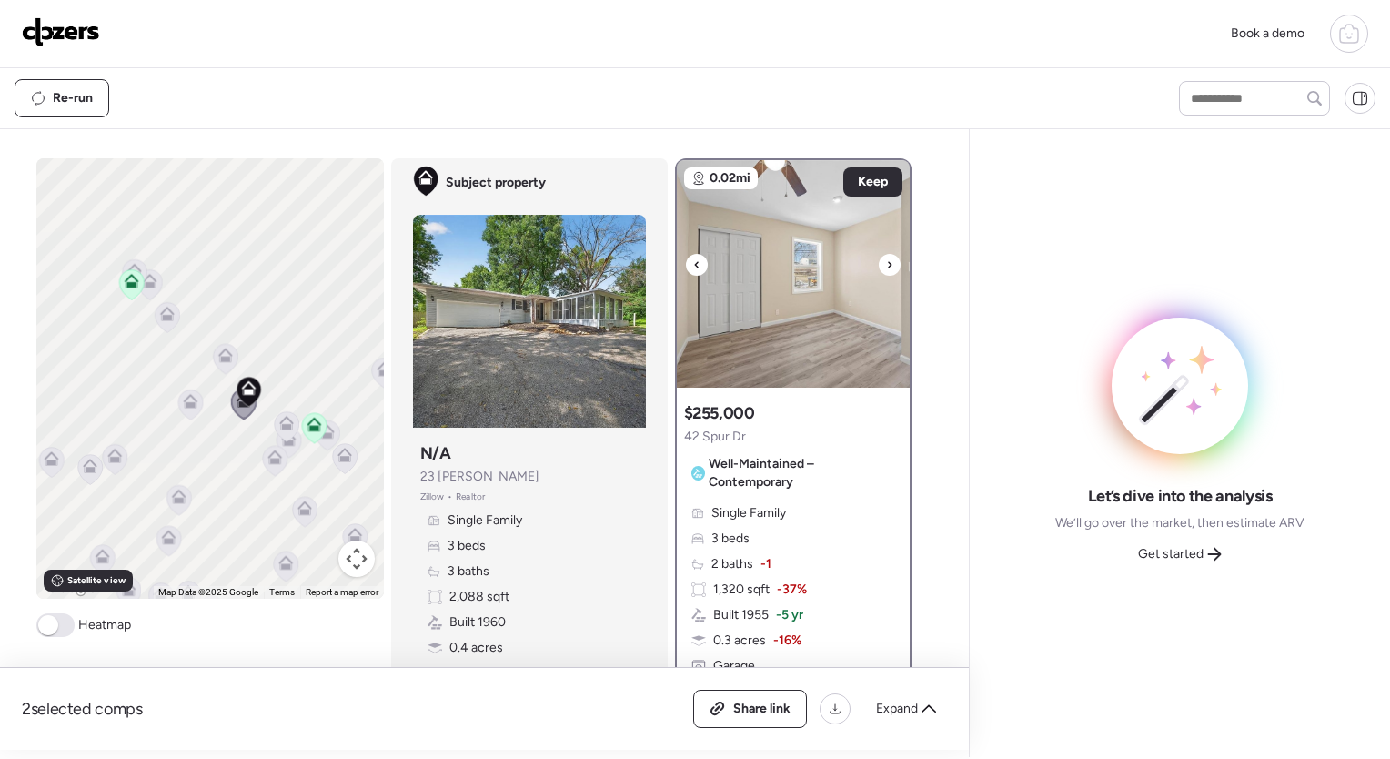
click at [886, 264] on icon at bounding box center [889, 265] width 7 height 22
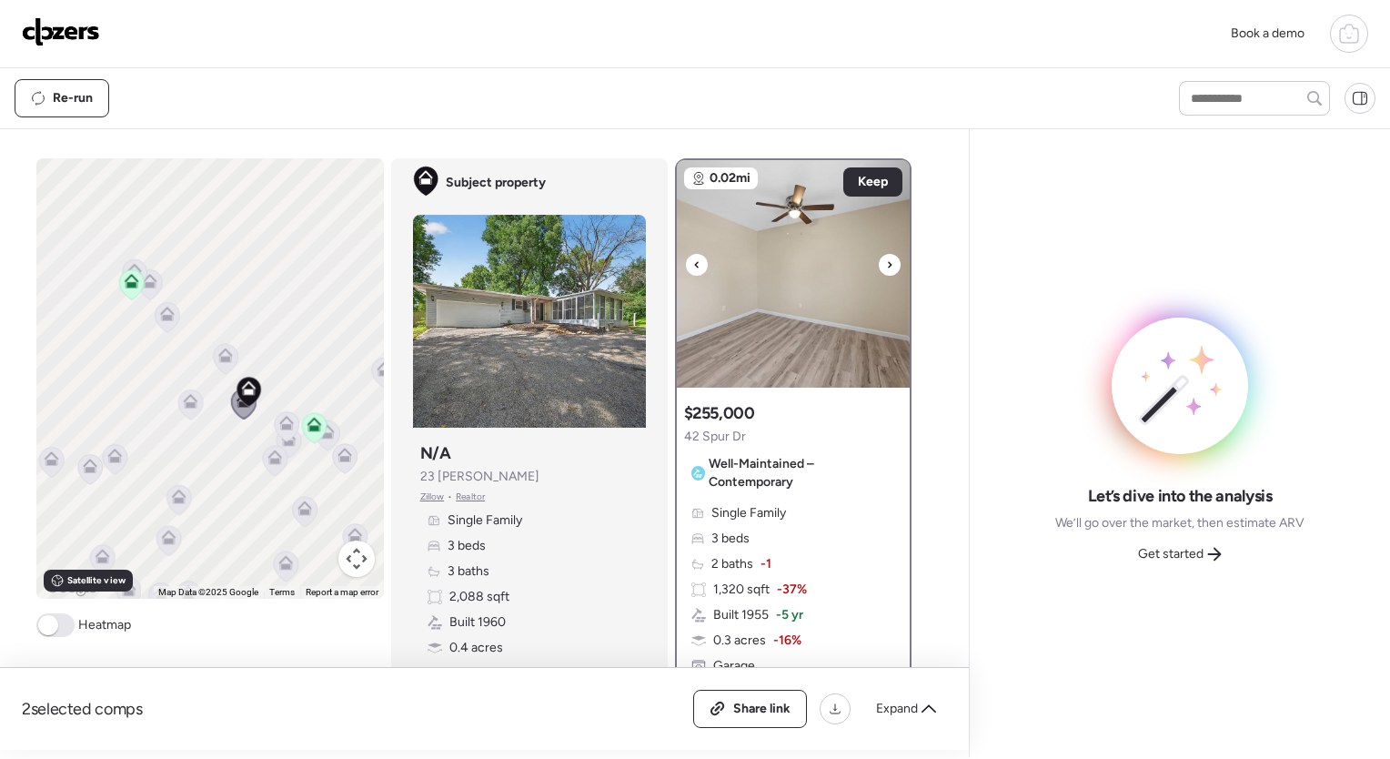
click at [886, 264] on icon at bounding box center [889, 265] width 7 height 22
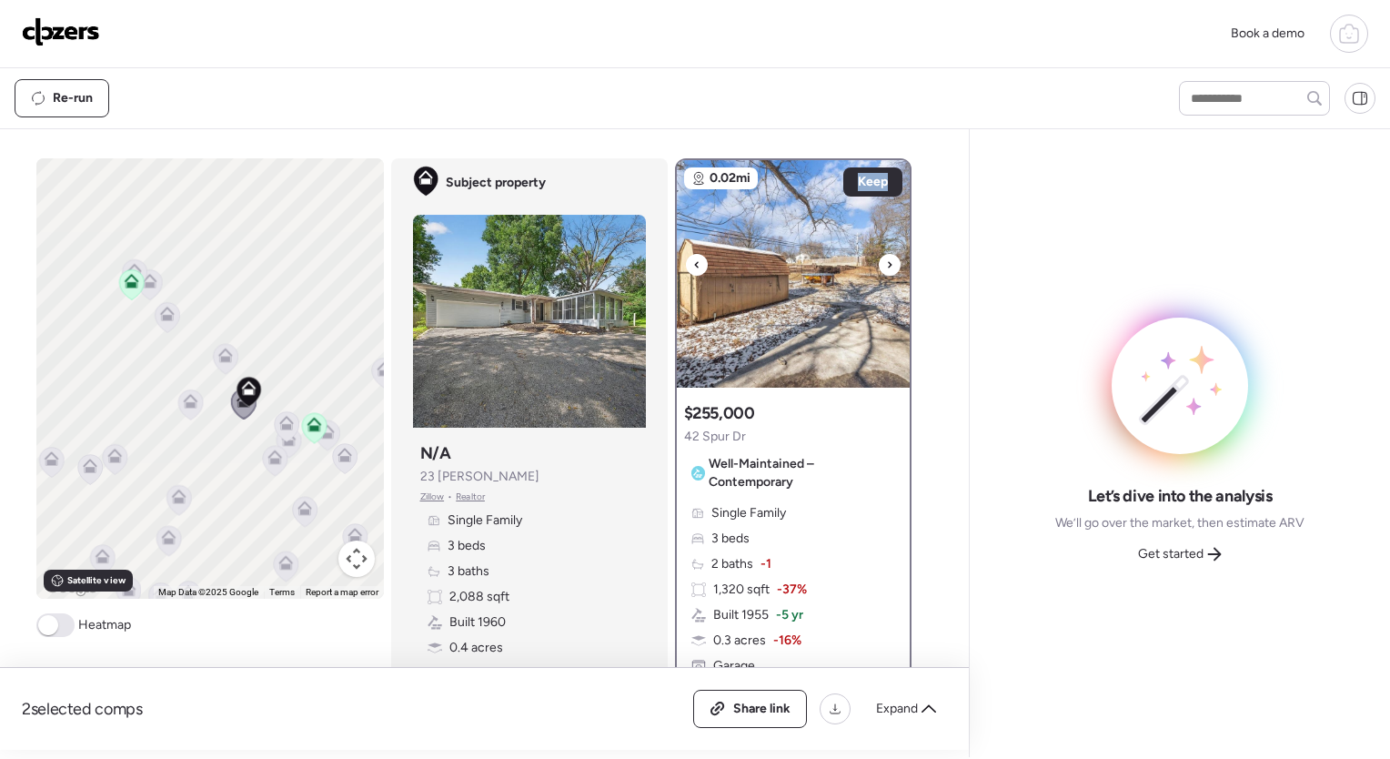
click at [886, 264] on icon at bounding box center [889, 265] width 7 height 22
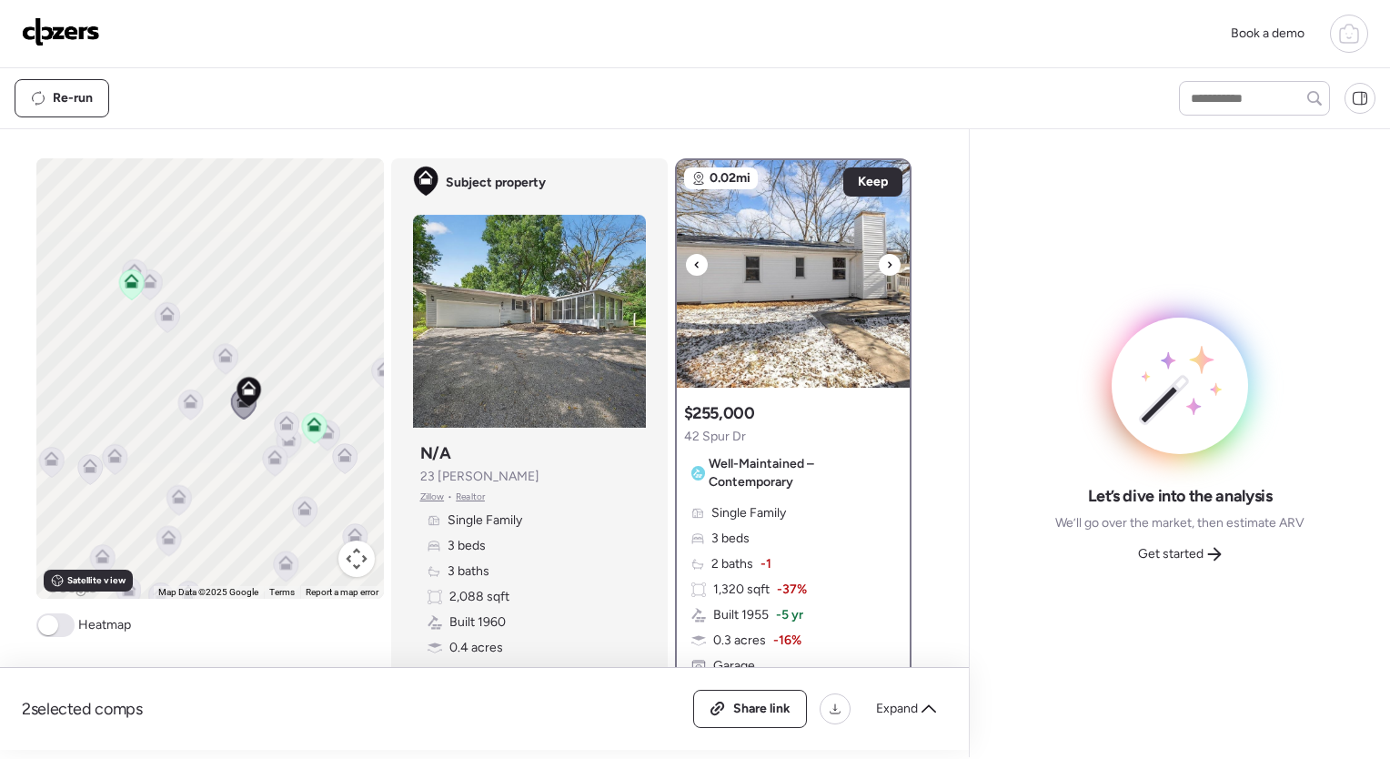
click at [886, 264] on icon at bounding box center [889, 265] width 7 height 22
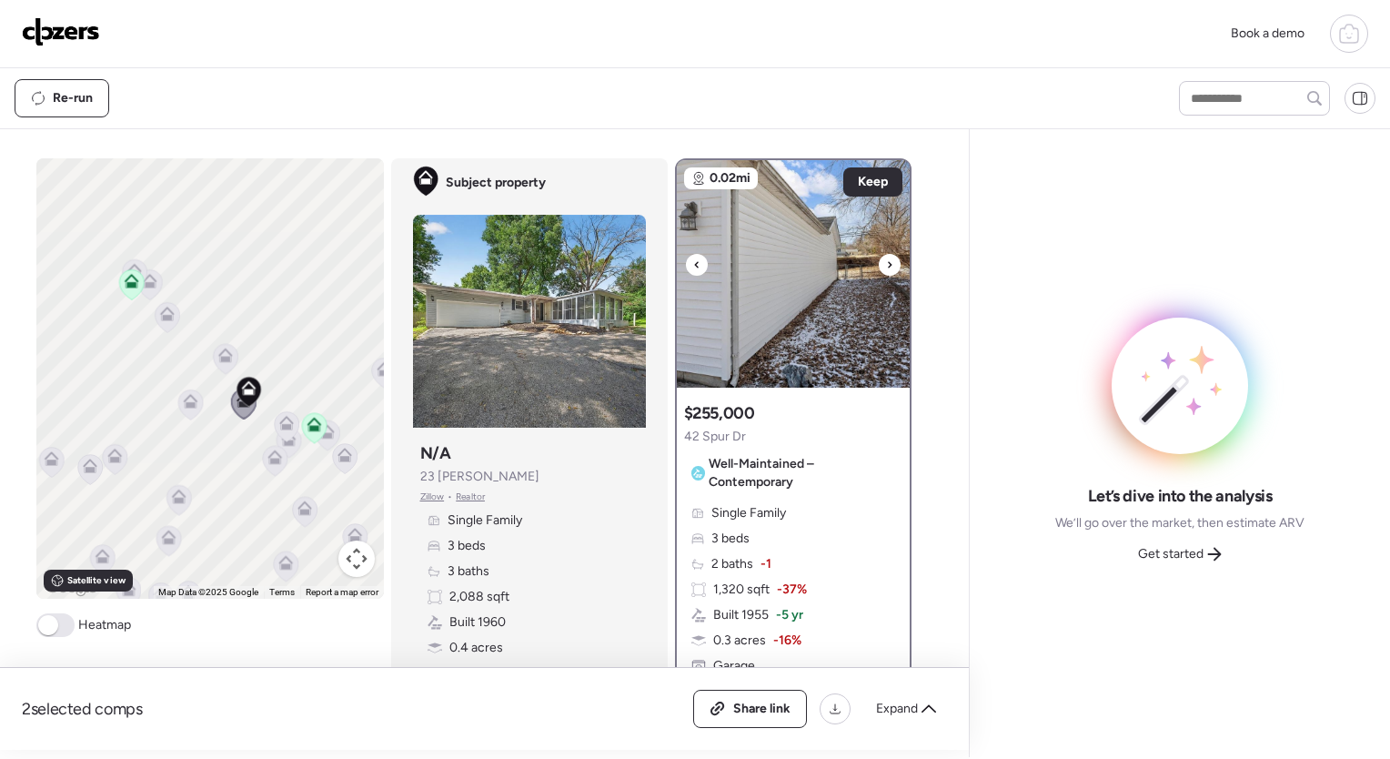
click at [886, 264] on icon at bounding box center [889, 265] width 7 height 22
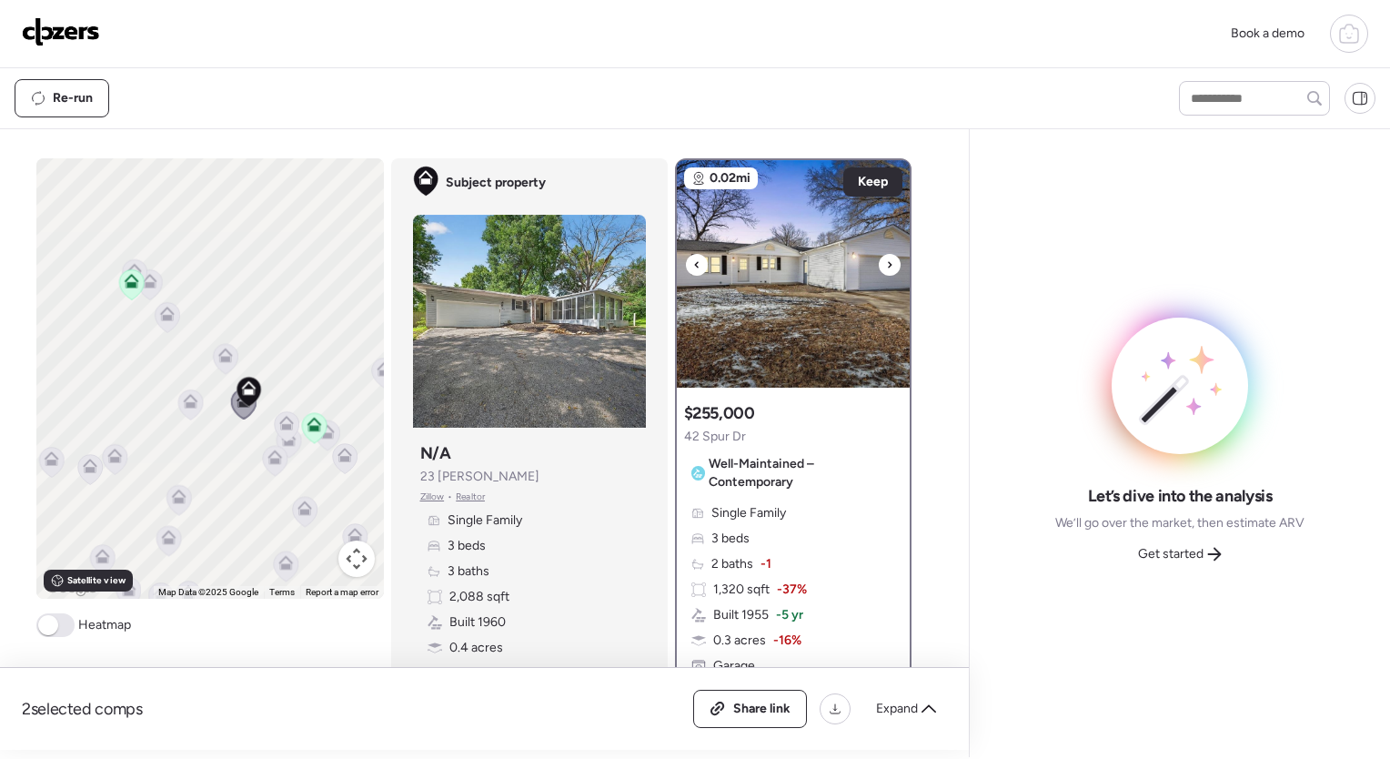
click at [886, 264] on icon at bounding box center [889, 265] width 7 height 22
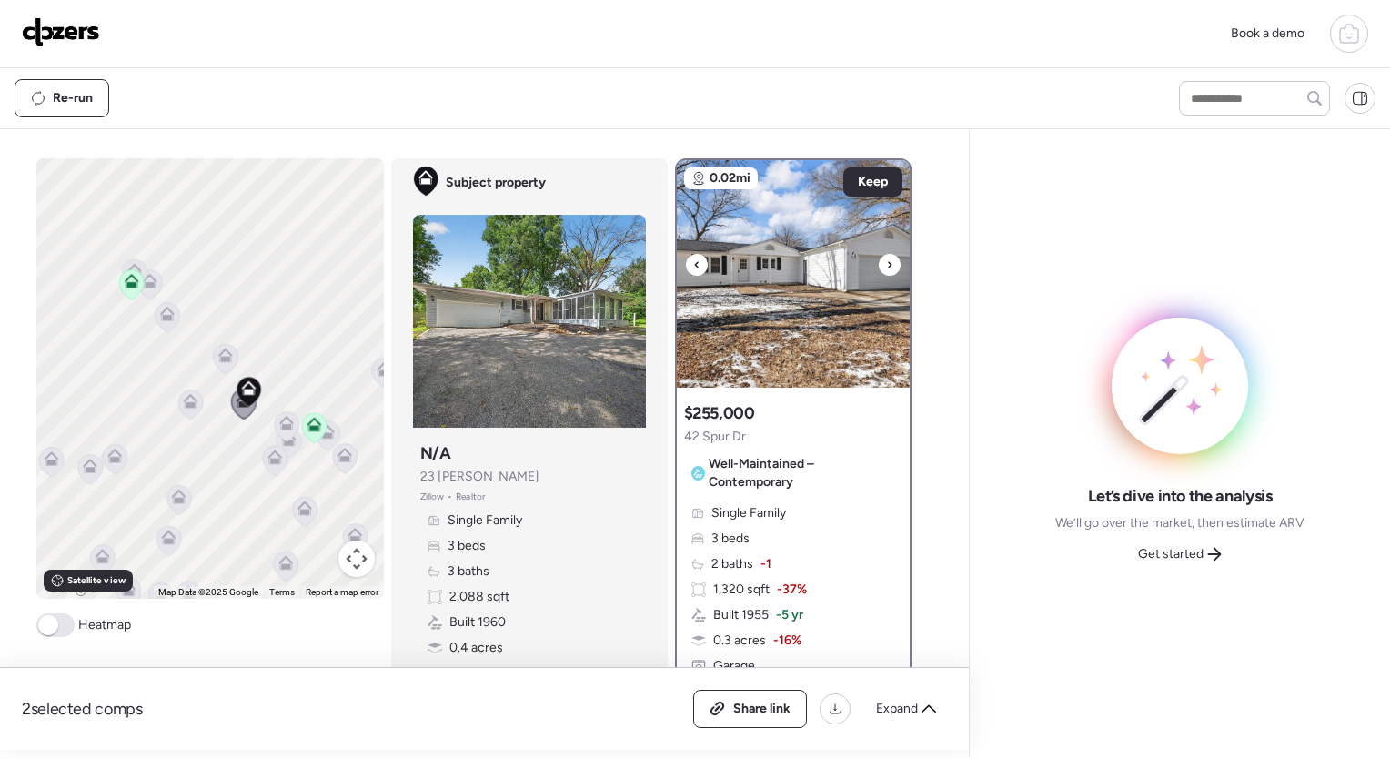
click at [886, 264] on icon at bounding box center [889, 265] width 7 height 22
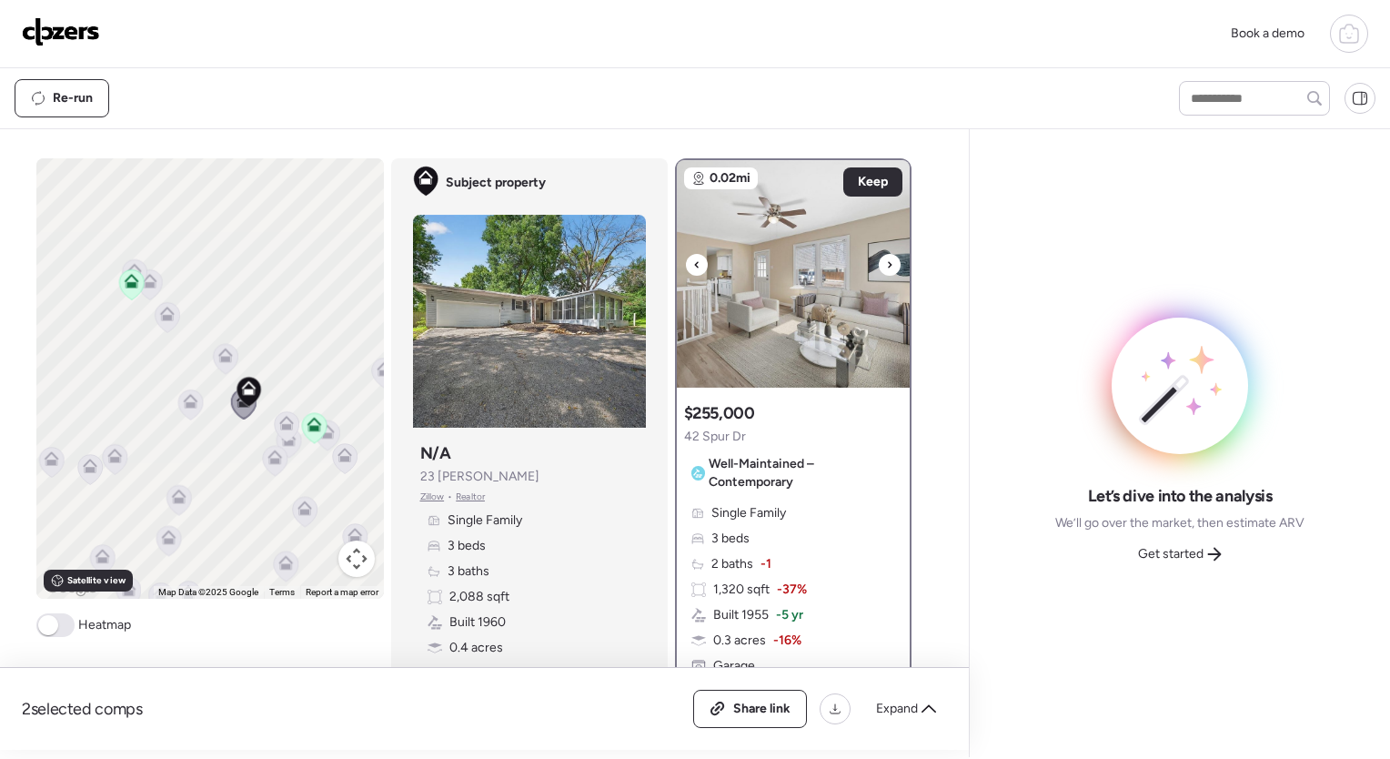
click at [886, 264] on icon at bounding box center [889, 265] width 7 height 22
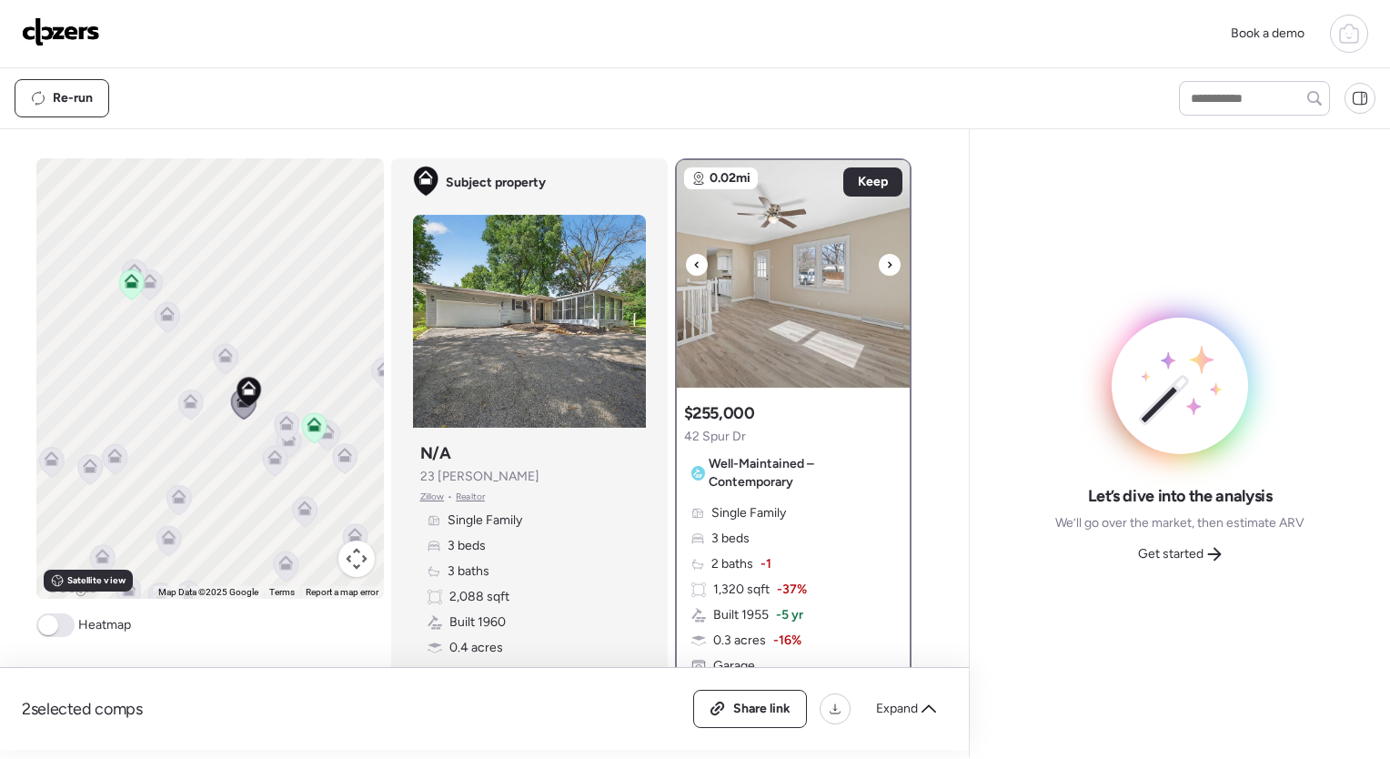
click at [886, 264] on icon at bounding box center [889, 265] width 7 height 22
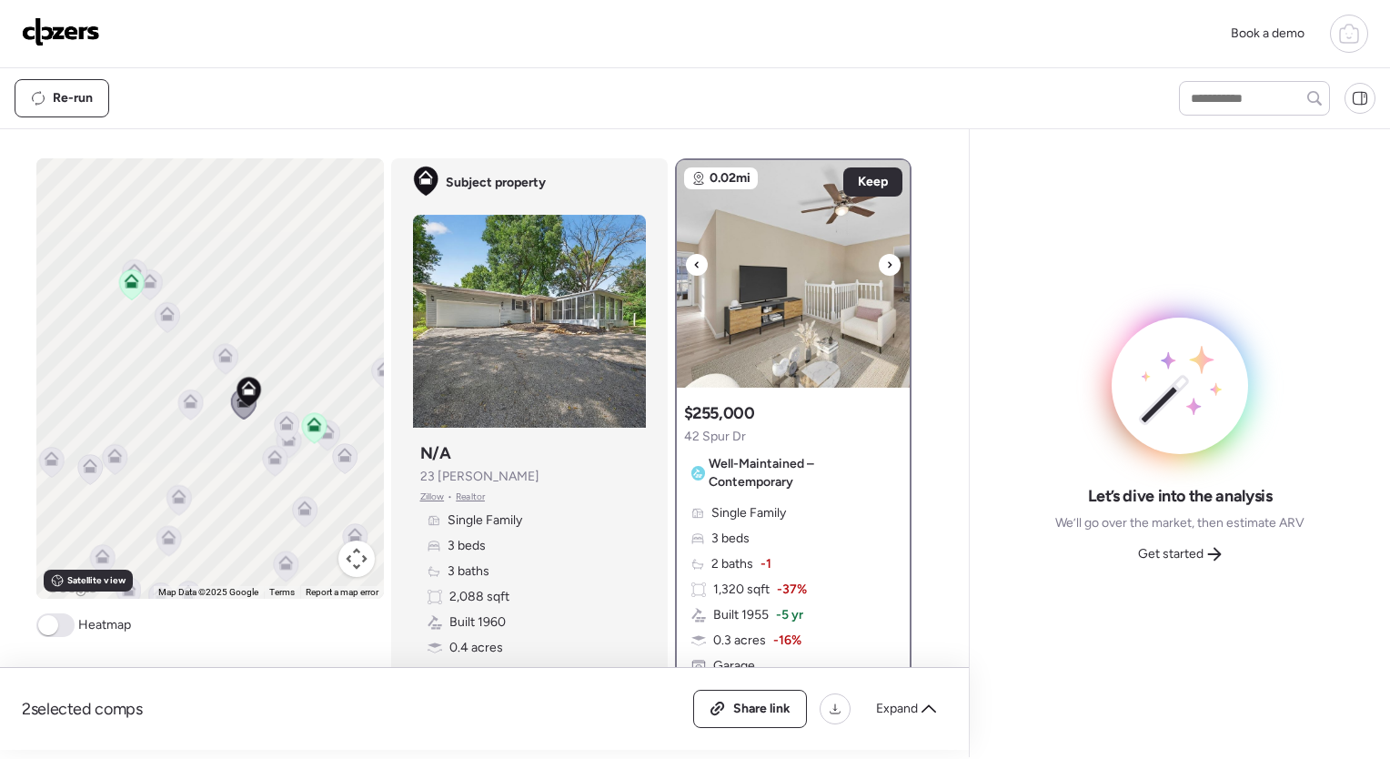
click at [886, 264] on icon at bounding box center [889, 265] width 7 height 22
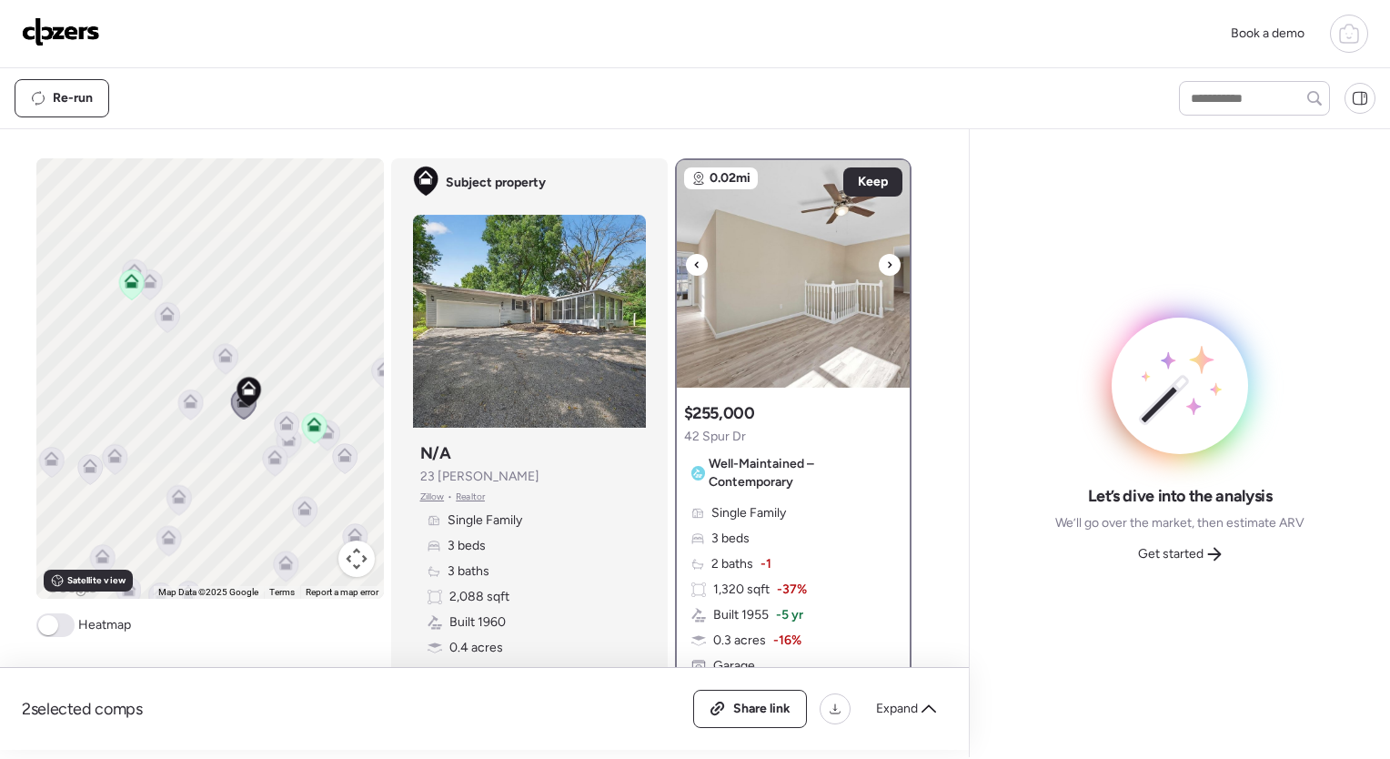
click at [886, 264] on icon at bounding box center [889, 265] width 7 height 22
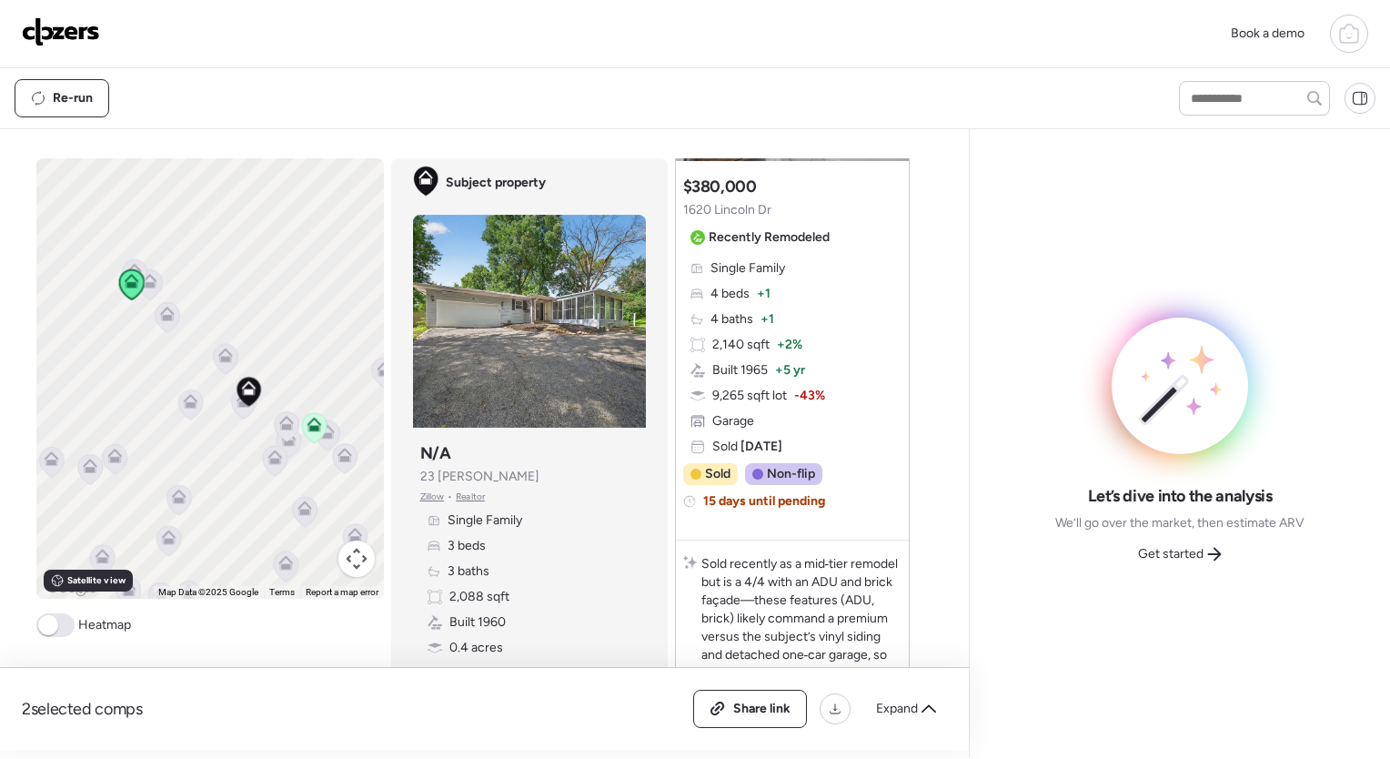
scroll to position [2312, 0]
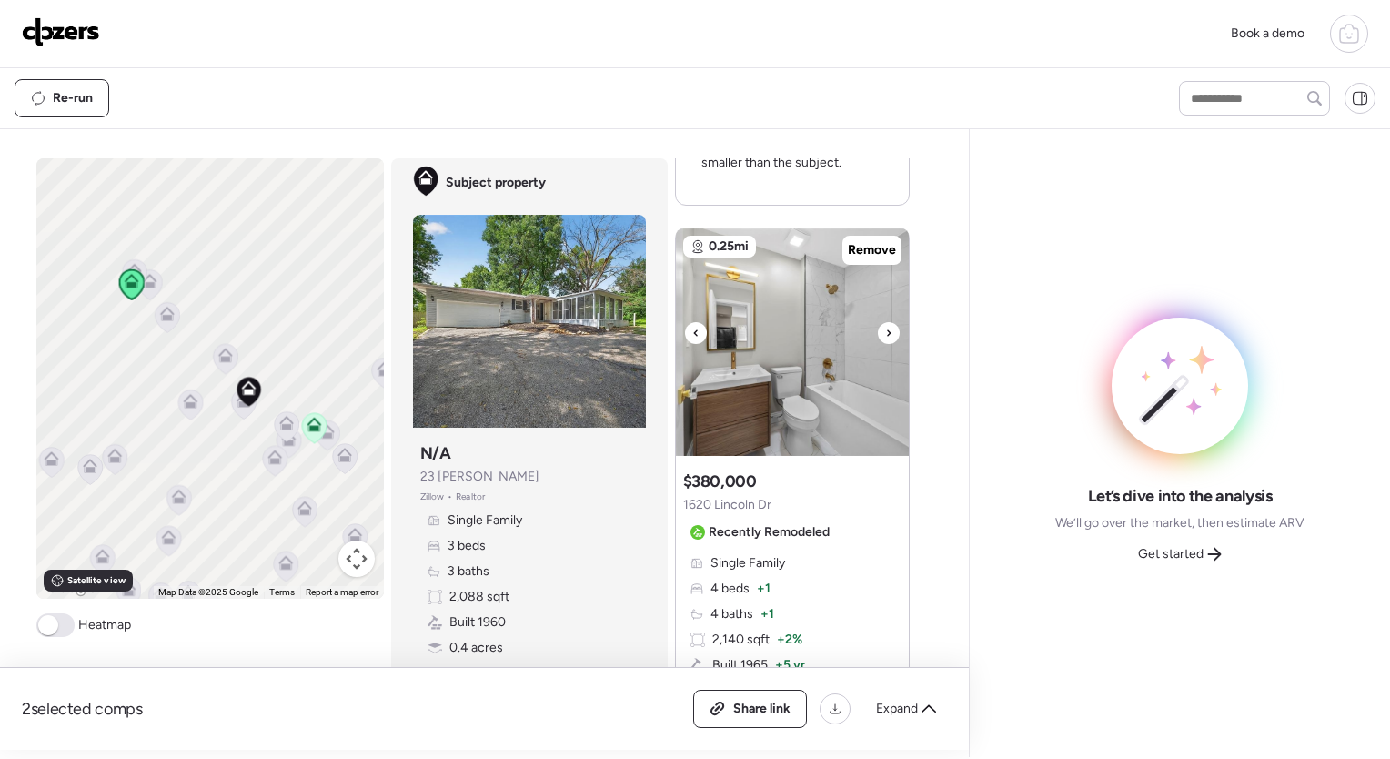
click at [885, 332] on icon at bounding box center [888, 333] width 7 height 22
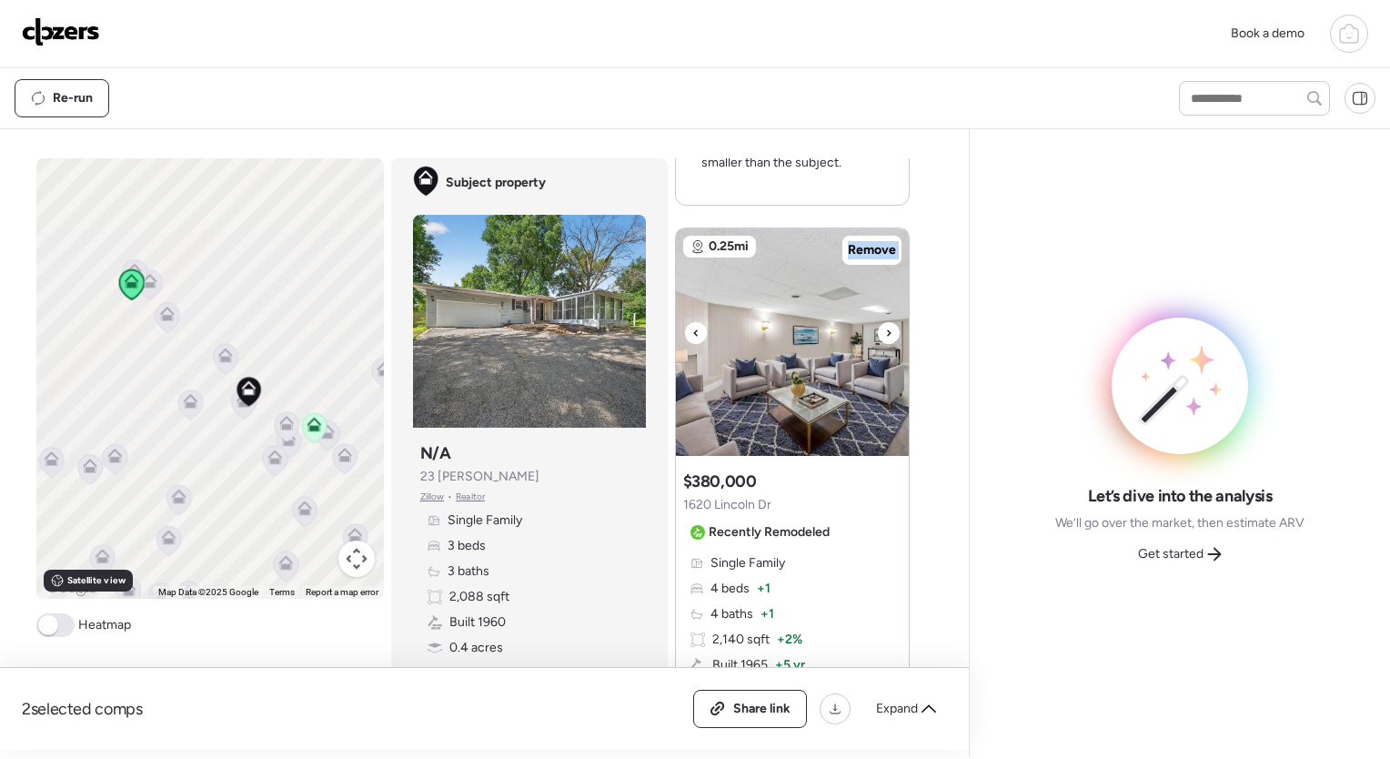
click at [885, 332] on icon at bounding box center [888, 333] width 7 height 22
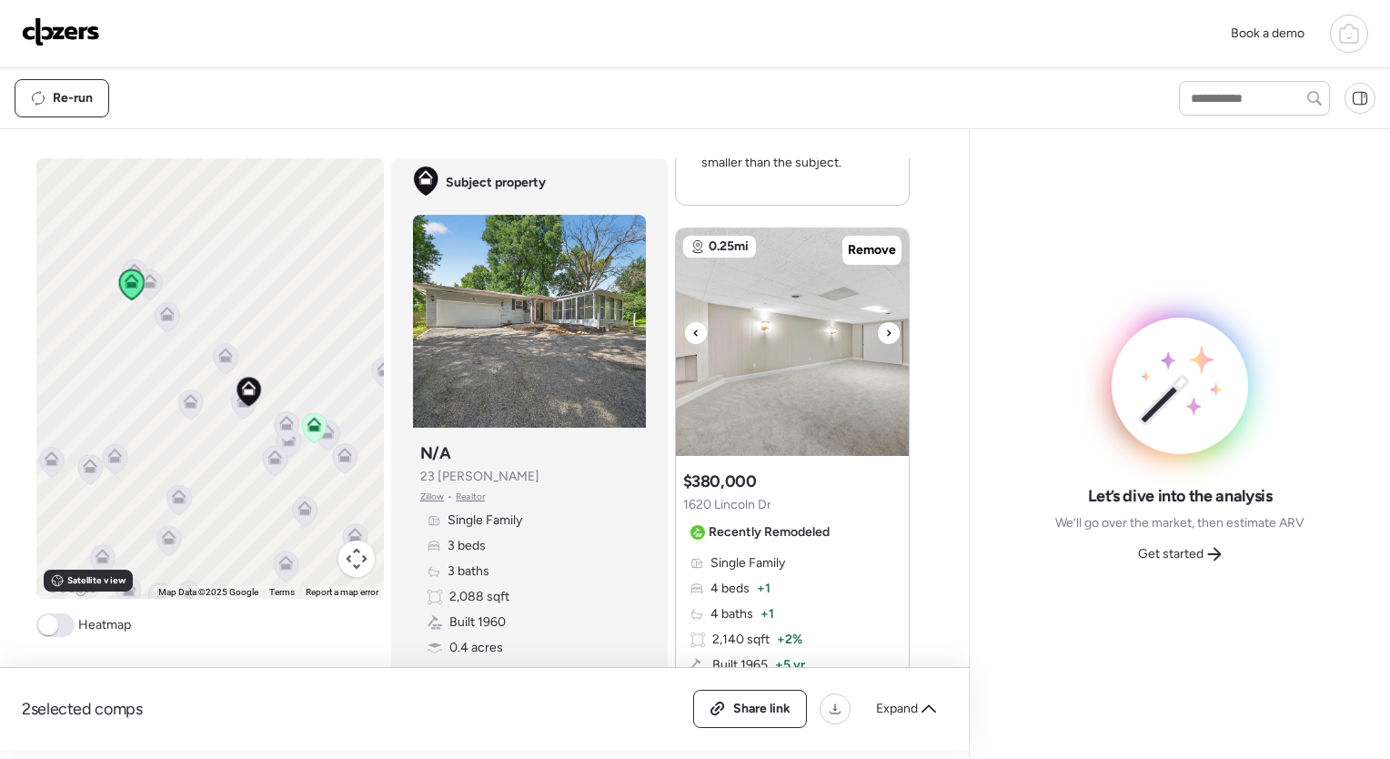
click at [885, 332] on icon at bounding box center [888, 333] width 7 height 22
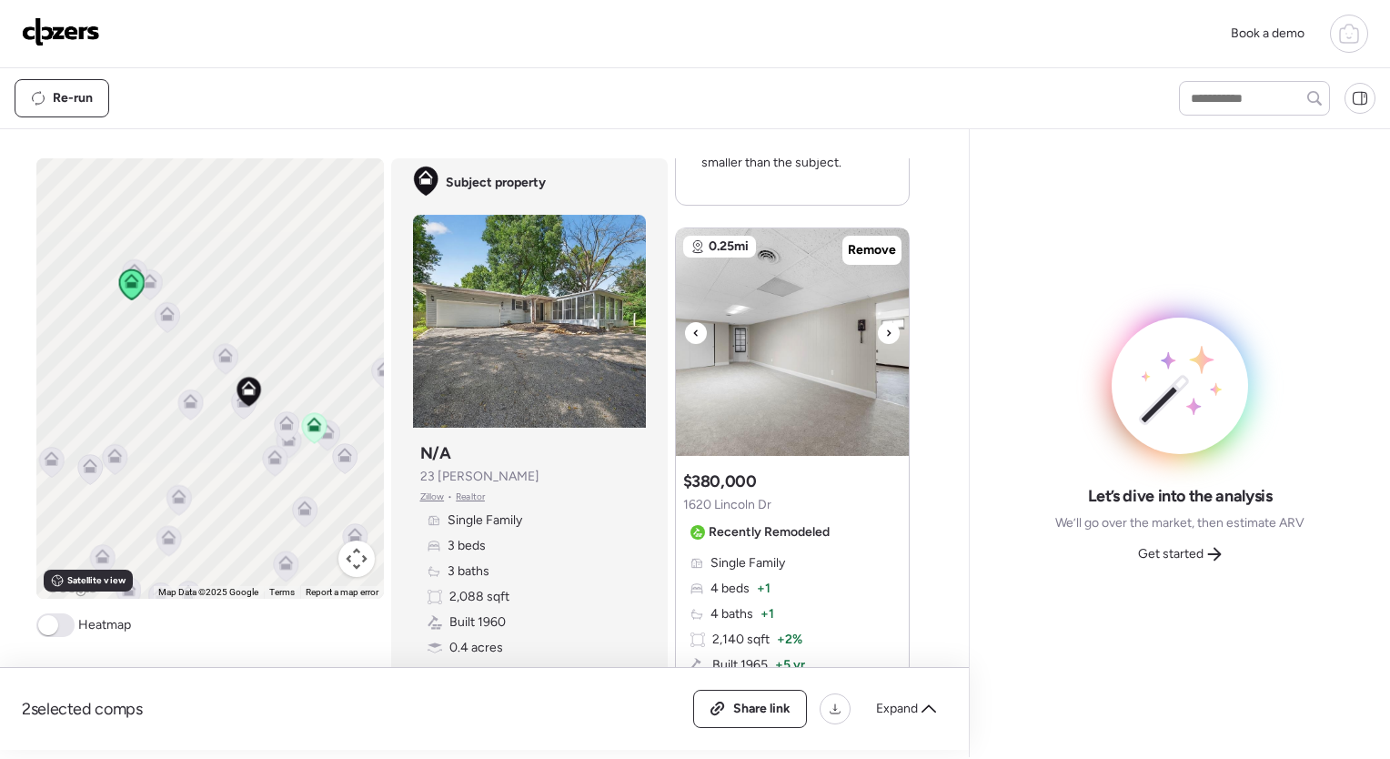
click at [885, 332] on icon at bounding box center [888, 333] width 7 height 22
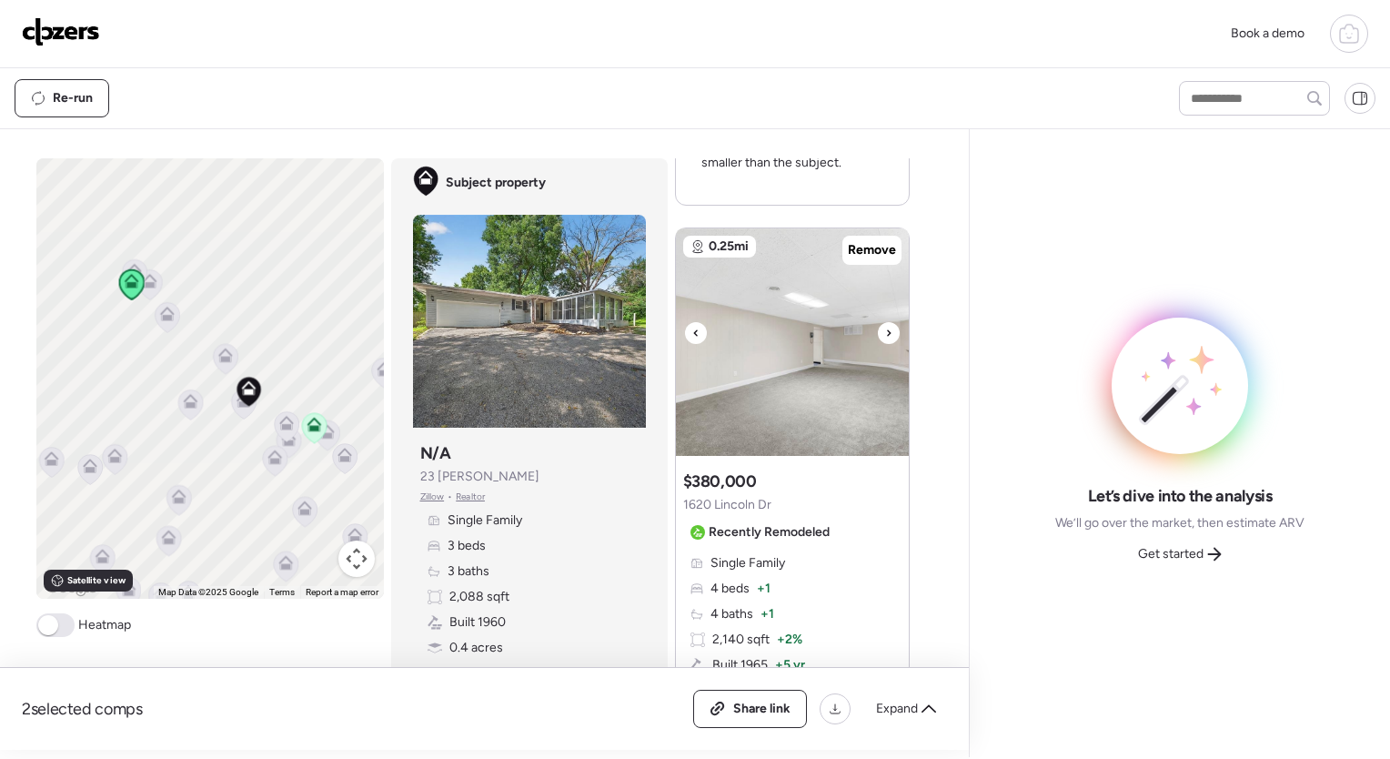
click at [885, 332] on icon at bounding box center [888, 333] width 7 height 22
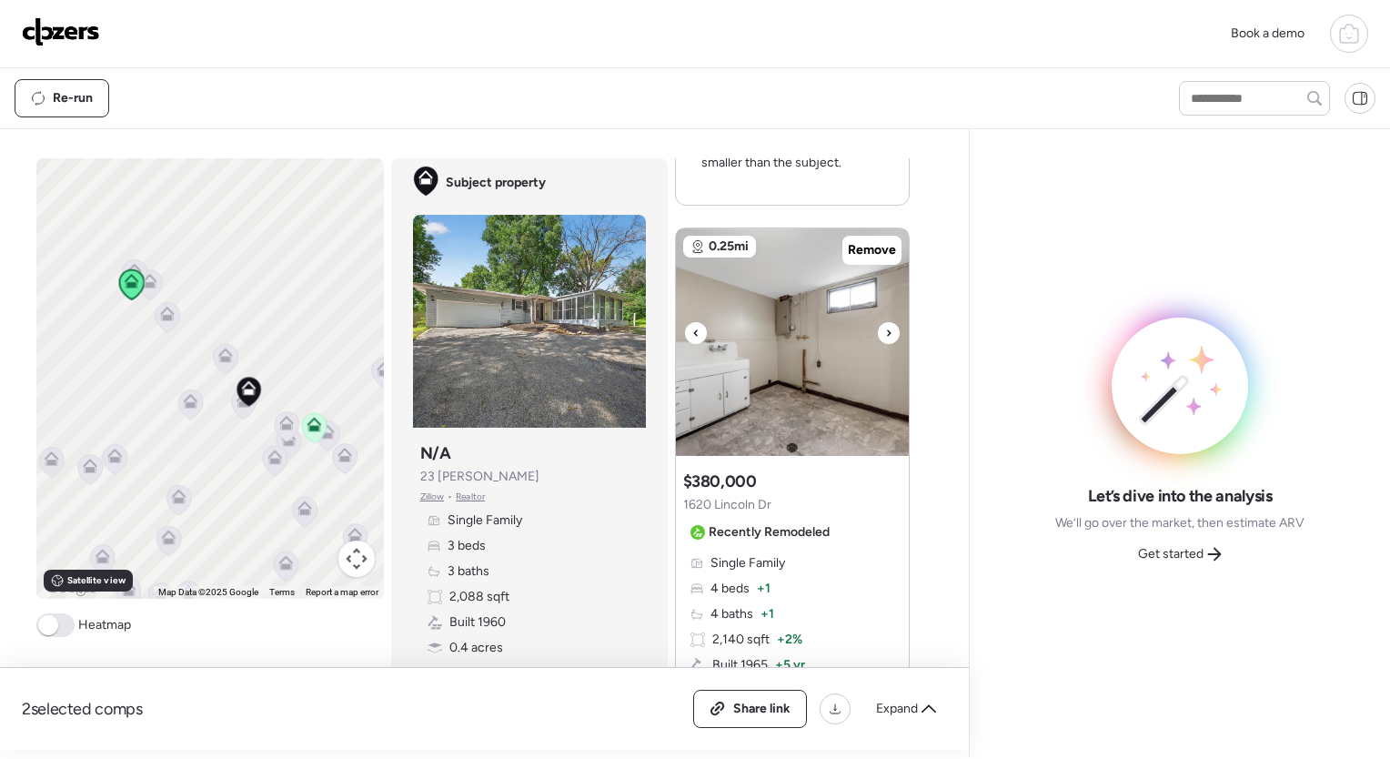
click at [885, 332] on icon at bounding box center [888, 333] width 7 height 22
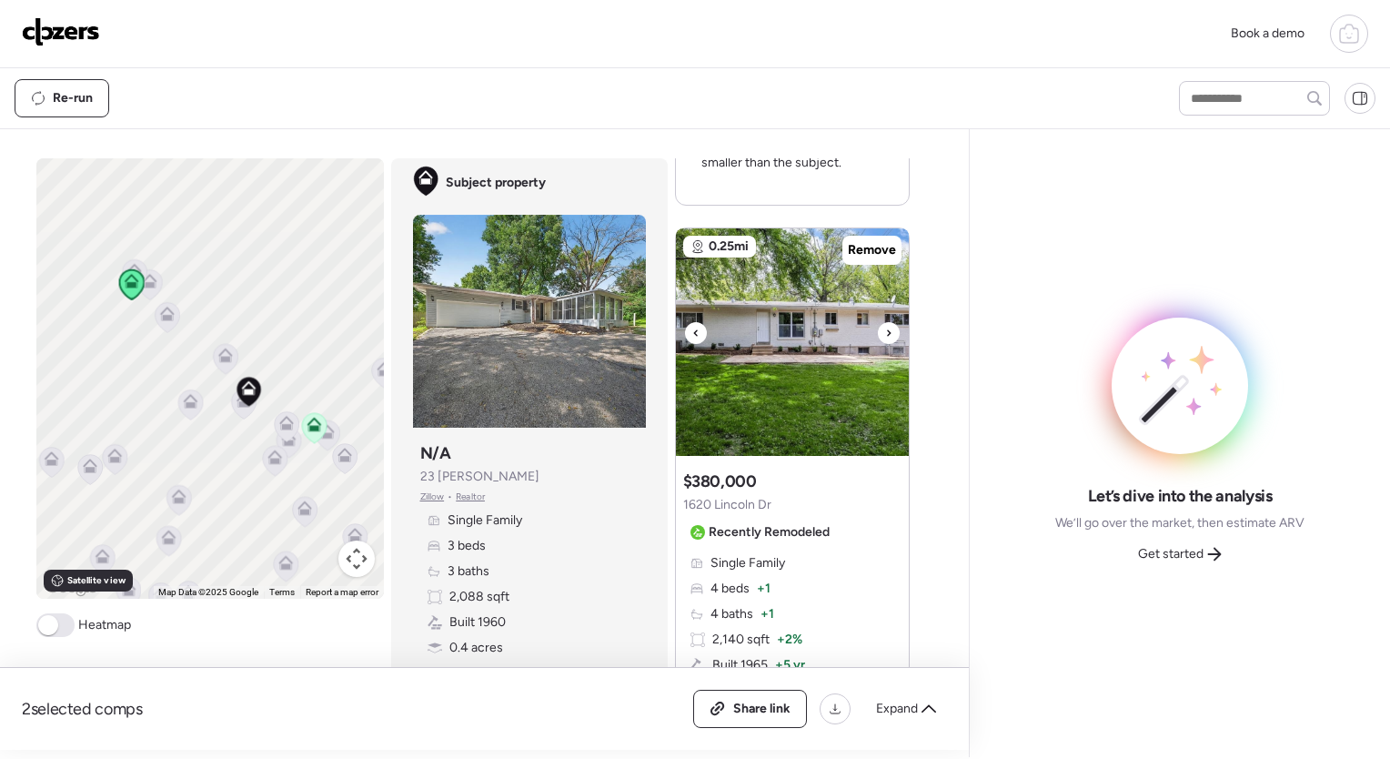
click at [885, 332] on icon at bounding box center [888, 333] width 7 height 22
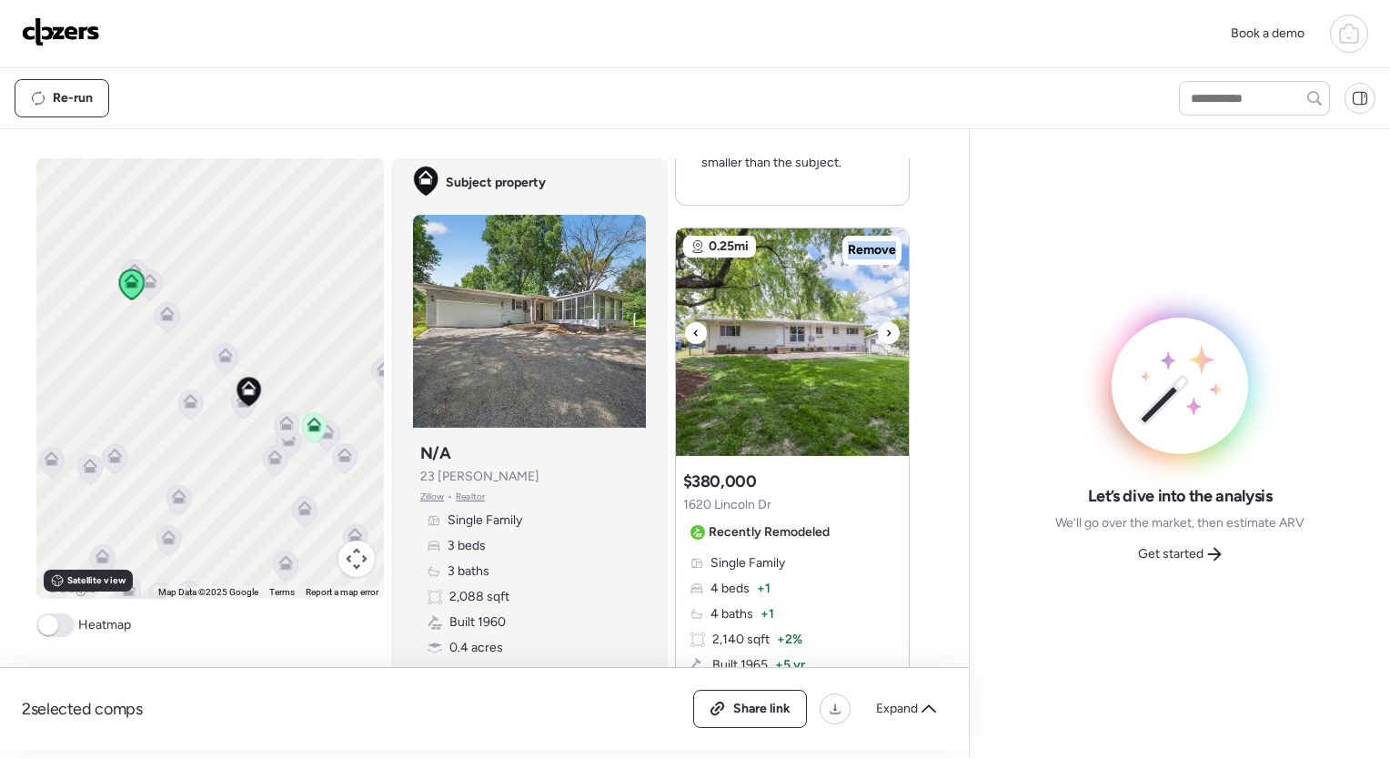
click at [885, 332] on icon at bounding box center [888, 333] width 7 height 22
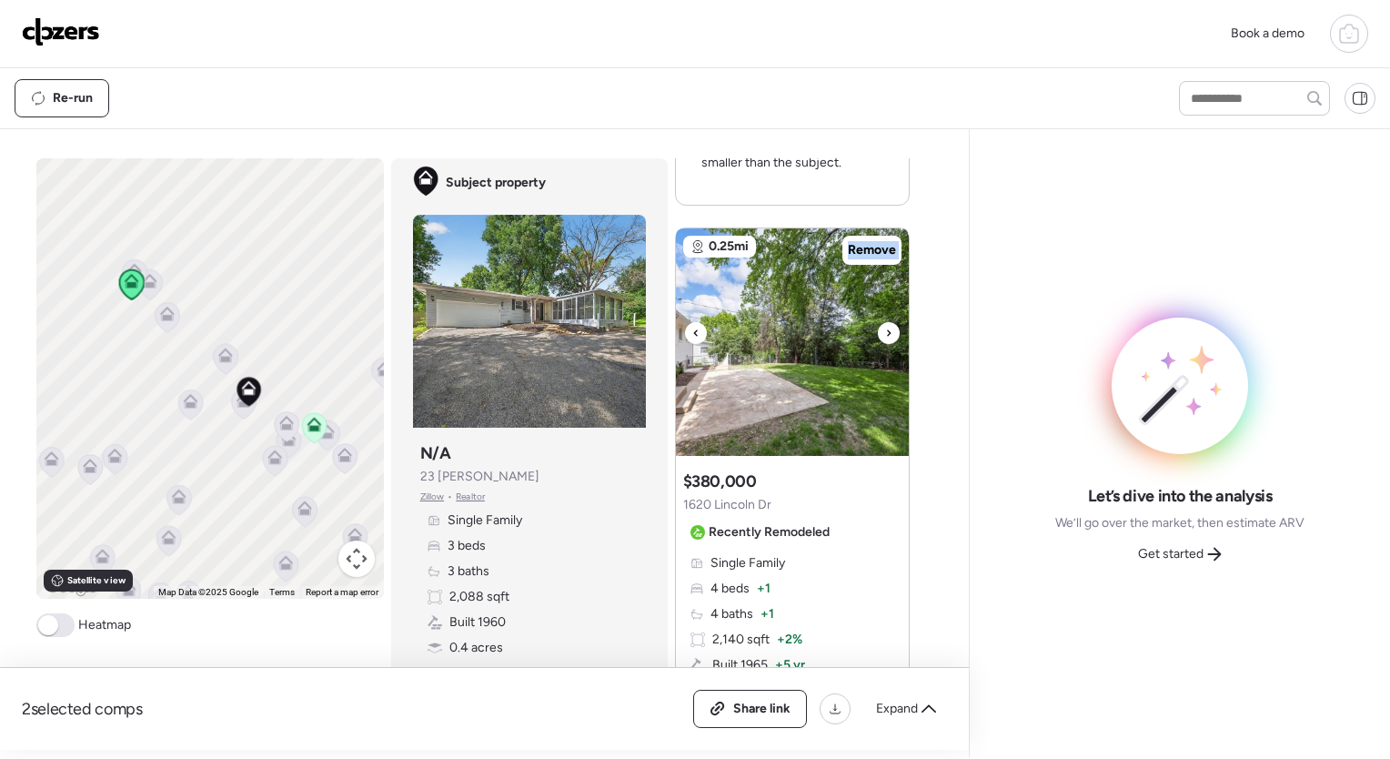
click at [885, 332] on icon at bounding box center [888, 333] width 7 height 22
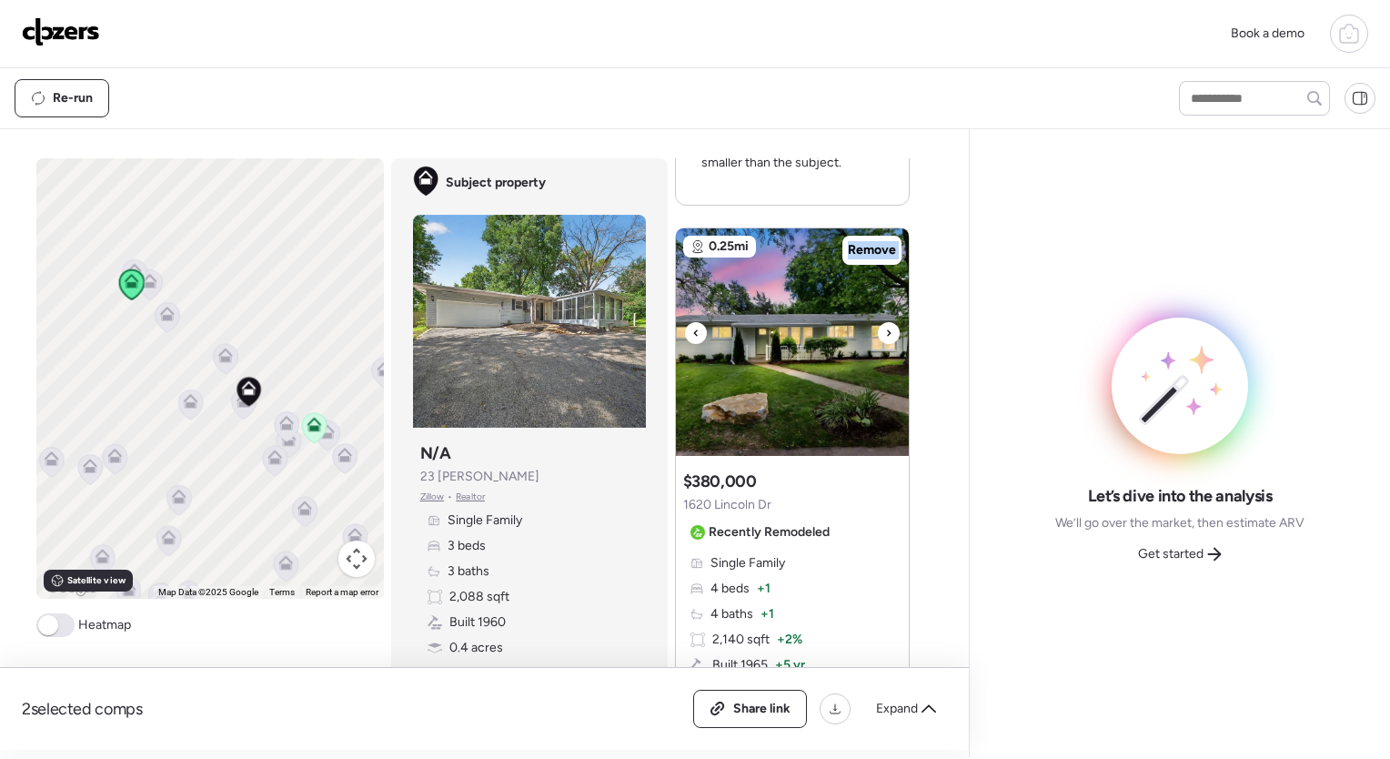
click at [885, 332] on icon at bounding box center [888, 333] width 7 height 22
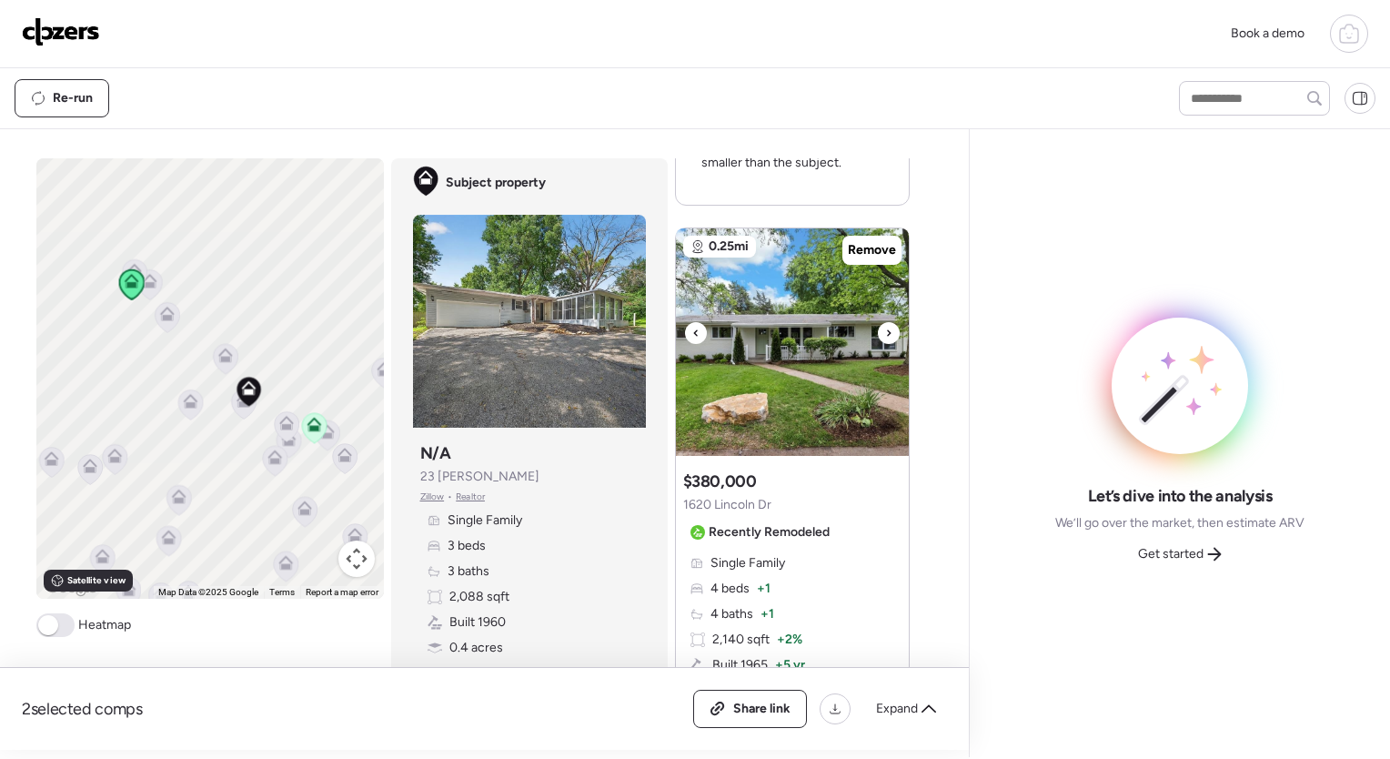
click at [885, 332] on icon at bounding box center [888, 333] width 7 height 22
